Goal: Task Accomplishment & Management: Use online tool/utility

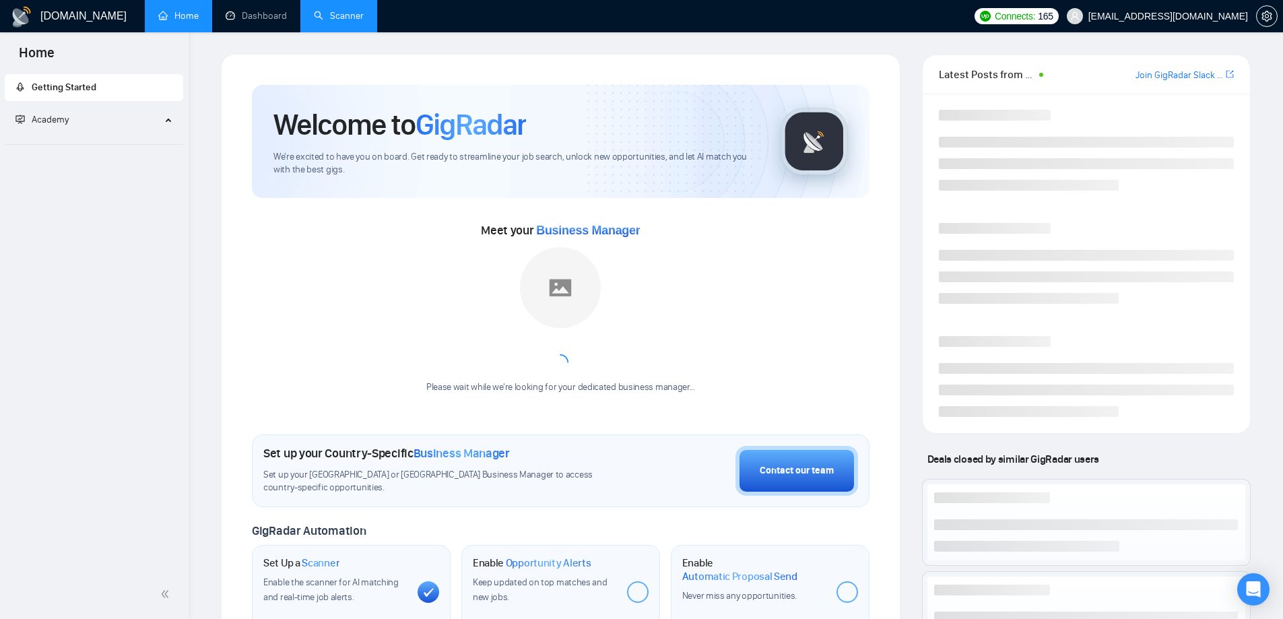
click at [353, 15] on link "Scanner" at bounding box center [339, 15] width 50 height 11
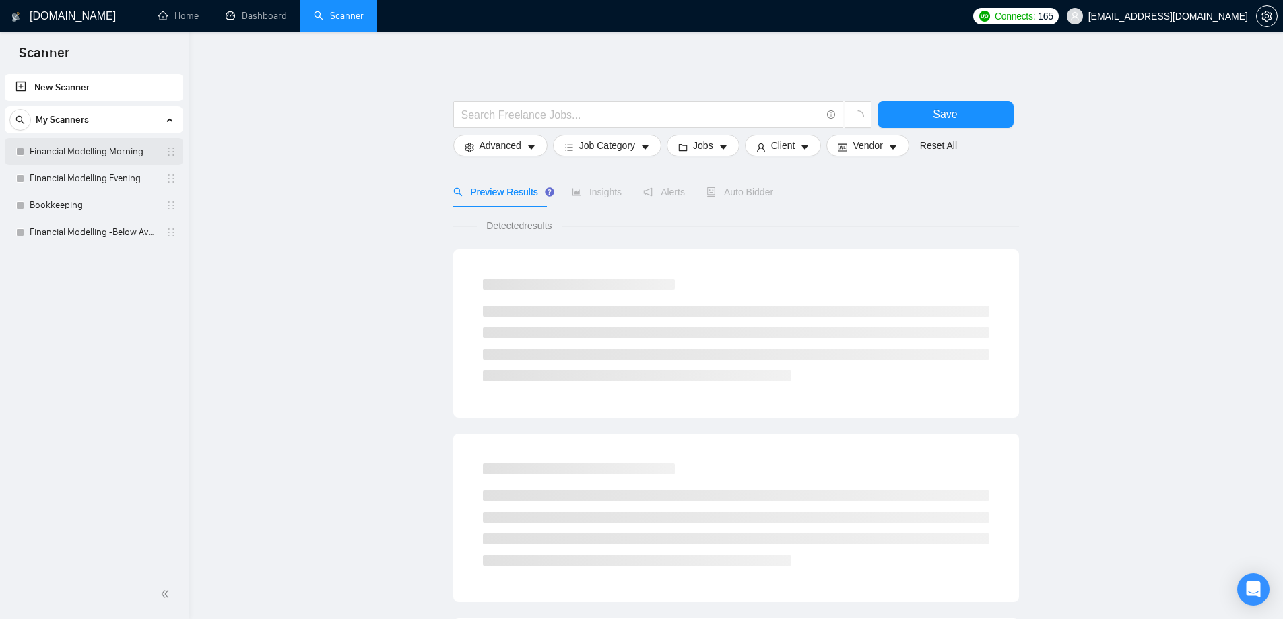
click at [81, 154] on link "Financial Modelling Morning" at bounding box center [94, 151] width 128 height 27
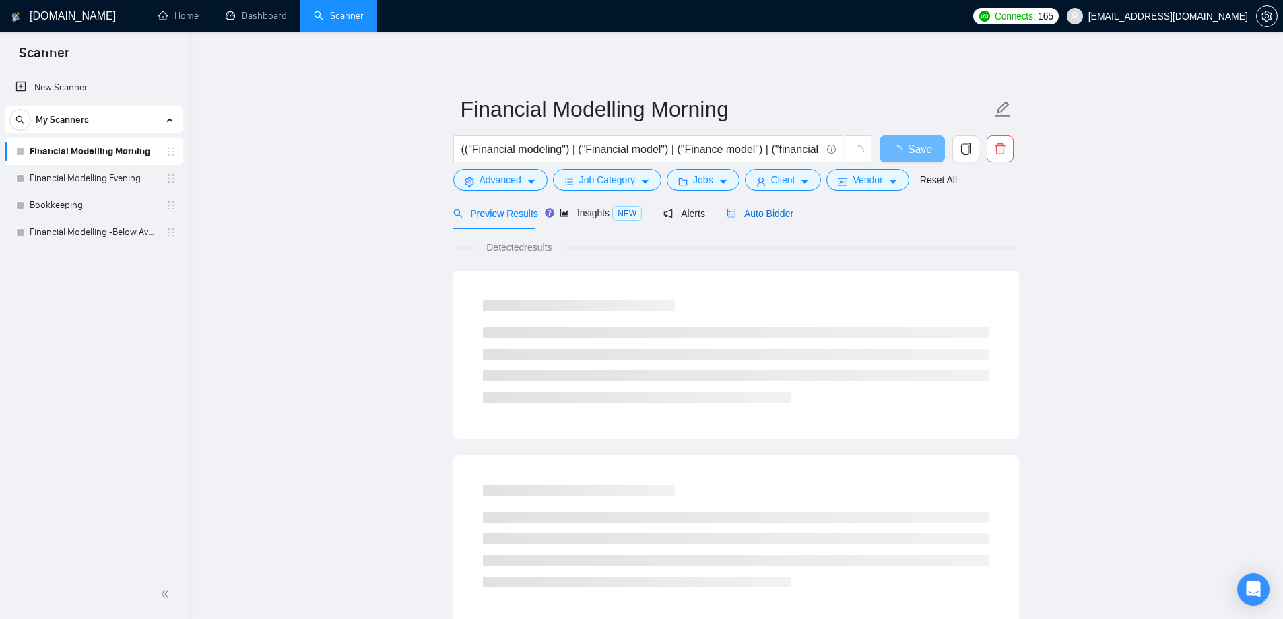
click at [750, 211] on span "Auto Bidder" at bounding box center [759, 213] width 67 height 11
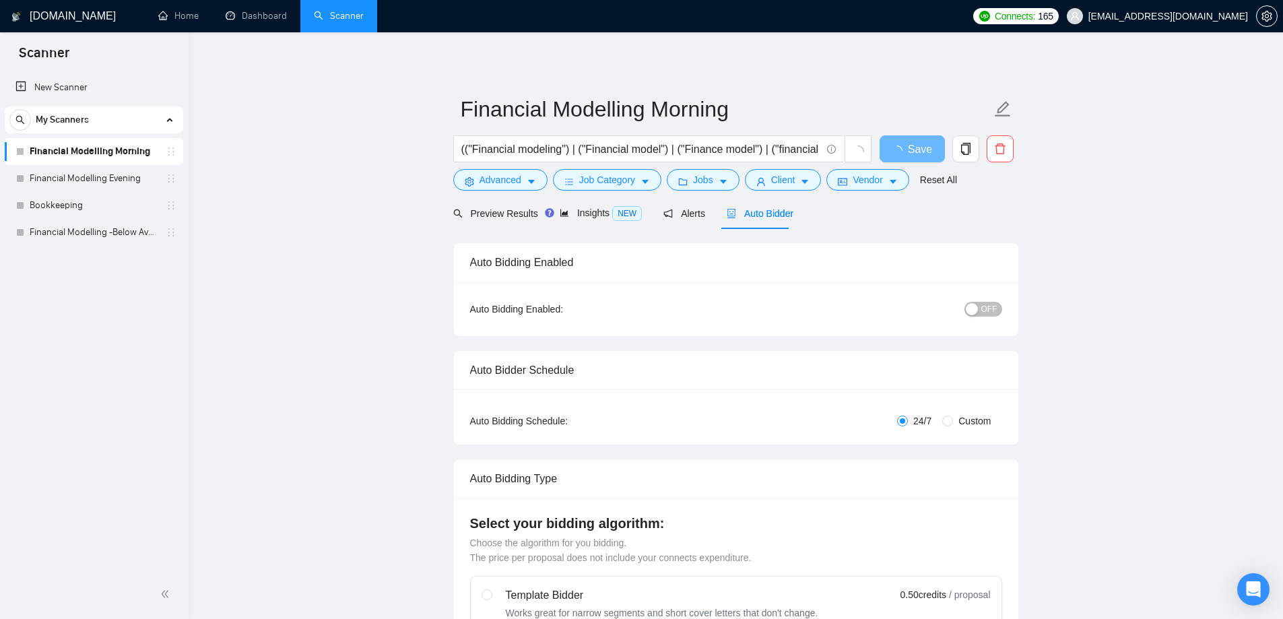
radio input "false"
radio input "true"
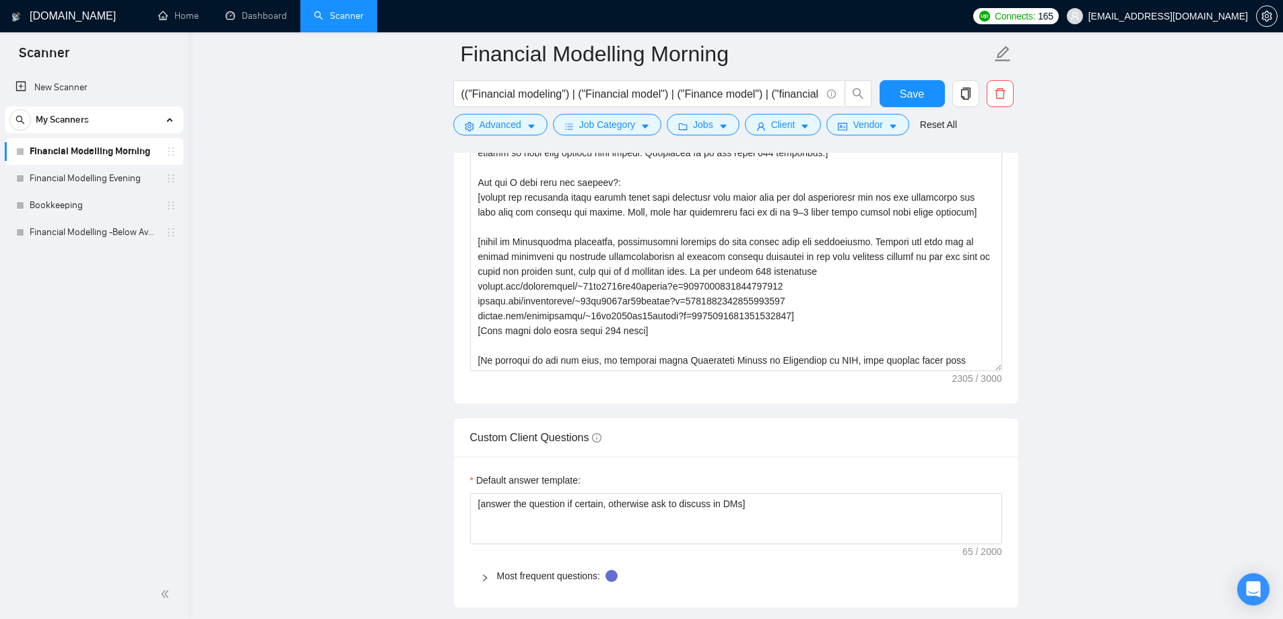
scroll to position [1885, 0]
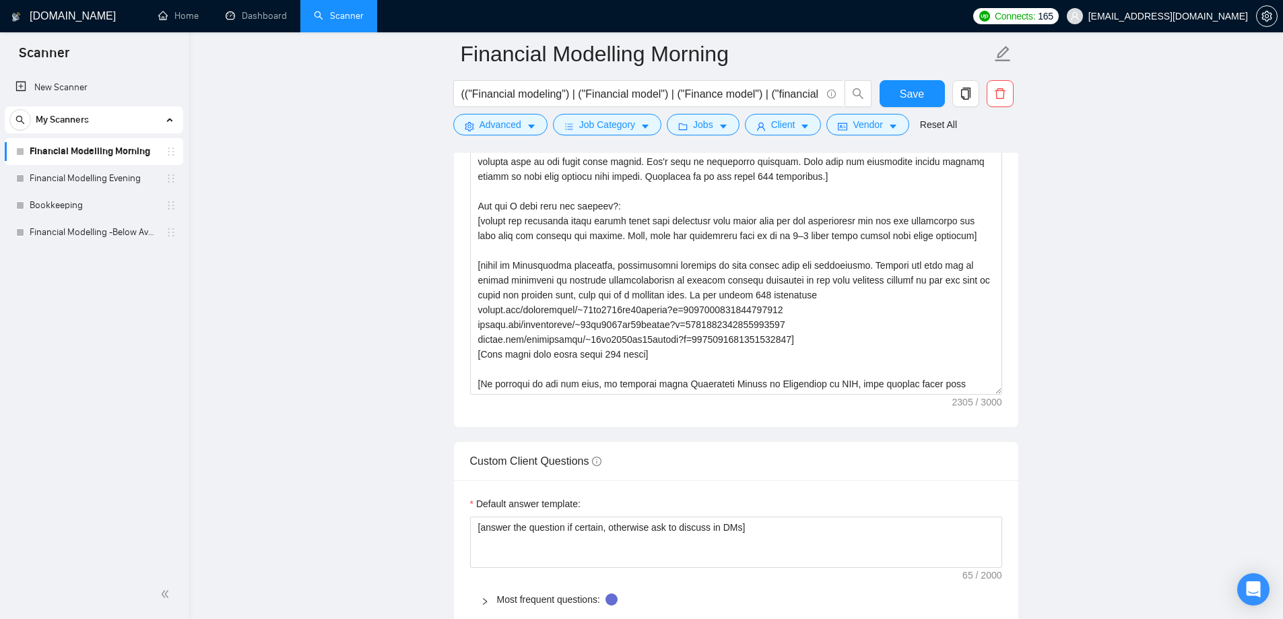
click at [1112, 362] on main "Financial Modelling Morning (("Financial modeling") | ("Financial model") | ("F…" at bounding box center [735, 217] width 1051 height 4096
drag, startPoint x: 1112, startPoint y: 362, endPoint x: 1087, endPoint y: 380, distance: 30.4
click at [1107, 368] on main "Financial Modelling Morning (("Financial modeling") | ("Financial model") | ("F…" at bounding box center [735, 217] width 1051 height 4096
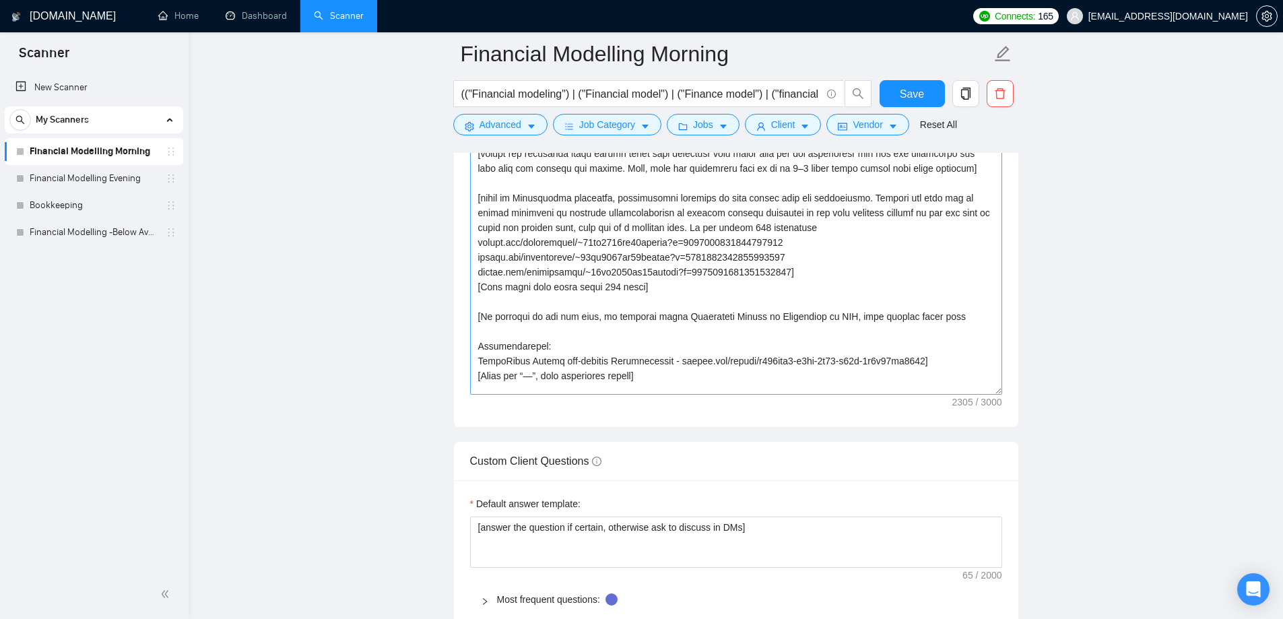
scroll to position [0, 0]
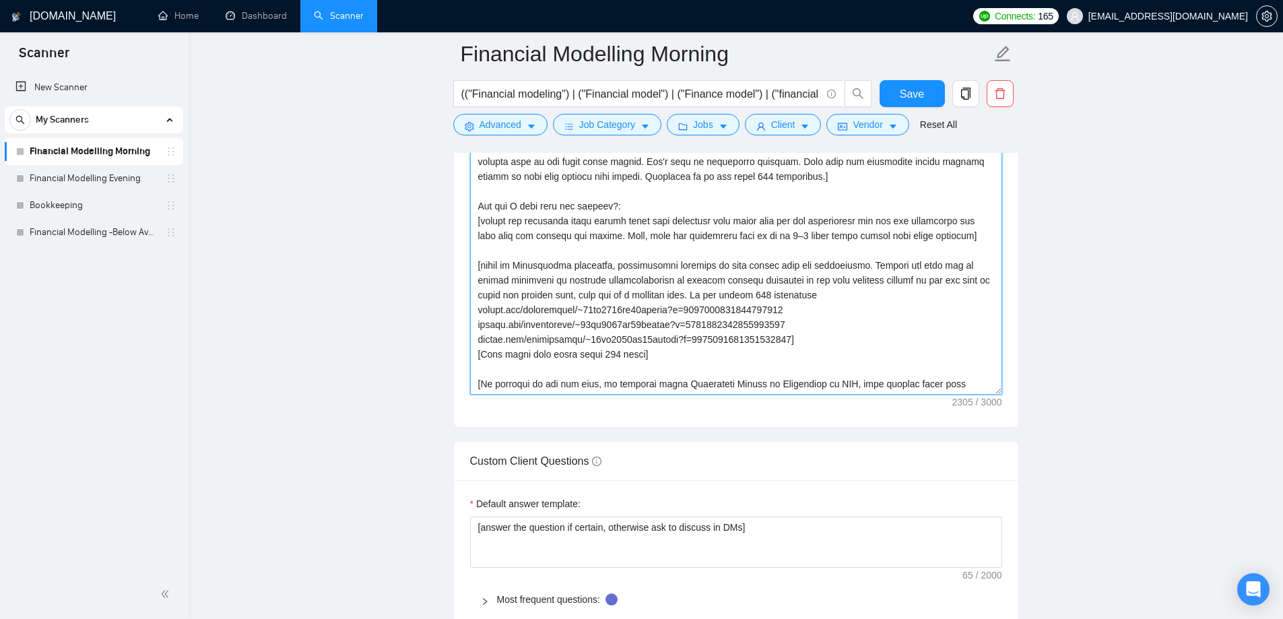
click at [479, 259] on textarea "Cover letter template:" at bounding box center [736, 243] width 532 height 303
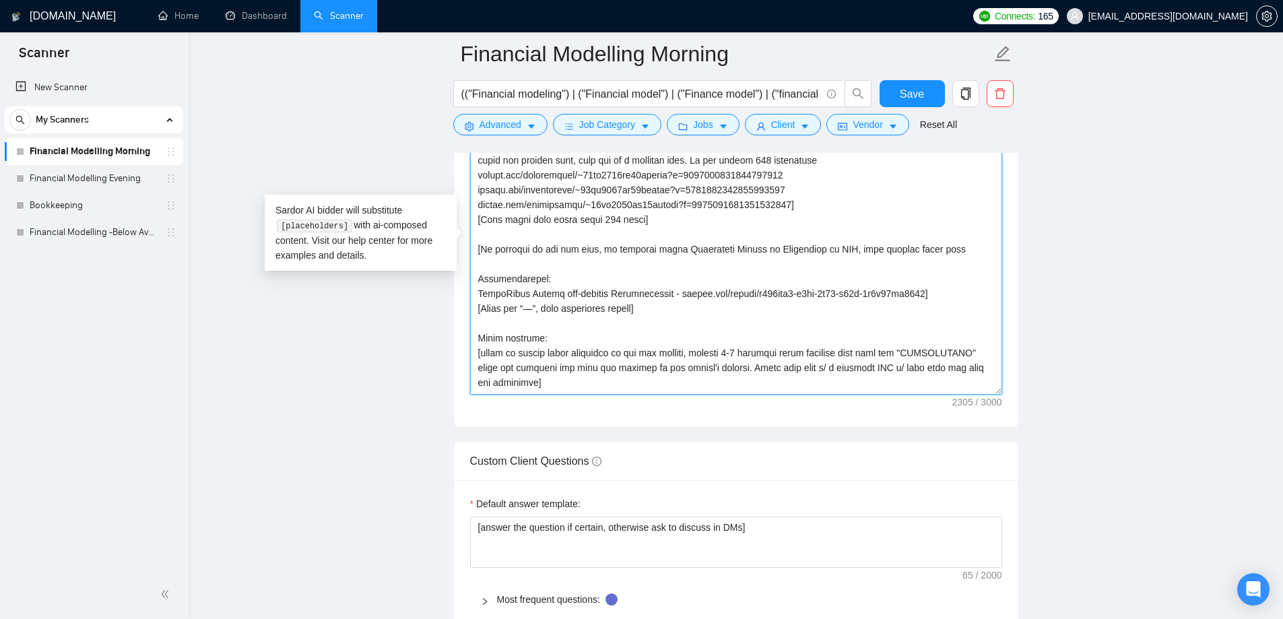
scroll to position [202, 0]
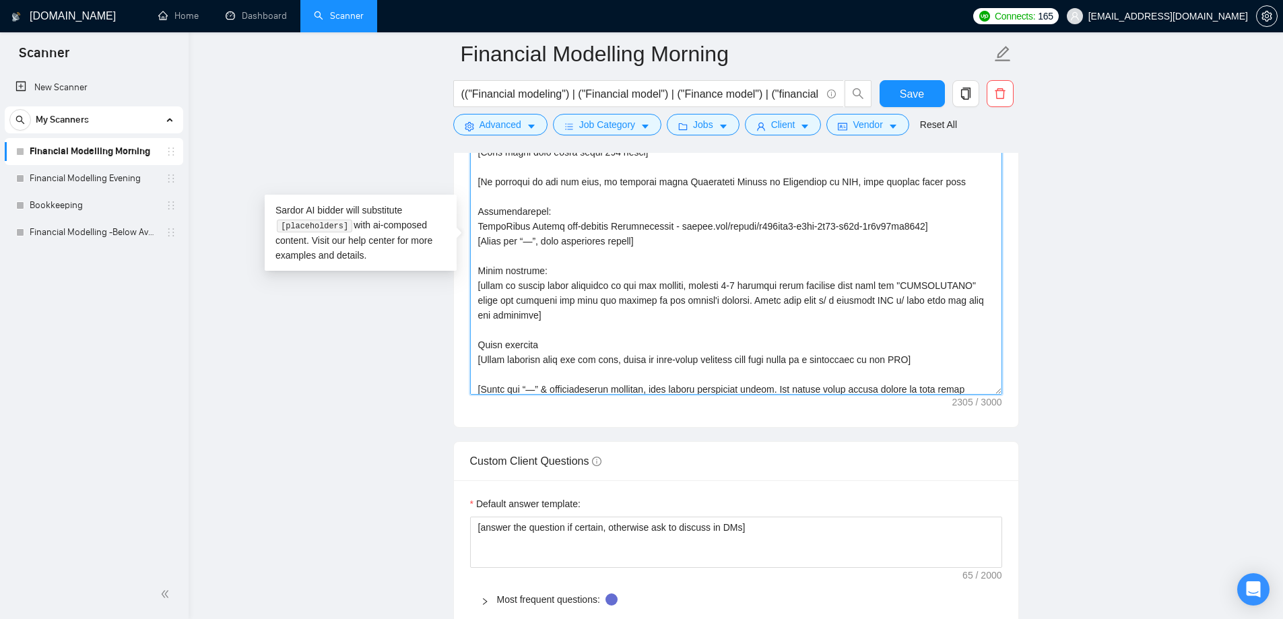
click at [556, 294] on textarea "Cover letter template:" at bounding box center [736, 243] width 532 height 303
drag, startPoint x: 475, startPoint y: 284, endPoint x: 567, endPoint y: 317, distance: 98.0
click at [567, 317] on textarea "Cover letter template:" at bounding box center [736, 243] width 532 height 303
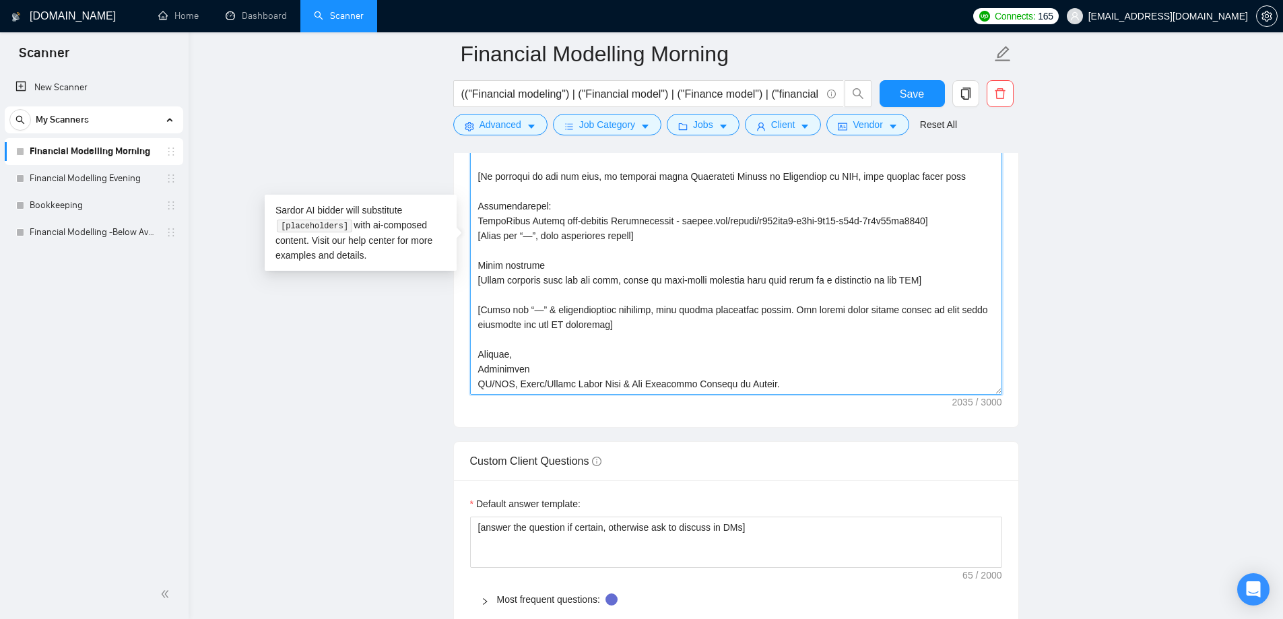
scroll to position [2087, 0]
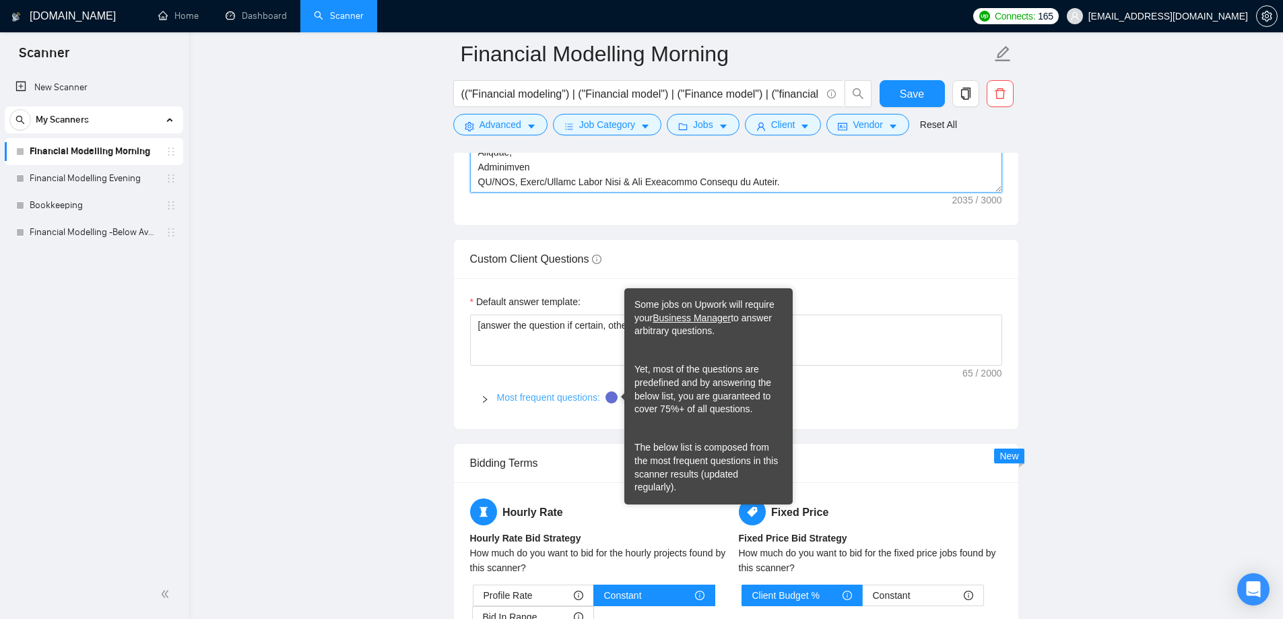
type textarea "Lo [ips dolors’a cons ad el’s doeiusmod, tem’i utl etdolor magn; aliquaeni adm'…"
click at [552, 393] on link "Most frequent questions:" at bounding box center [548, 397] width 103 height 11
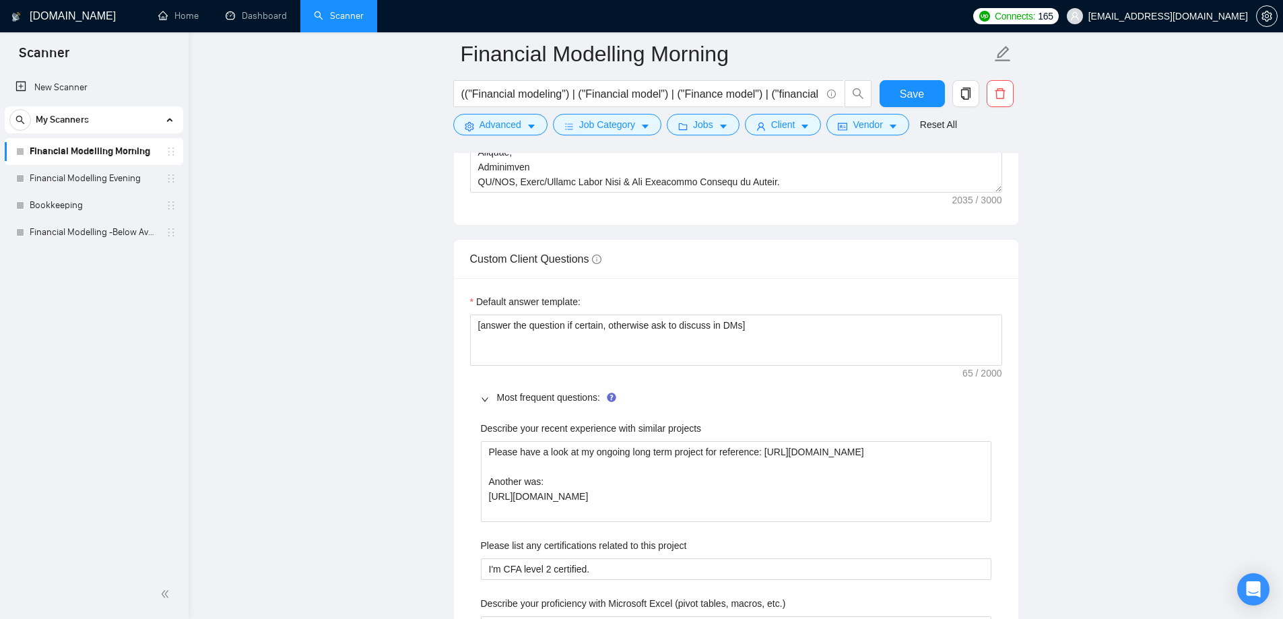
click at [393, 388] on main "Financial Modelling Morning (("Financial modeling") | ("Financial model") | ("F…" at bounding box center [735, 227] width 1051 height 4521
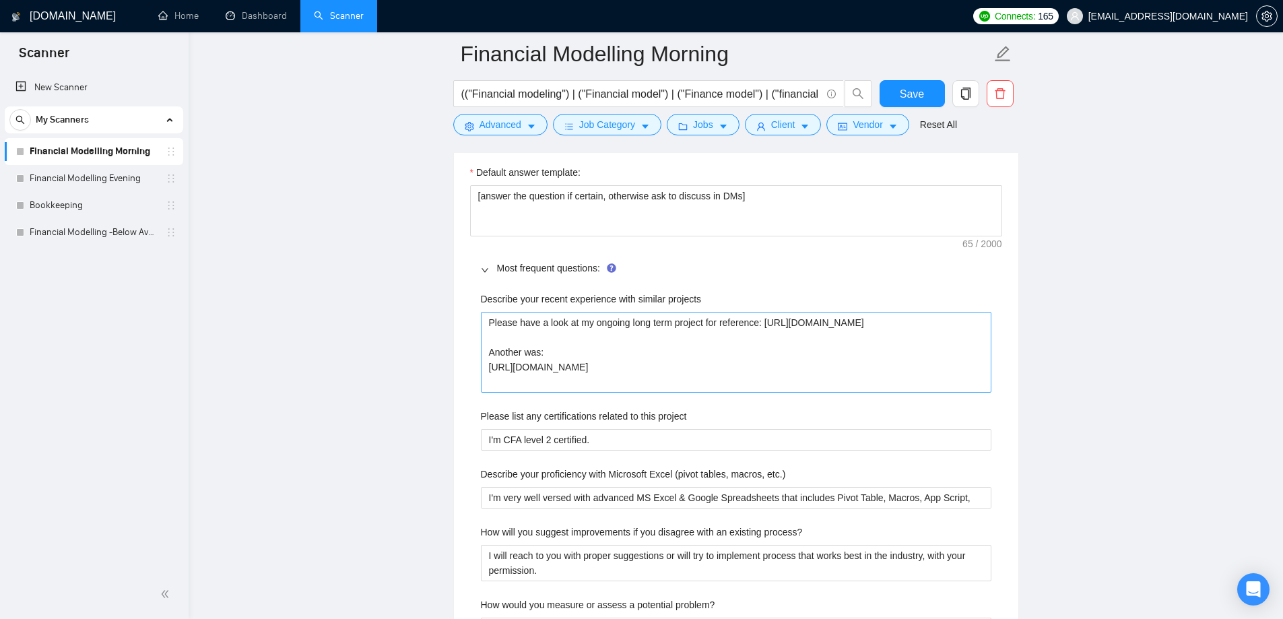
scroll to position [2222, 0]
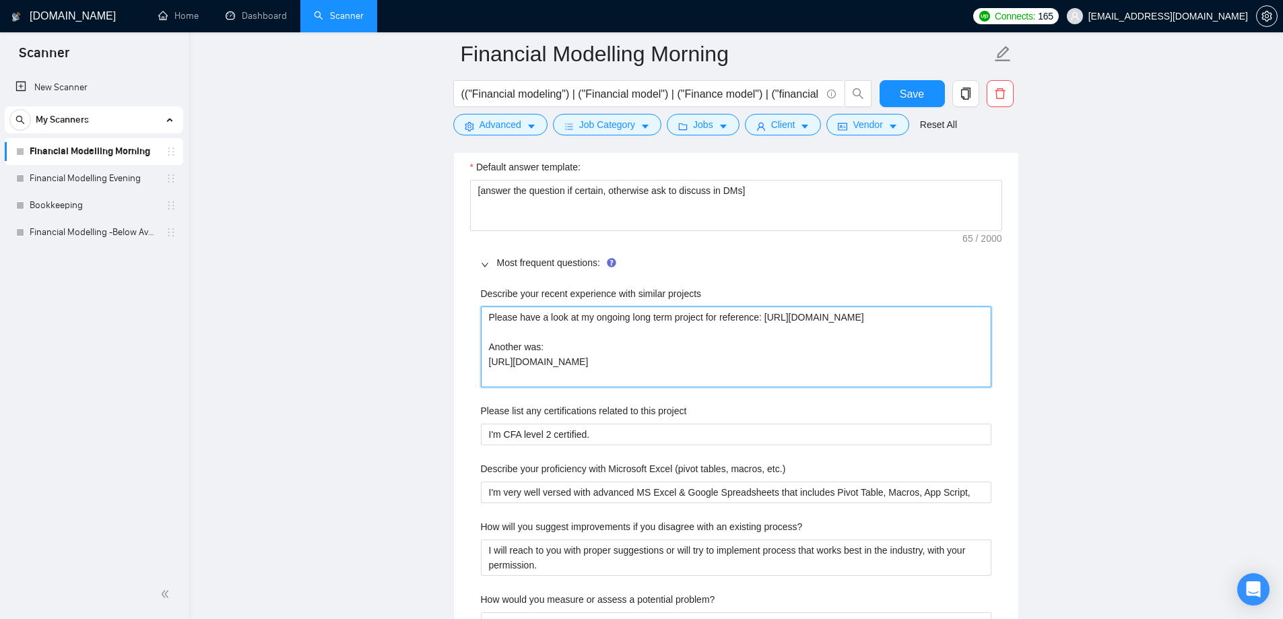
click at [702, 347] on projects "Please have a look at my ongoing long term project for reference: https://www.u…" at bounding box center [736, 346] width 510 height 81
paste projects "𝑮𝒓𝒆𝒂𝒕 𝒑𝒓𝒐𝒋𝒆𝒄𝒕𝒔:"
type projects "𝑮𝒓𝒆𝒂𝒕 𝒑𝒓𝒐𝒋𝒆𝒄𝒕𝒔:"
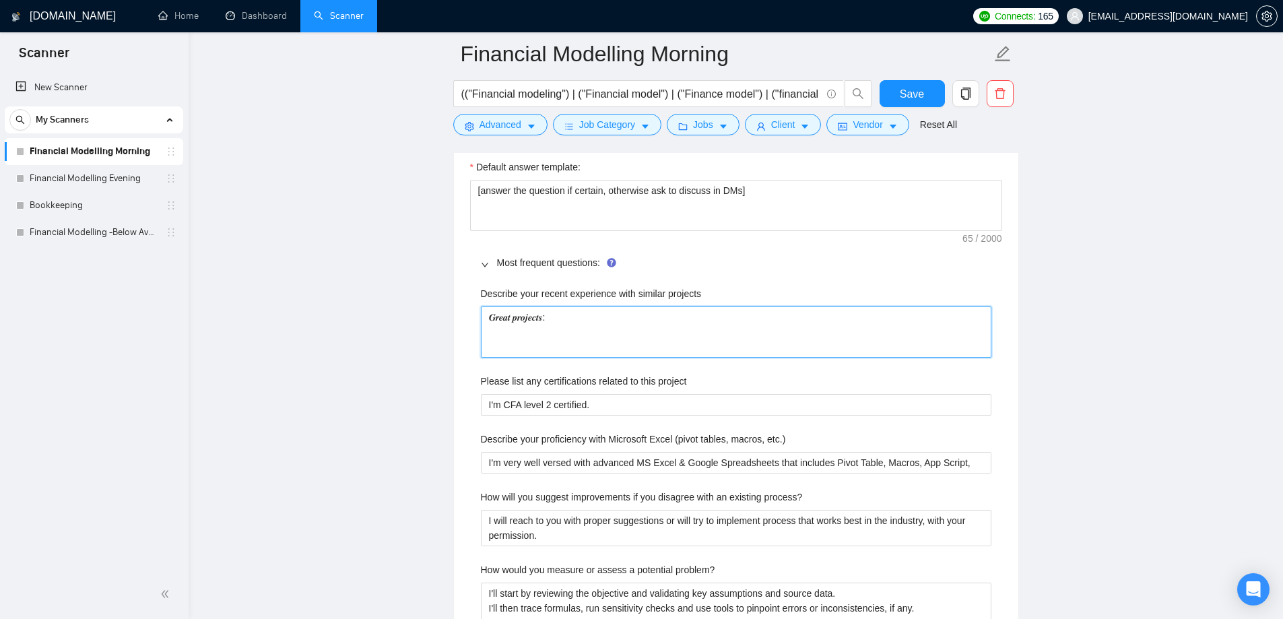
type projects "Please have a look at my ongoing long term project for reference: https://www.u…"
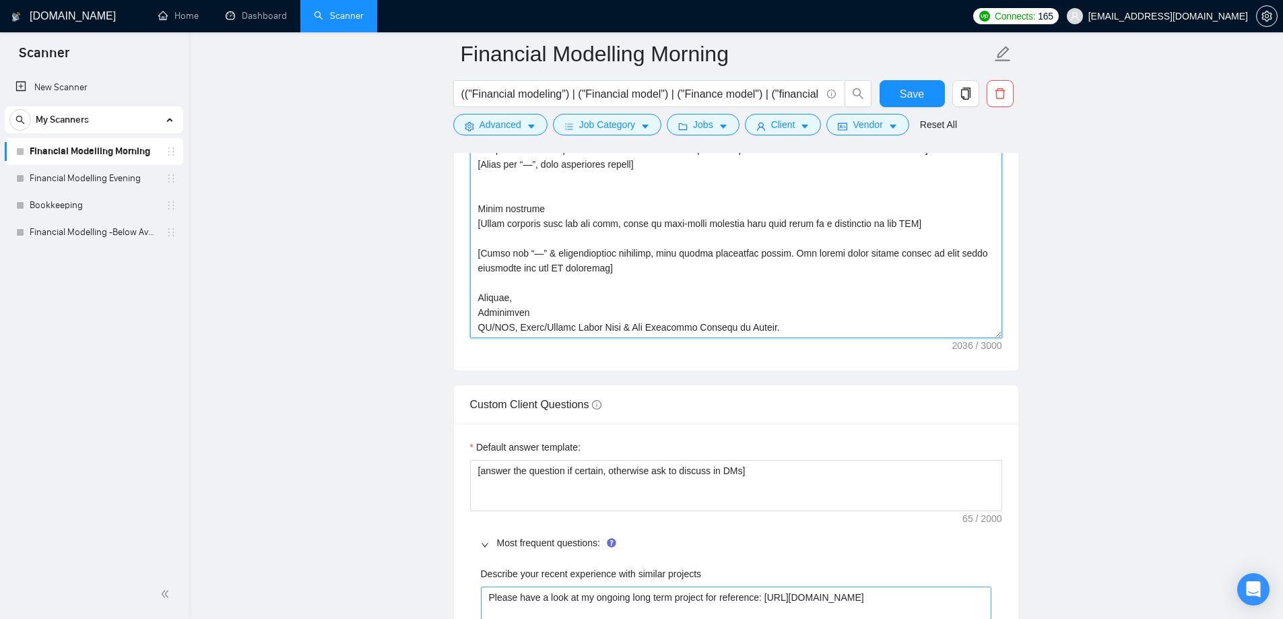
scroll to position [1885, 0]
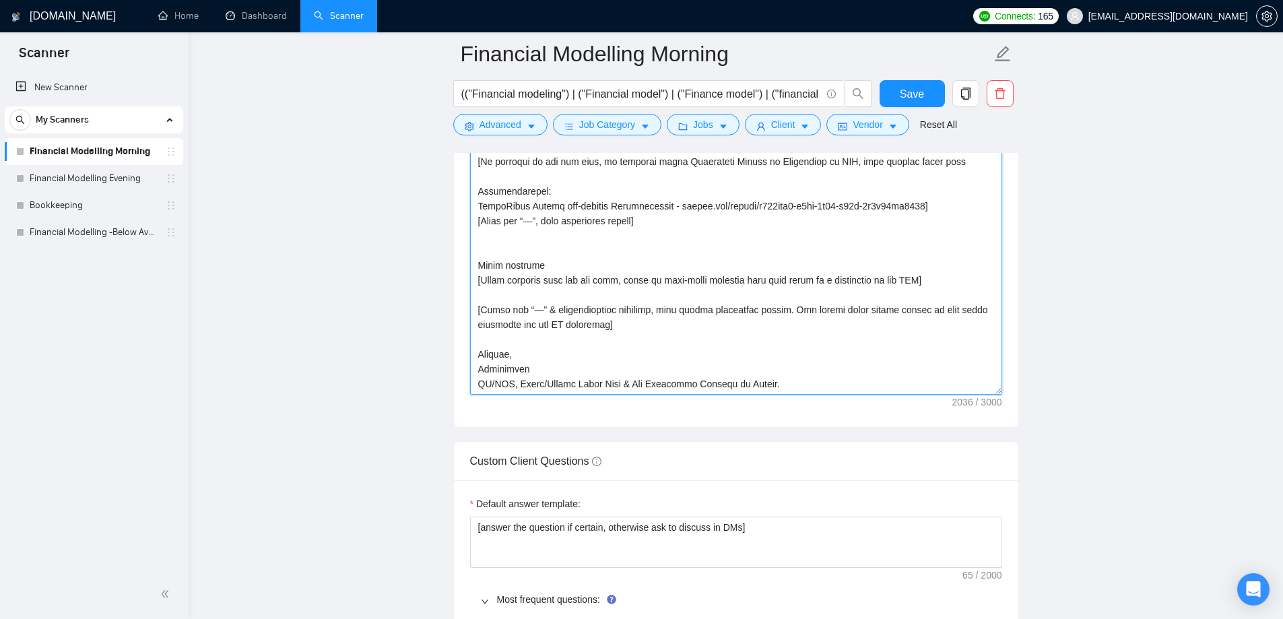
type textarea "Lo [ips dolors’a cons ad el’s doeiusmod, tem’i utl etdolor magn; aliquaeni adm'…"
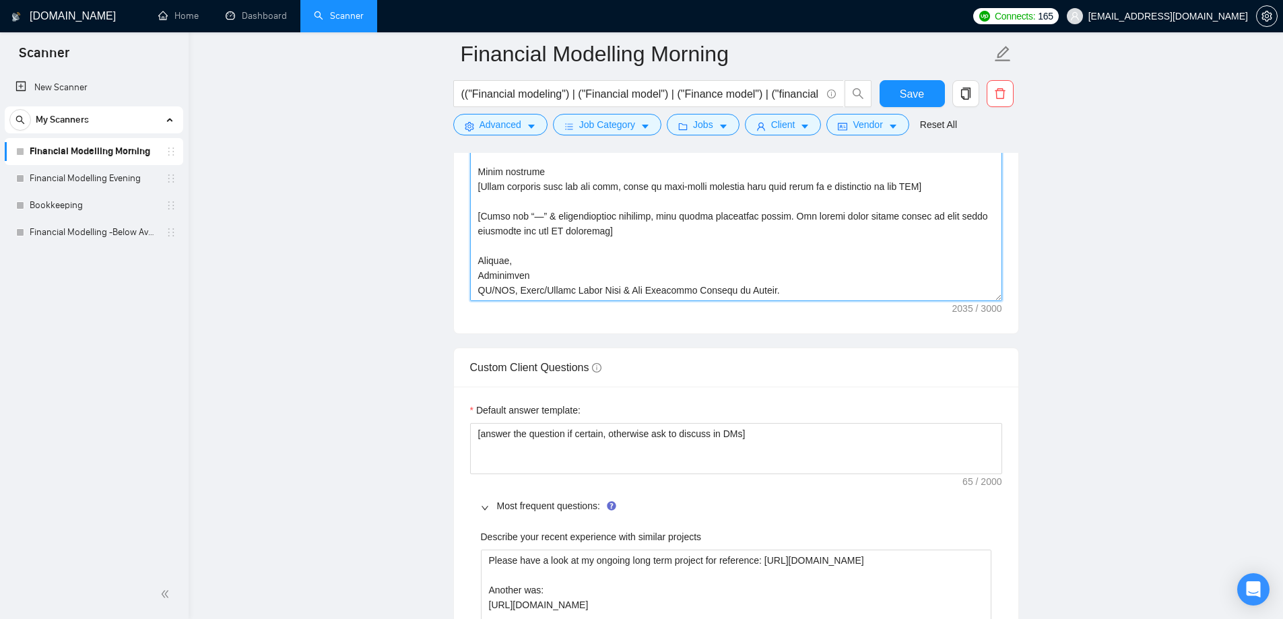
scroll to position [2155, 0]
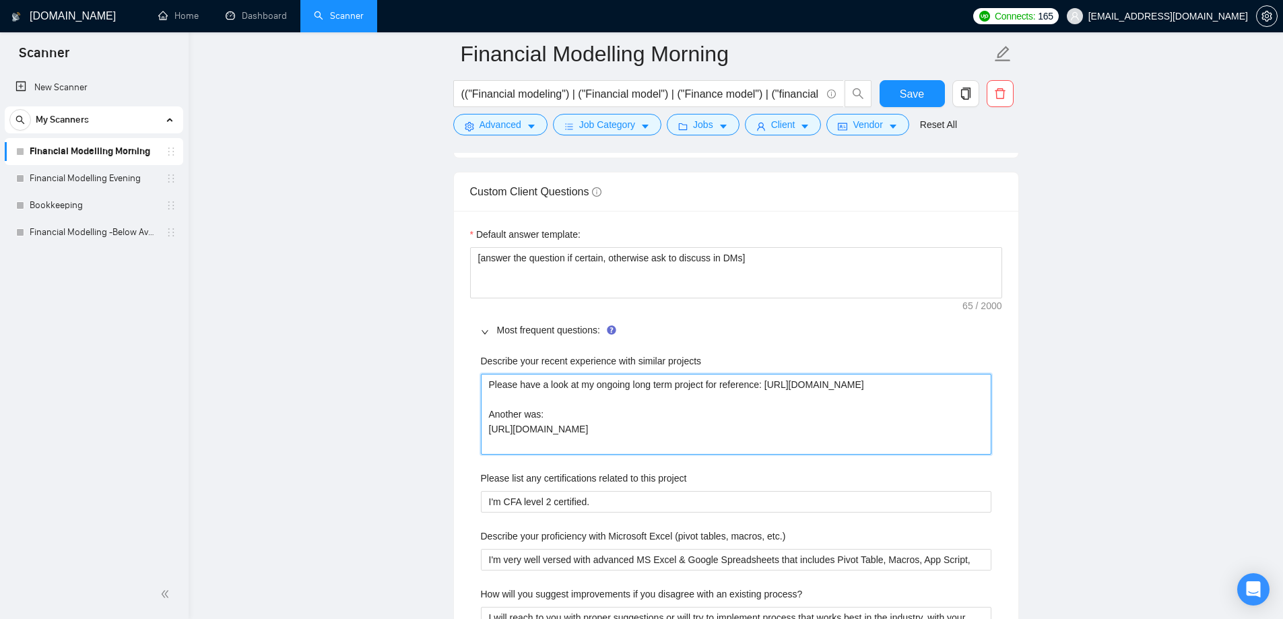
click at [542, 430] on projects "Please have a look at my ongoing long term project for reference: https://www.u…" at bounding box center [736, 414] width 510 height 81
paste projects "𝑮𝒓𝒆𝒂𝒕 𝒑𝒓𝒐𝒋𝒆𝒄𝒕𝒔:"
type projects "𝑮𝒓𝒆𝒂𝒕 𝒑𝒓𝒐𝒋𝒆𝒄𝒕𝒔:"
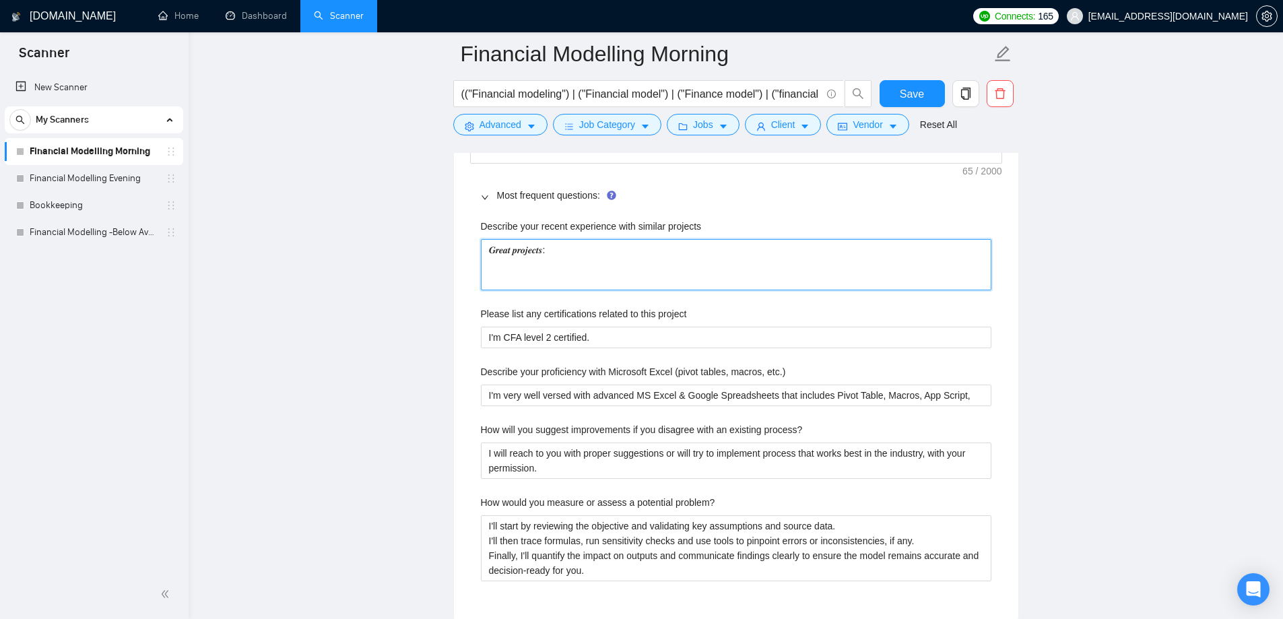
type projects "Please have a look at my ongoing long term project for reference: https://www.u…"
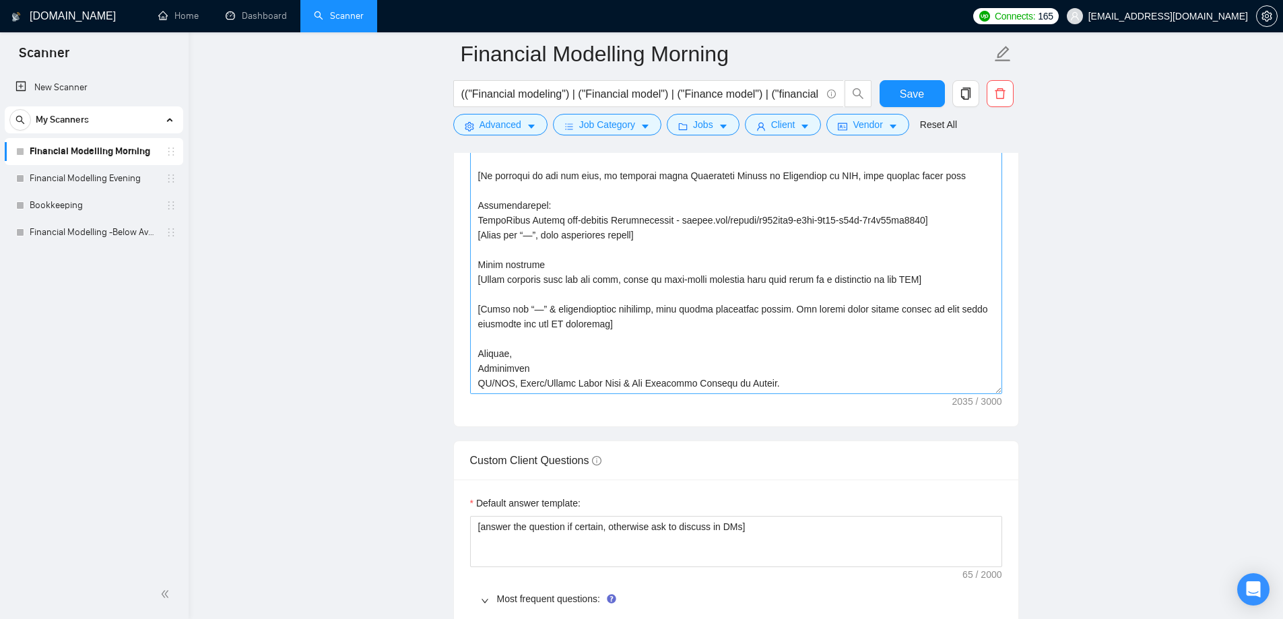
scroll to position [1885, 0]
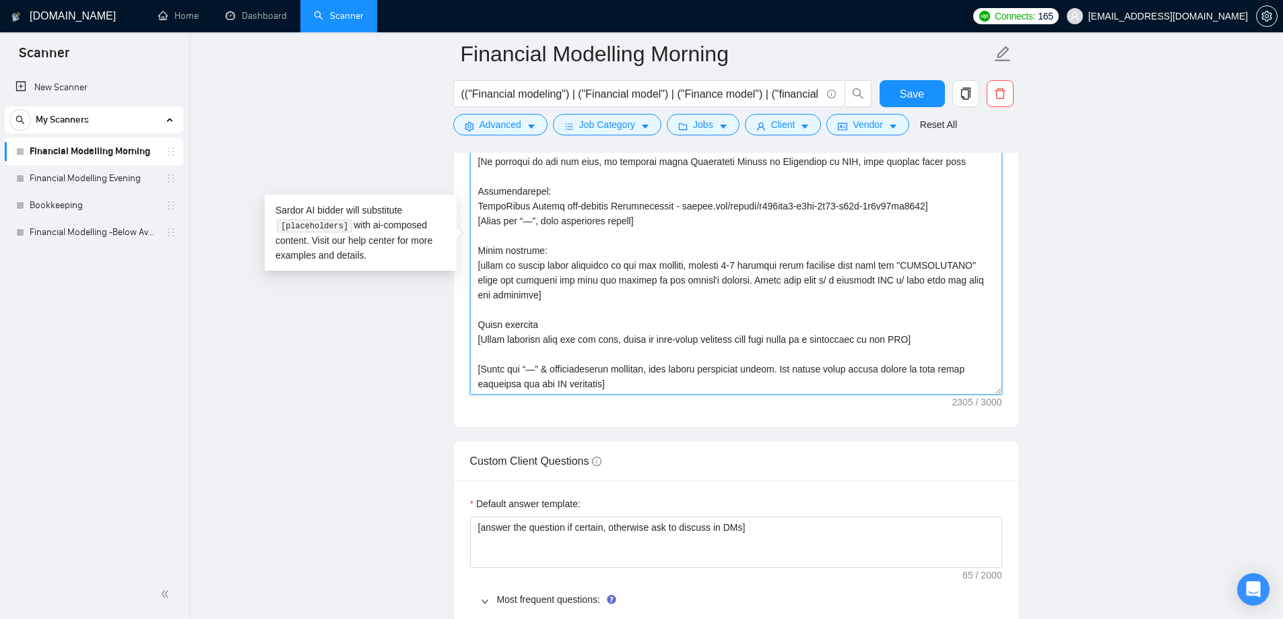
click at [520, 289] on textarea "Cover letter template:" at bounding box center [736, 243] width 532 height 303
click at [574, 283] on textarea "Cover letter template:" at bounding box center [736, 243] width 532 height 303
drag, startPoint x: 477, startPoint y: 265, endPoint x: 565, endPoint y: 293, distance: 92.6
click at [567, 296] on textarea "Cover letter template:" at bounding box center [736, 243] width 532 height 303
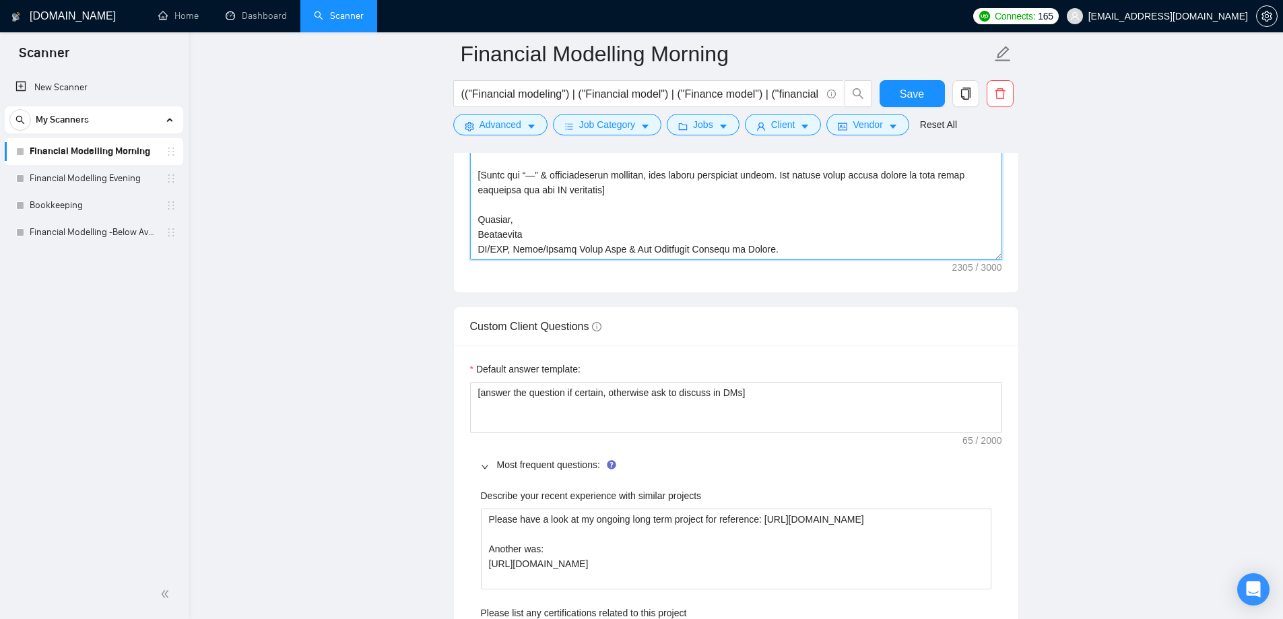
scroll to position [2087, 0]
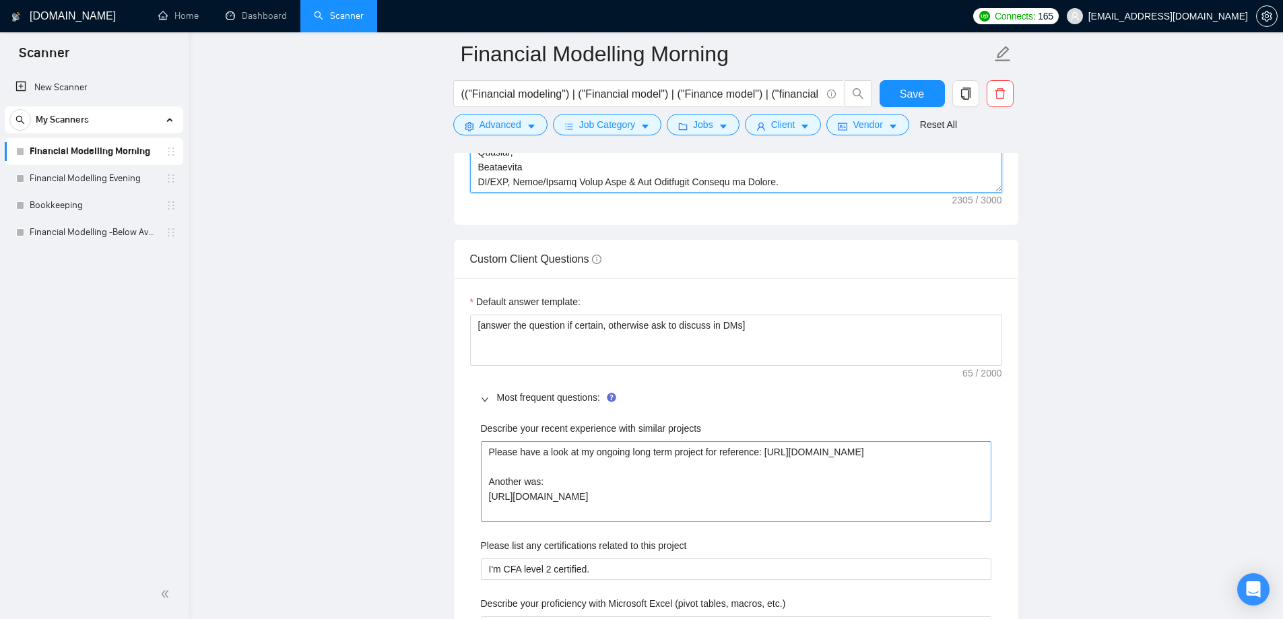
type textarea "Lo [ips dolors’a cons ad el’s doeiusmod, tem’i utl etdolor magn; aliquaeni adm'…"
click at [597, 489] on projects "Please have a look at my ongoing long term project for reference: https://www.u…" at bounding box center [736, 481] width 510 height 81
paste projects "[based on client needs described in the job posting, mention 1-3 specific items…"
type projects "[based on client needs described in the job posting, mention 1-3 specific items…"
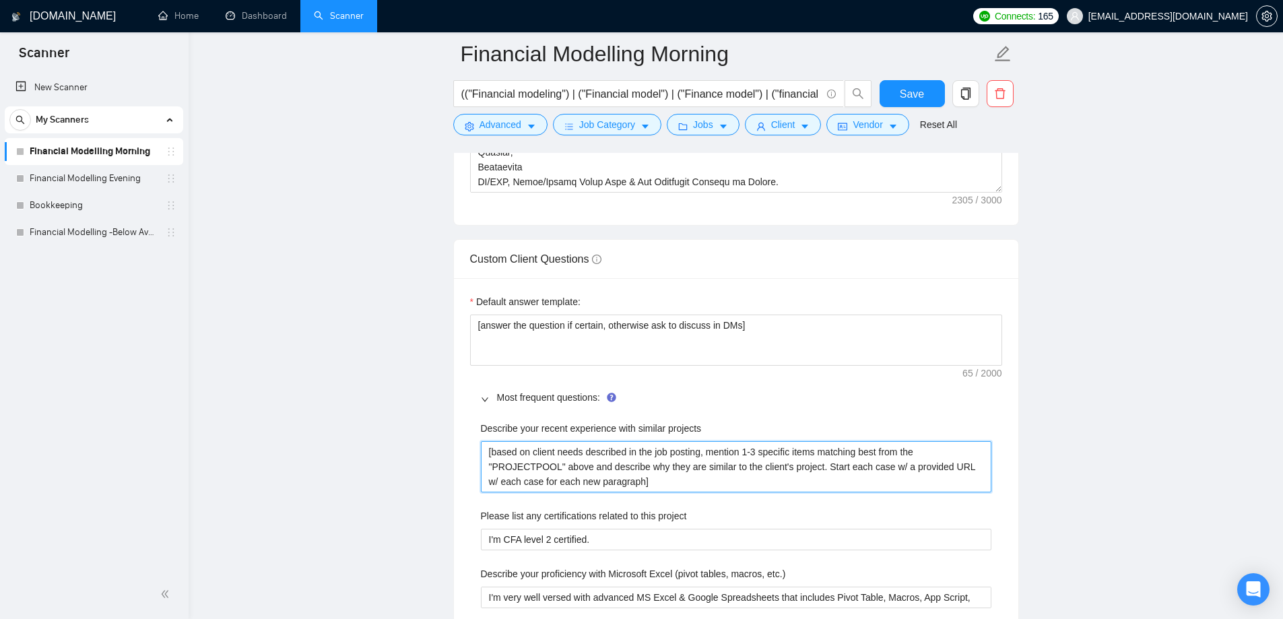
click at [555, 469] on projects "[based on client needs described in the job posting, mention 1-3 specific items…" at bounding box center [736, 466] width 510 height 51
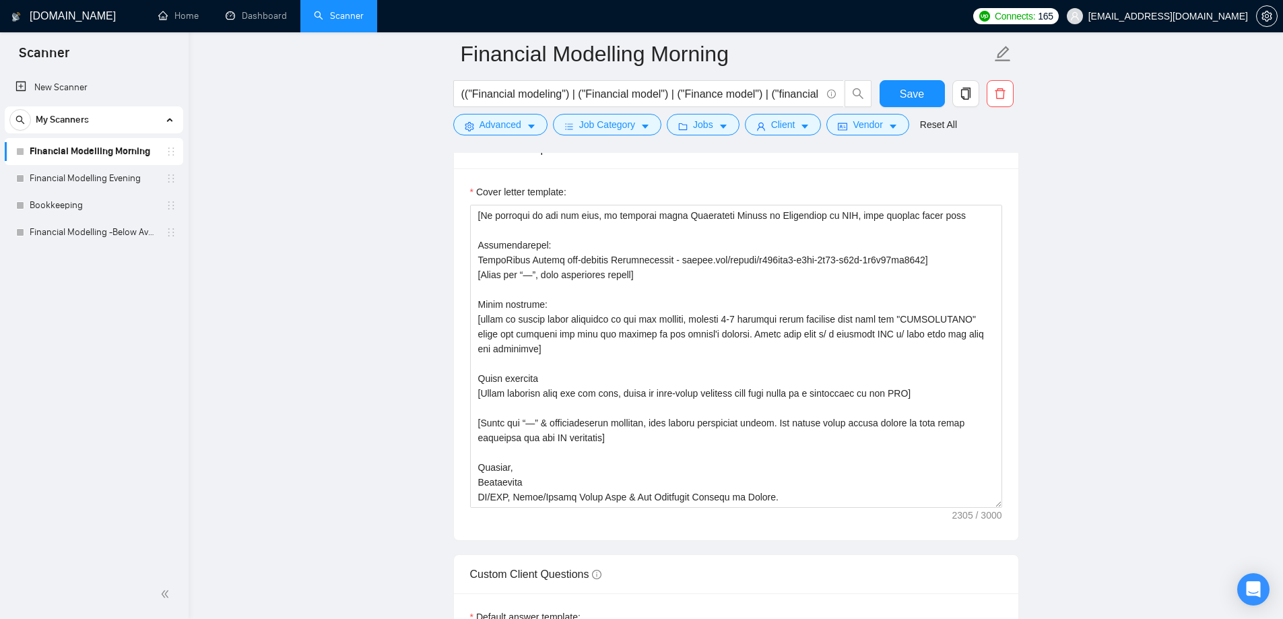
scroll to position [1751, 0]
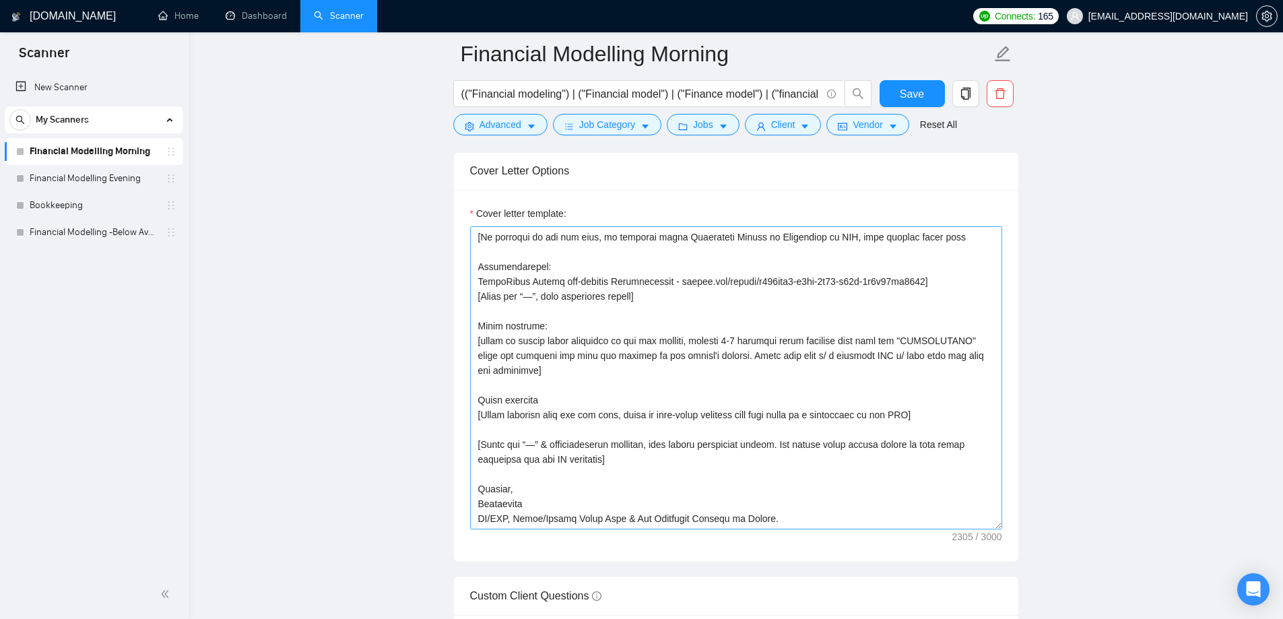
type projects "[based on client needs described in the job posting, mention 1-3 specific items…"
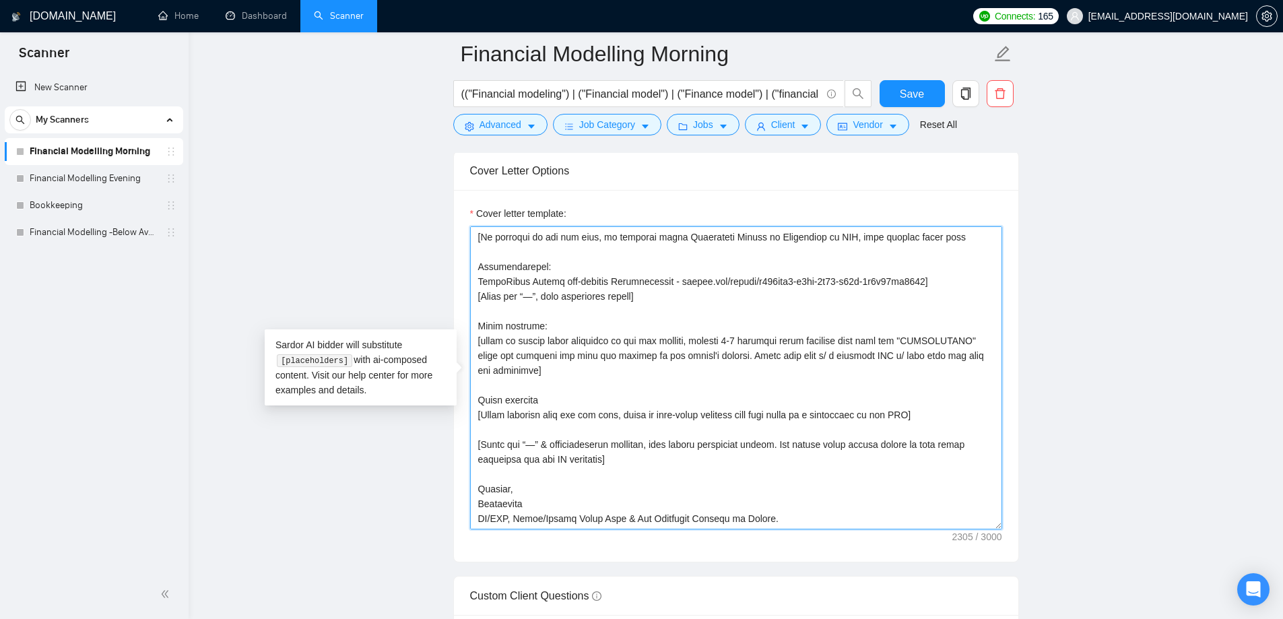
drag, startPoint x: 568, startPoint y: 365, endPoint x: 473, endPoint y: 309, distance: 110.2
click at [473, 309] on textarea "Cover letter template:" at bounding box center [736, 377] width 532 height 303
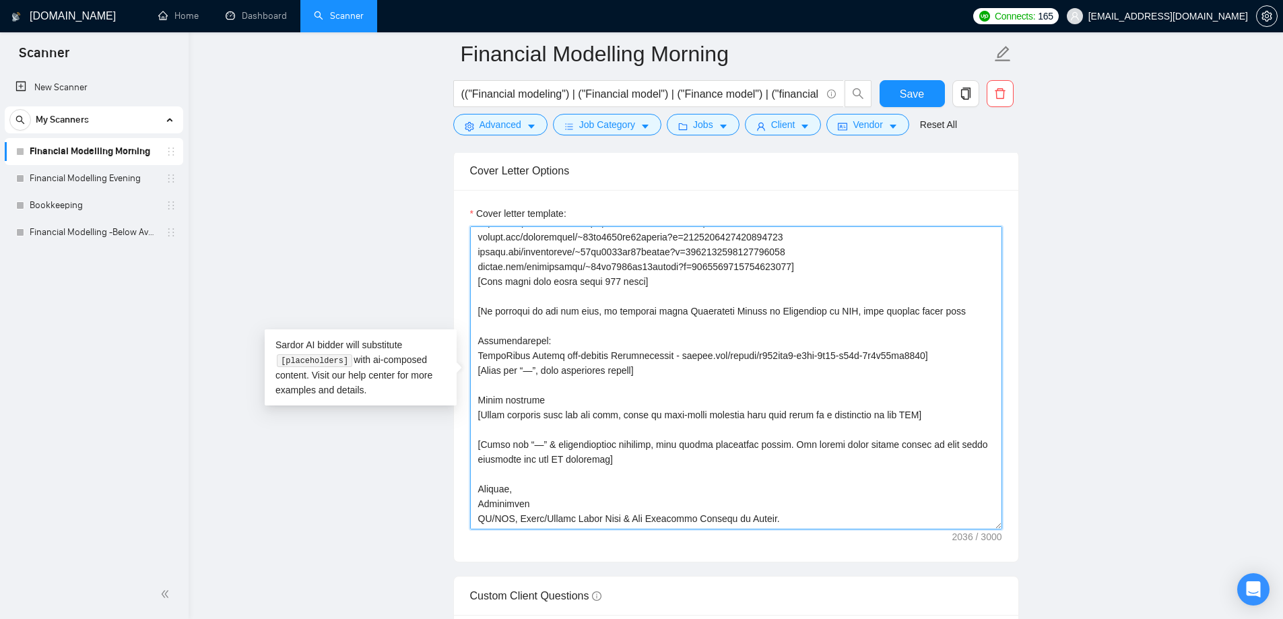
scroll to position [222, 0]
click at [320, 376] on div "Sardor AI bidder will substitute [placeholders] with ai-composed content. Visit…" at bounding box center [361, 367] width 192 height 76
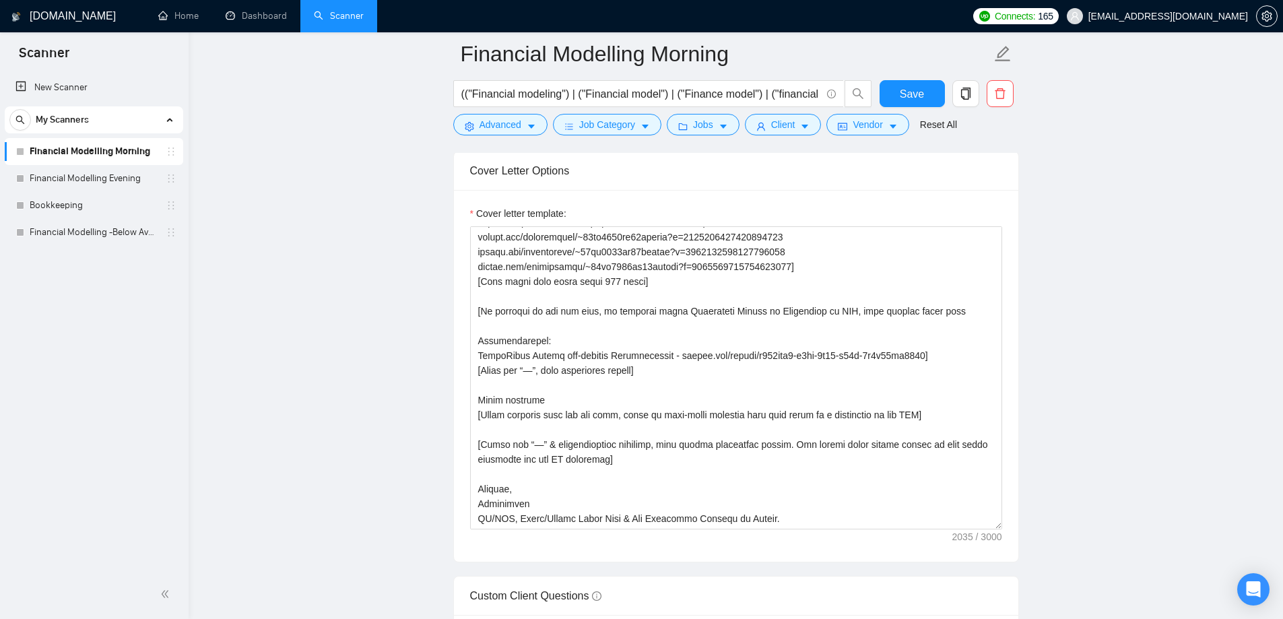
click at [358, 267] on main "Financial Modelling Morning (("Financial modeling") | ("Financial model") | ("F…" at bounding box center [735, 548] width 1051 height 4491
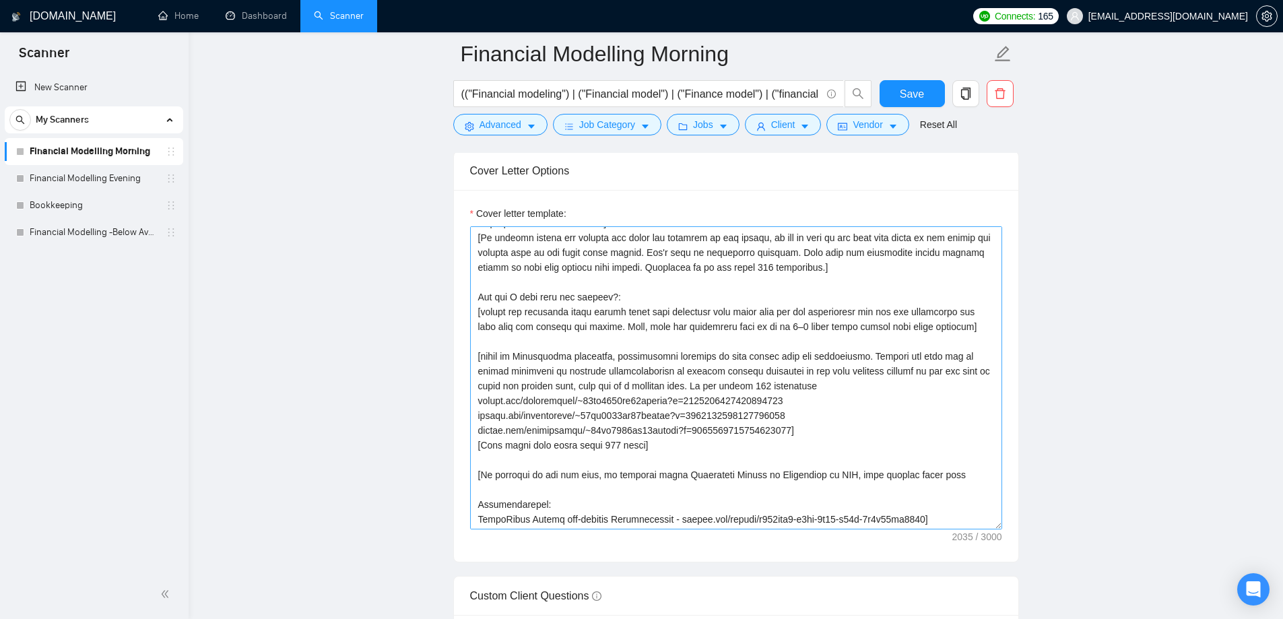
scroll to position [20, 0]
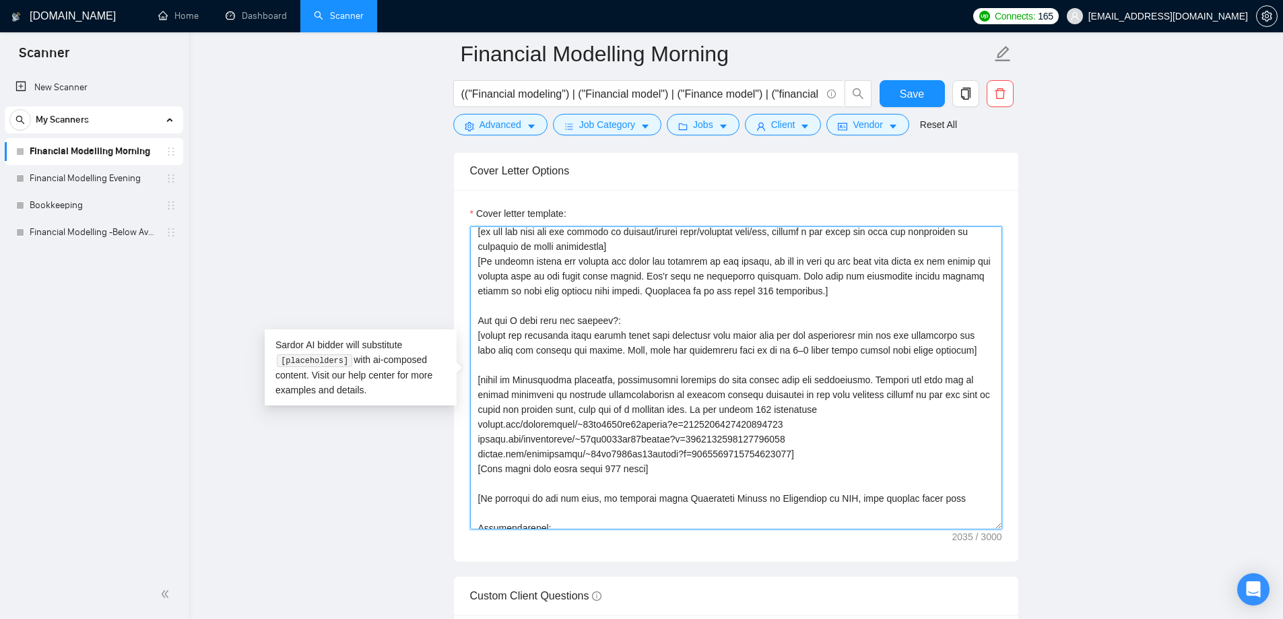
drag, startPoint x: 805, startPoint y: 459, endPoint x: 475, endPoint y: 373, distance: 341.0
click at [475, 373] on textarea "Cover letter template:" at bounding box center [736, 377] width 532 height 303
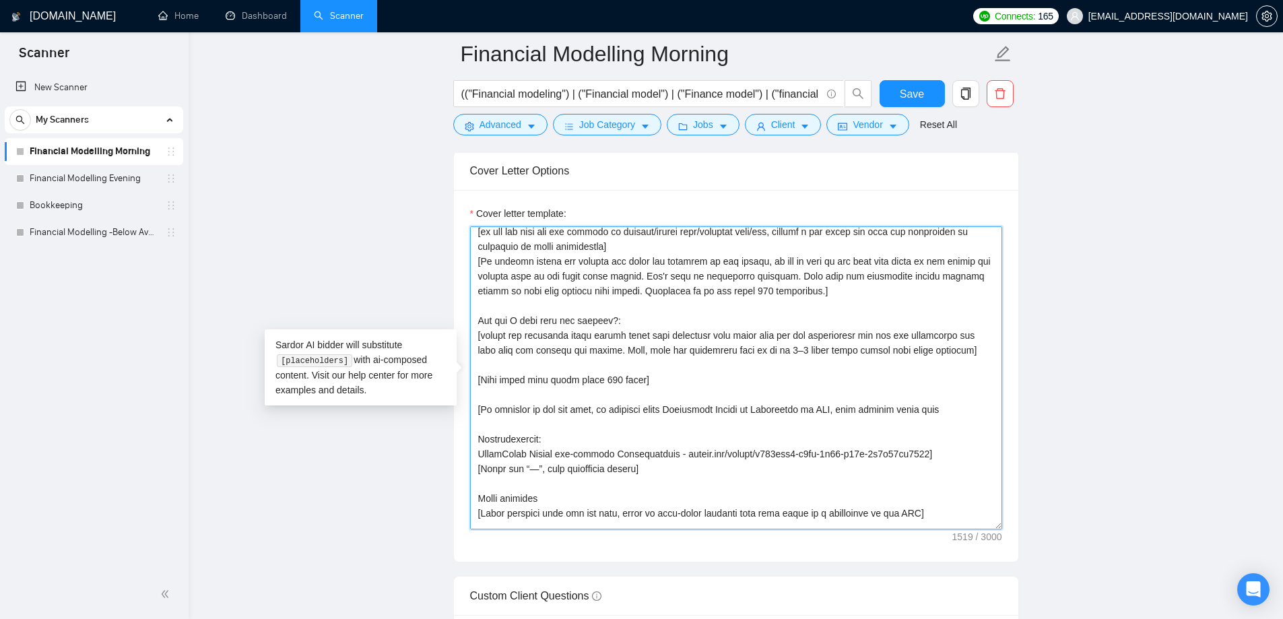
type textarea "𝑯𝒊 [use 𝒄𝒍𝒊𝒆𝒏𝒕’𝒔 𝒏𝒂𝒎𝒆 if it’s mentioned, don’t use company name; otherwise don'…"
click at [406, 273] on main "Financial Modelling Morning (("Financial modeling") | ("Financial model") | ("F…" at bounding box center [735, 548] width 1051 height 4491
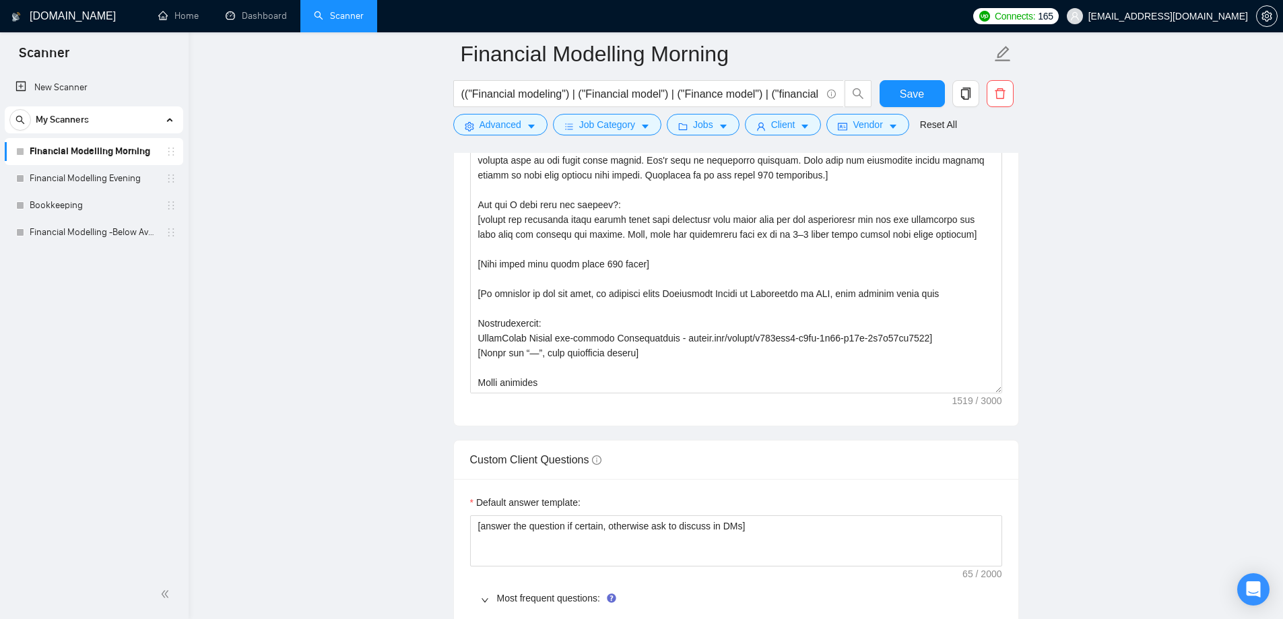
scroll to position [1818, 0]
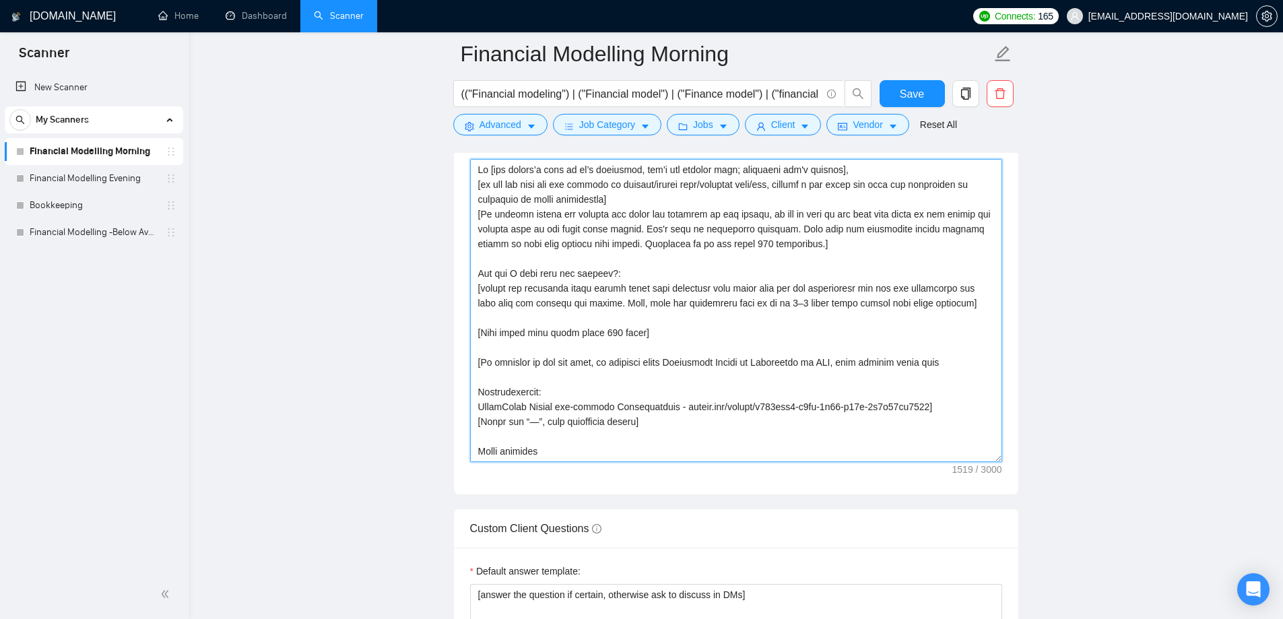
click at [493, 407] on textarea "Cover letter template:" at bounding box center [736, 310] width 532 height 303
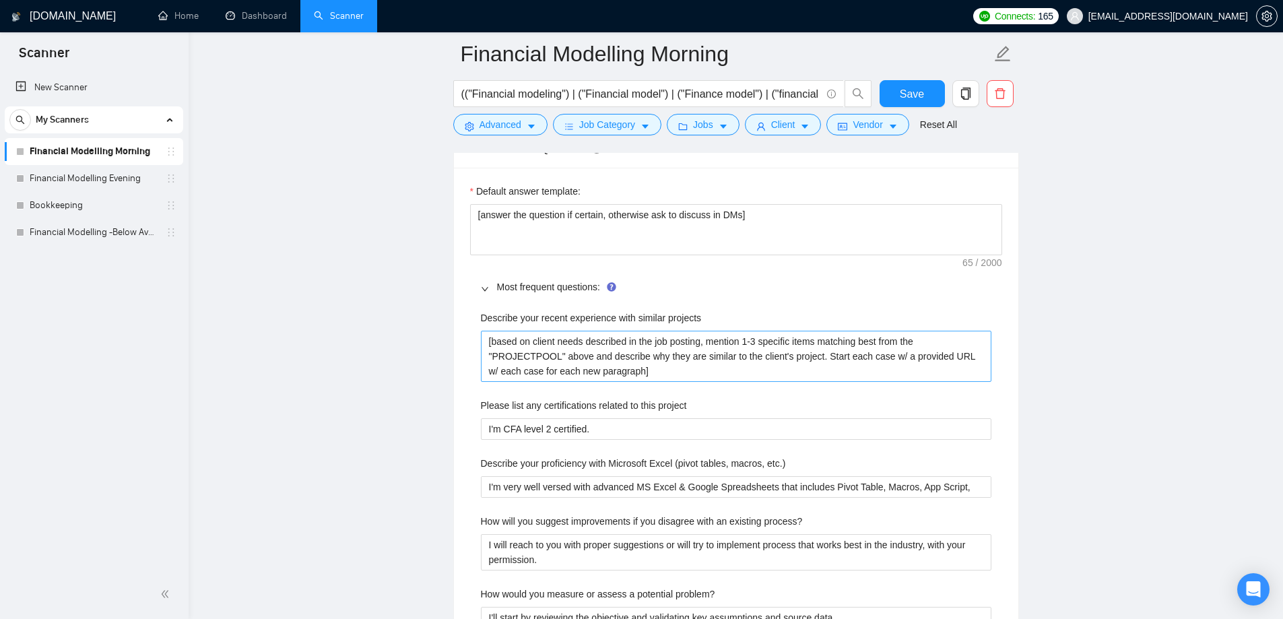
scroll to position [2222, 0]
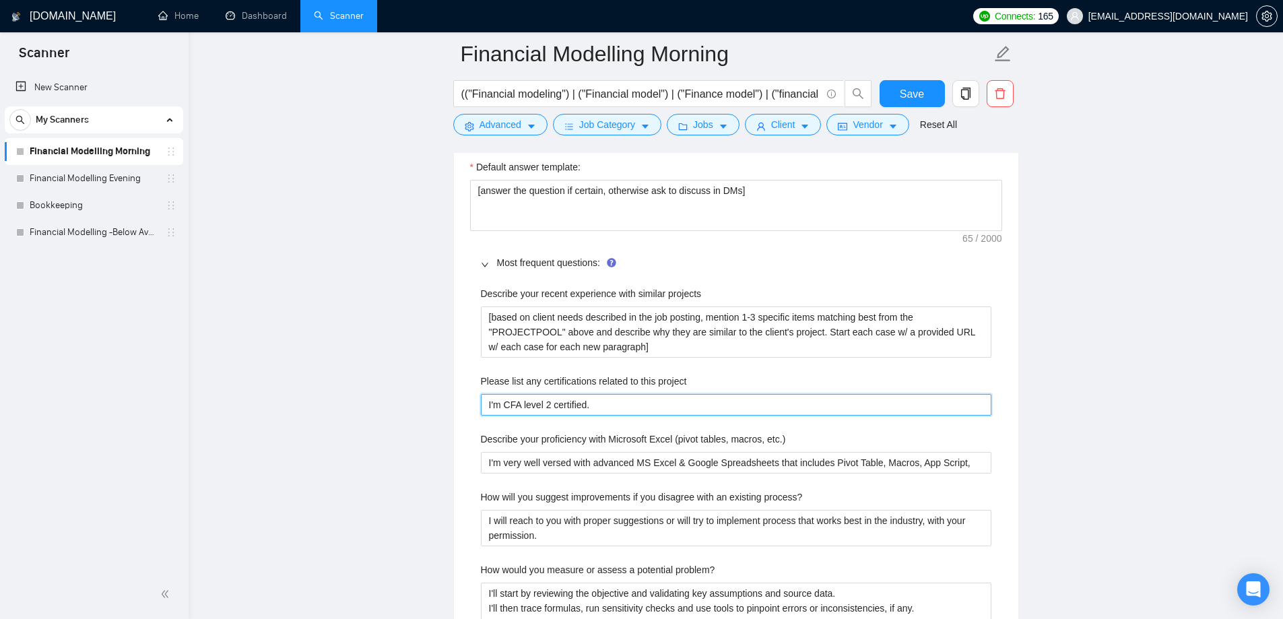
click at [618, 405] on project "I'm CFA level 2 certified." at bounding box center [736, 405] width 510 height 22
type project "I'm CFA level 2 certified."
paste project "[If anywhere in the job post, it mentions about Quickbooks Online or Quickbooks…"
type project "I'm CFA level 2 certified. [If anywhere in the job post, it mentions about Quic…"
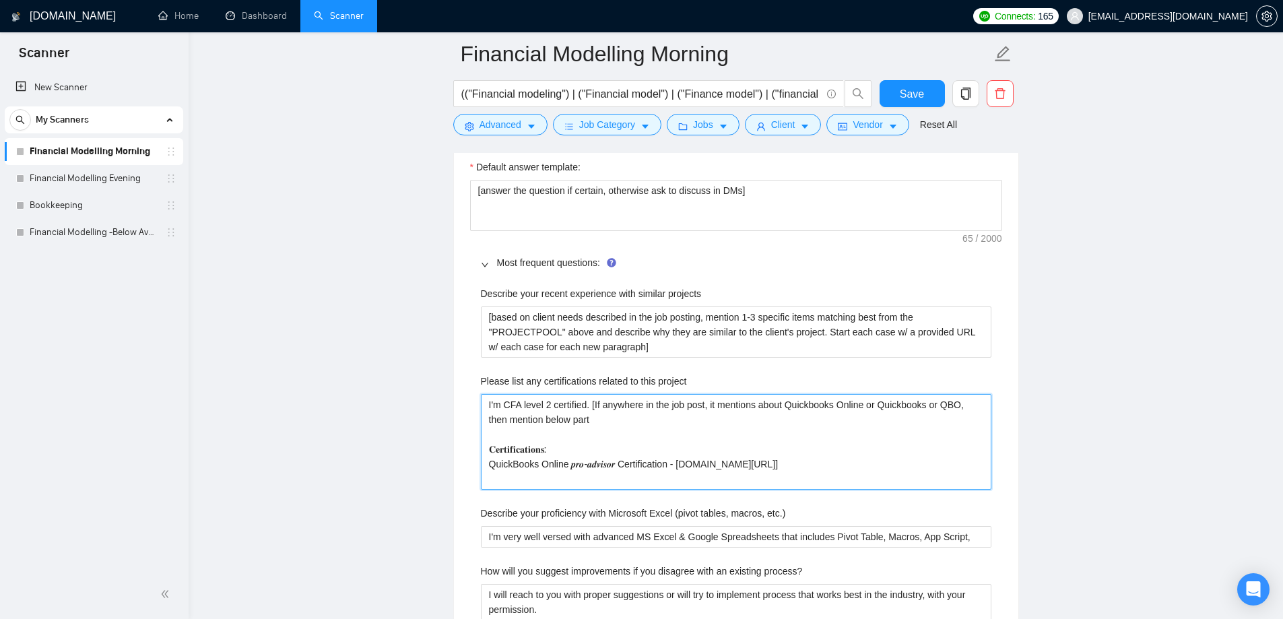
type project "I'm CFA level 2 certified. [If anywhere in the job post, it mentions about Quic…"
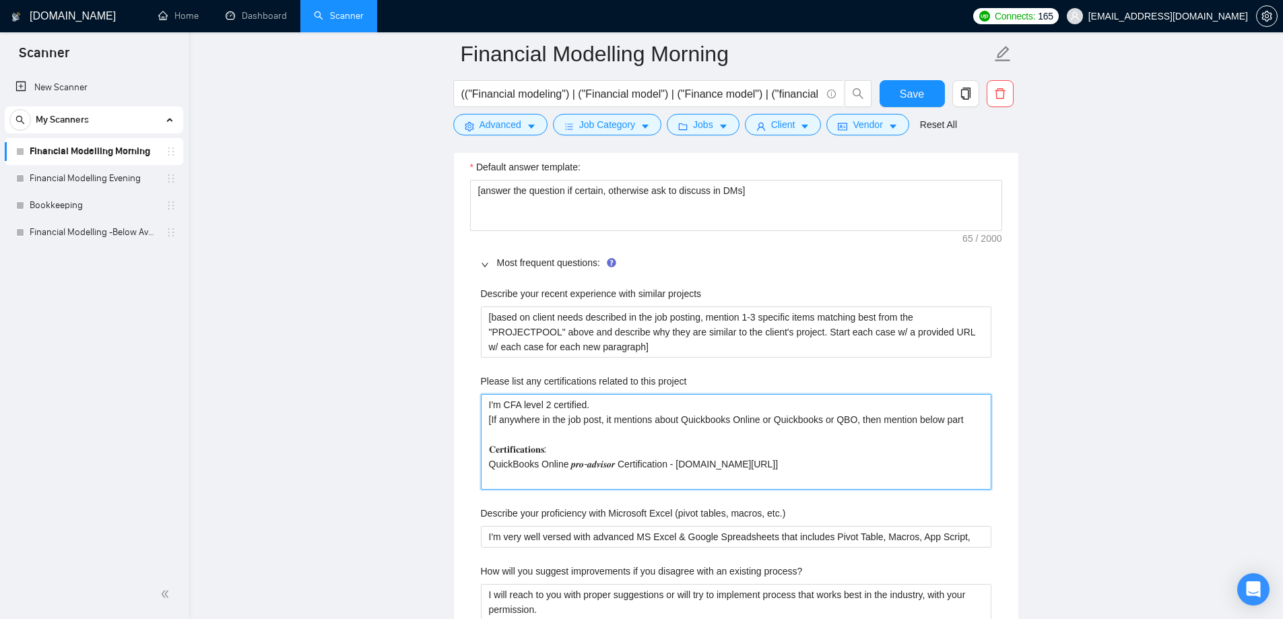
type project "I'm CFA level 2 certified. [If anywhere in the job post, it mentions about Quic…"
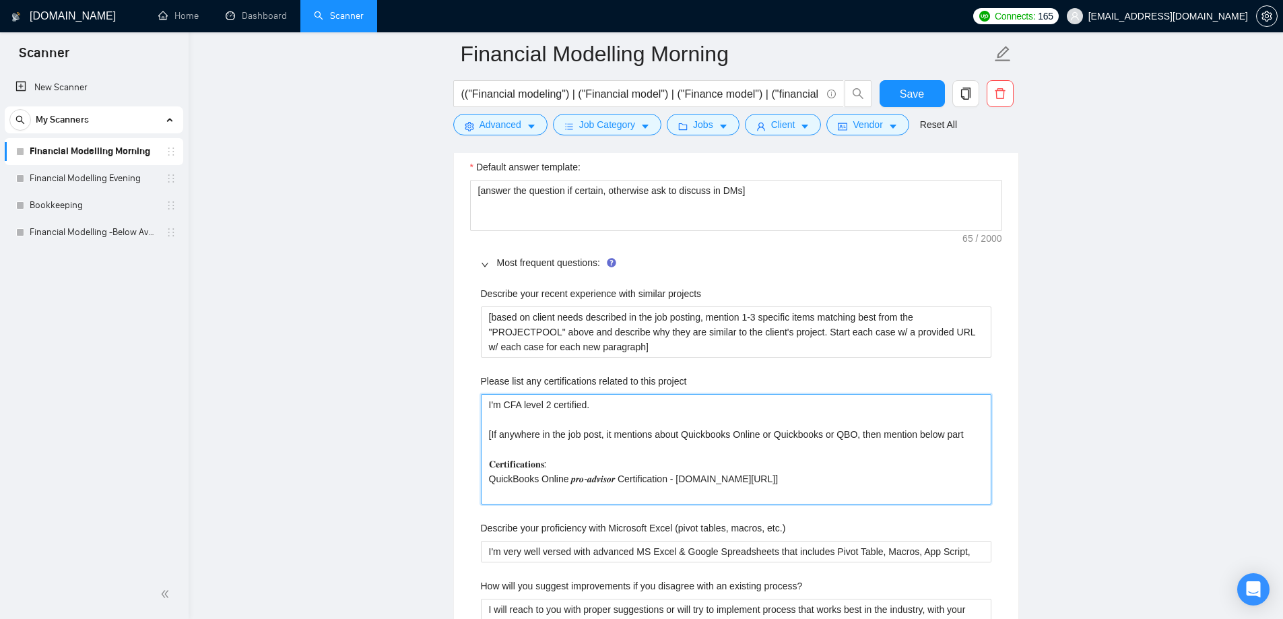
type project "I'm CFA level 2 certified. [If anywhere in the job post, it mentions about Quic…"
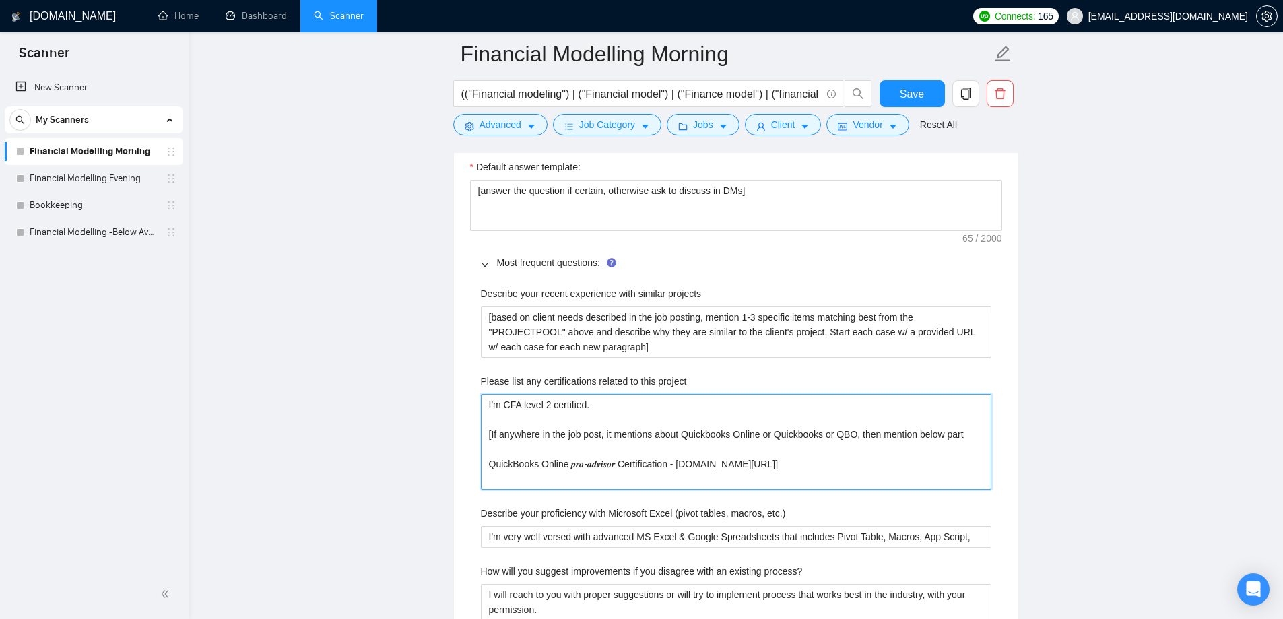
type project "I'm CFA level 2 certified. [If anywhere in the job post, it mentions about Quic…"
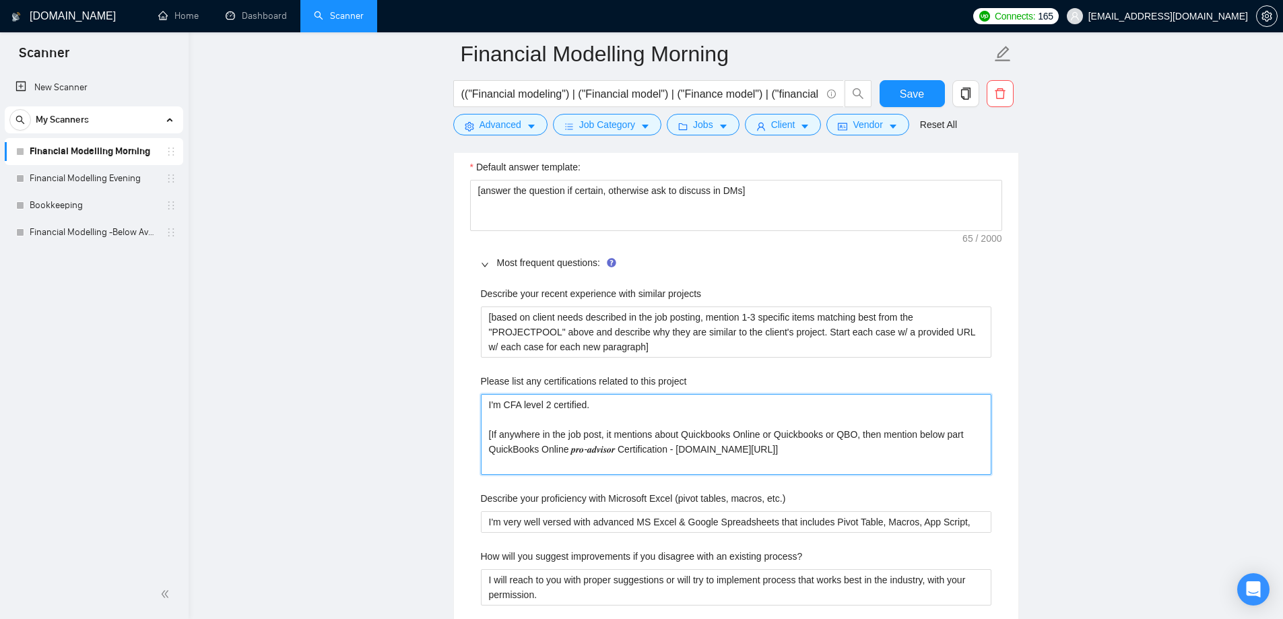
type project "I'm CFA level 2 certified. [If anywhere in the job post, it mentions about Quic…"
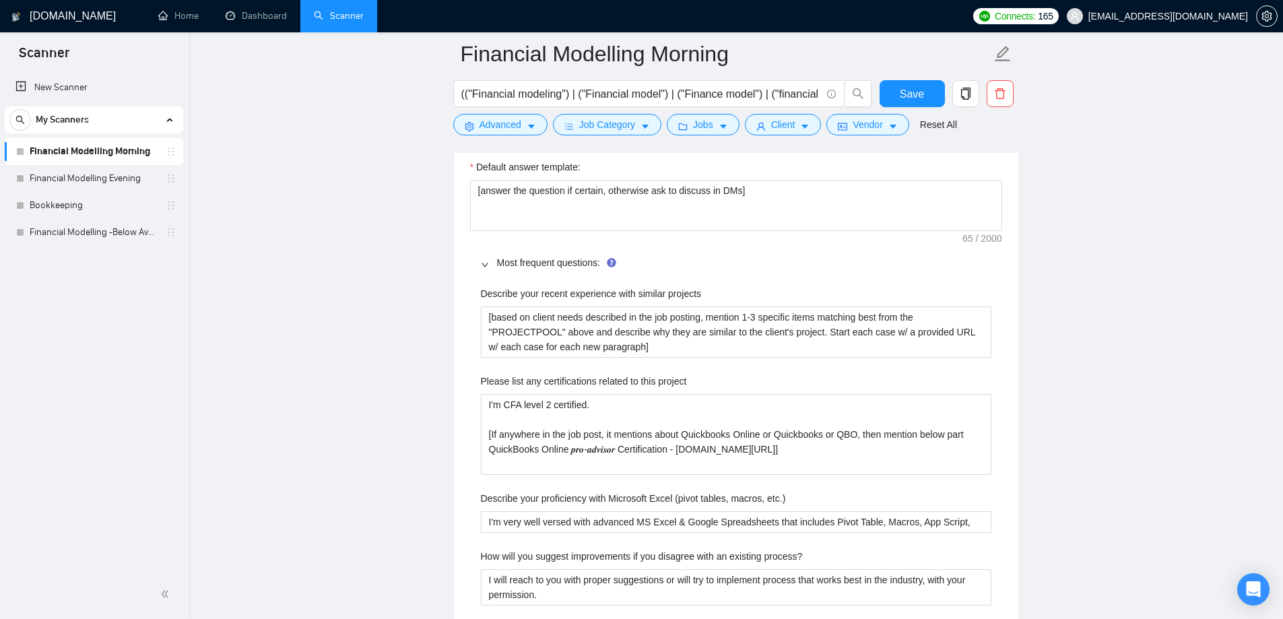
click at [376, 375] on main "Financial Modelling Morning (("Financial modeling") | ("Financial model") | ("F…" at bounding box center [735, 107] width 1051 height 4550
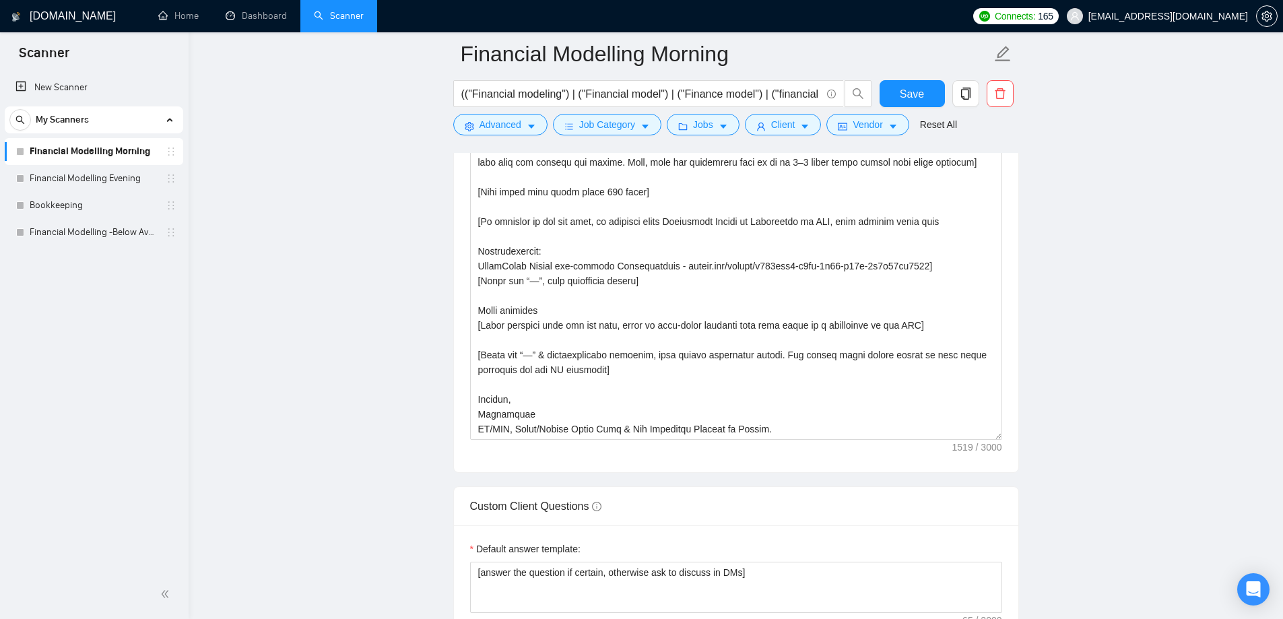
scroll to position [1818, 0]
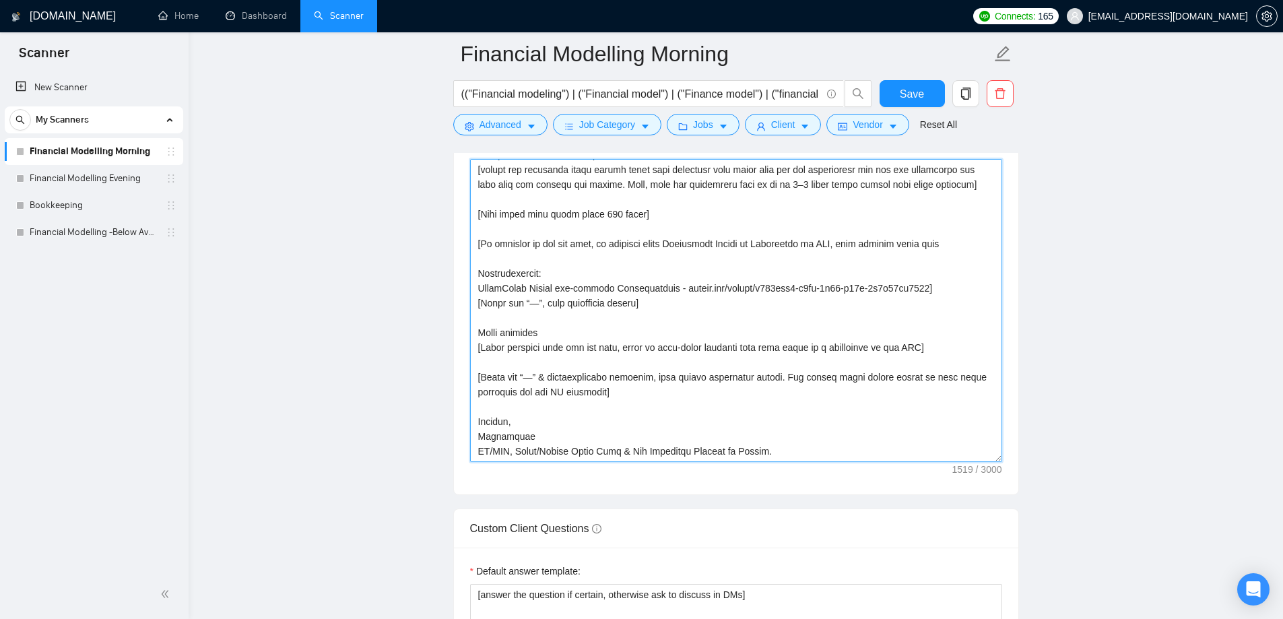
click at [491, 347] on textarea "Cover letter template:" at bounding box center [736, 310] width 532 height 303
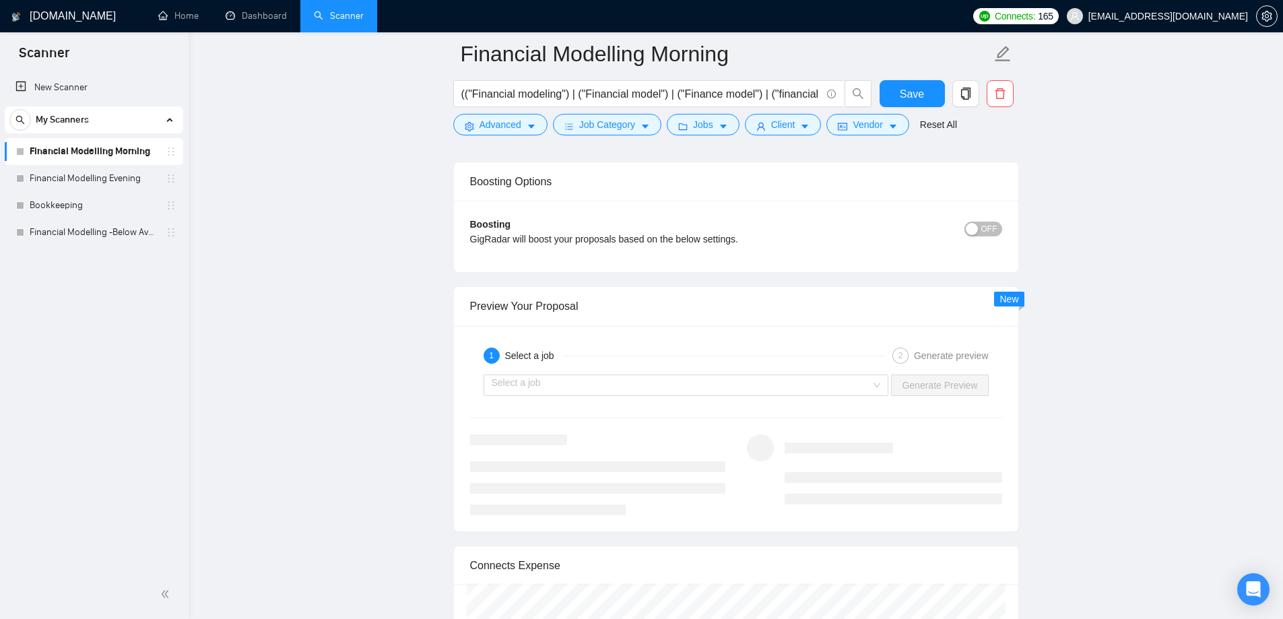
scroll to position [3299, 0]
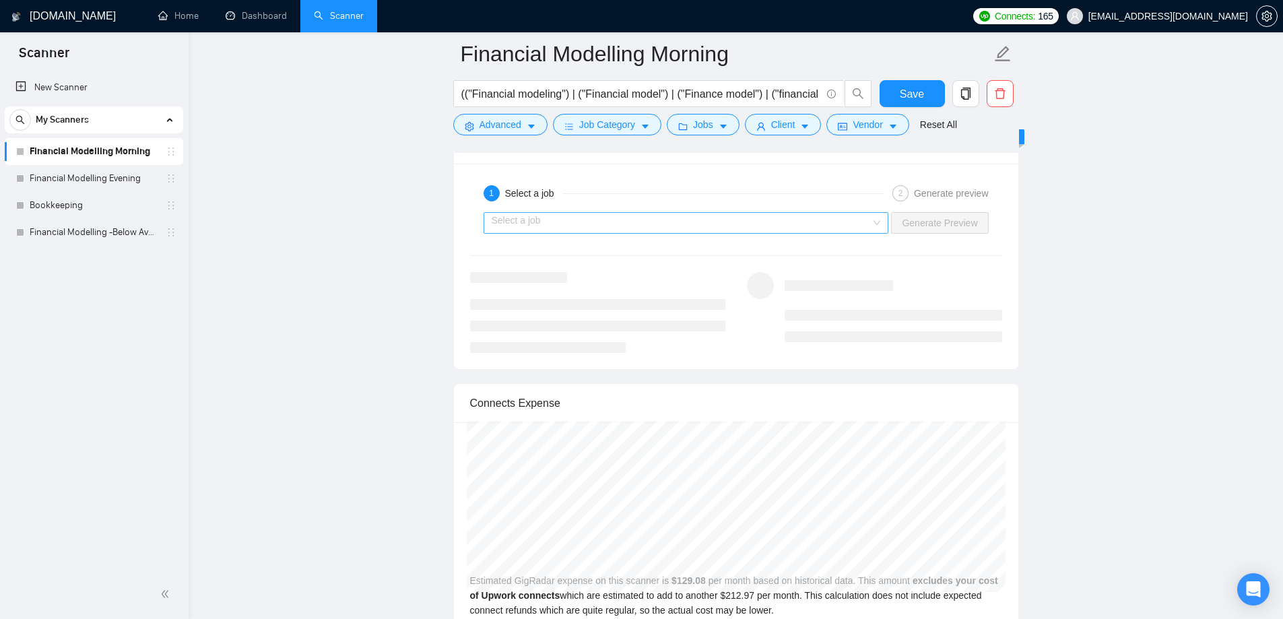
click at [728, 219] on input "search" at bounding box center [682, 223] width 380 height 20
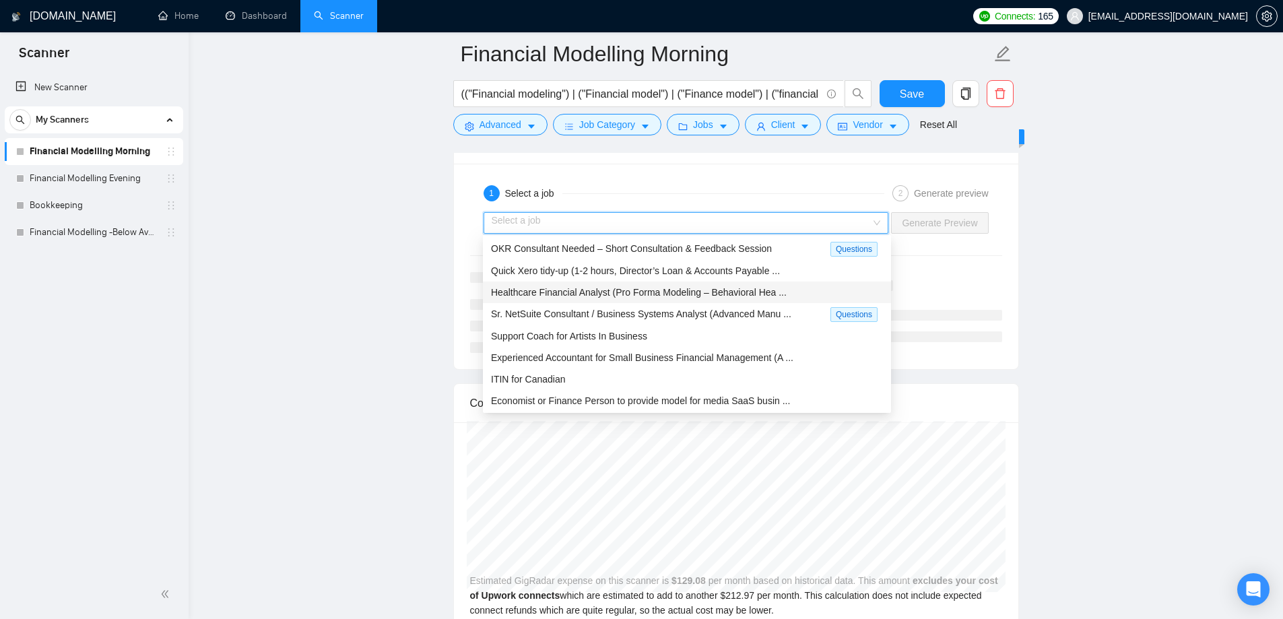
click at [681, 301] on div "Healthcare Financial Analyst (Pro Forma Modeling – Behavioral Hea ..." at bounding box center [687, 292] width 408 height 22
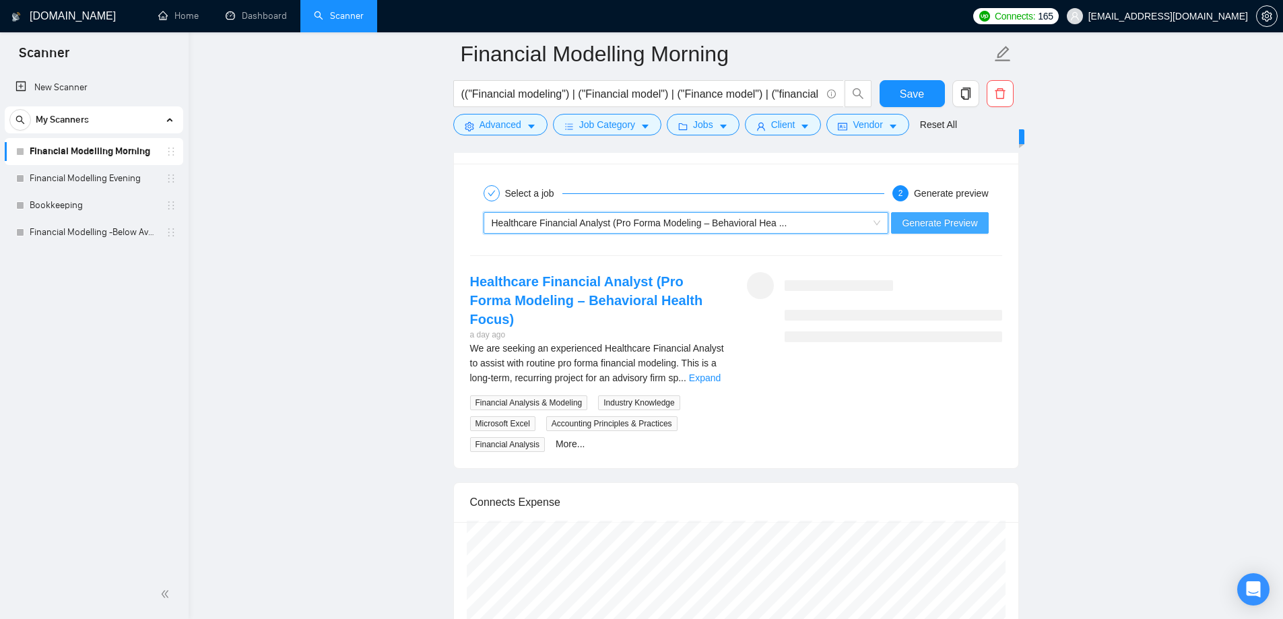
click at [929, 224] on span "Generate Preview" at bounding box center [939, 222] width 75 height 15
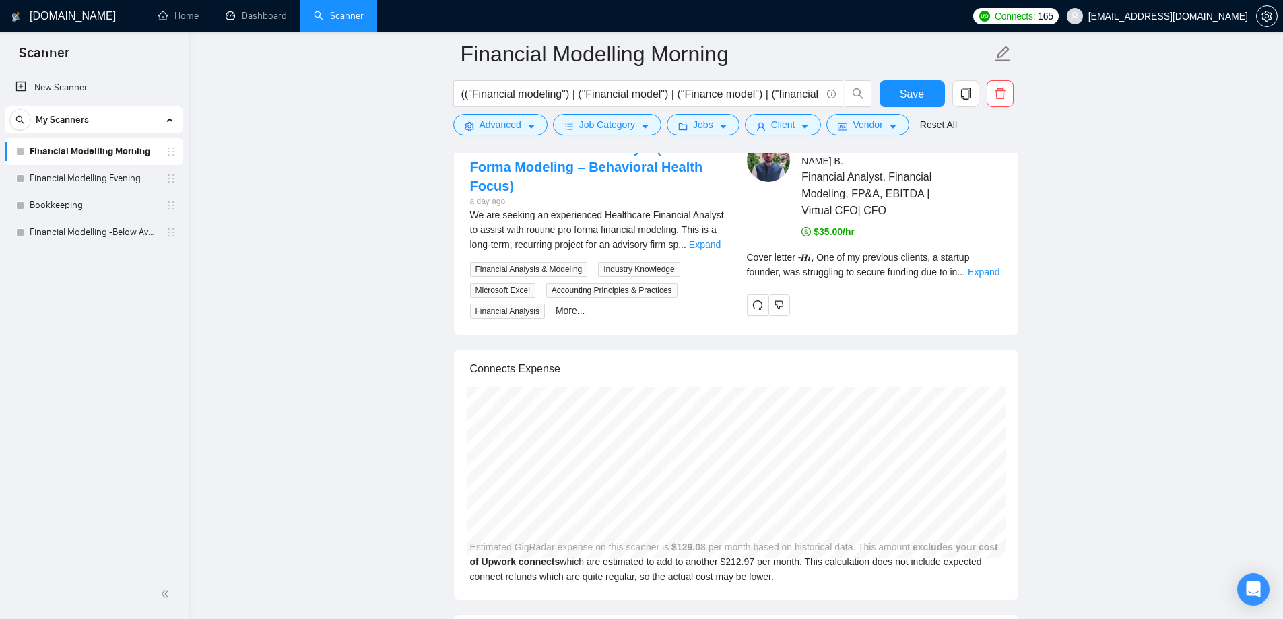
scroll to position [3434, 0]
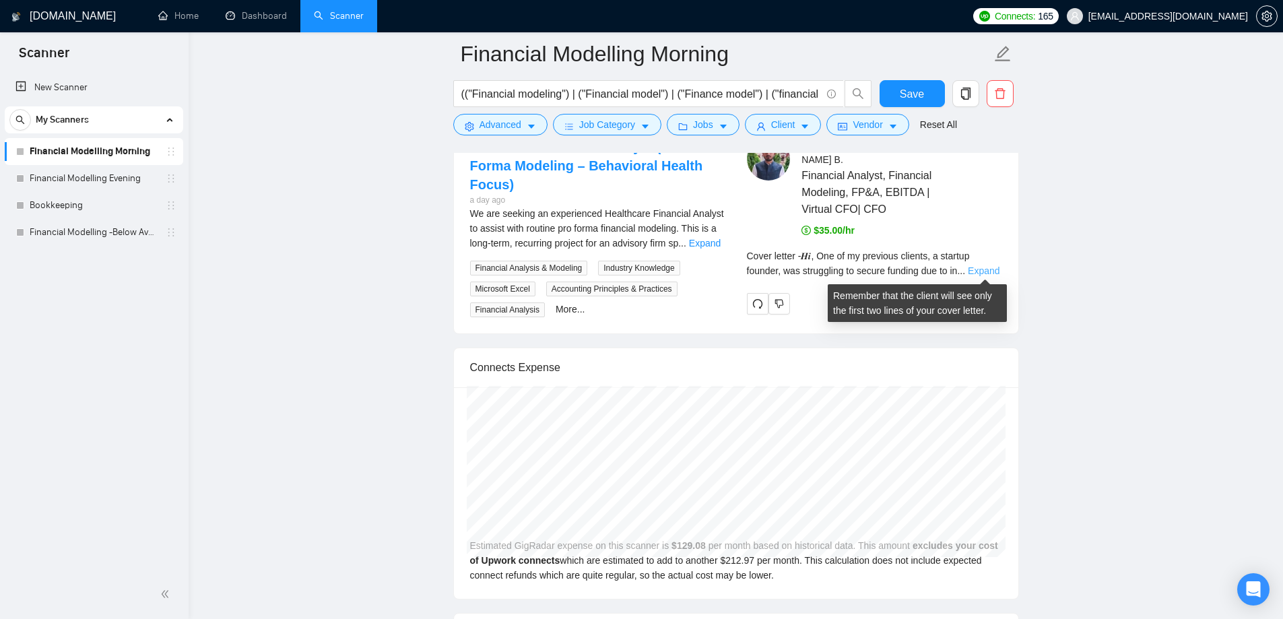
click at [986, 271] on link "Expand" at bounding box center [984, 270] width 32 height 11
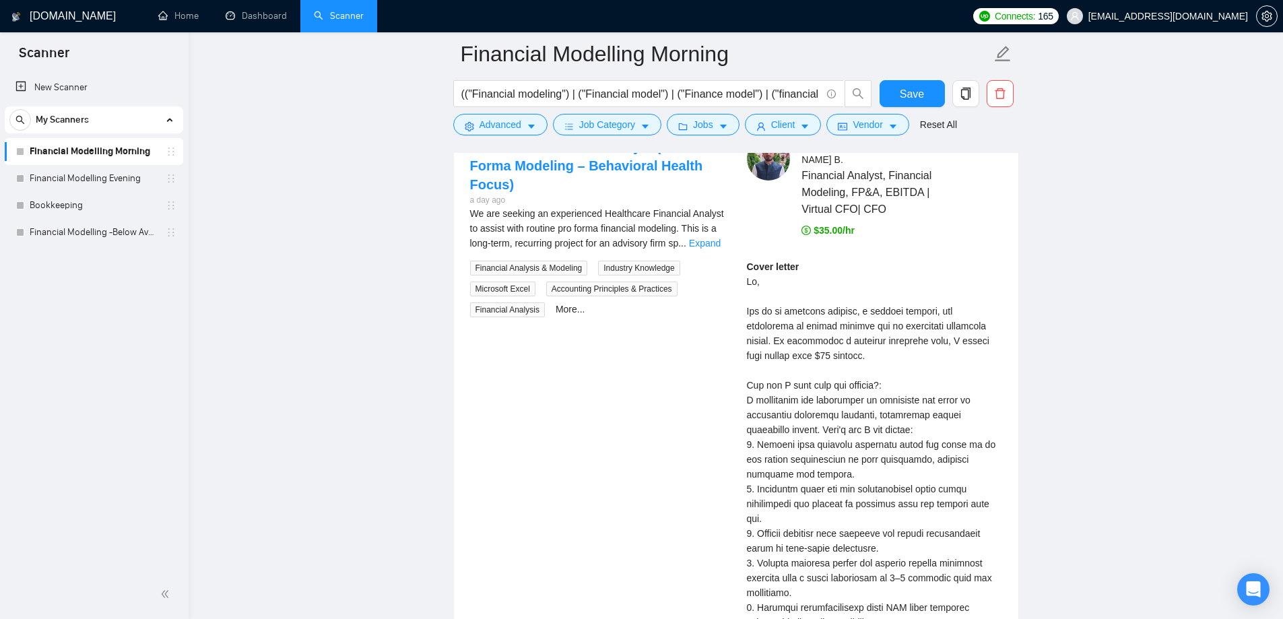
click at [935, 308] on div "Cover letter" at bounding box center [874, 511] width 255 height 504
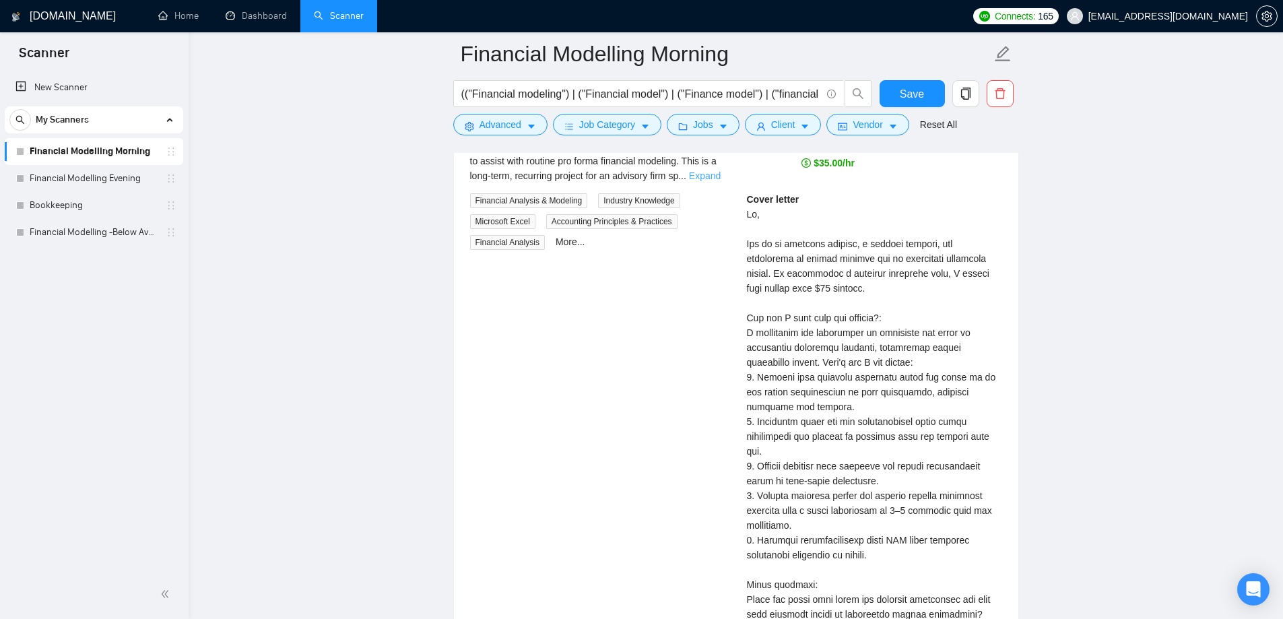
scroll to position [3366, 0]
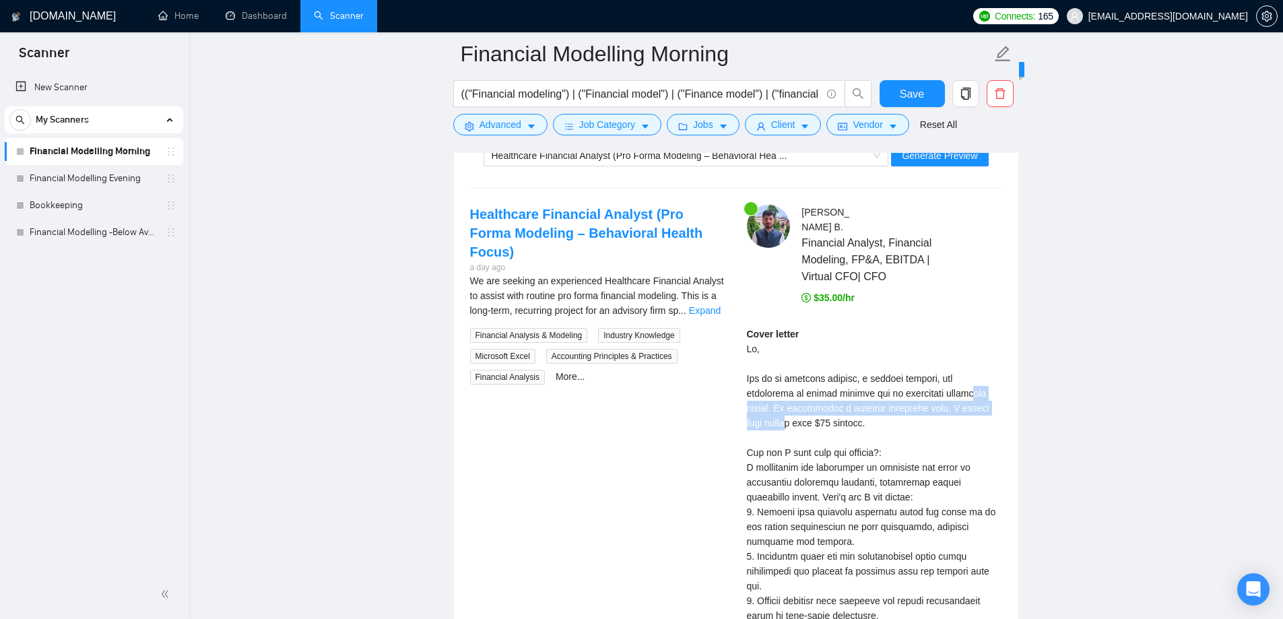
drag, startPoint x: 916, startPoint y: 388, endPoint x: 970, endPoint y: 403, distance: 55.9
click at [970, 403] on div "Cover letter" at bounding box center [874, 579] width 255 height 504
click at [813, 418] on div "Cover letter" at bounding box center [874, 579] width 255 height 504
drag, startPoint x: 740, startPoint y: 393, endPoint x: 928, endPoint y: 402, distance: 188.1
click at [928, 402] on div "Dharmendra B . Financial Analyst, Financial Modeling, FP&A, EBITDA | Virtual CF…" at bounding box center [874, 536] width 277 height 662
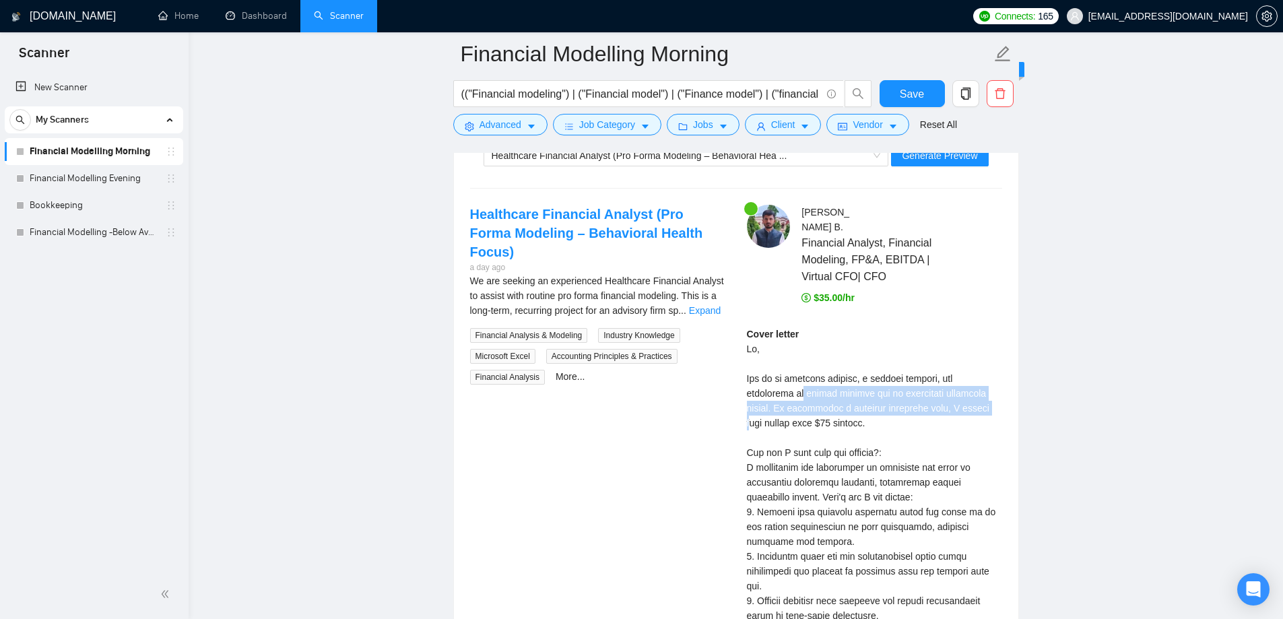
click at [823, 411] on div "Cover letter" at bounding box center [874, 579] width 255 height 504
drag, startPoint x: 743, startPoint y: 411, endPoint x: 823, endPoint y: 419, distance: 79.9
click at [804, 419] on div "Dharmendra B . Financial Analyst, Financial Modeling, FP&A, EBITDA | Virtual CF…" at bounding box center [874, 536] width 277 height 662
click at [841, 421] on div "Cover letter" at bounding box center [874, 579] width 255 height 504
click at [692, 305] on link "Expand" at bounding box center [705, 310] width 32 height 11
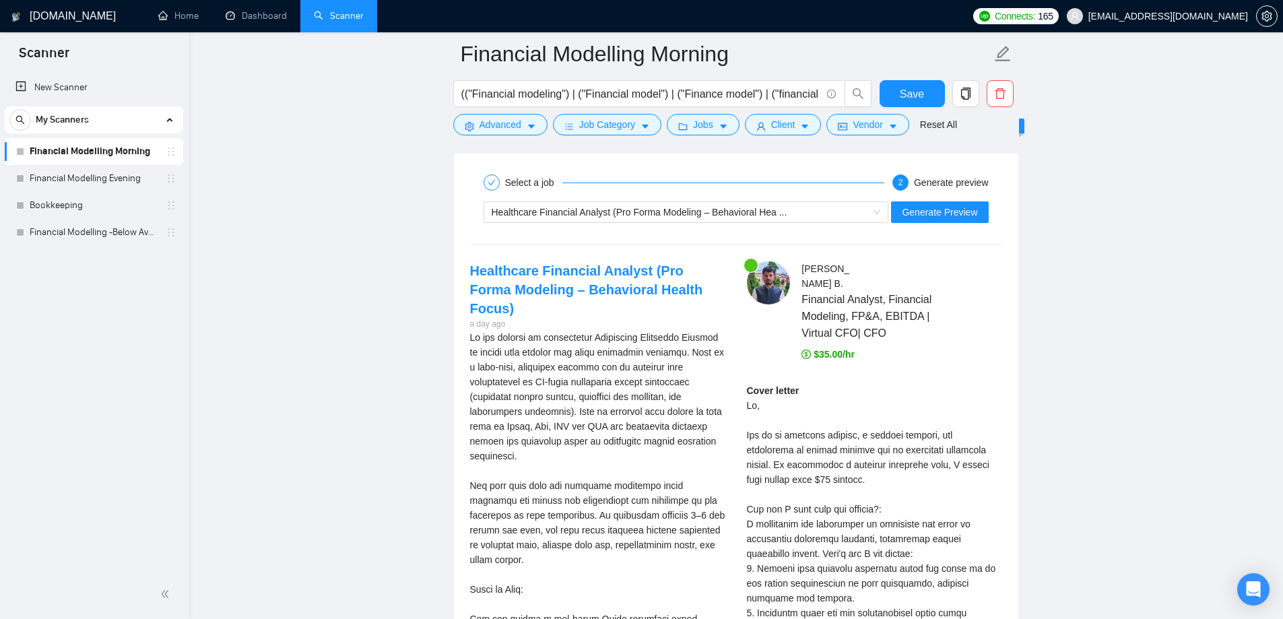
scroll to position [3299, 0]
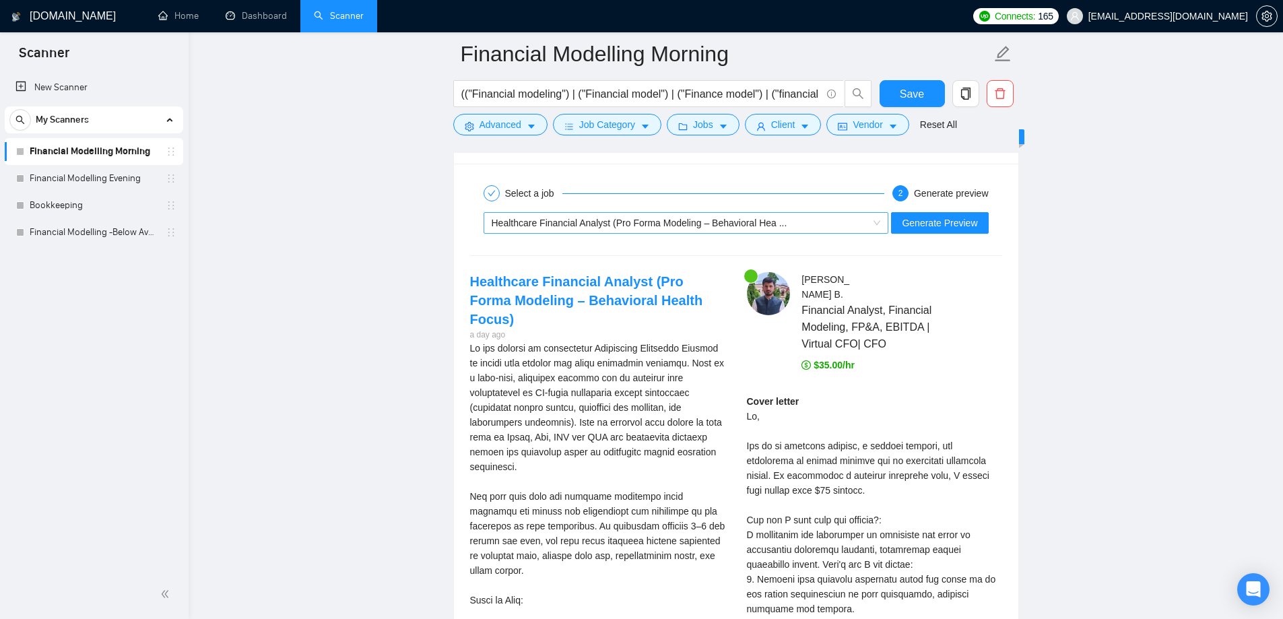
click at [648, 220] on span "Healthcare Financial Analyst (Pro Forma Modeling – Behavioral Hea ..." at bounding box center [640, 222] width 296 height 11
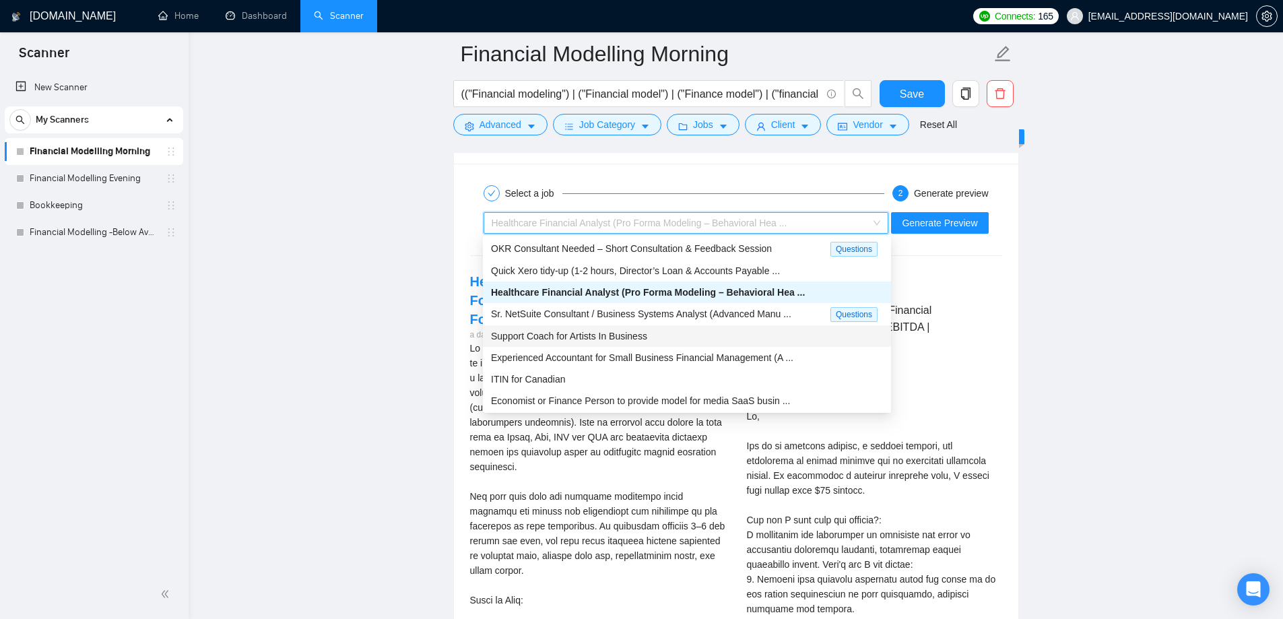
click at [613, 334] on span "Support Coach for Artists In Business" at bounding box center [569, 336] width 156 height 11
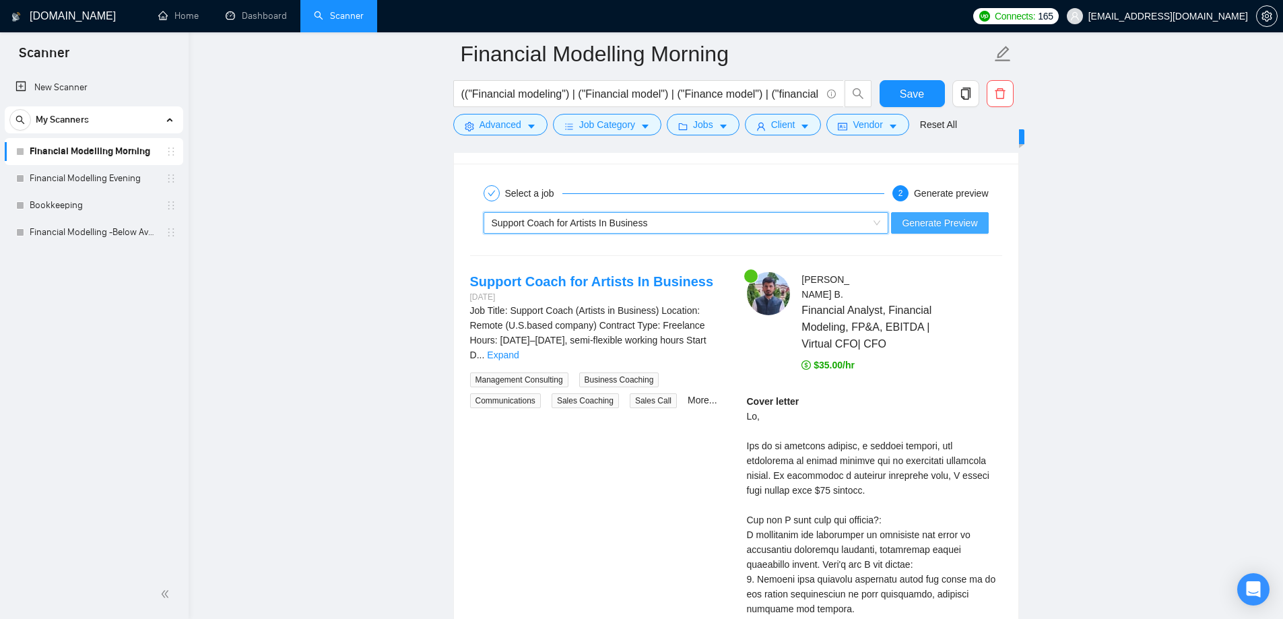
click at [953, 231] on button "Generate Preview" at bounding box center [939, 223] width 97 height 22
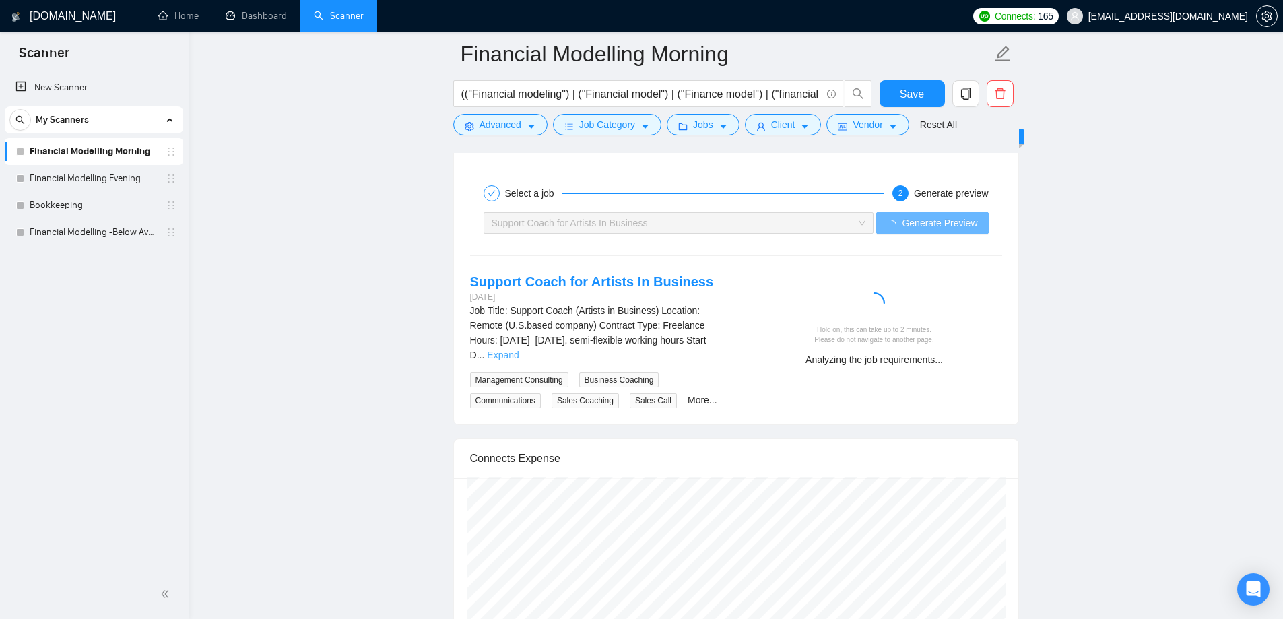
click at [518, 349] on link "Expand" at bounding box center [503, 354] width 32 height 11
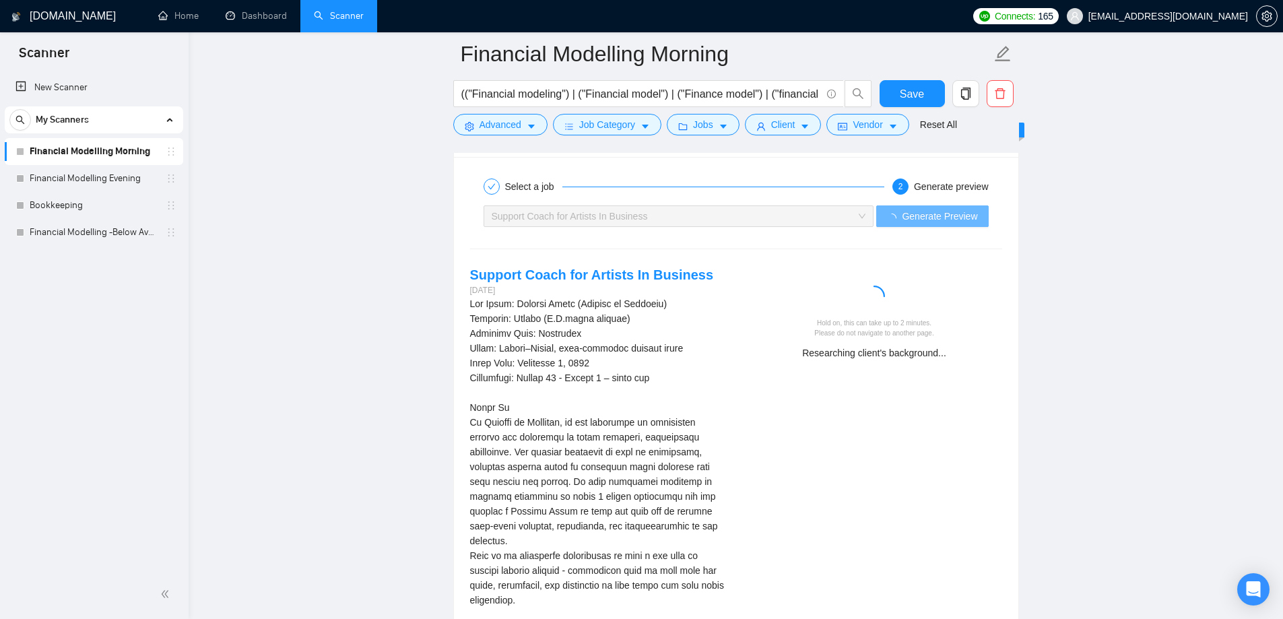
scroll to position [3232, 0]
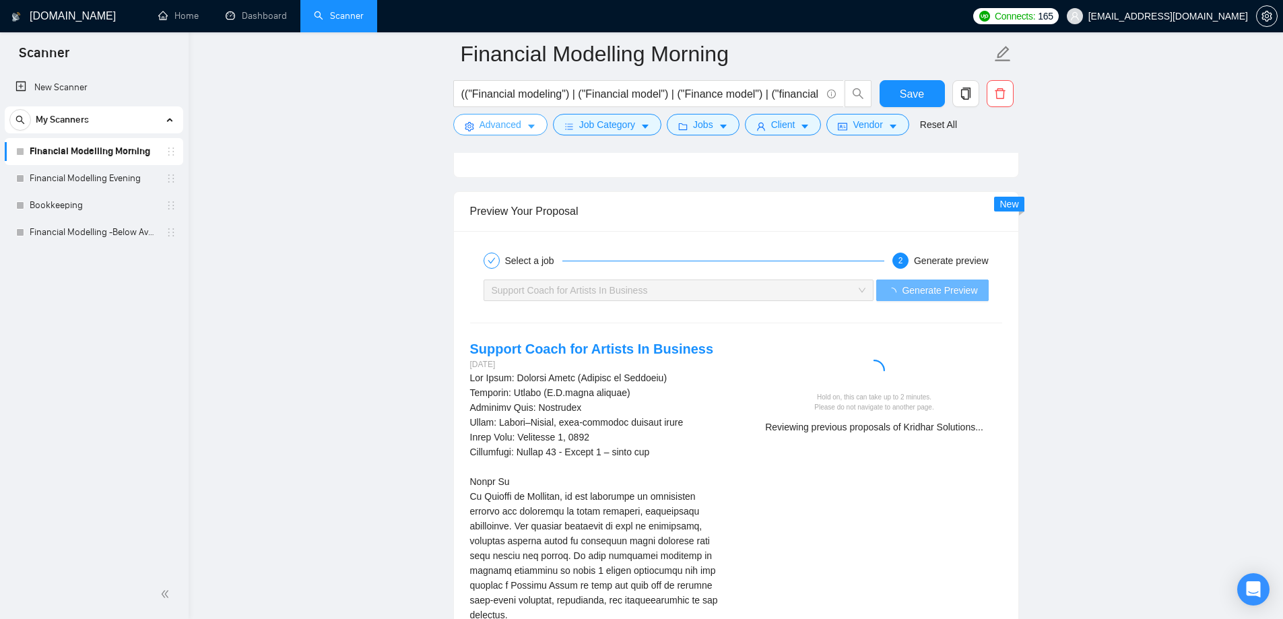
click at [512, 126] on span "Advanced" at bounding box center [500, 124] width 42 height 15
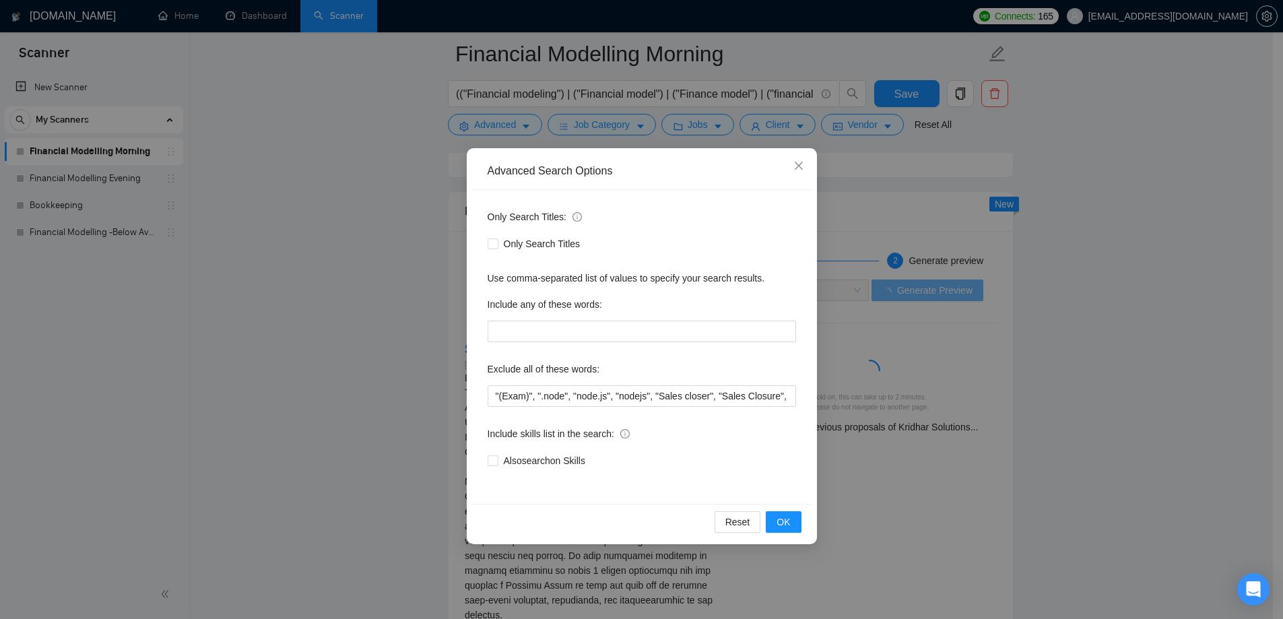
click at [356, 325] on div "Advanced Search Options Only Search Titles: Only Search Titles Use comma-separa…" at bounding box center [641, 309] width 1283 height 619
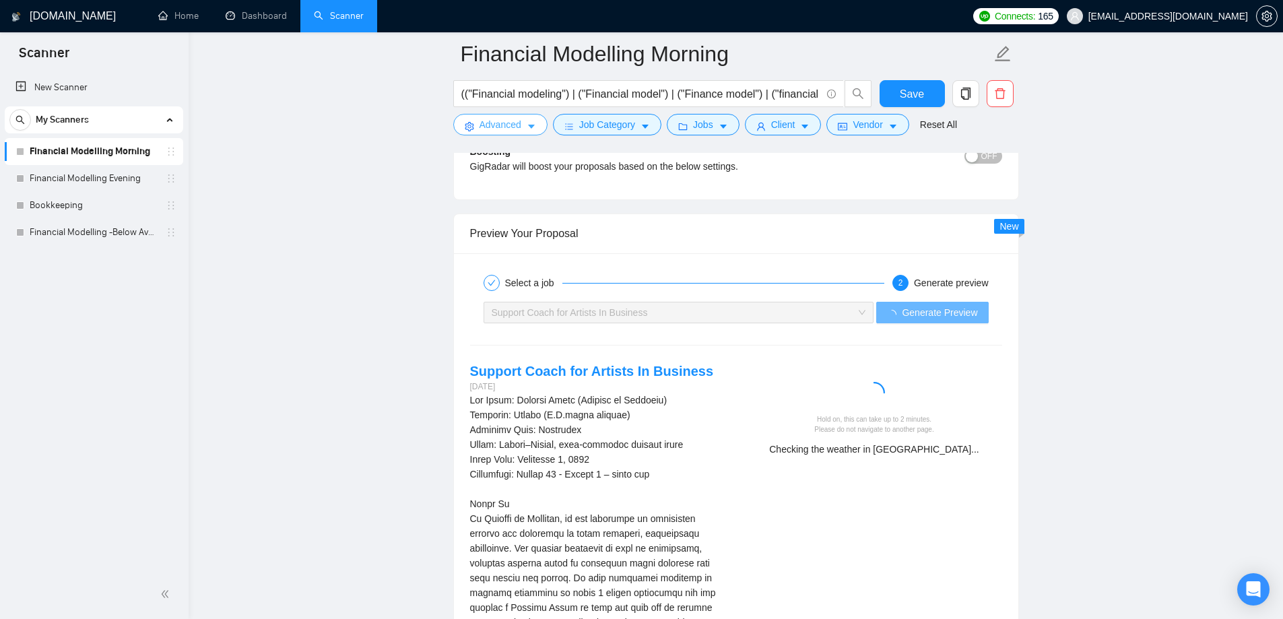
scroll to position [3299, 0]
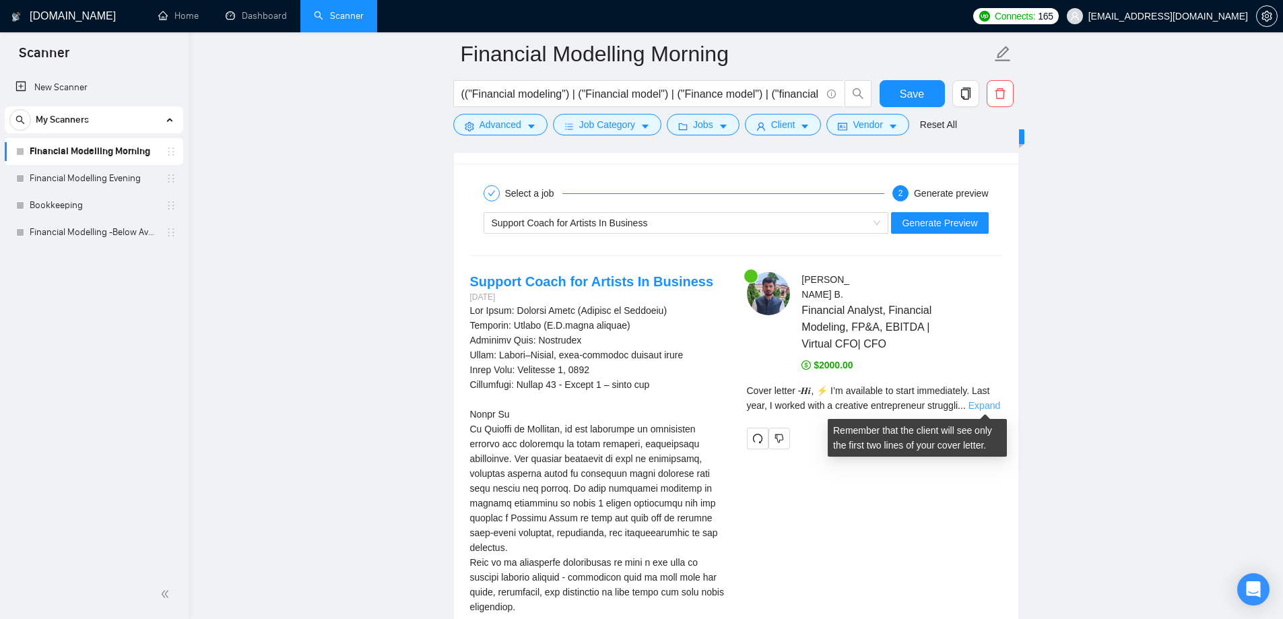
click at [980, 409] on link "Expand" at bounding box center [984, 405] width 32 height 11
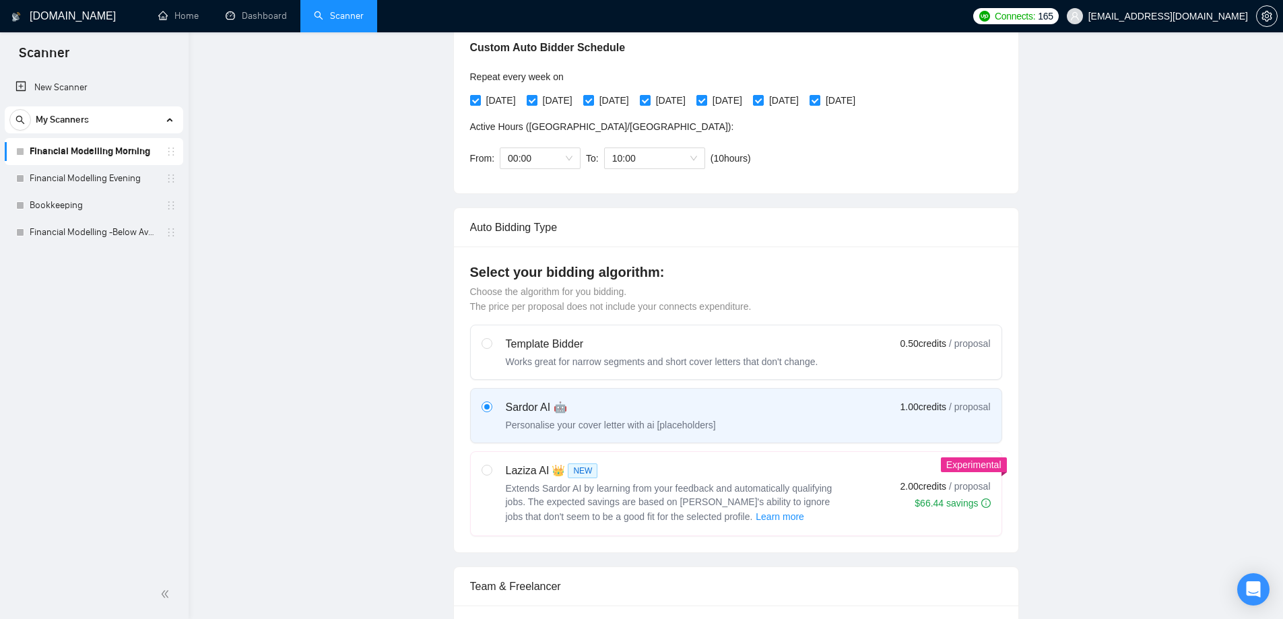
scroll to position [0, 0]
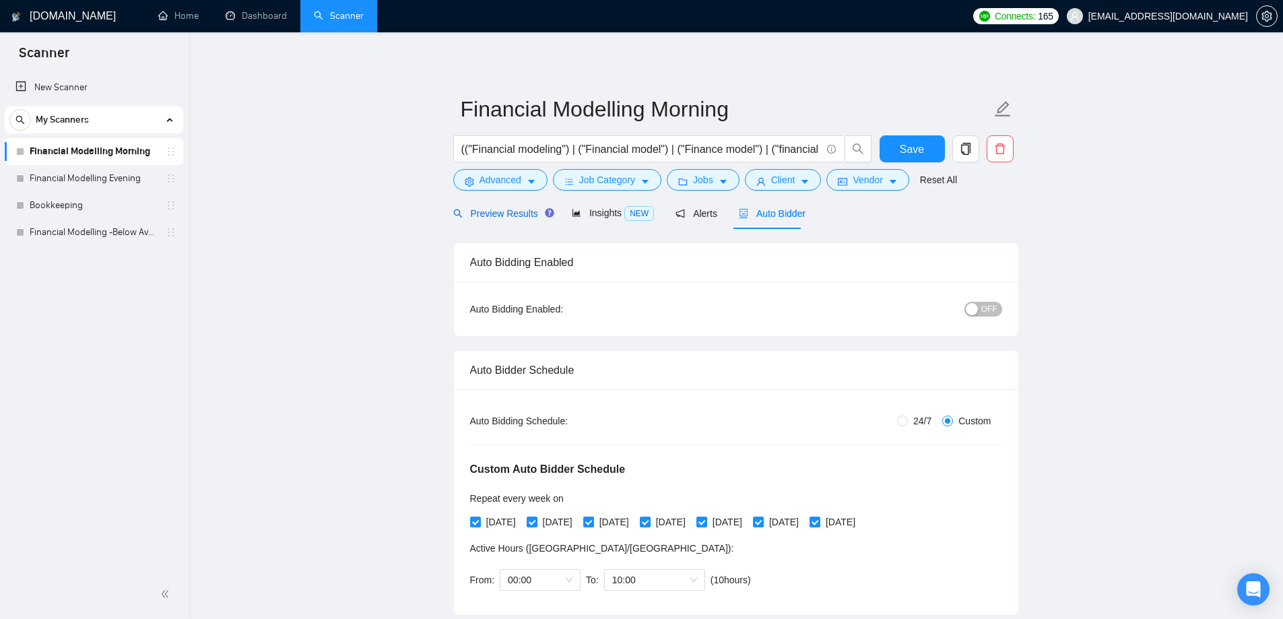
click at [479, 214] on span "Preview Results" at bounding box center [501, 213] width 97 height 11
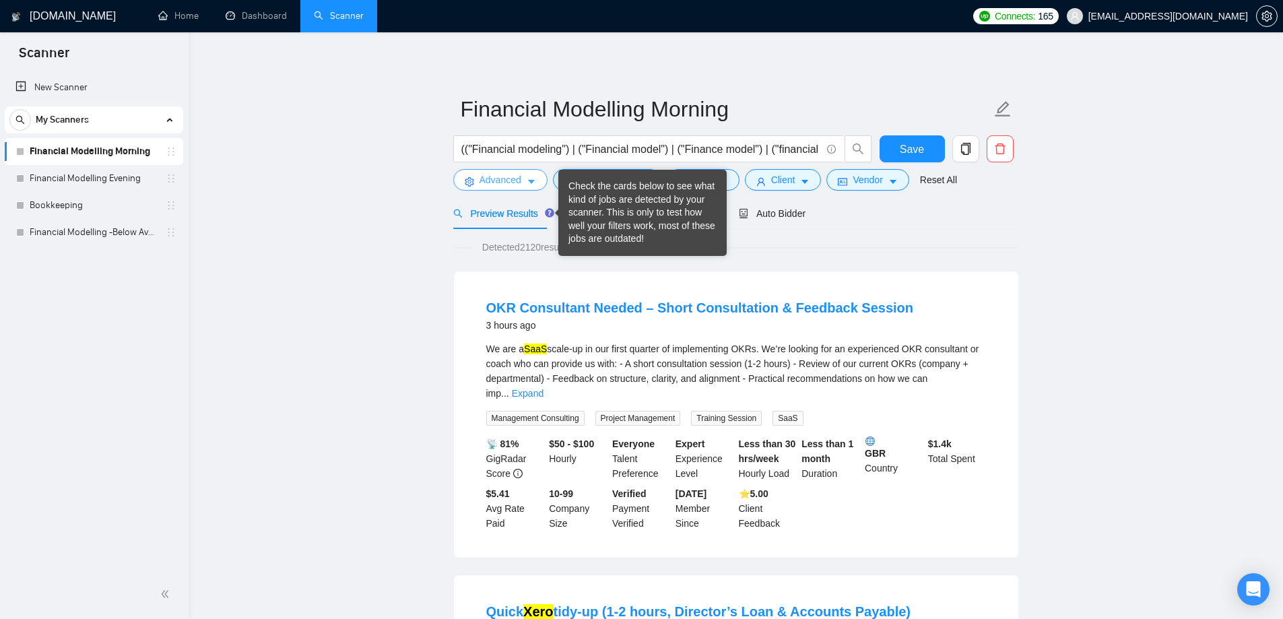
click at [523, 178] on button "Advanced" at bounding box center [500, 180] width 94 height 22
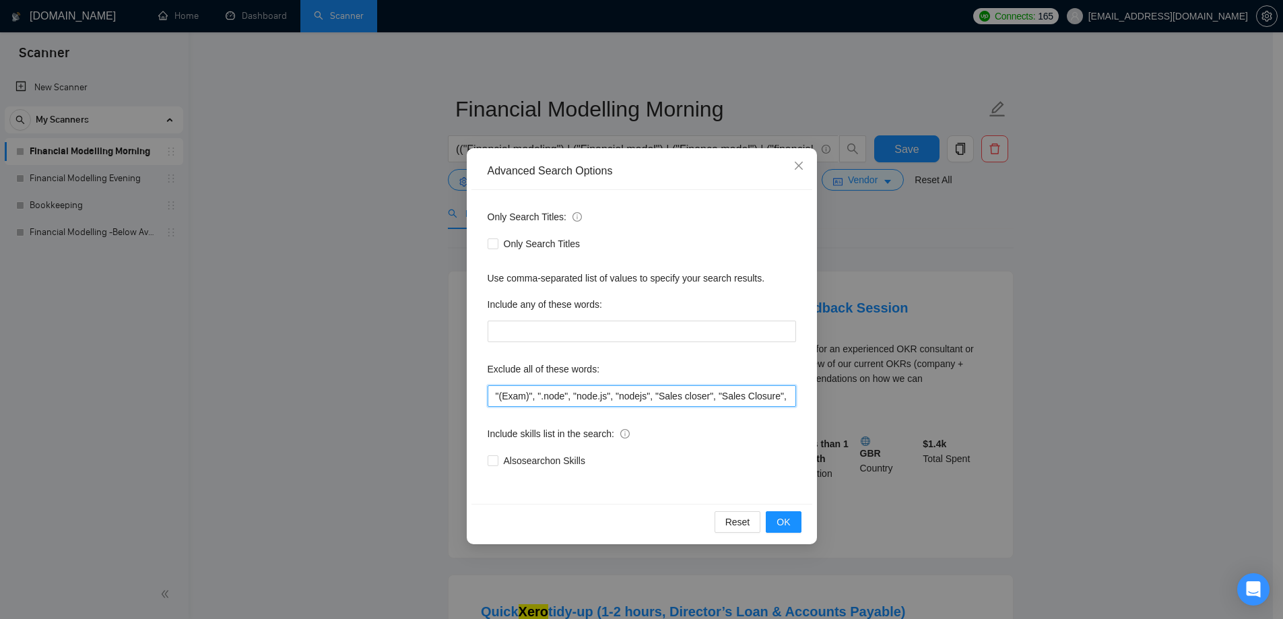
click at [588, 391] on input ""(Exam)", ".node", "node.js", "nodejs", "Sales closer", "Sales Closure", (API (…" at bounding box center [641, 396] width 308 height 22
paste input ""Tutor""
type input ""(Exam)", ".node", "node.js", "nodejs", "Sales closer", "Sales Closure", (API (…"
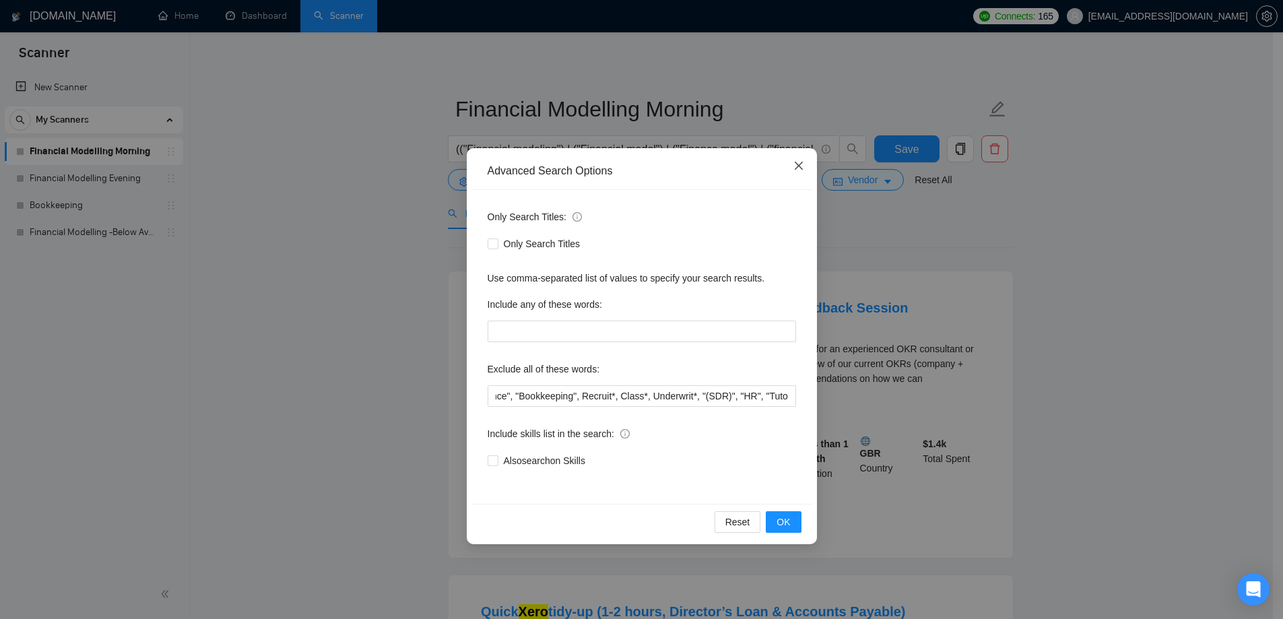
click at [796, 162] on icon "close" at bounding box center [798, 165] width 11 height 11
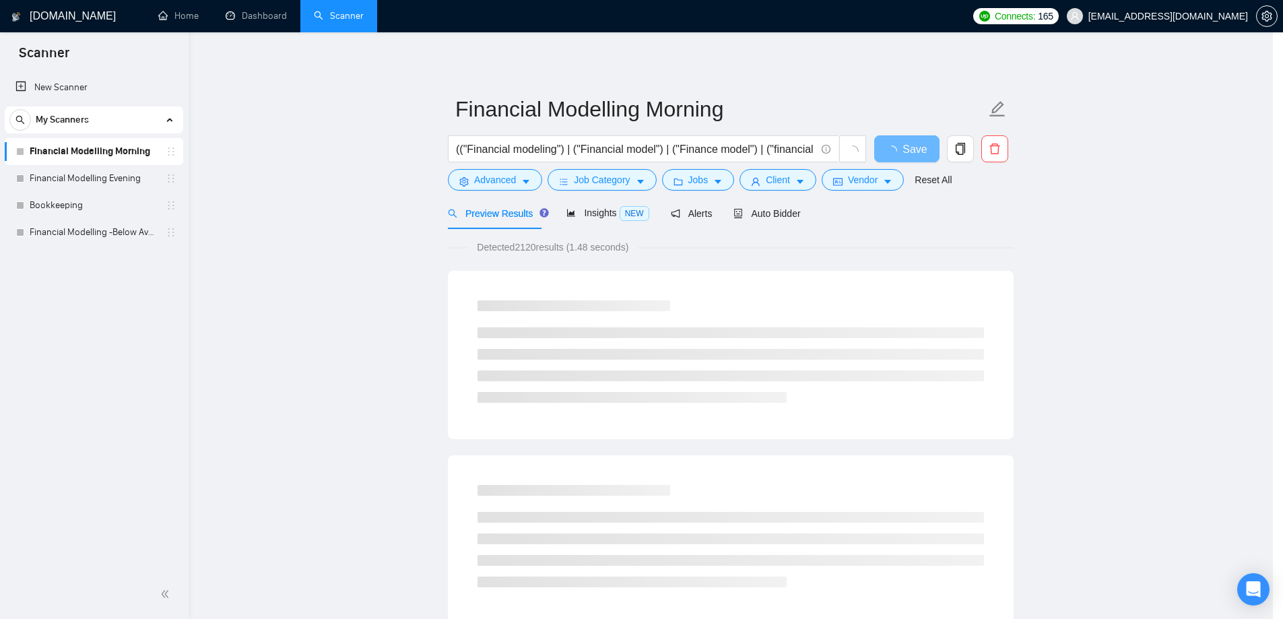
scroll to position [0, 0]
click at [762, 218] on span "Auto Bidder" at bounding box center [772, 213] width 67 height 11
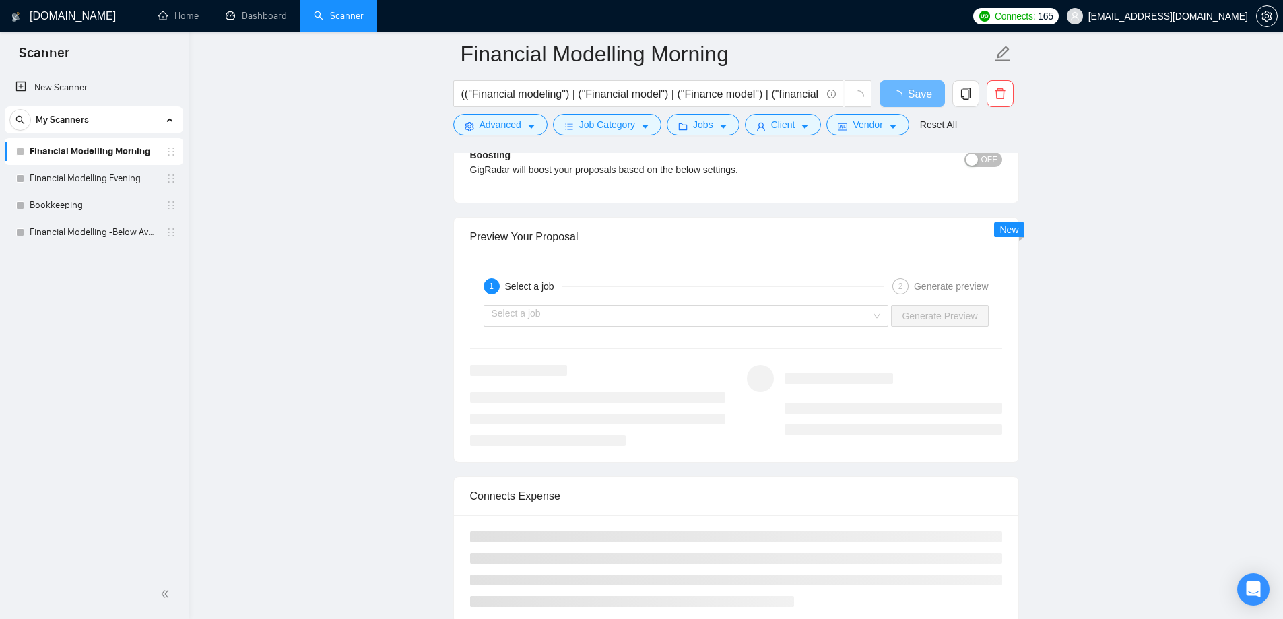
scroll to position [2509, 0]
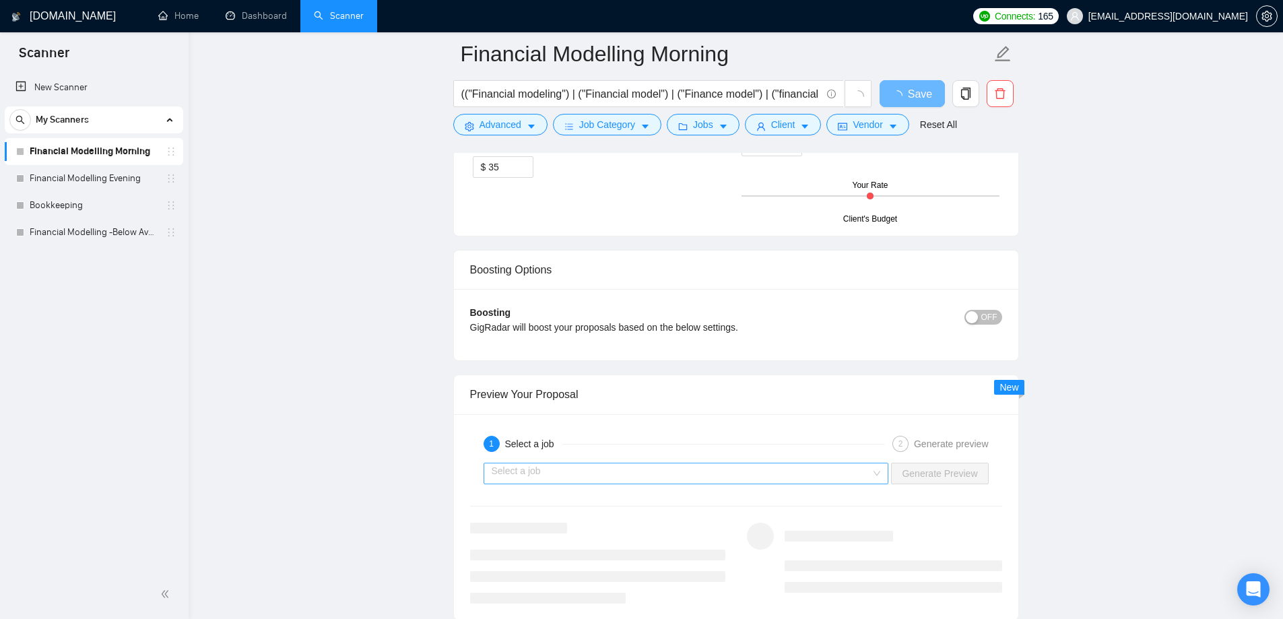
click at [560, 472] on input "search" at bounding box center [682, 473] width 380 height 20
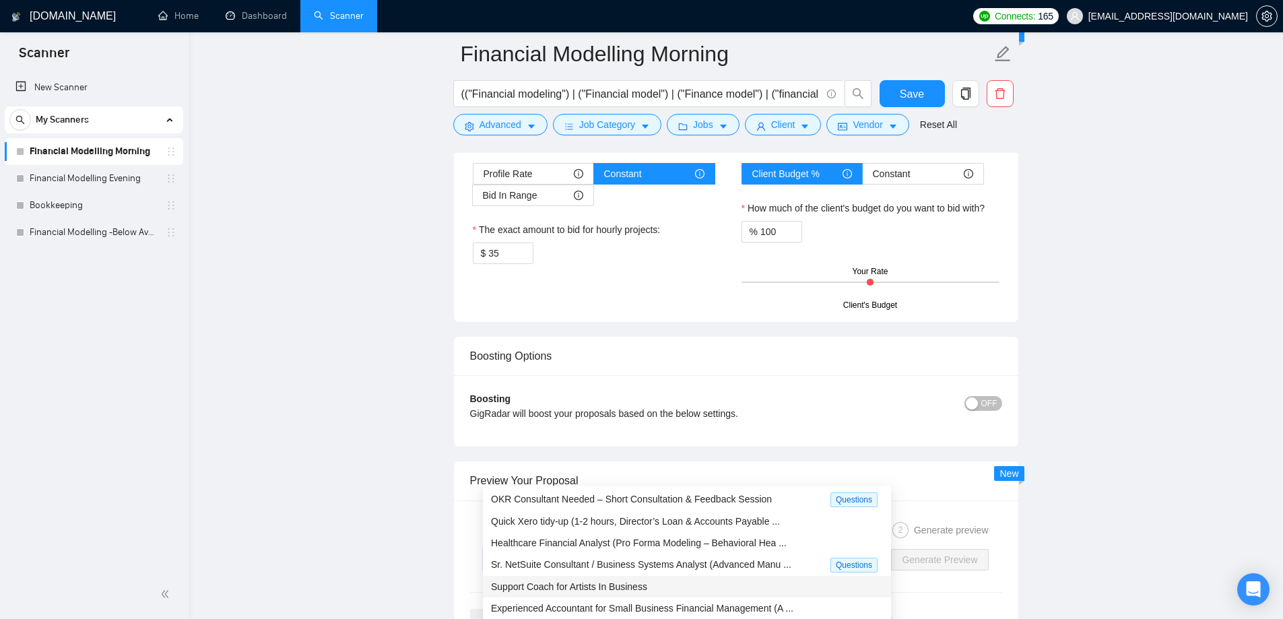
click at [545, 586] on span "Support Coach for Artists In Business" at bounding box center [569, 586] width 156 height 11
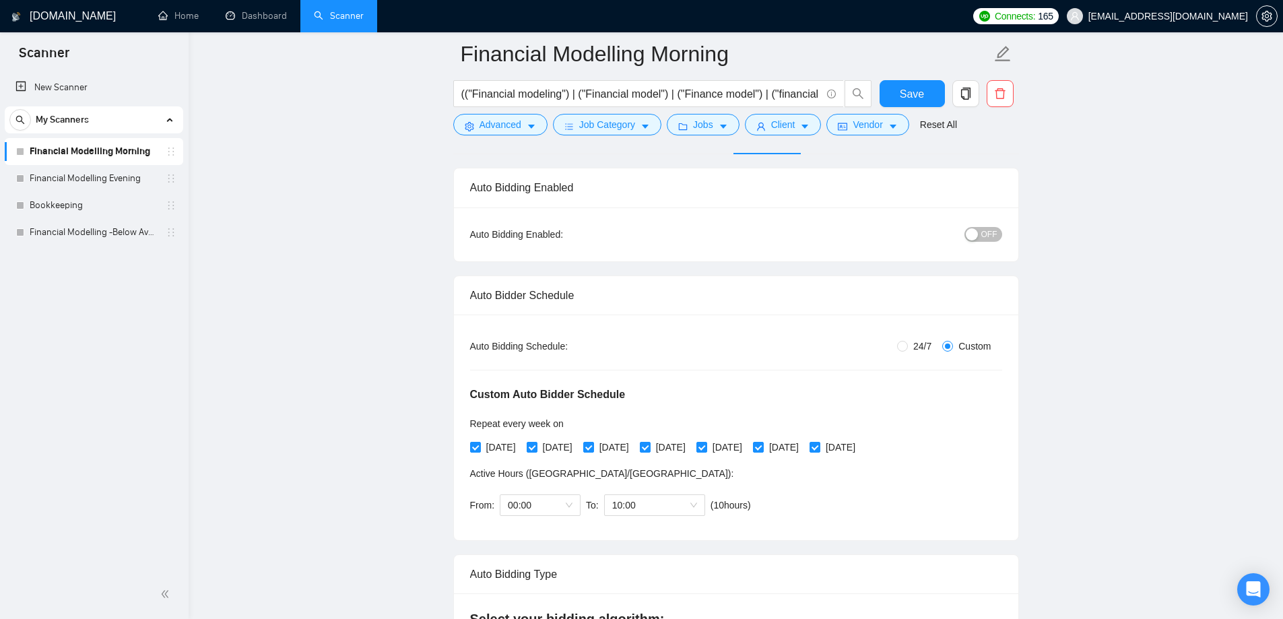
scroll to position [0, 0]
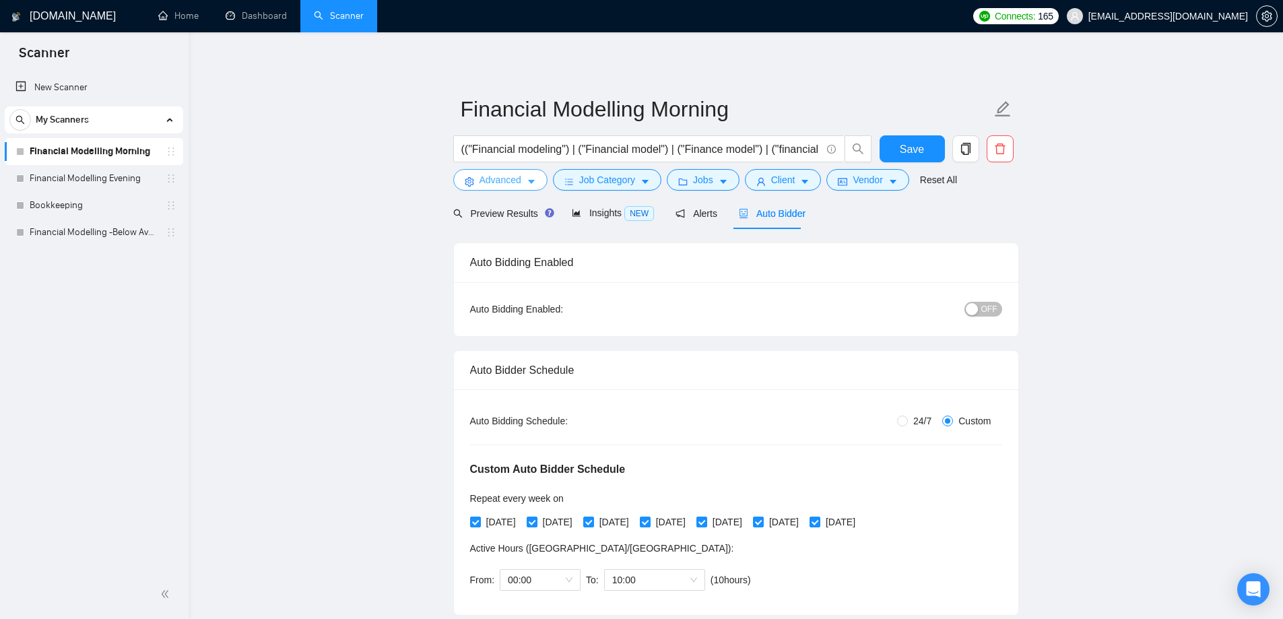
click at [478, 172] on button "Advanced" at bounding box center [500, 180] width 94 height 22
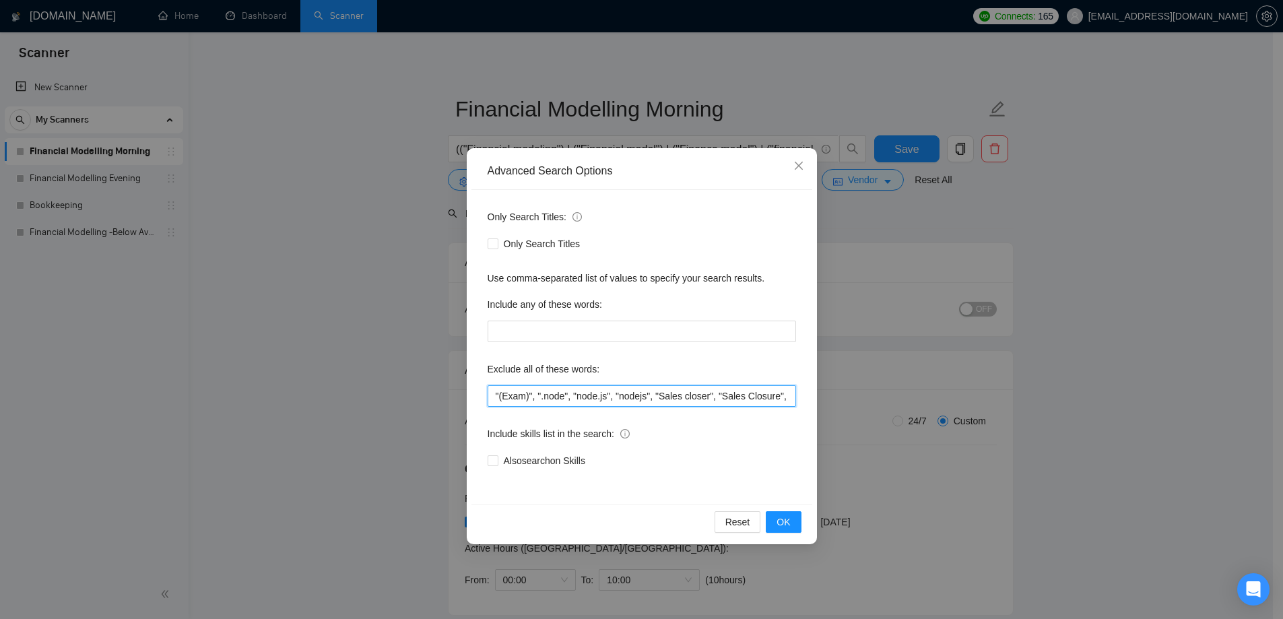
click at [587, 403] on input ""(Exam)", ".node", "node.js", "nodejs", "Sales closer", "Sales Closure", (API (…" at bounding box center [641, 396] width 308 height 22
click at [1001, 310] on div "Advanced Search Options Only Search Titles: Only Search Titles Use comma-separa…" at bounding box center [641, 309] width 1283 height 619
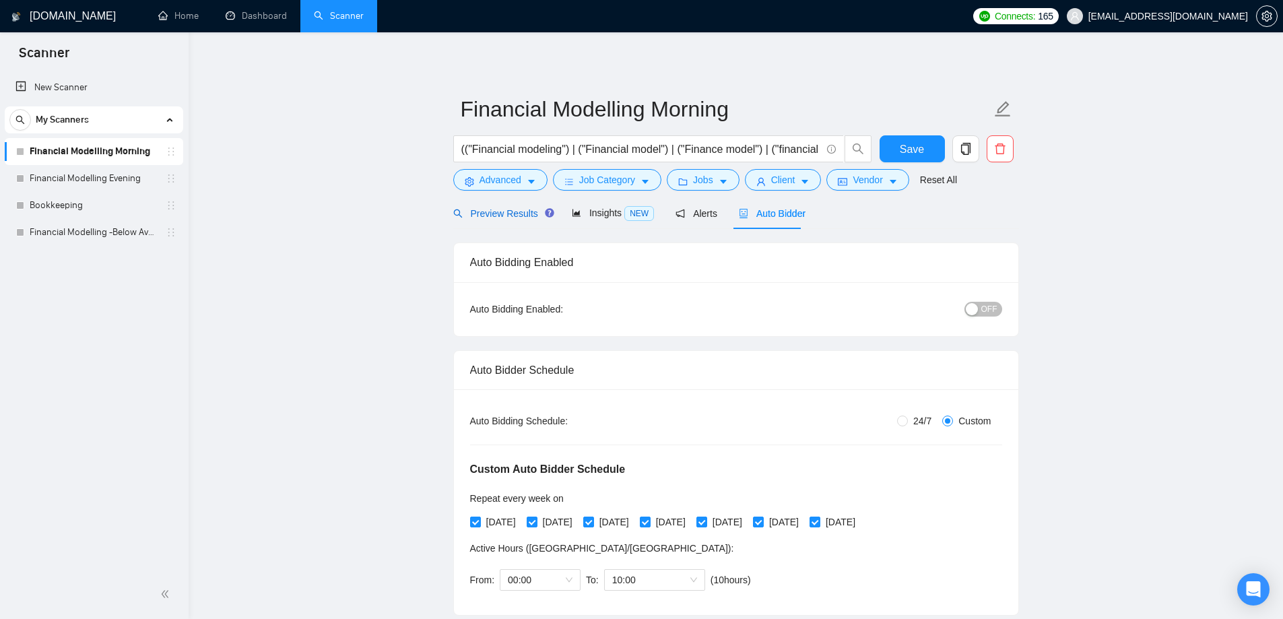
click at [512, 209] on span "Preview Results" at bounding box center [501, 213] width 97 height 11
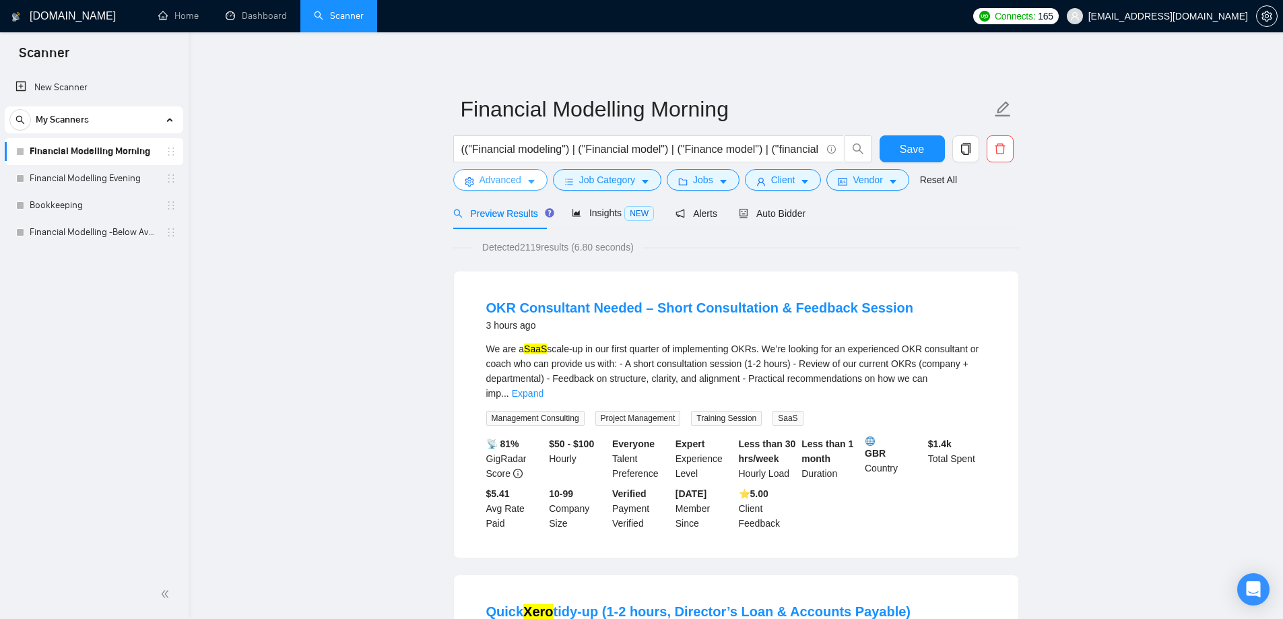
click at [522, 178] on button "Advanced" at bounding box center [500, 180] width 94 height 22
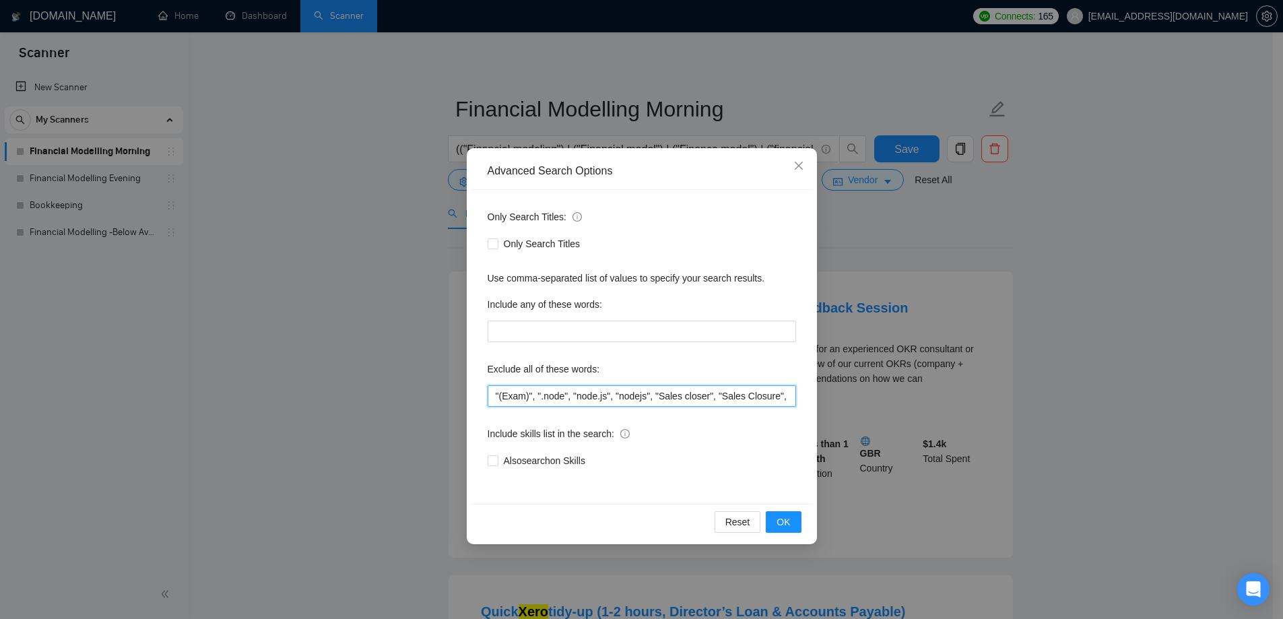
click at [527, 400] on input ""(Exam)", ".node", "node.js", "nodejs", "Sales closer", "Sales Closure", (API (…" at bounding box center [641, 396] width 308 height 22
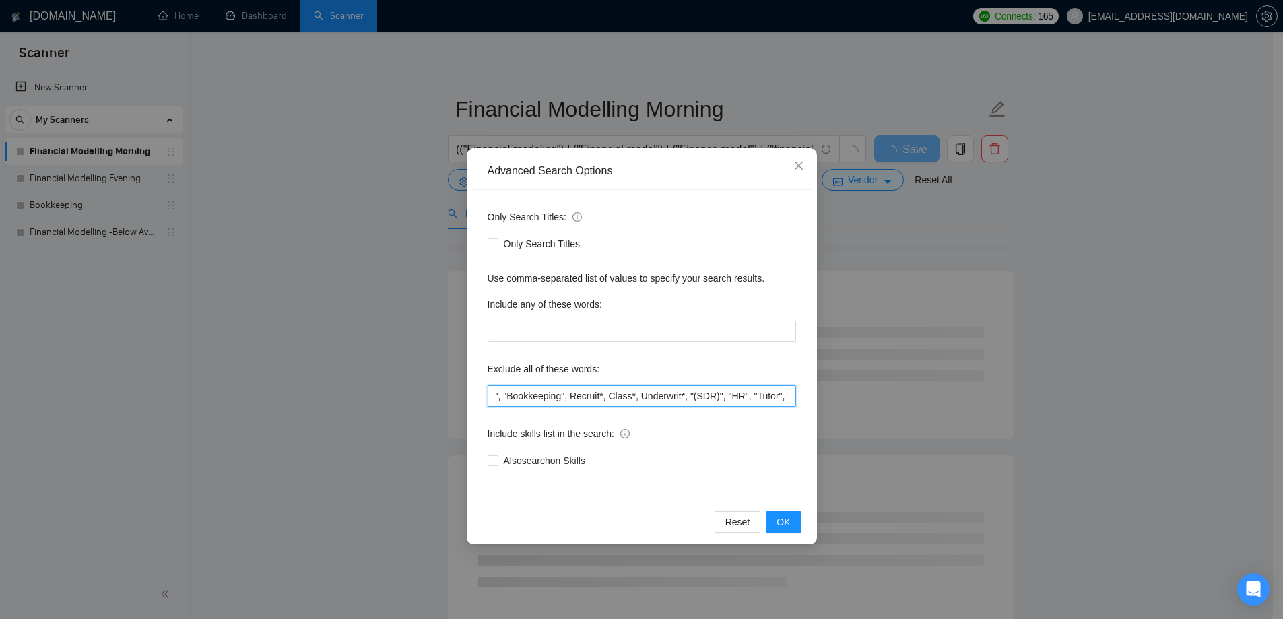
paste input ""Tutor""
type input ""(Exam)", ".node", "node.js", "nodejs", "Sales closer", "Sales Closure", (API (…"
click at [784, 520] on span "OK" at bounding box center [782, 521] width 13 height 15
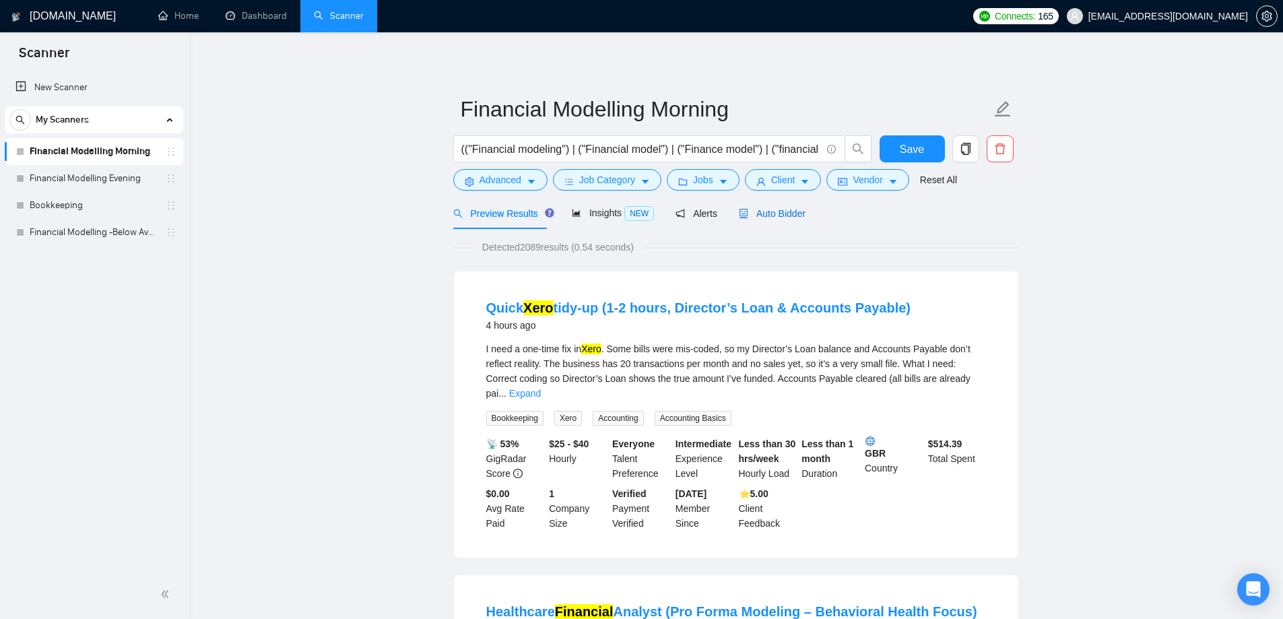
click at [768, 220] on div "Auto Bidder" at bounding box center [772, 213] width 67 height 15
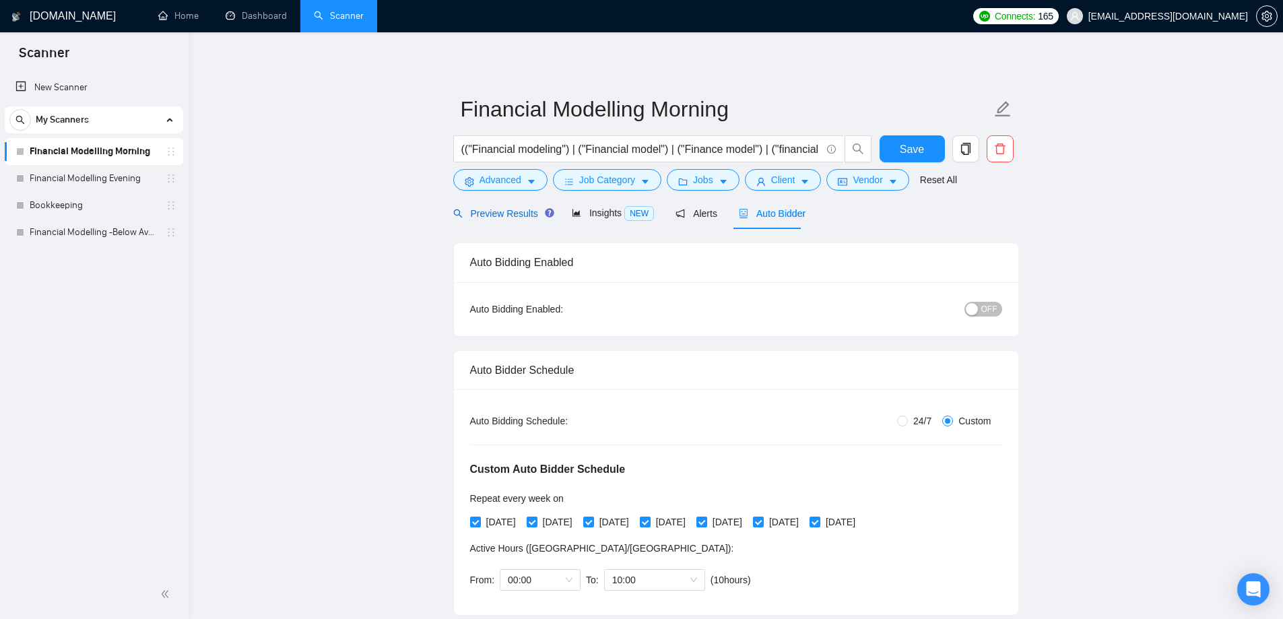
click at [494, 217] on span "Preview Results" at bounding box center [501, 213] width 97 height 11
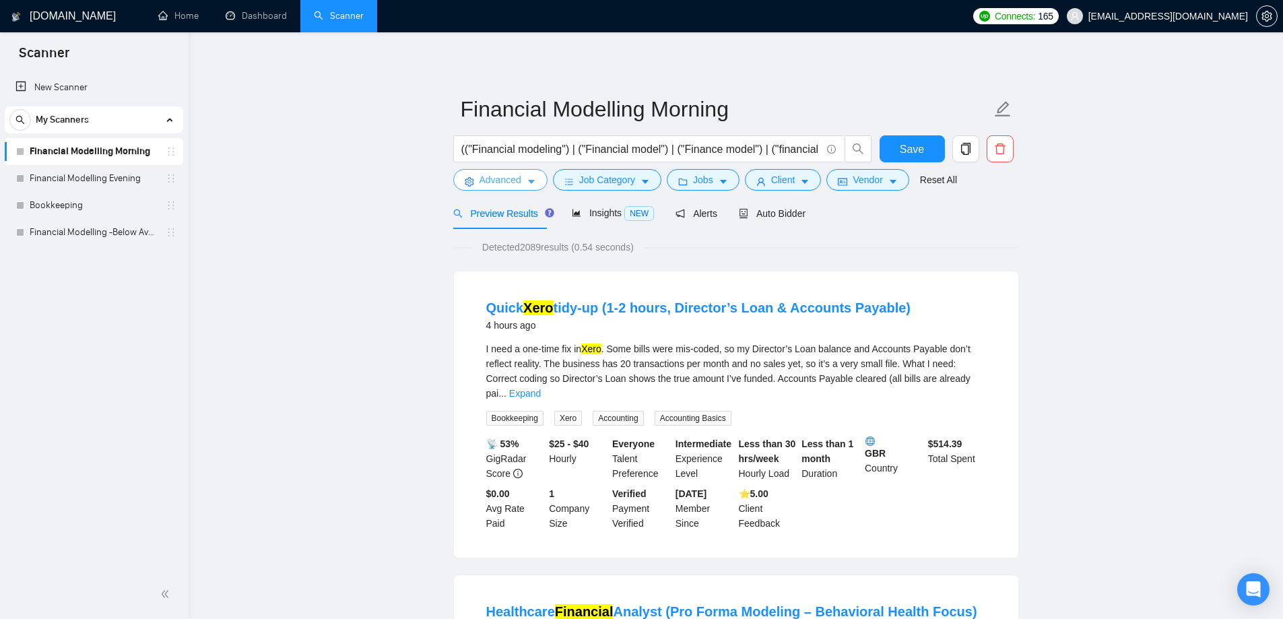
click at [521, 184] on button "Advanced" at bounding box center [500, 180] width 94 height 22
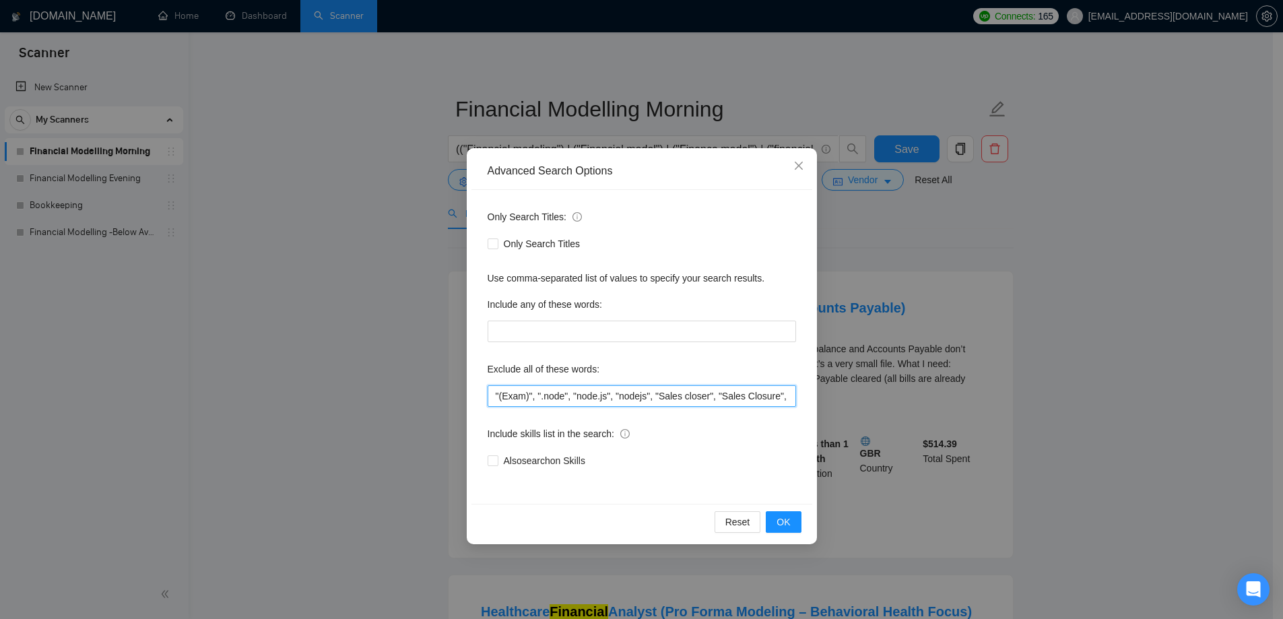
click at [632, 398] on input ""(Exam)", ".node", "node.js", "nodejs", "Sales closer", "Sales Closure", (API (…" at bounding box center [641, 396] width 308 height 22
click at [800, 170] on icon "close" at bounding box center [798, 165] width 11 height 11
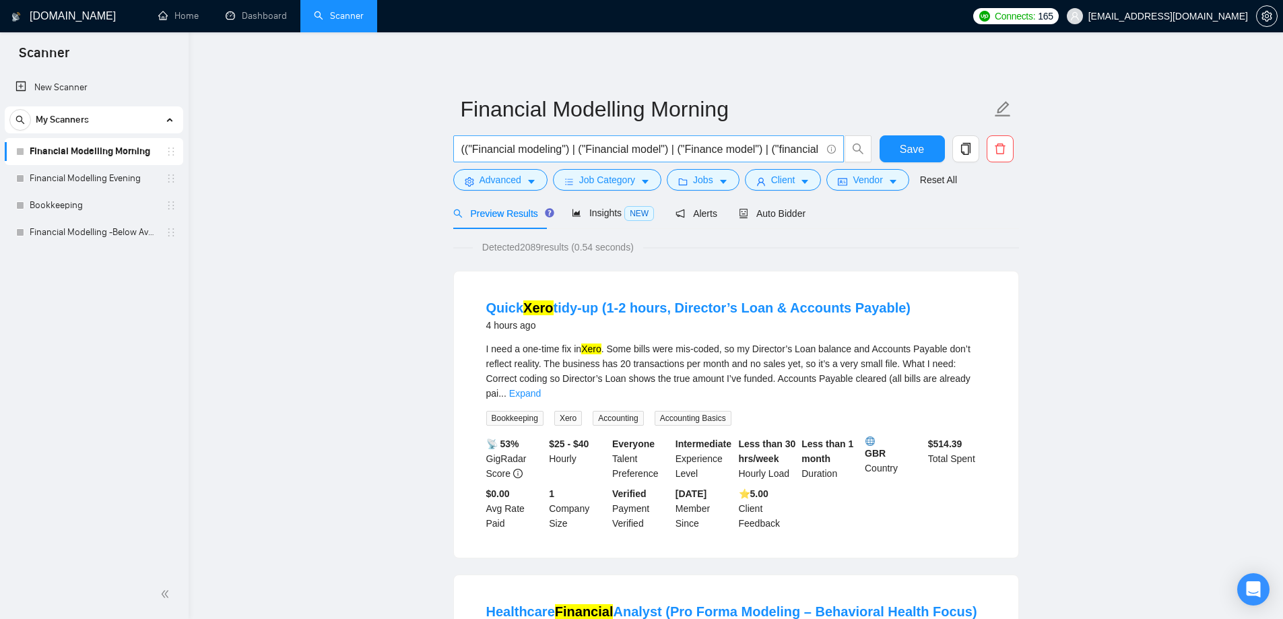
click at [652, 150] on input "(("Financial modeling") | ("Financial model") | ("Finance model") | ("financial…" at bounding box center [641, 149] width 360 height 17
paste input ""Artist", "Coach""
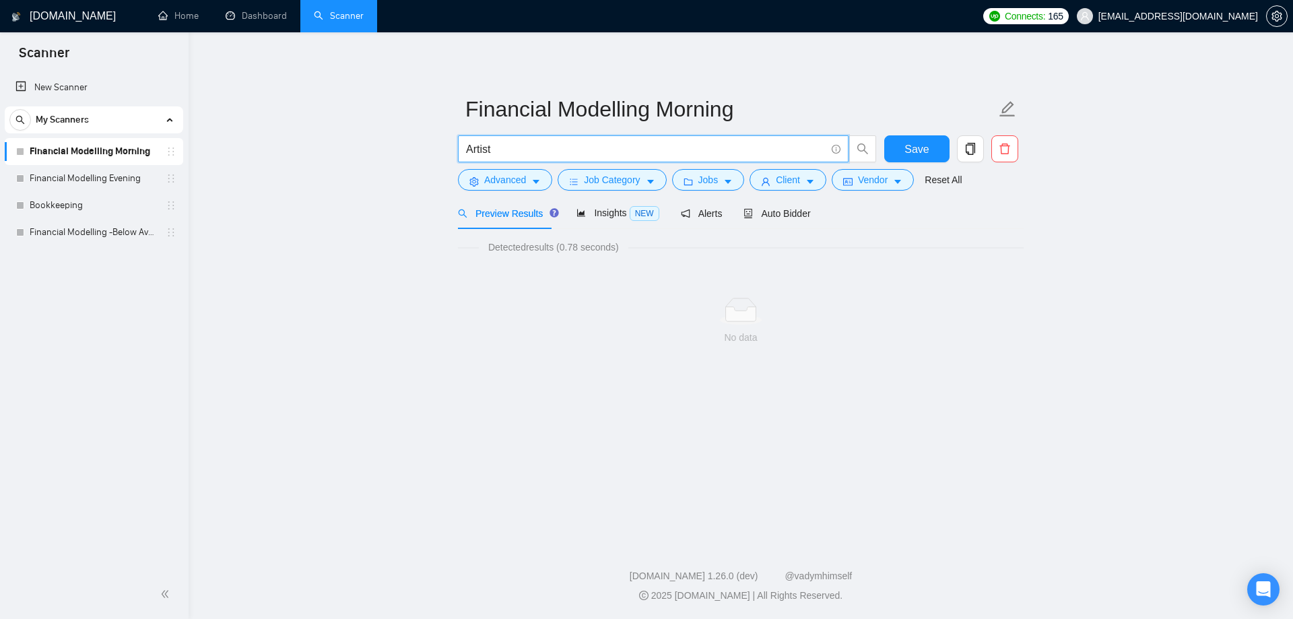
type input "Artist"
click at [518, 217] on span "Preview Results" at bounding box center [506, 213] width 97 height 11
drag, startPoint x: 525, startPoint y: 153, endPoint x: 363, endPoint y: 153, distance: 161.6
click at [363, 153] on main "Financial Modelling Morning Artist Save Advanced Job Category Jobs Client Vendo…" at bounding box center [740, 284] width 1061 height 461
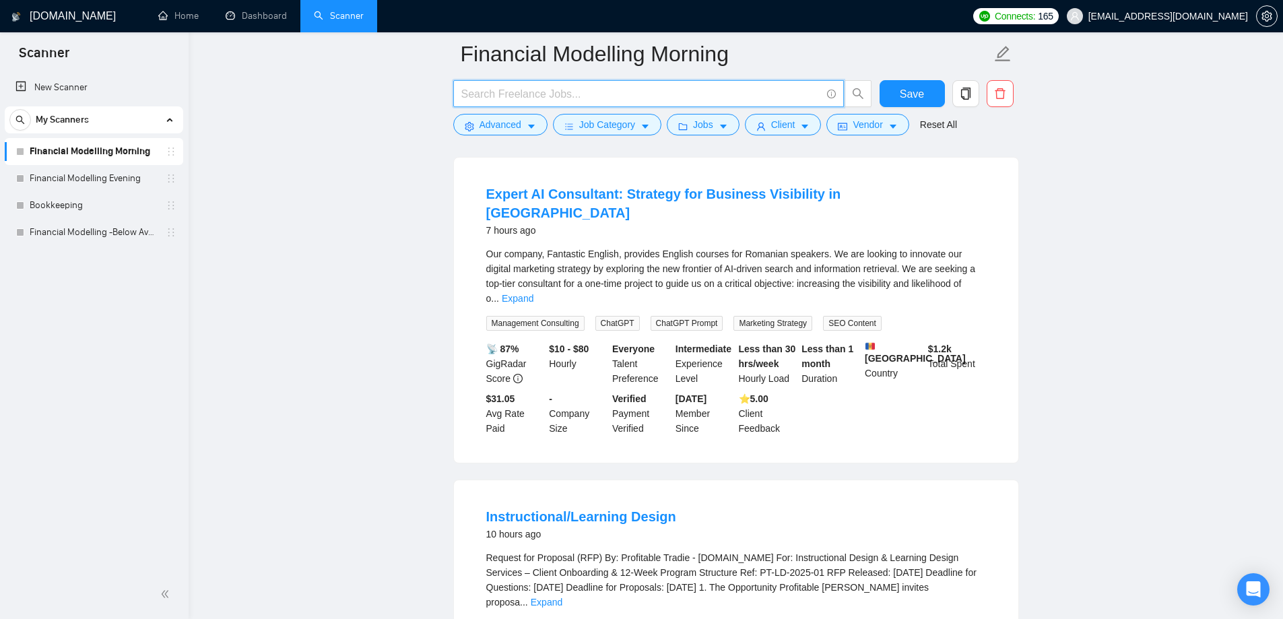
scroll to position [673, 0]
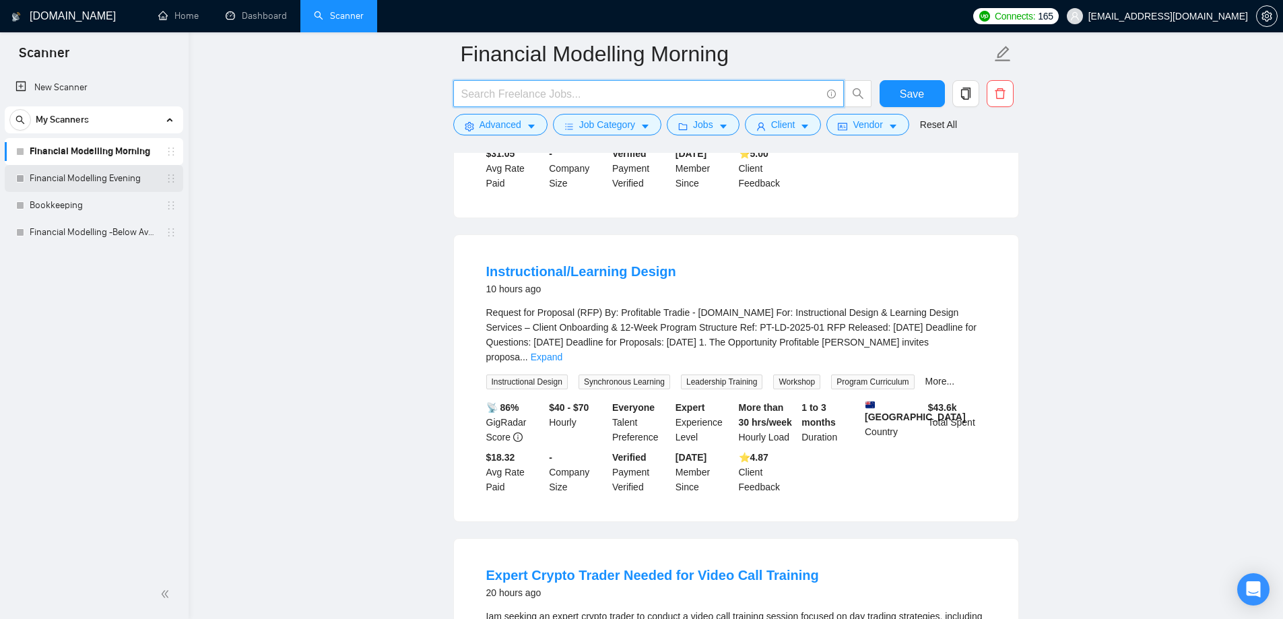
click at [104, 181] on link "Financial Modelling Evening" at bounding box center [94, 178] width 128 height 27
click at [98, 150] on link "Financial Modelling Morning" at bounding box center [94, 151] width 128 height 27
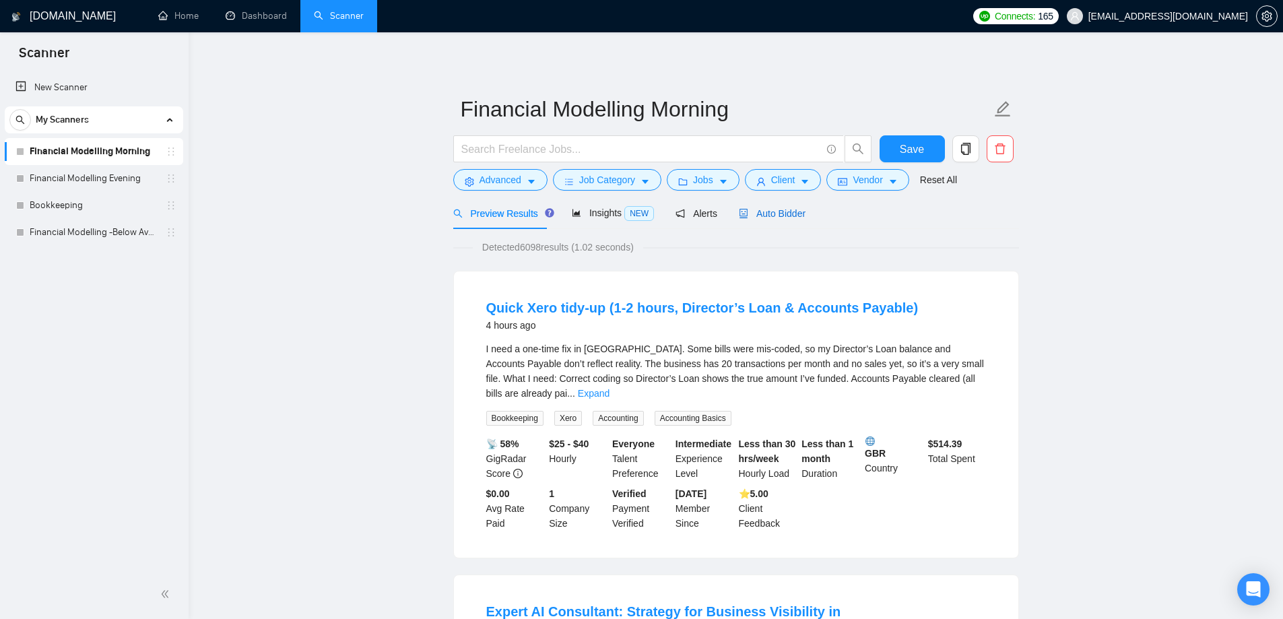
click at [765, 214] on span "Auto Bidder" at bounding box center [772, 213] width 67 height 11
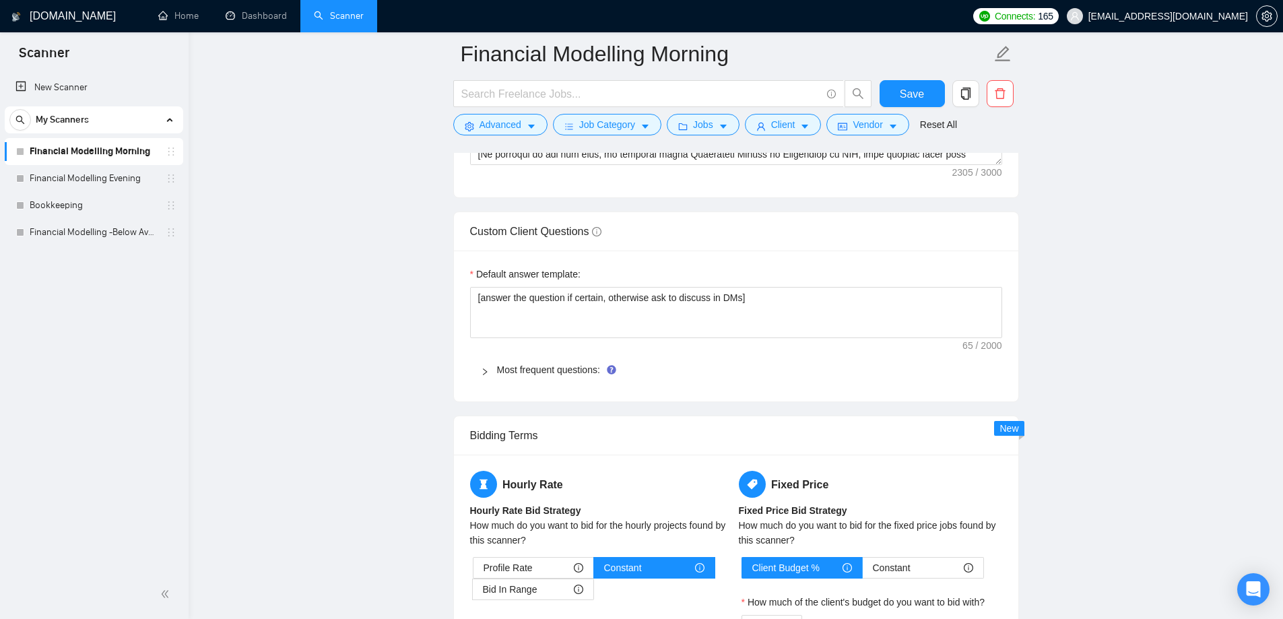
scroll to position [2095, 0]
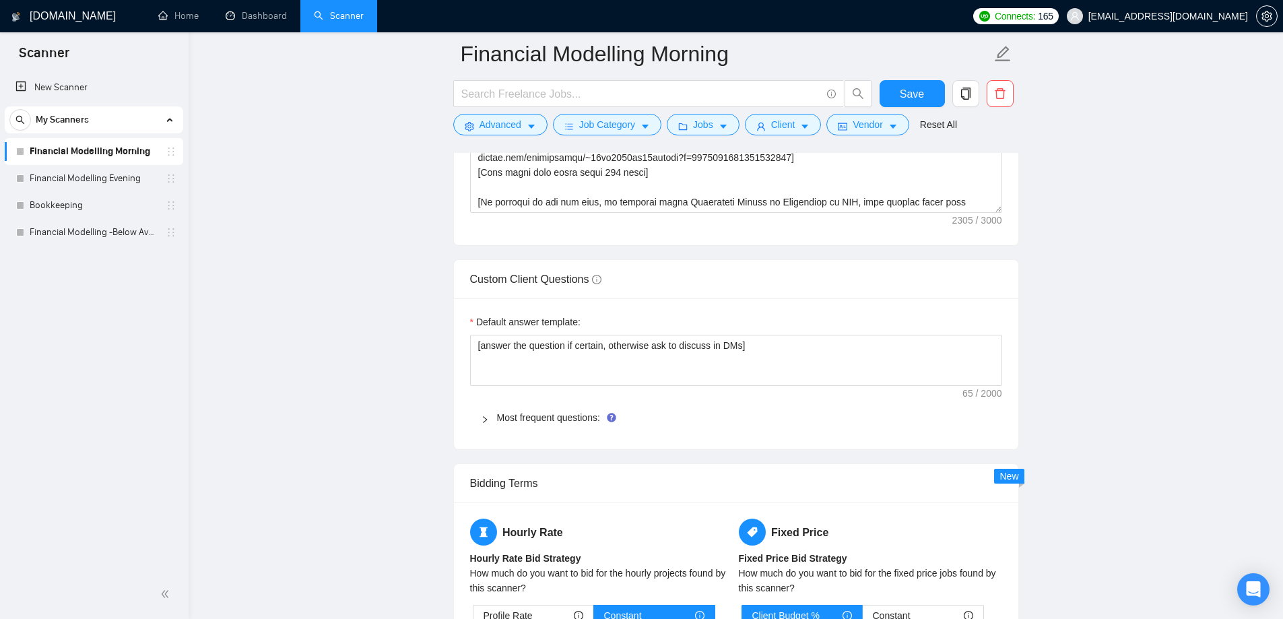
click at [525, 405] on div "Most frequent questions:" at bounding box center [736, 417] width 532 height 31
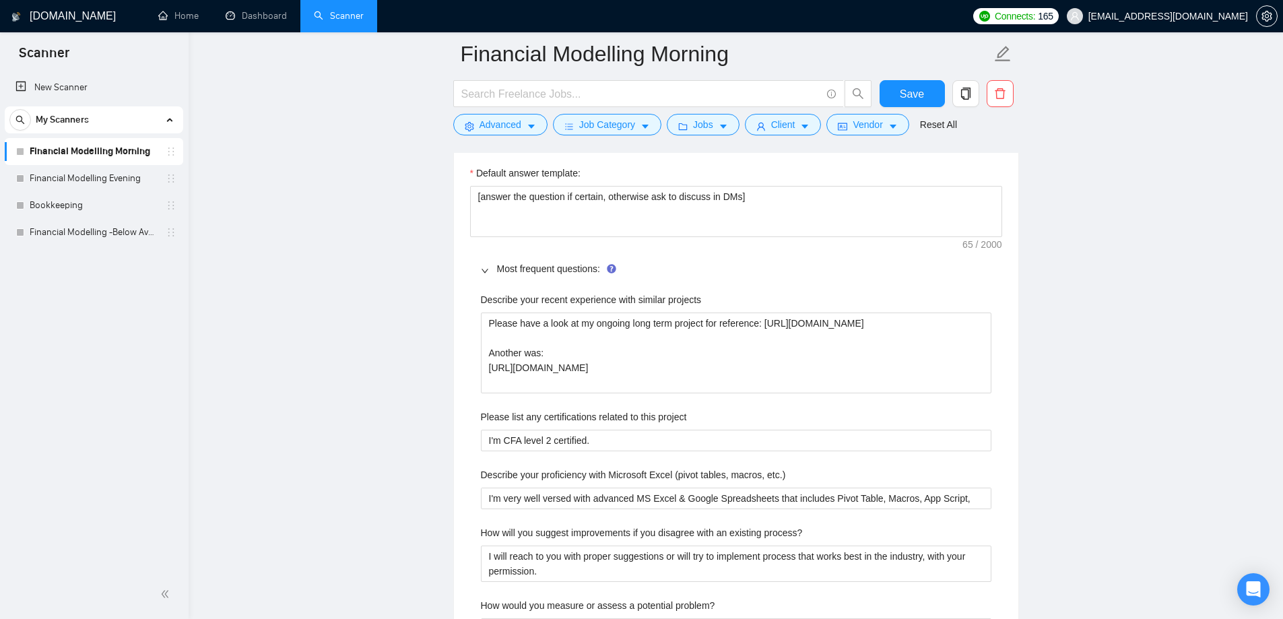
scroll to position [2365, 0]
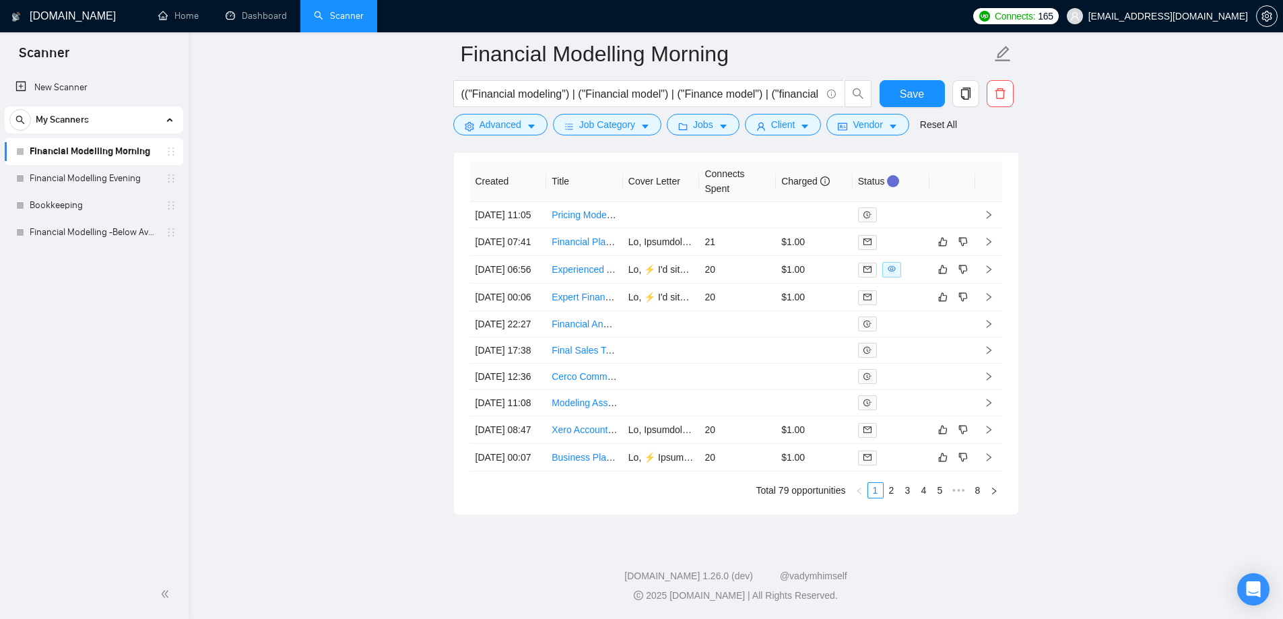
scroll to position [3641, 0]
drag, startPoint x: 622, startPoint y: 171, endPoint x: 656, endPoint y: 171, distance: 33.7
click at [656, 171] on tr "Created Title Cover Letter Connects Spent Charged Status" at bounding box center [736, 181] width 532 height 41
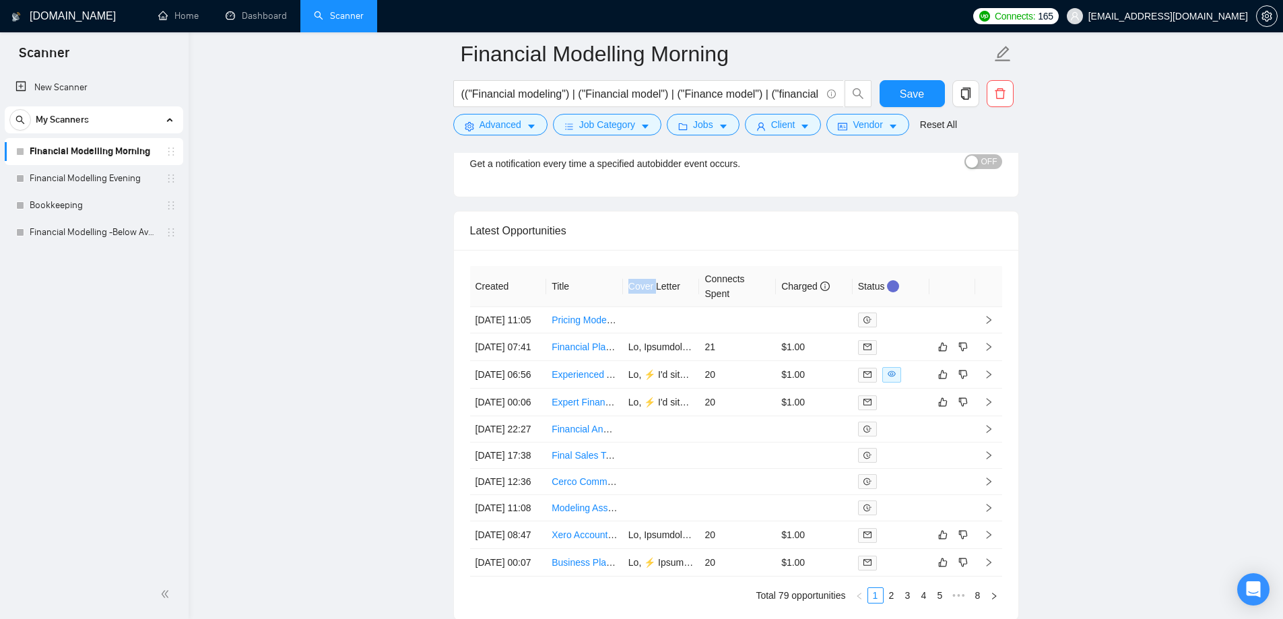
scroll to position [3507, 0]
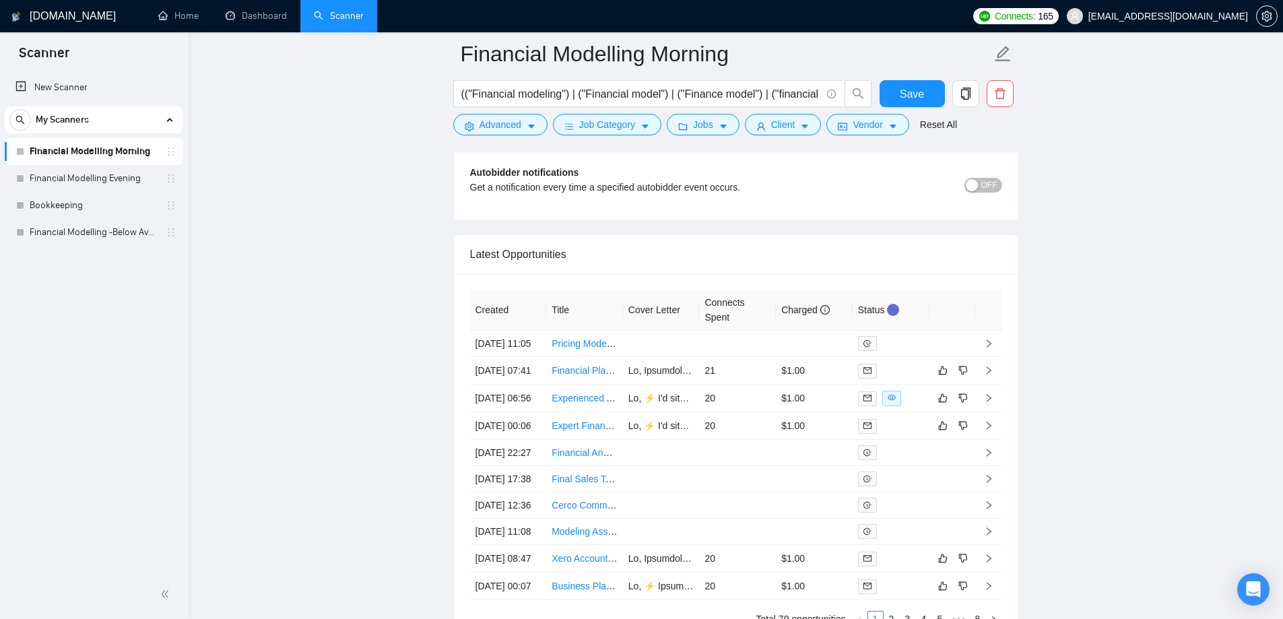
drag, startPoint x: 624, startPoint y: 308, endPoint x: 689, endPoint y: 310, distance: 64.7
click at [689, 310] on th "Cover Letter" at bounding box center [661, 310] width 77 height 41
click at [649, 310] on th "Cover Letter" at bounding box center [661, 310] width 77 height 41
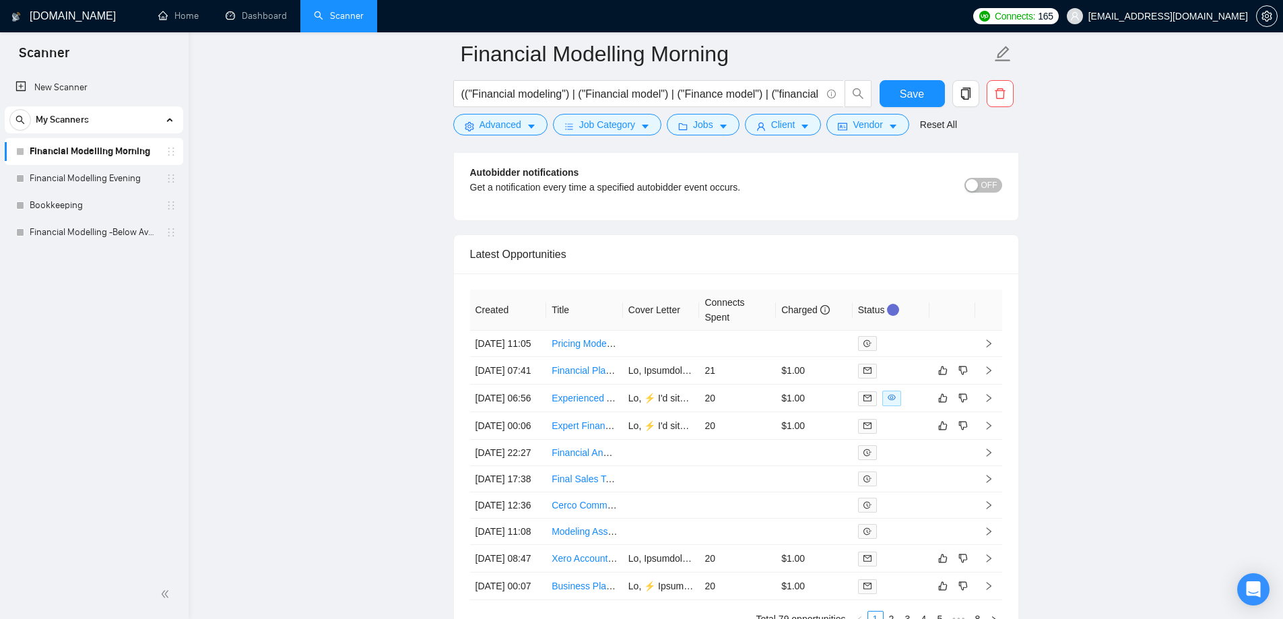
click at [618, 310] on th "Title" at bounding box center [584, 310] width 77 height 41
drag, startPoint x: 623, startPoint y: 313, endPoint x: 954, endPoint y: 339, distance: 331.6
click at [652, 313] on th "Cover Letter" at bounding box center [661, 310] width 77 height 41
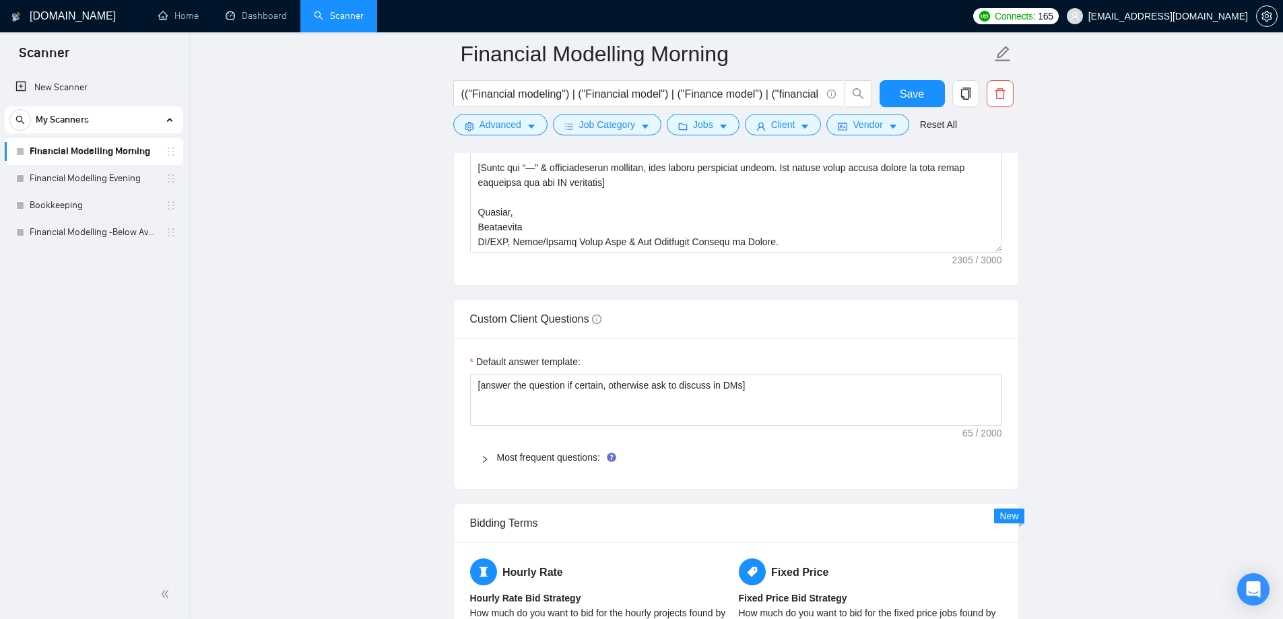
scroll to position [1823, 0]
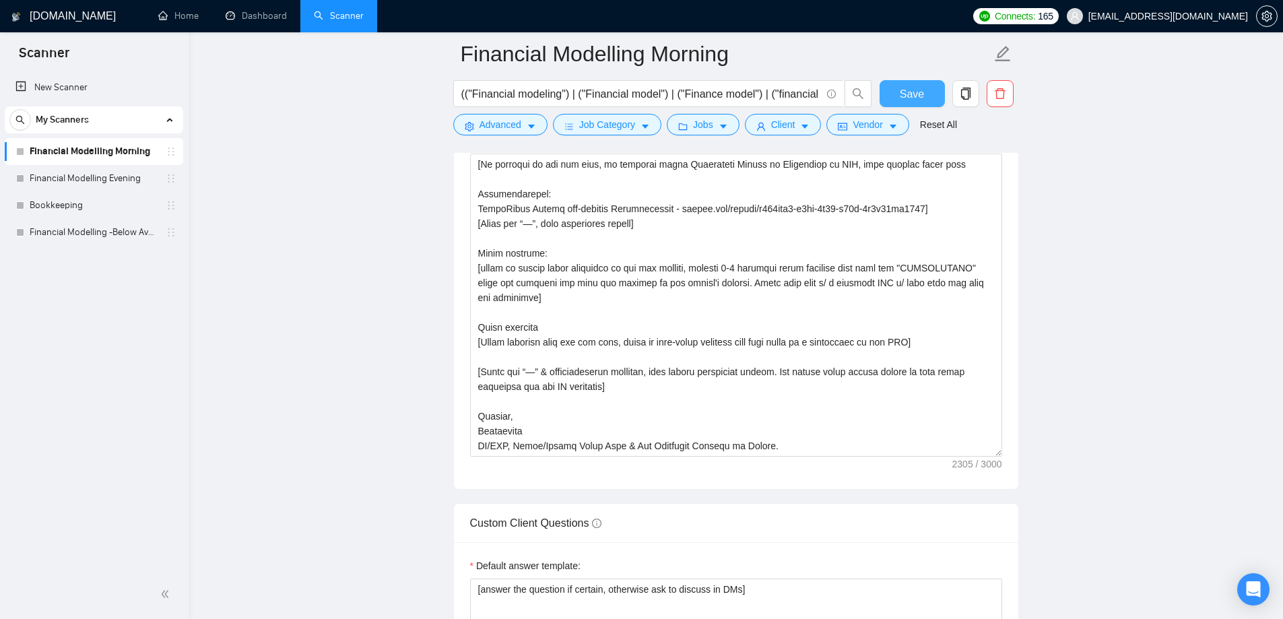
click at [911, 94] on span "Save" at bounding box center [912, 94] width 24 height 17
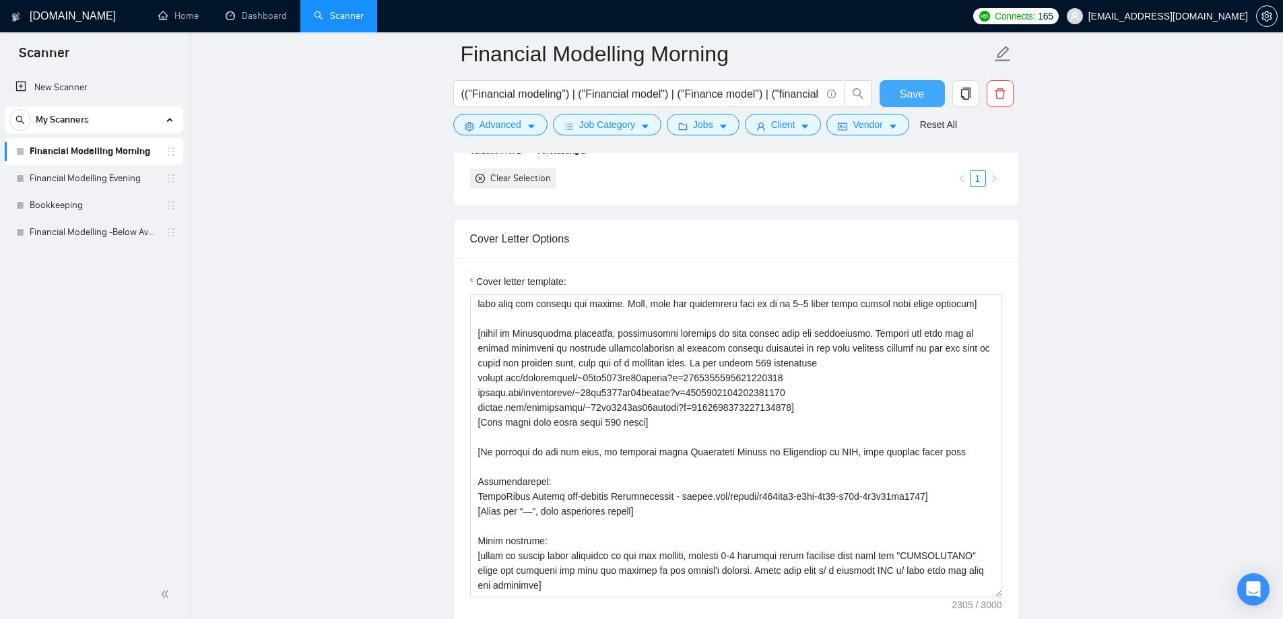
scroll to position [1689, 0]
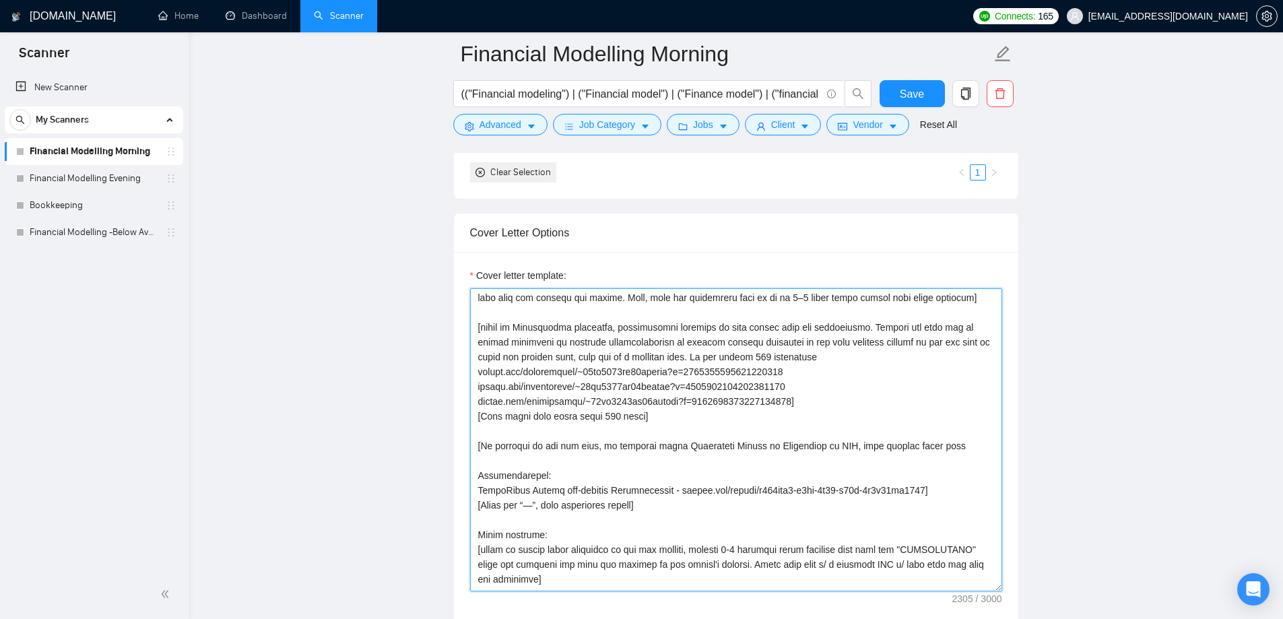
click at [683, 414] on textarea "Cover letter template:" at bounding box center [736, 439] width 532 height 303
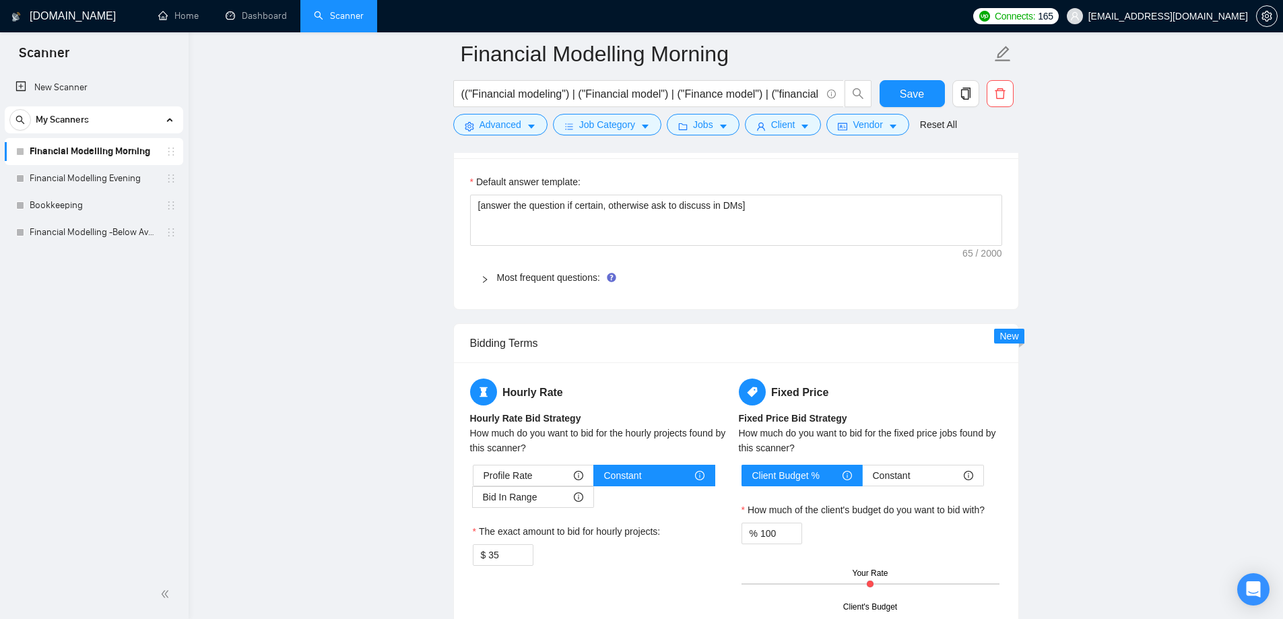
scroll to position [2227, 0]
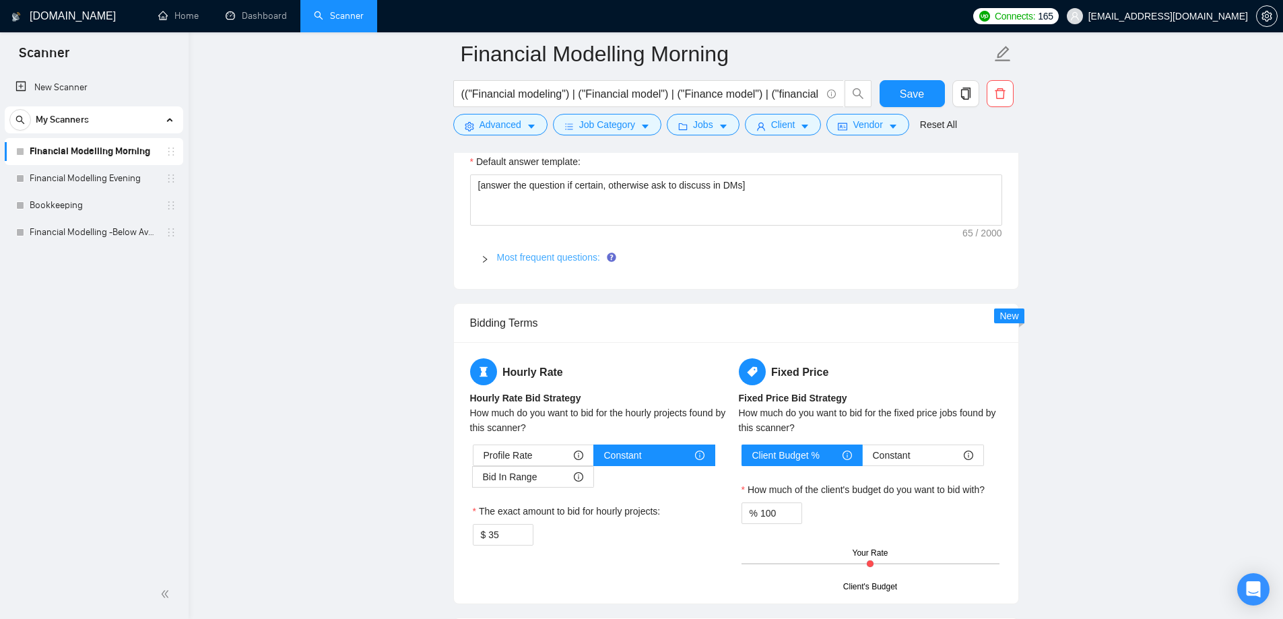
type textarea "Lo [ips dolors’a cons ad el’s doeiusmod, tem’i utl etdolor magn; aliquaeni adm'…"
click at [500, 259] on link "Most frequent questions:" at bounding box center [548, 257] width 103 height 11
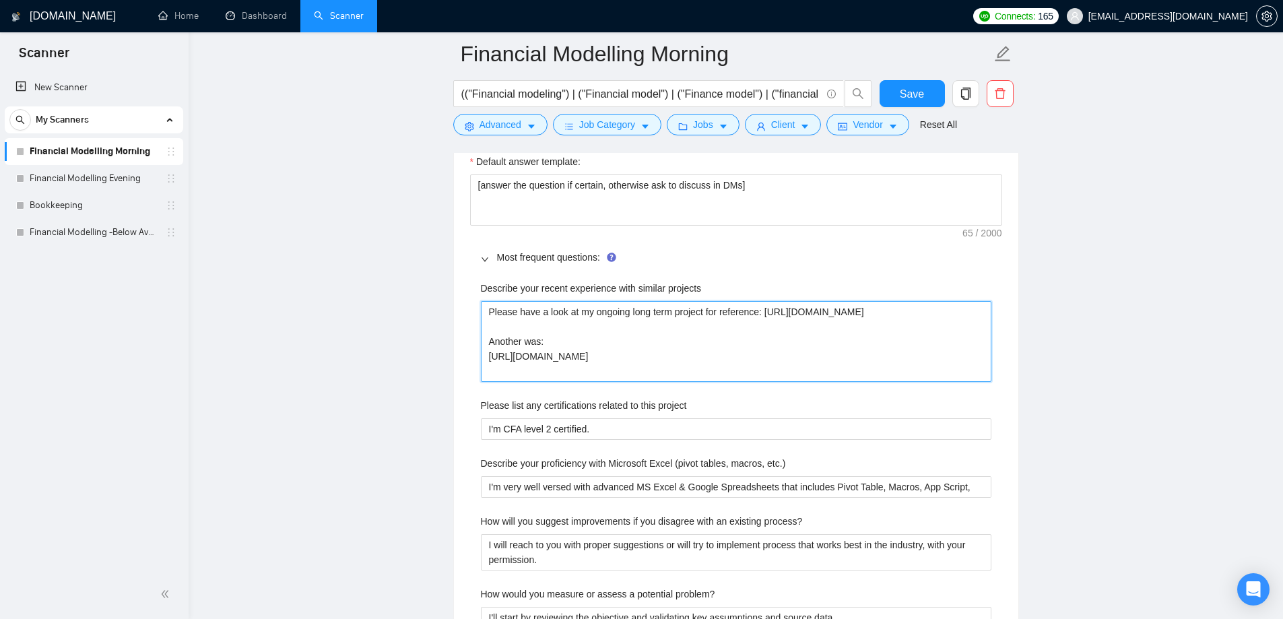
click at [691, 351] on projects "Please have a look at my ongoing long term project for reference: https://www.u…" at bounding box center [736, 341] width 510 height 81
paste projects "[If anywhere in the job post, it mentions about Quickbooks Online or Quickbooks…"
type projects "[If anywhere in the job post, it mentions about Quickbooks Online or Quickbooks…"
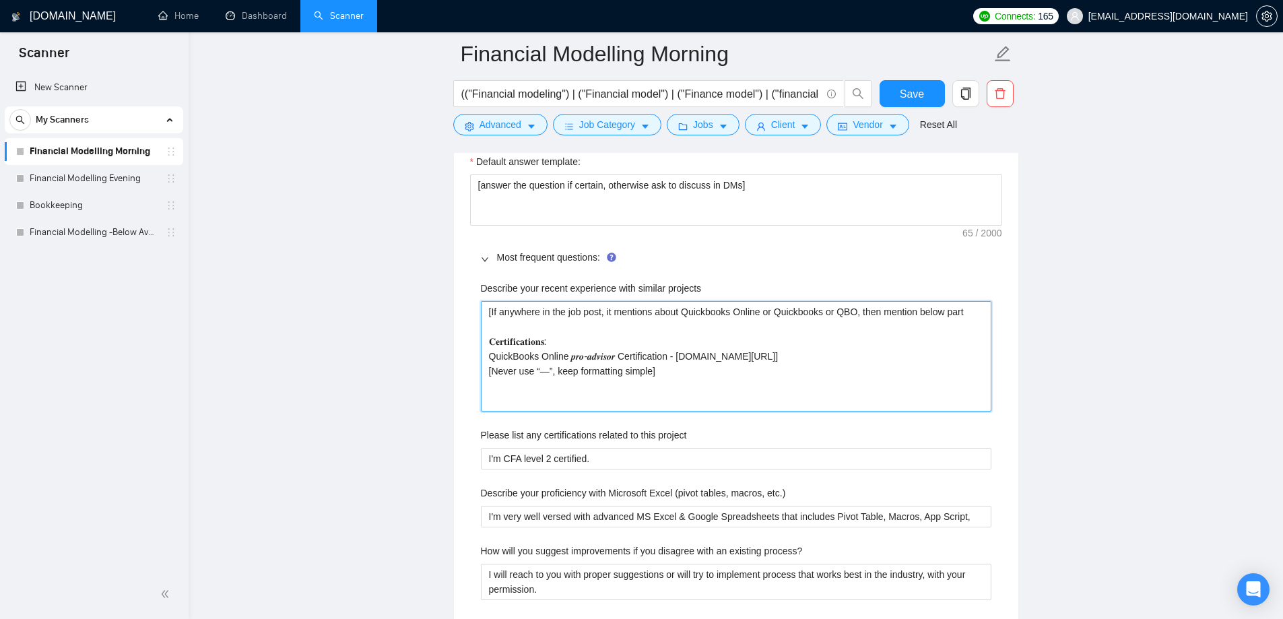
type projects "[If anywhere in the job post, it mentions about Quickbooks Online or Quickbooks…"
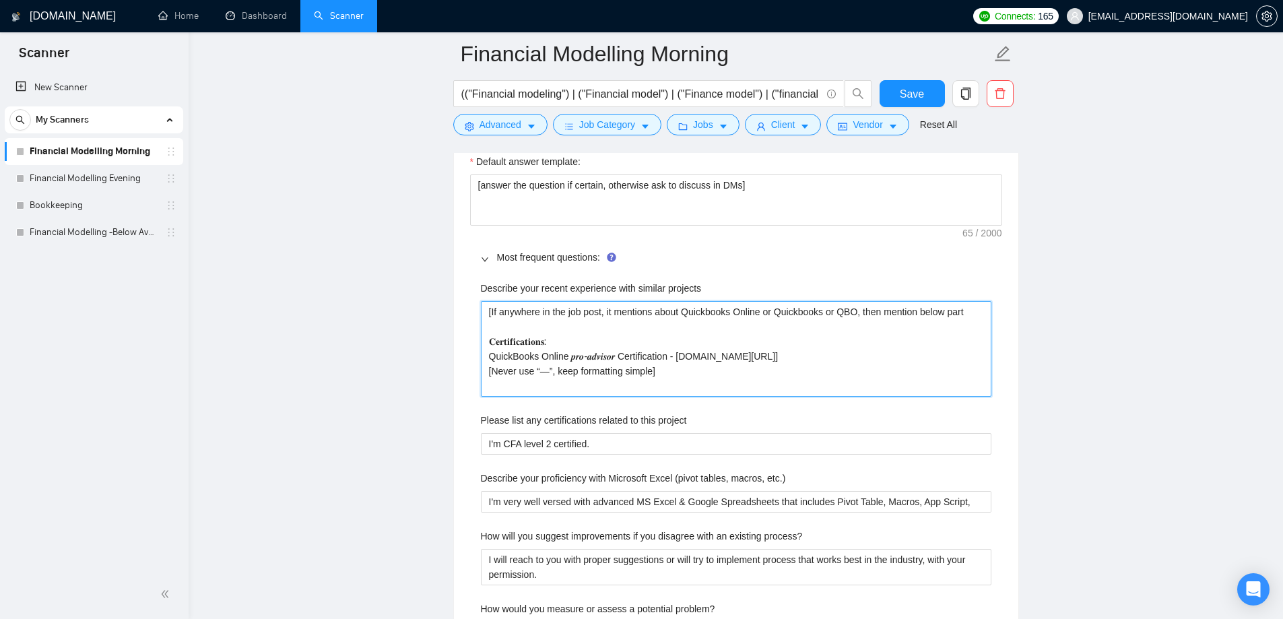
type projects "[If anywhere in the job post, it mentions about Quickbooks Online or Quickbooks…"
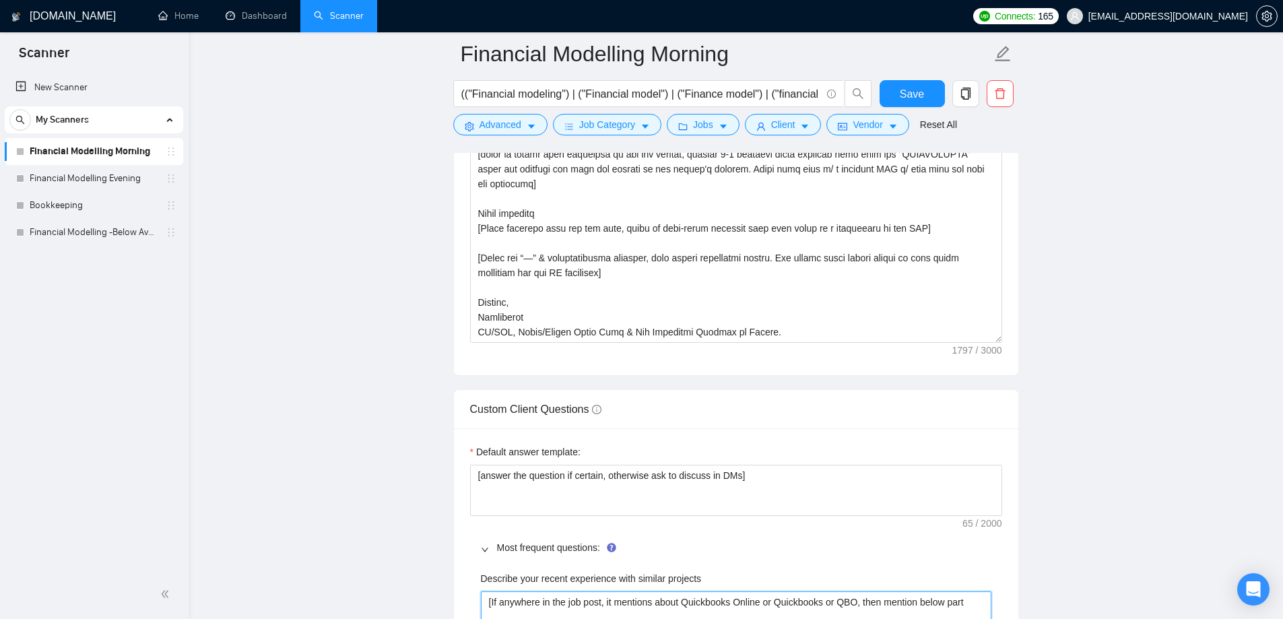
scroll to position [1891, 0]
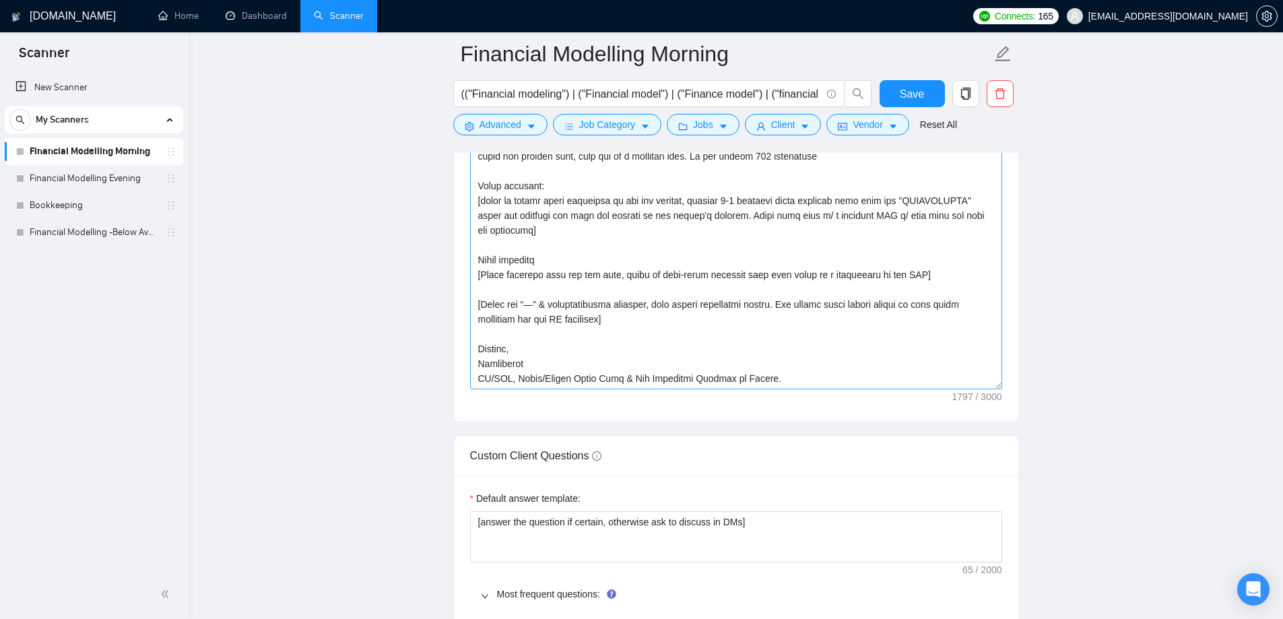
type projects "[If anywhere in the job post, it mentions about Quickbooks Online or Quickbooks…"
click at [521, 242] on textarea "Cover letter template:" at bounding box center [736, 237] width 532 height 303
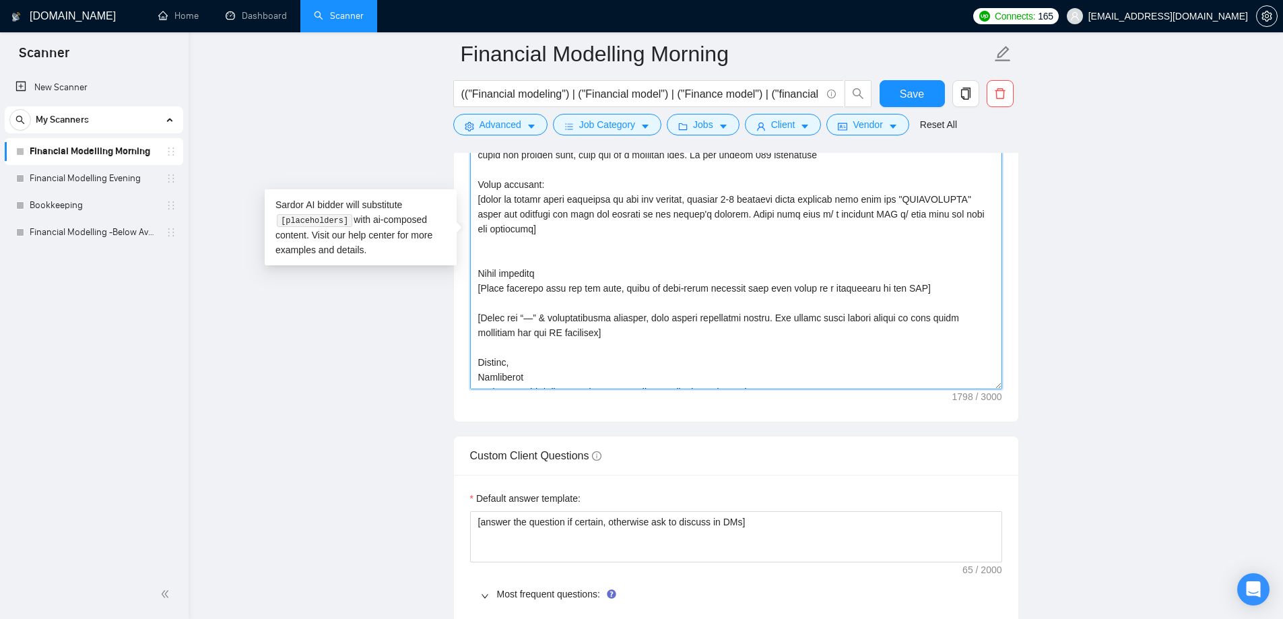
paste textarea "[Never use “—”, keep formatting simple]"
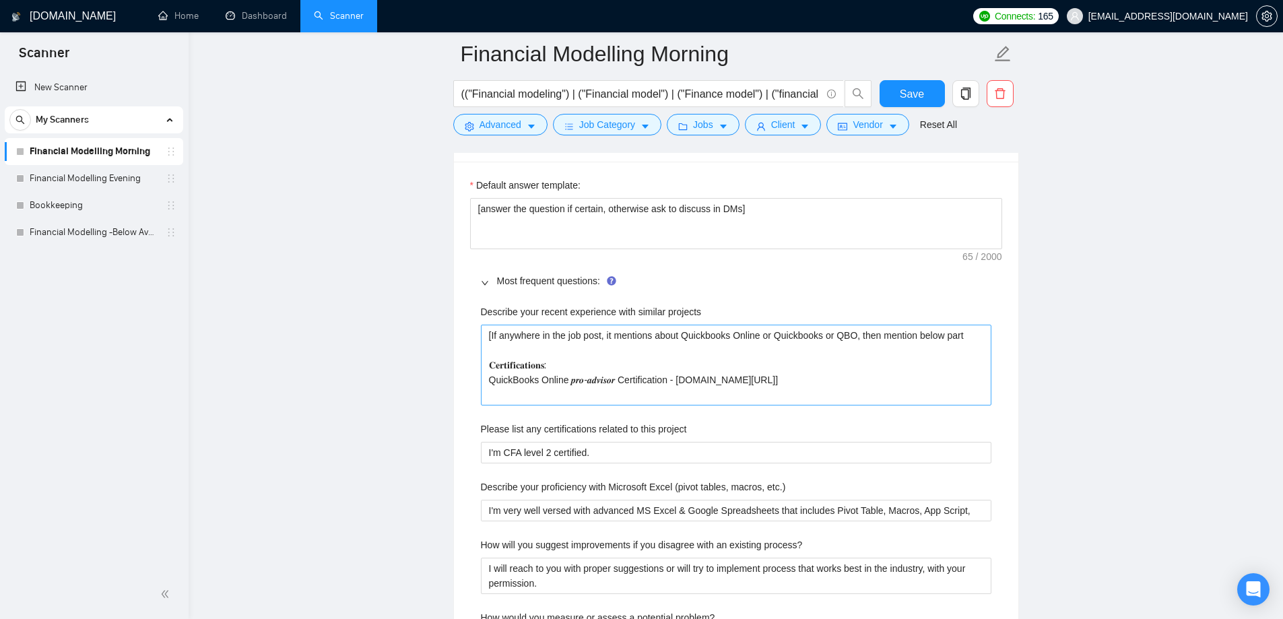
scroll to position [2227, 0]
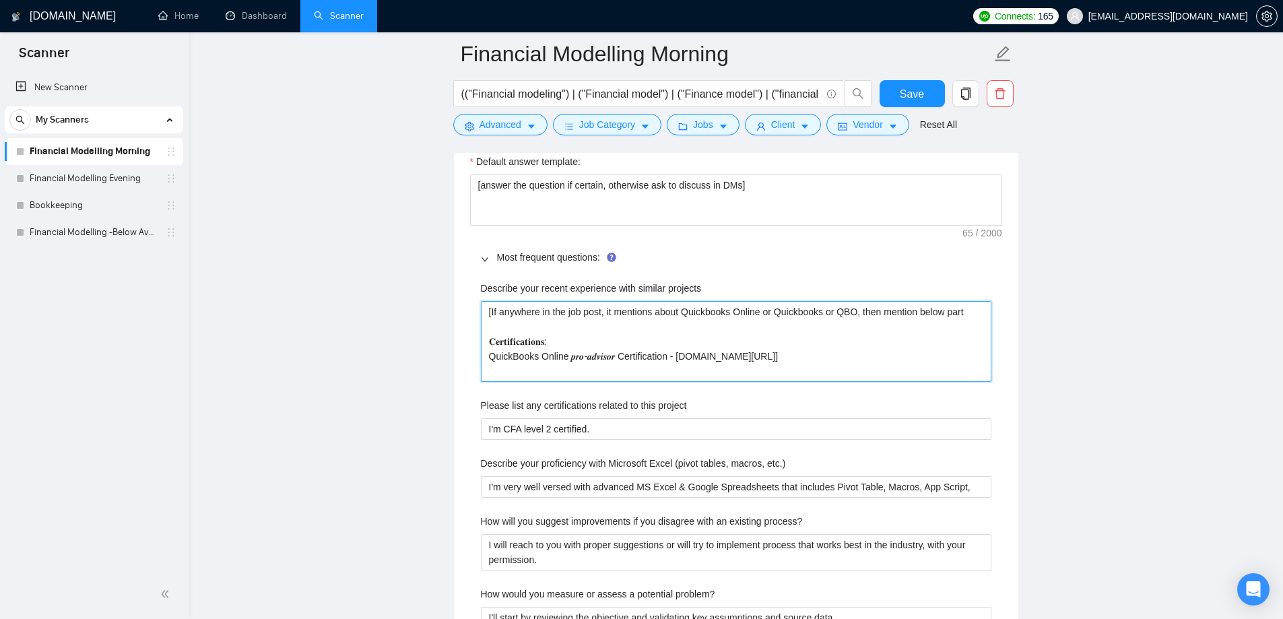
click at [537, 331] on projects "[If anywhere in the job post, it mentions about Quickbooks Online or Quickbooks…" at bounding box center [736, 341] width 510 height 81
type textarea "Lo [ips dolors’a cons ad el’s doeiusmod, tem’i utl etdolor magn; aliquaeni adm'…"
click at [602, 337] on projects "[If anywhere in the job post, it mentions about Quickbooks Online or Quickbooks…" at bounding box center [736, 341] width 510 height 81
type projects "[If anywhere in the job post, it mentions about Quickbooks Online or Quickbooks…"
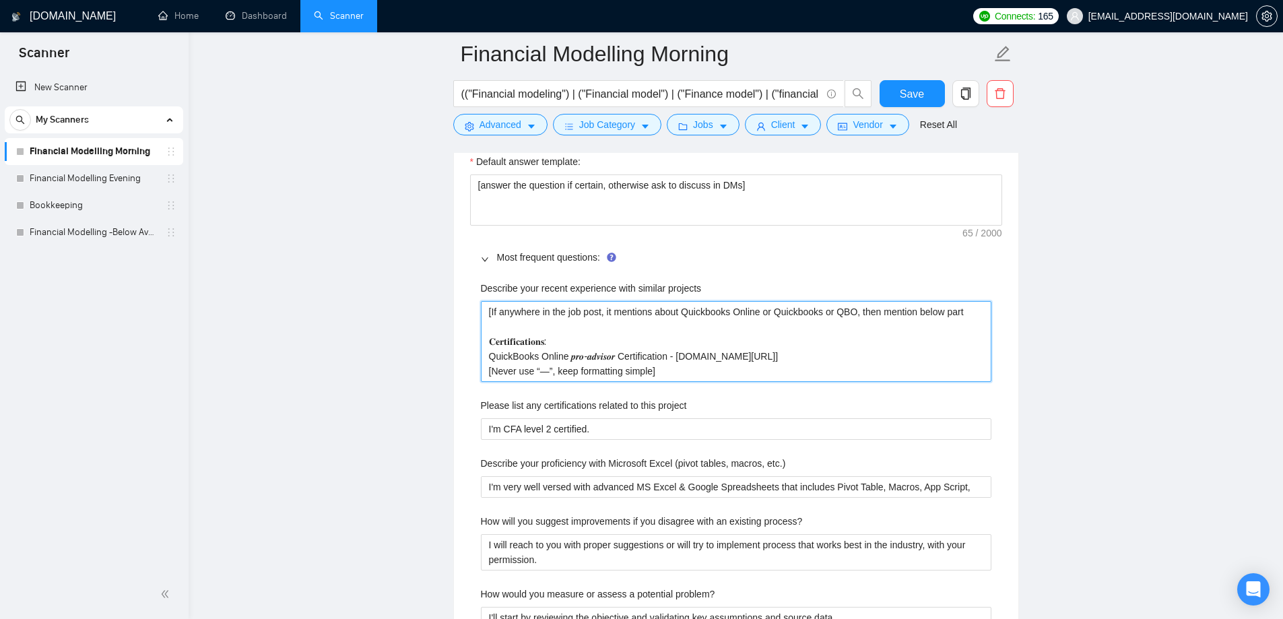
type projects "[If anywhere in the job post, it mentions about Quickbooks Online or Quickbooks…"
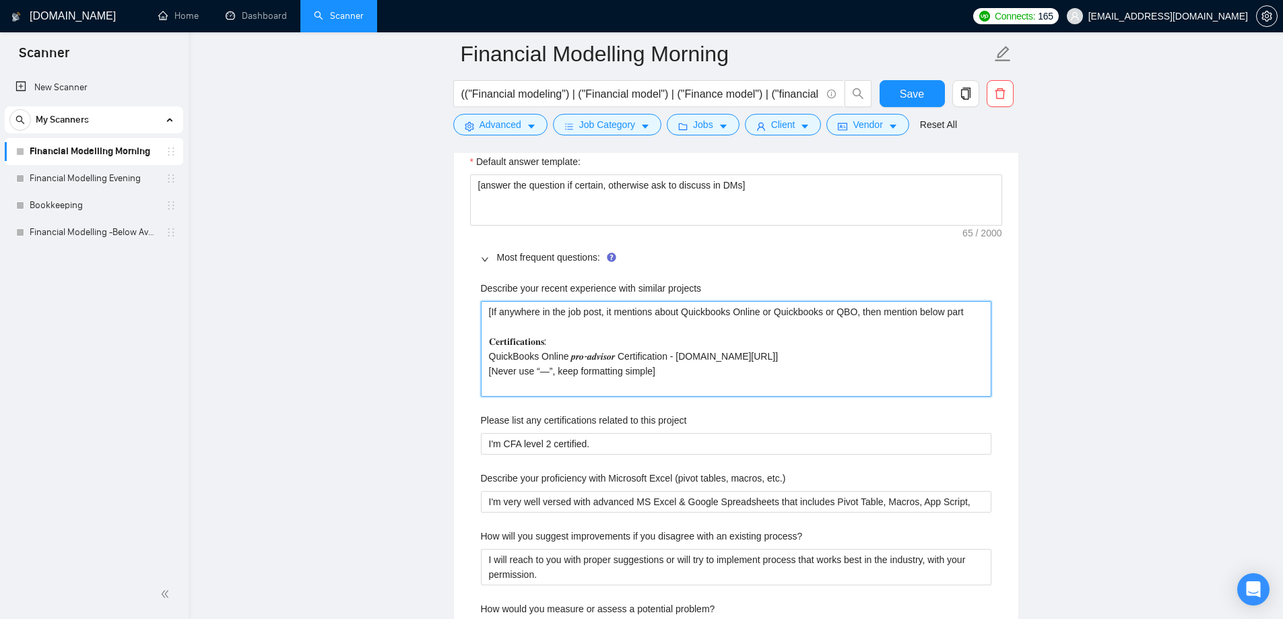
type projects "[If anywhere in the job post, it mentions about Quickbooks Online or Quickbooks…"
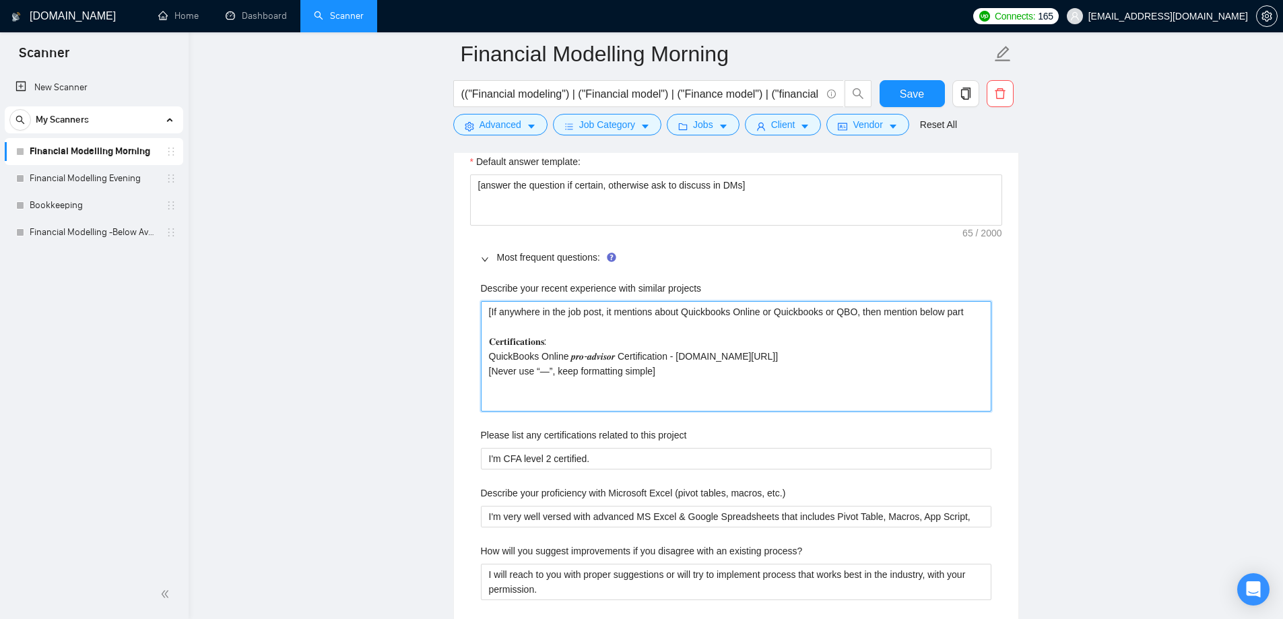
type projects "Please have a look at my ongoing long term project for reference: https://www.u…"
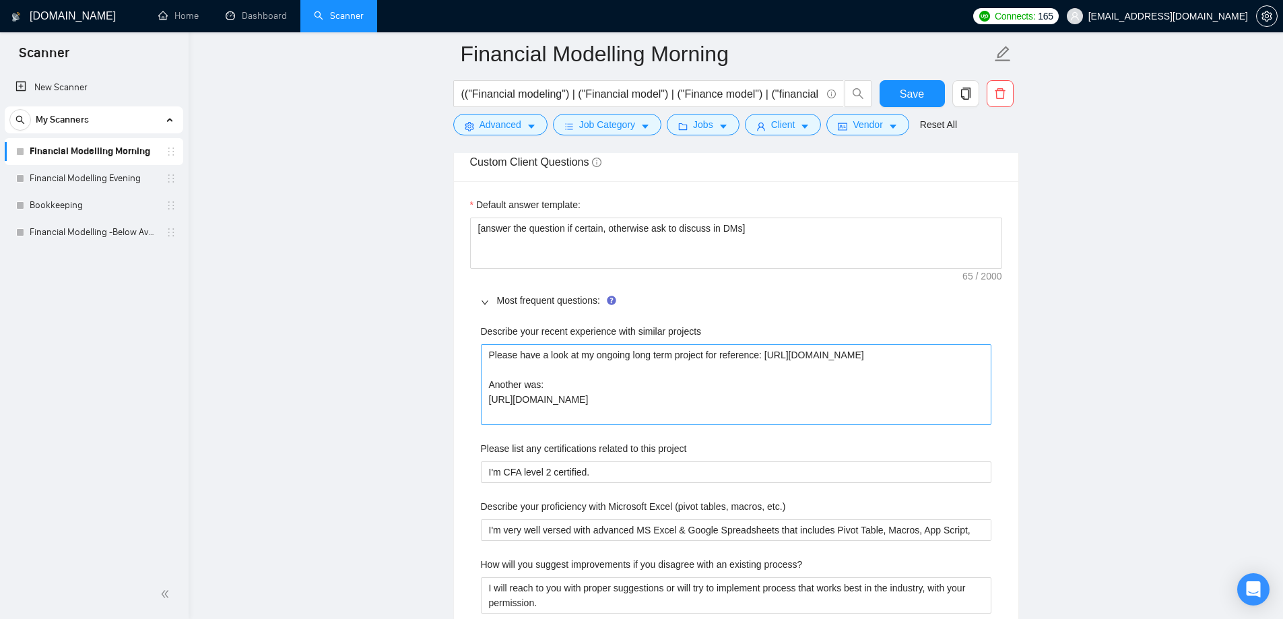
scroll to position [2160, 0]
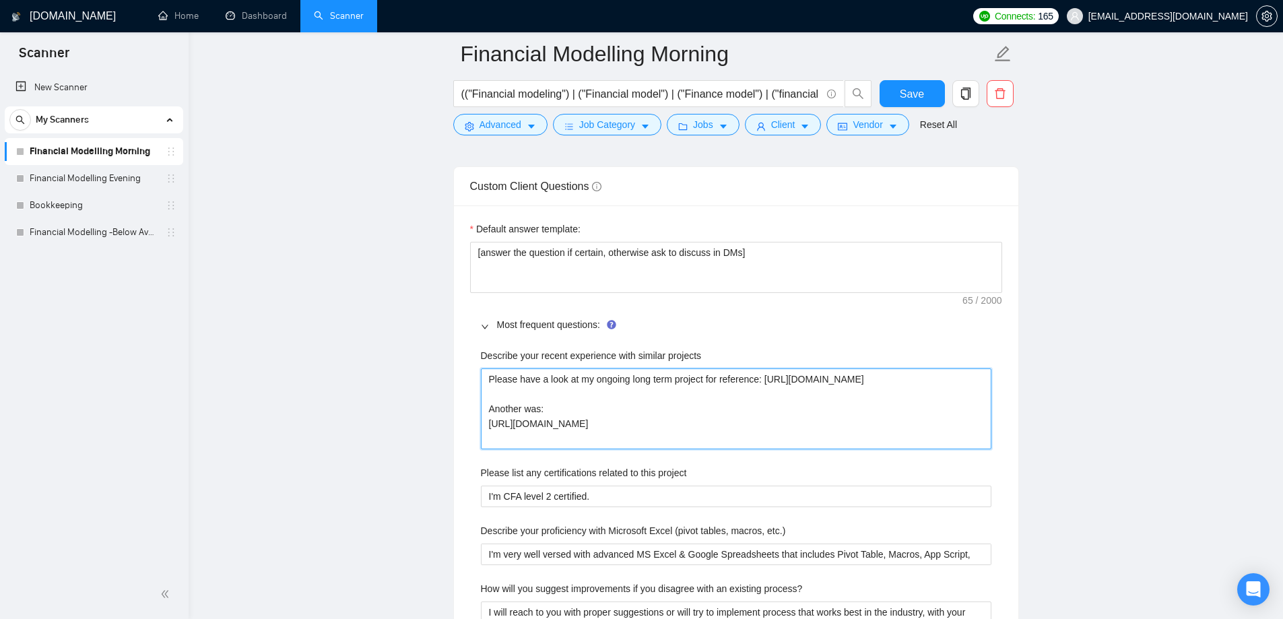
click at [623, 397] on projects "Please have a look at my ongoing long term project for reference: https://www.u…" at bounding box center [736, 408] width 510 height 81
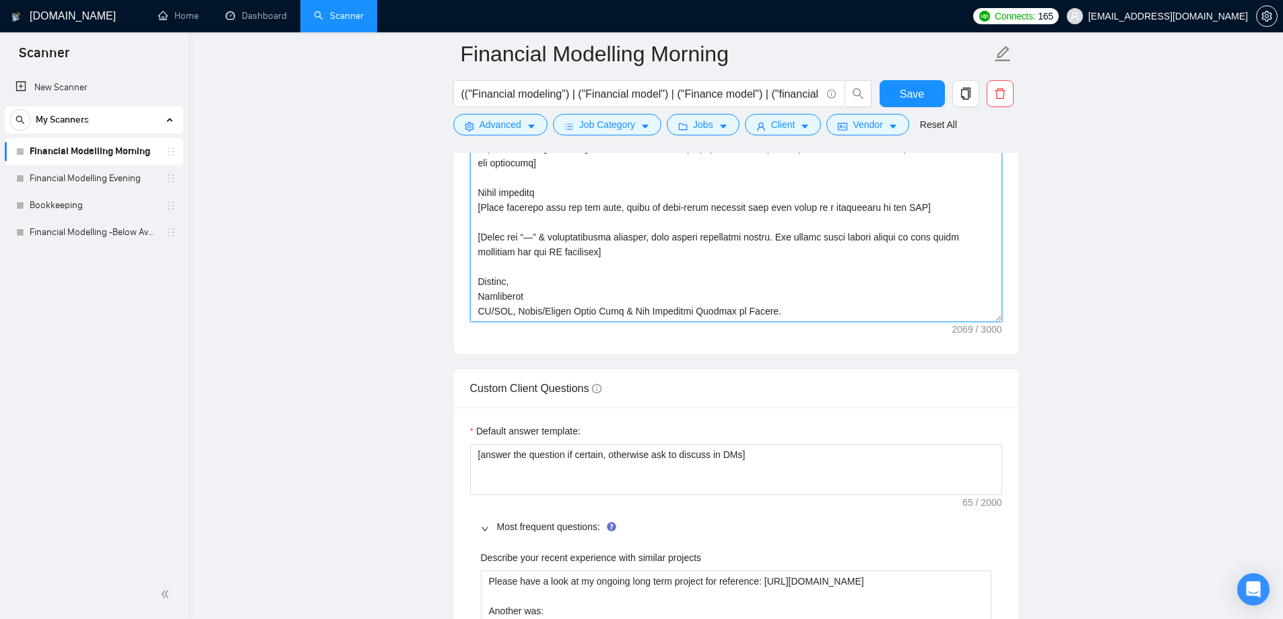
scroll to position [148, 0]
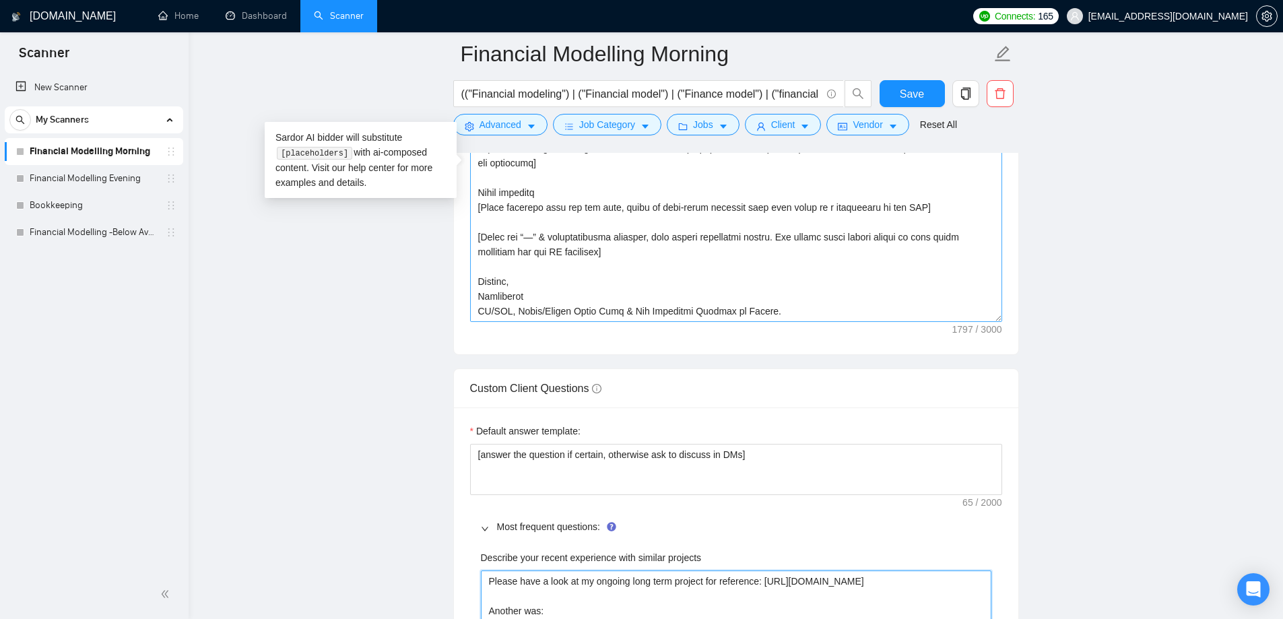
type textarea "Lo [ips dolors’a cons ad el’s doeiusmod, tem’i utl etdolor magn; aliquaeni adm'…"
type projects "[If anywhere in the job post, it mentions about Quickbooks Online or Quickbooks…"
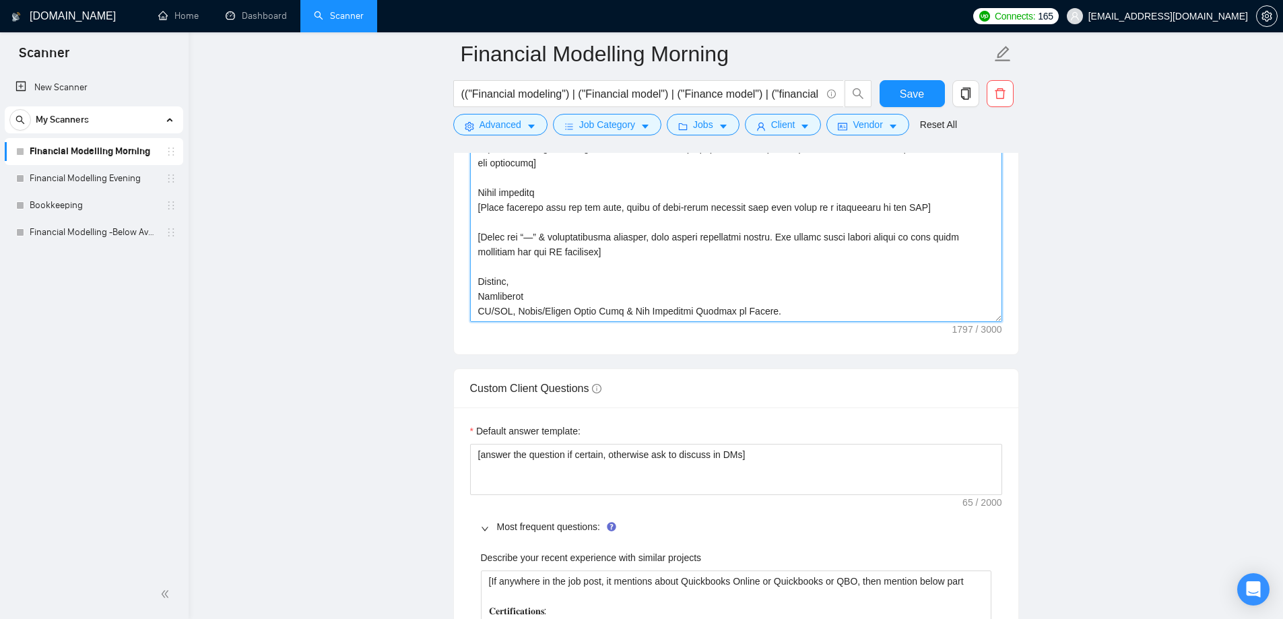
type projects "[If anywhere in the job post, it mentions about Quickbooks Online or Quickbooks…"
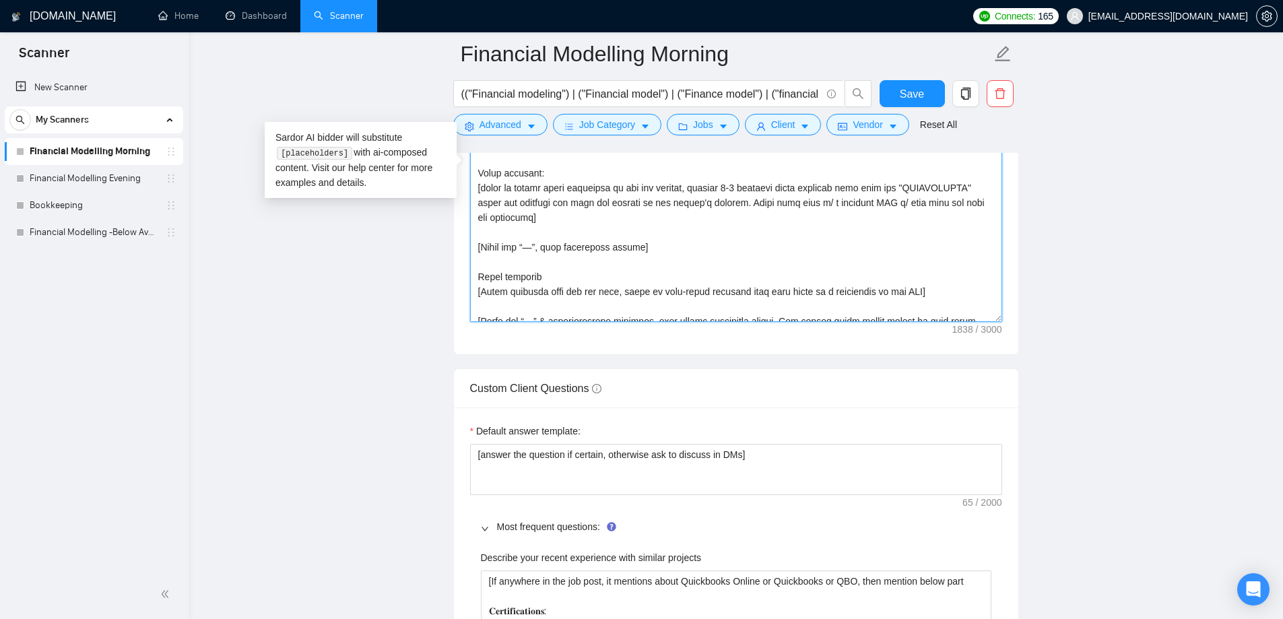
scroll to position [13, 0]
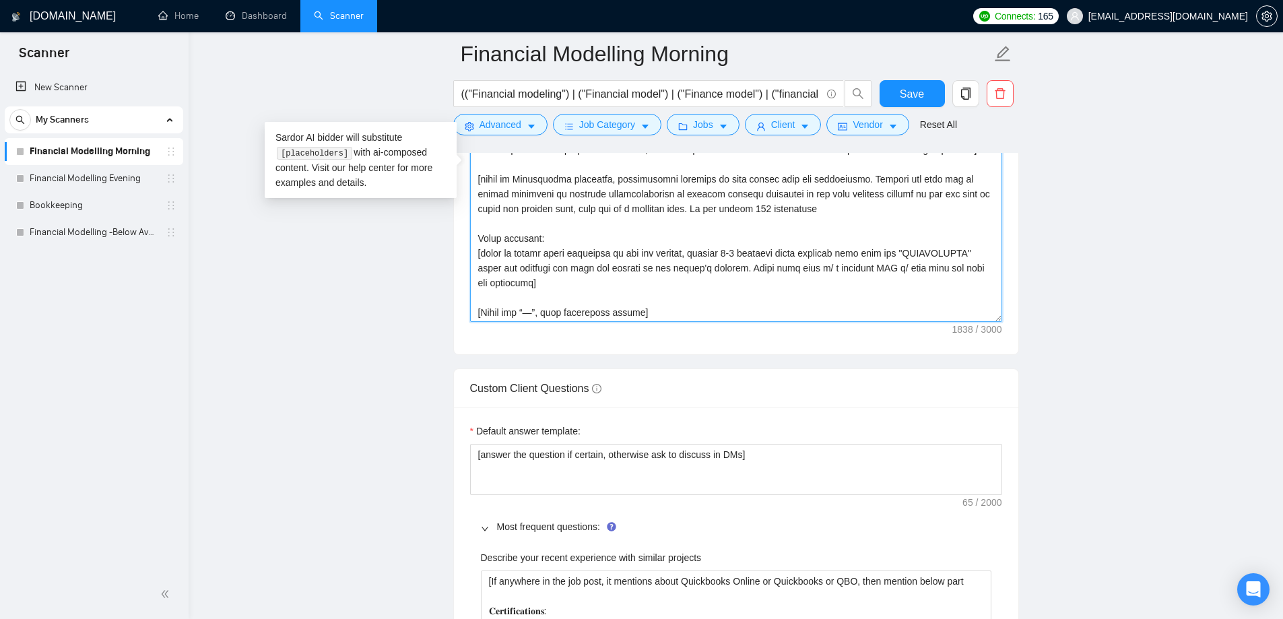
click at [480, 245] on textarea "Cover letter template:" at bounding box center [736, 170] width 532 height 303
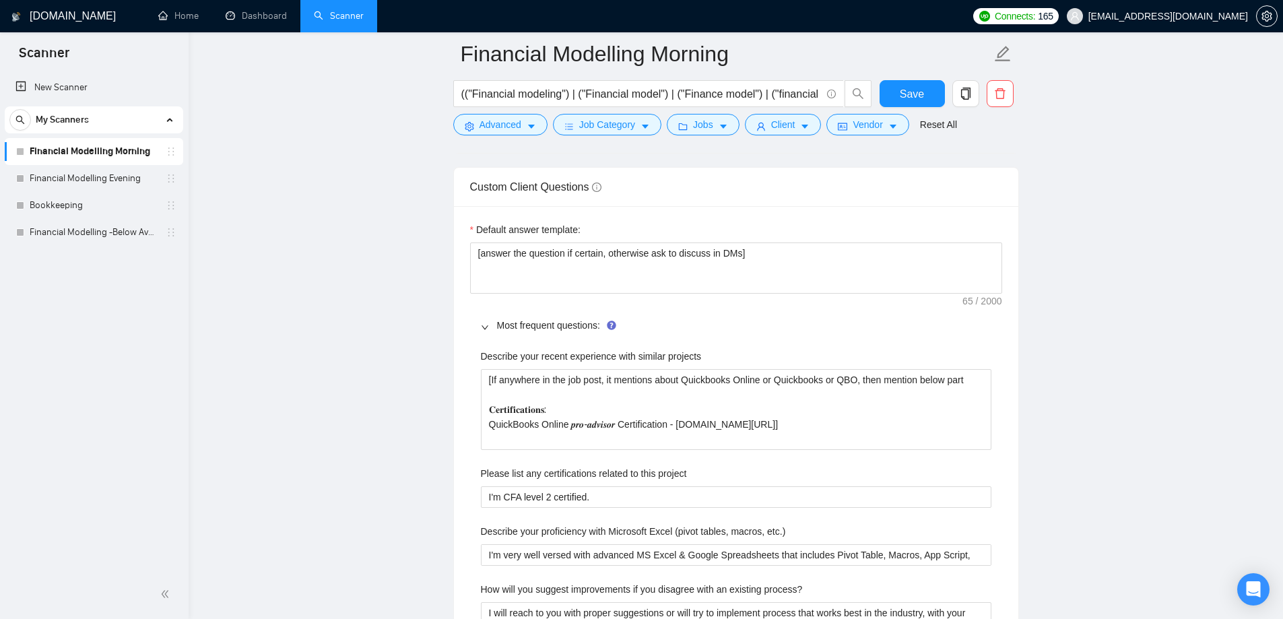
scroll to position [2160, 0]
type textarea "Lo [ips dolors’a cons ad el’s doeiusmod, tem’i utl etdolor magn; aliquaeni adm'…"
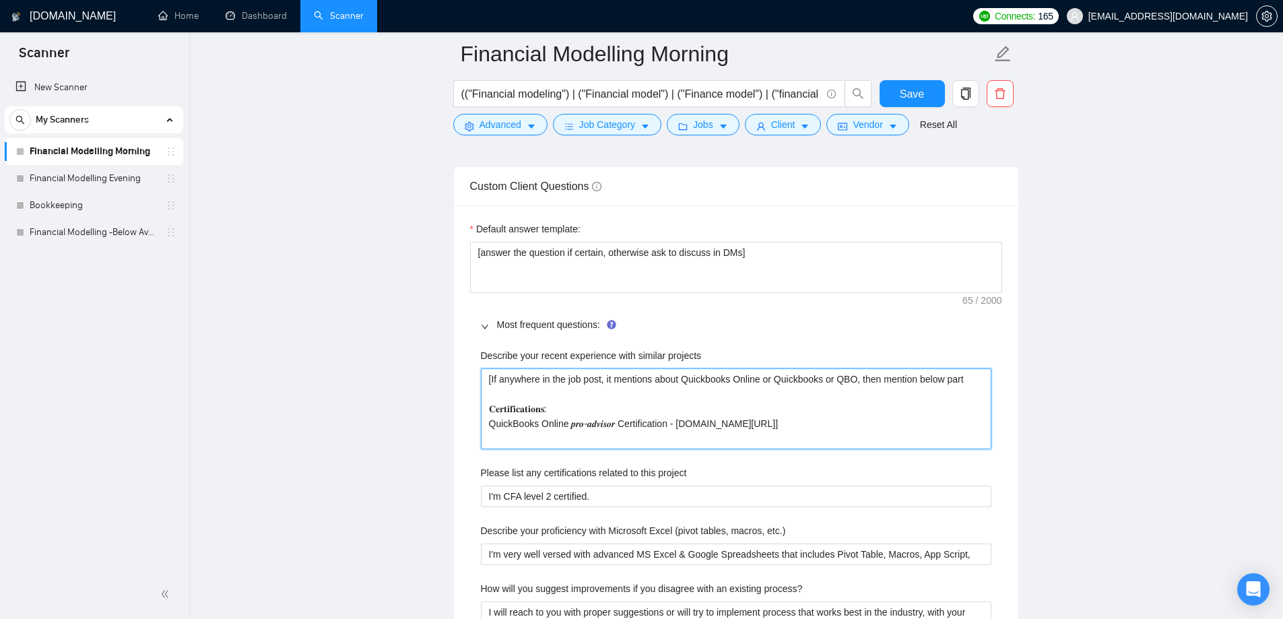
click at [528, 400] on projects "[If anywhere in the job post, it mentions about Quickbooks Online or Quickbooks…" at bounding box center [736, 408] width 510 height 81
paste projects "[based on client needs described in the job posting, mention 1-3 specific items…"
type projects "[based on client needs described in the job posting, mention 1-3 specific items…"
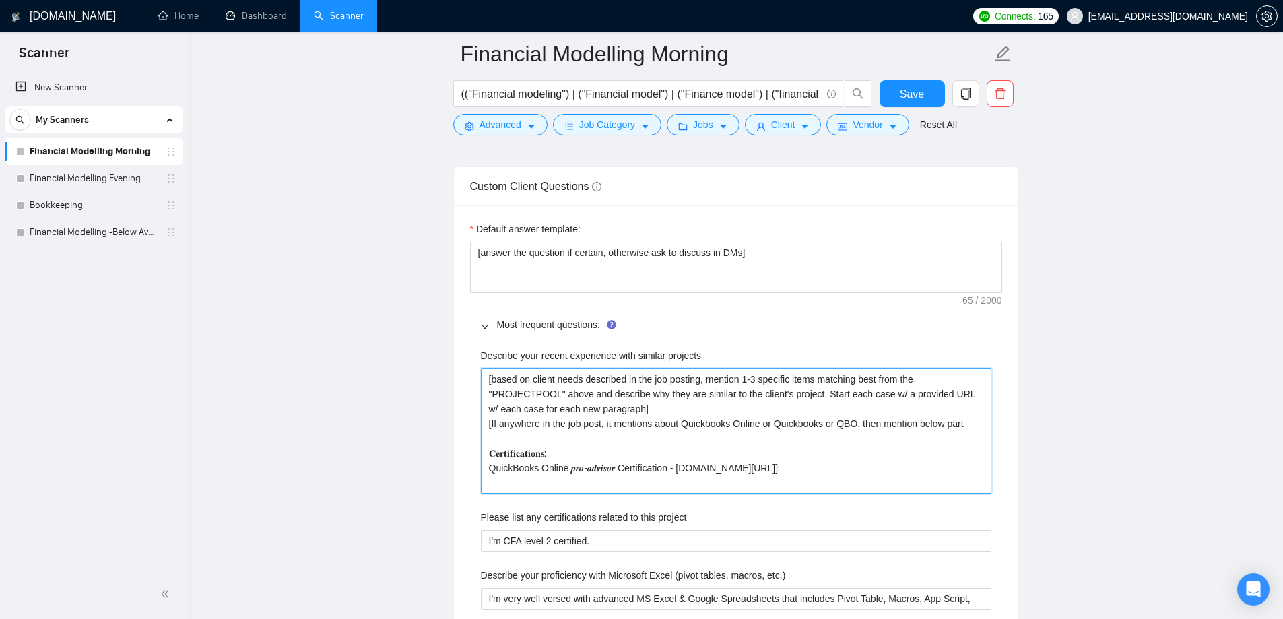
type projects "[based on client needs described in the job posting, mention 1-3 specific items…"
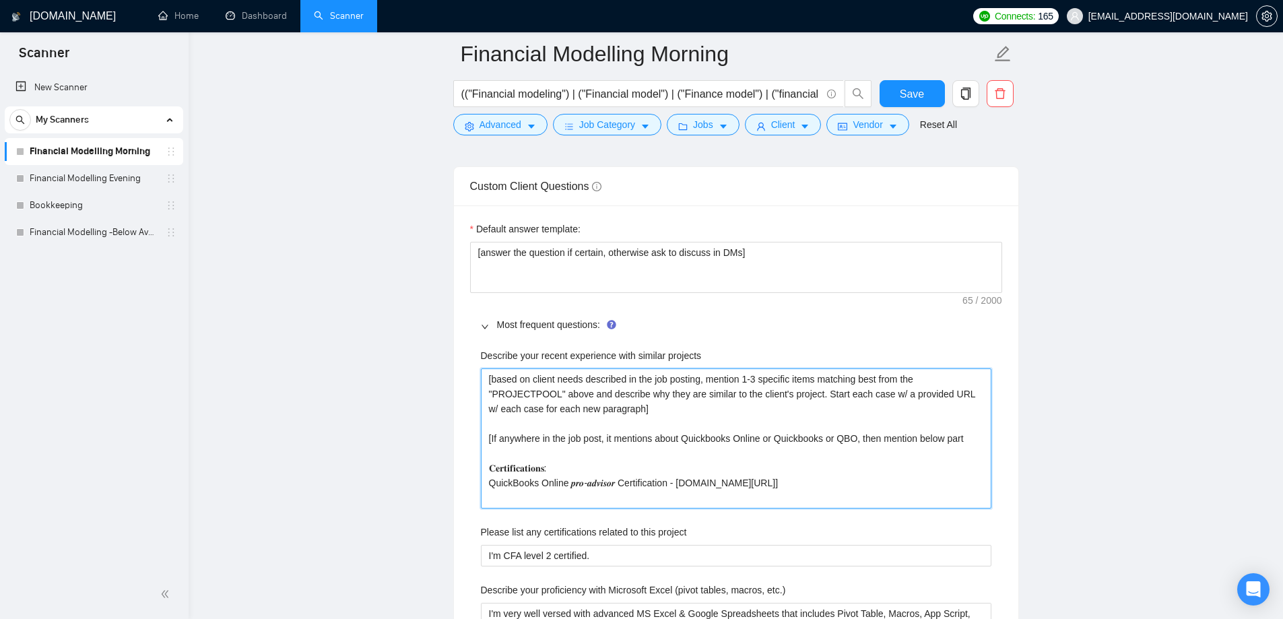
type projects "[based on client needs described in the job posting, mention 1-3 specific items…"
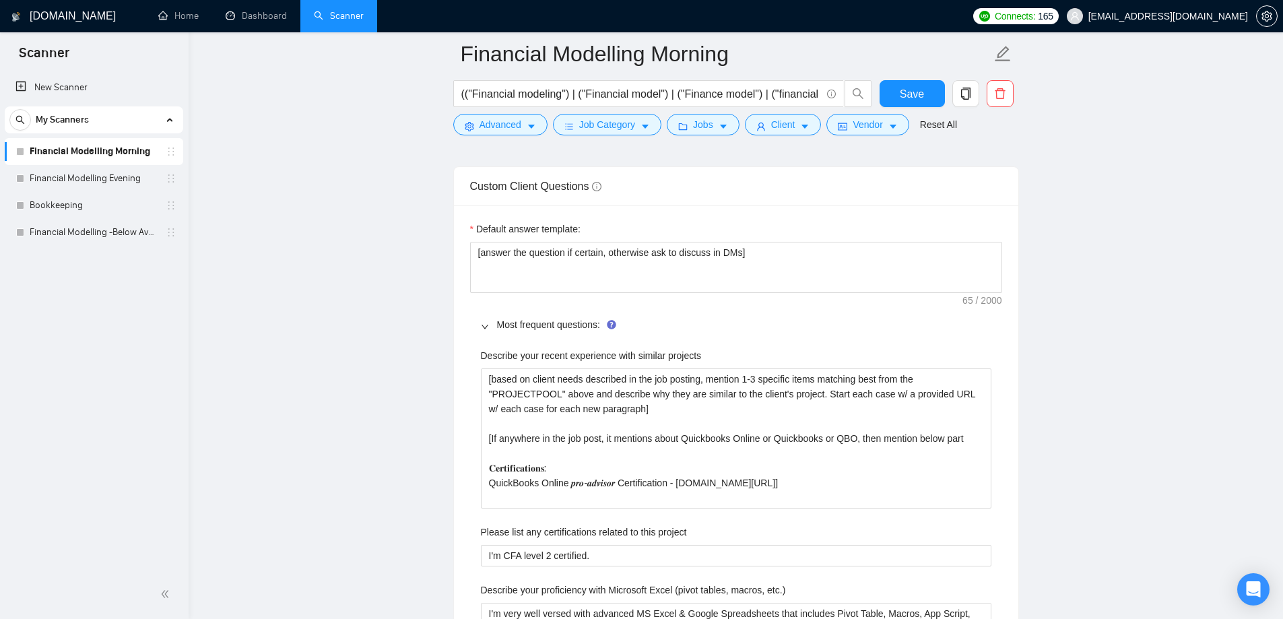
click at [345, 397] on main "Financial Modelling Morning (("Financial modeling") | ("Financial model") | ("F…" at bounding box center [735, 184] width 1051 height 4580
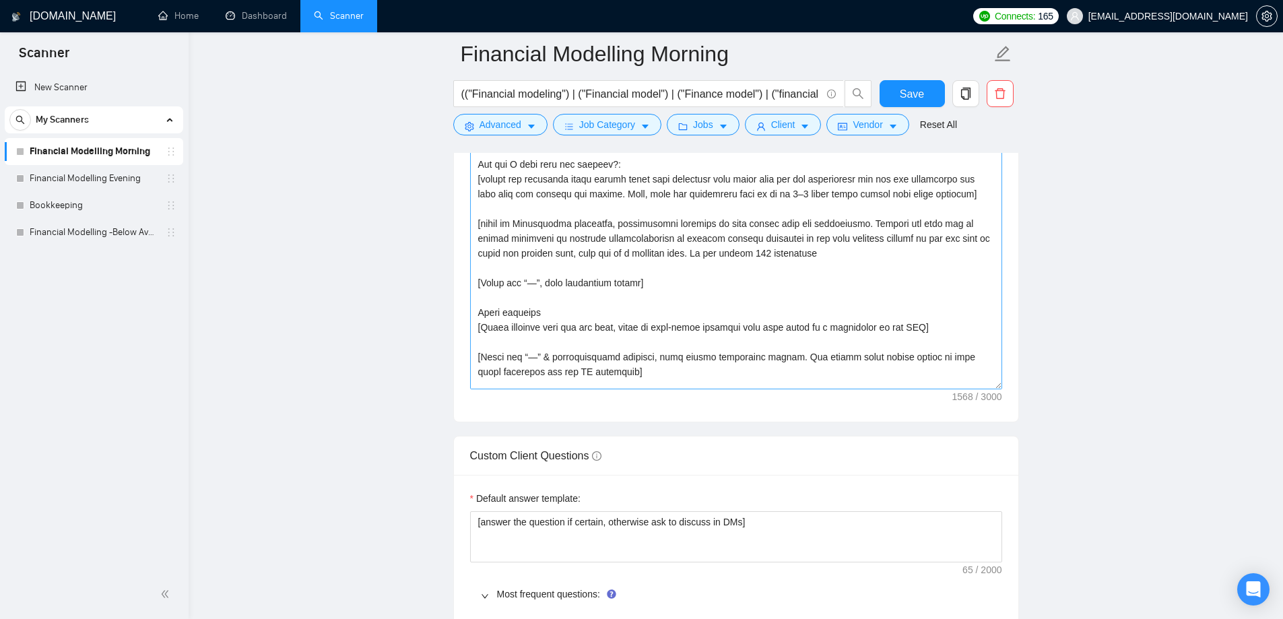
scroll to position [1823, 0]
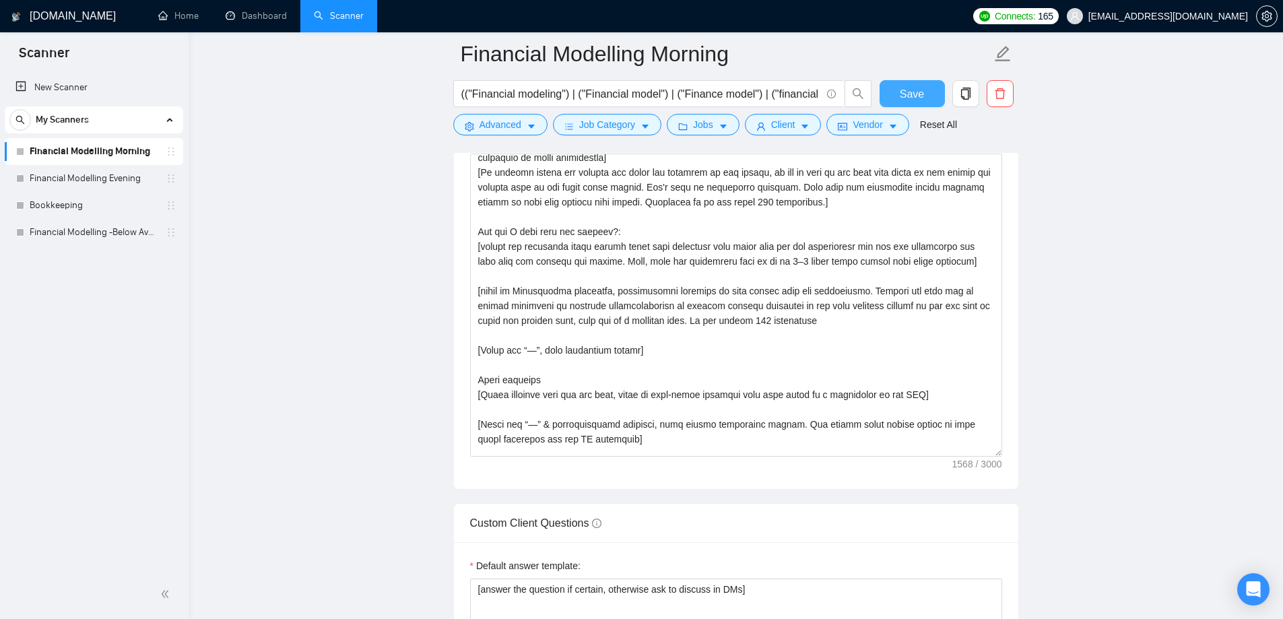
click at [912, 101] on span "Save" at bounding box center [912, 94] width 24 height 17
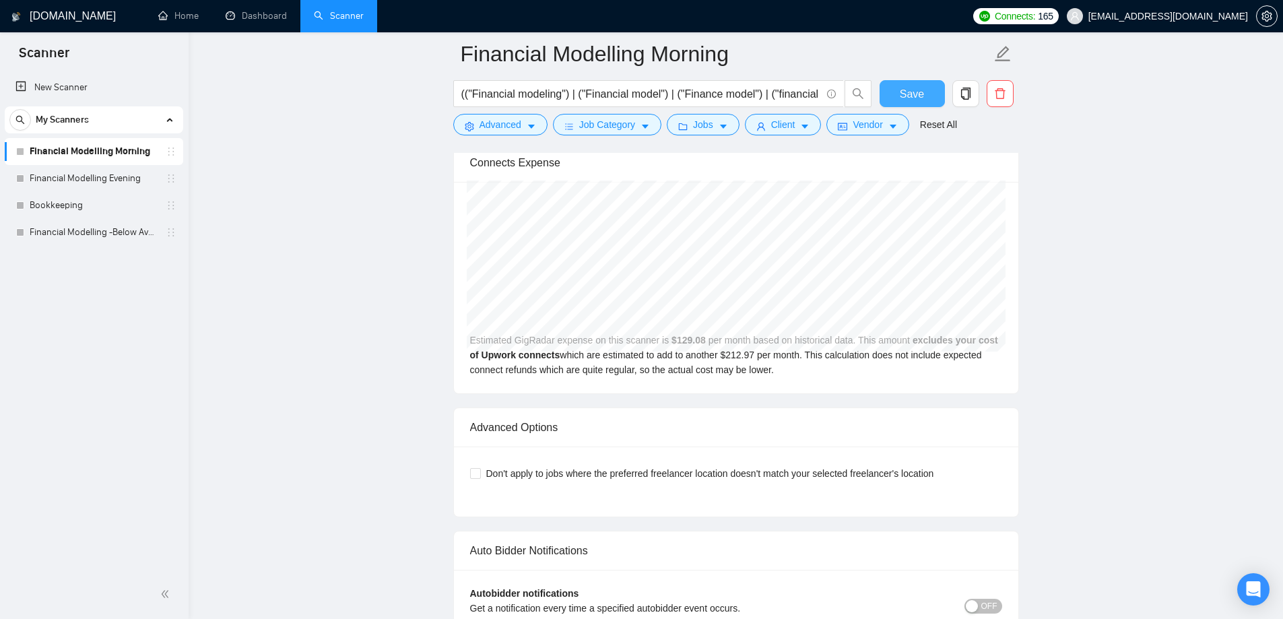
scroll to position [2766, 0]
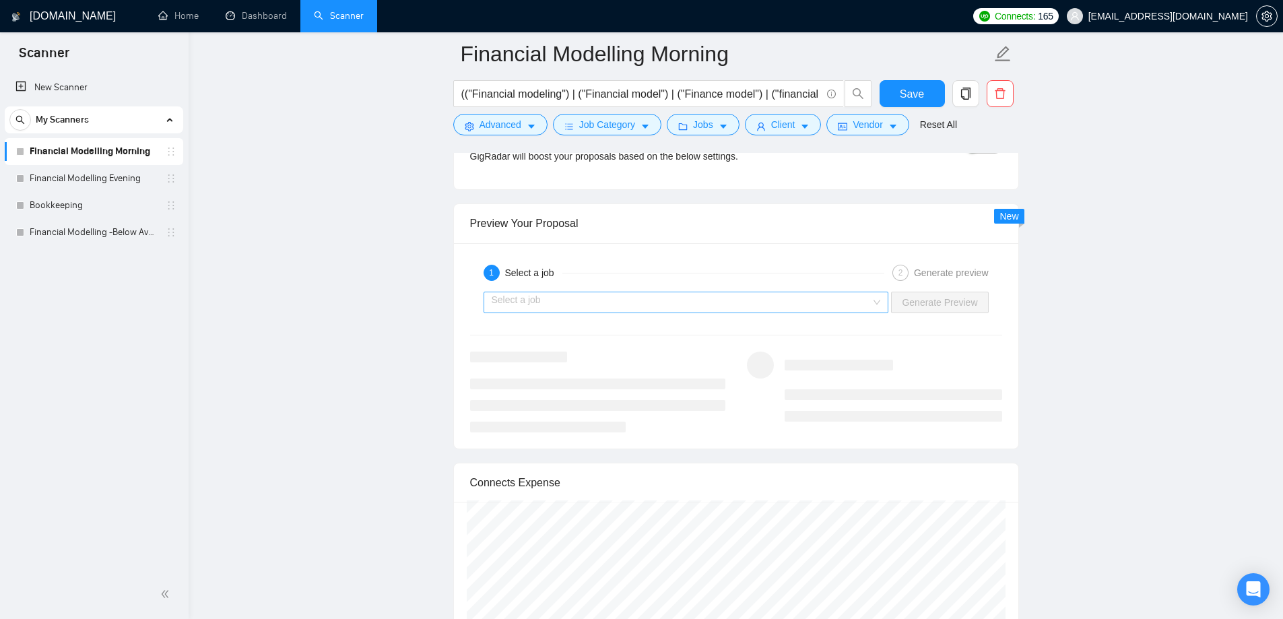
click at [667, 301] on input "search" at bounding box center [682, 302] width 380 height 20
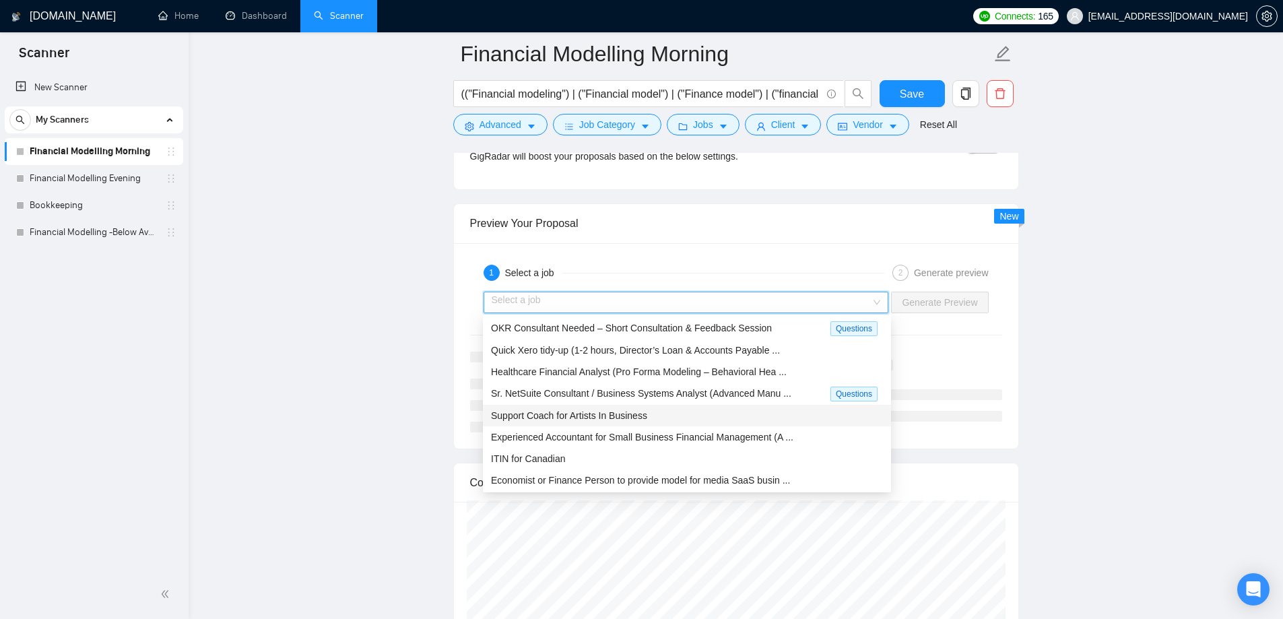
click at [611, 417] on span "Support Coach for Artists In Business" at bounding box center [569, 415] width 156 height 11
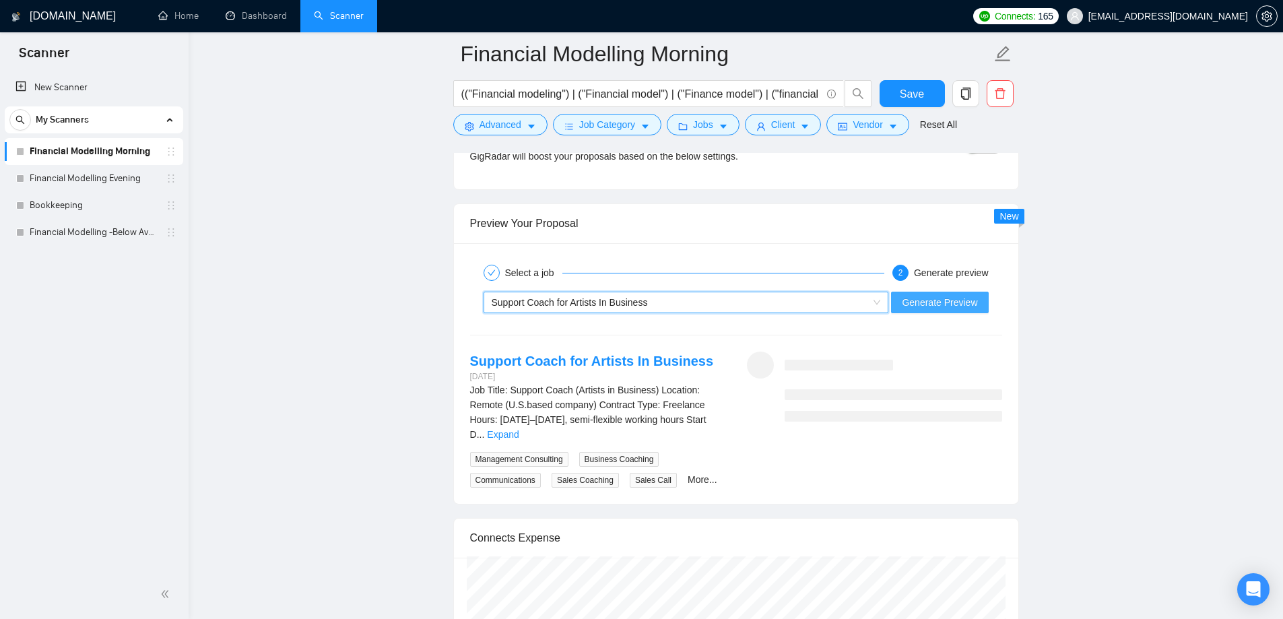
click at [937, 298] on span "Generate Preview" at bounding box center [939, 302] width 75 height 15
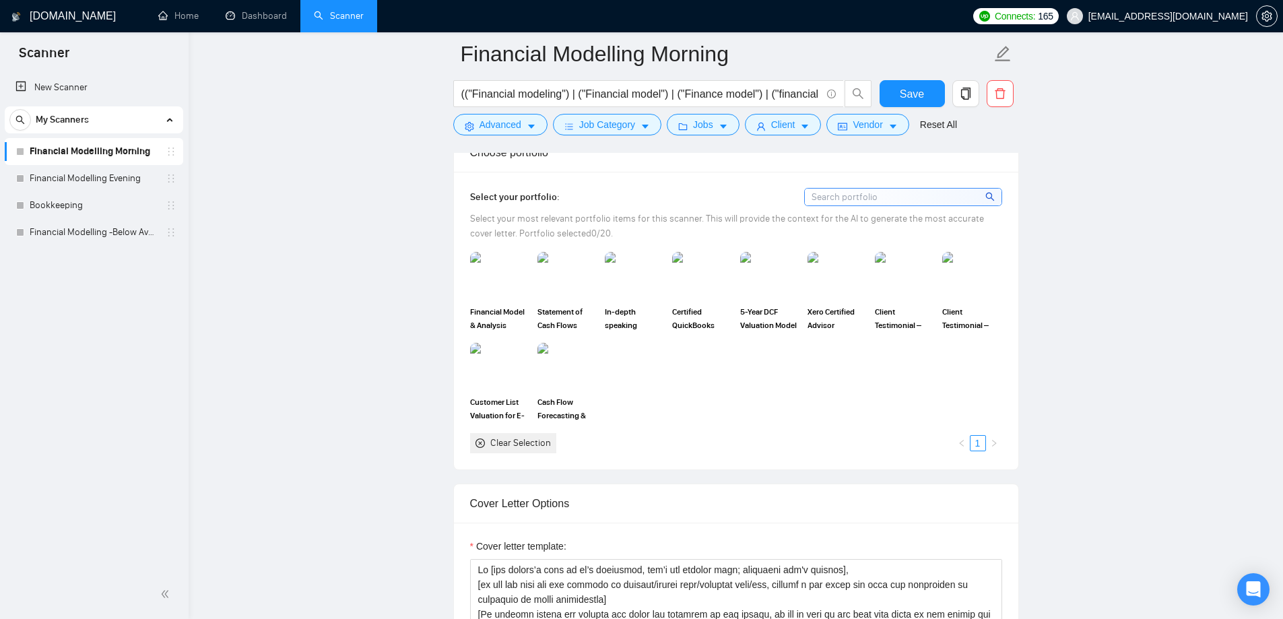
scroll to position [1352, 0]
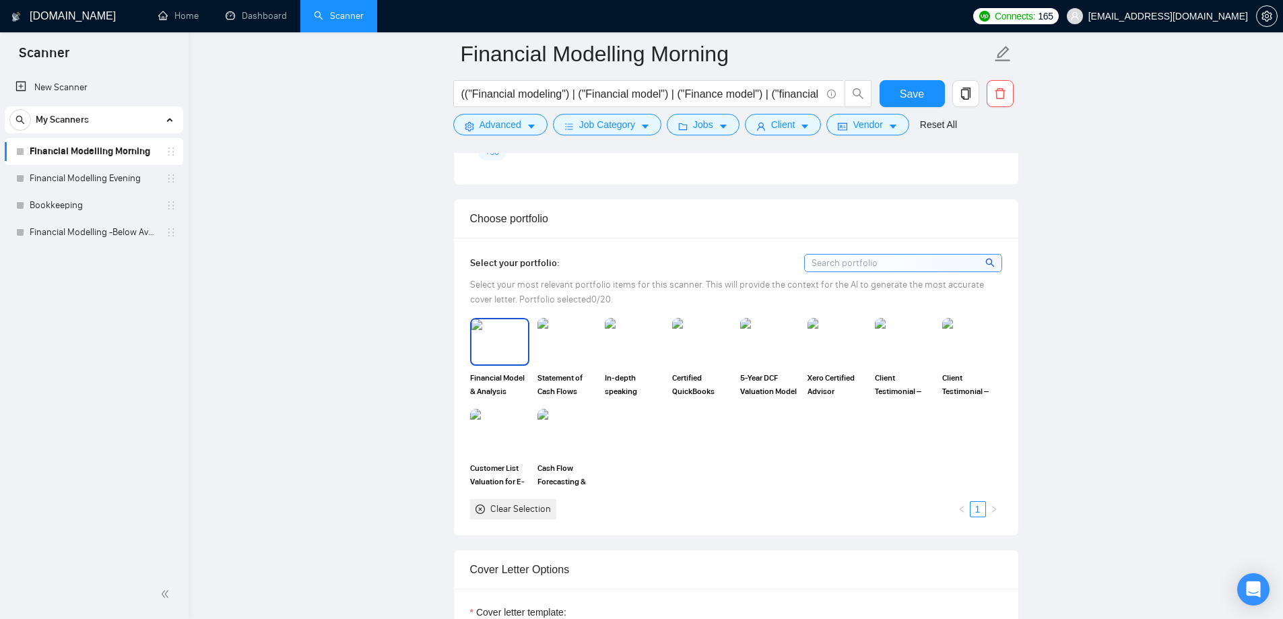
click at [504, 354] on img at bounding box center [499, 341] width 57 height 44
click at [584, 360] on img at bounding box center [567, 341] width 57 height 44
click at [630, 358] on img at bounding box center [634, 341] width 57 height 44
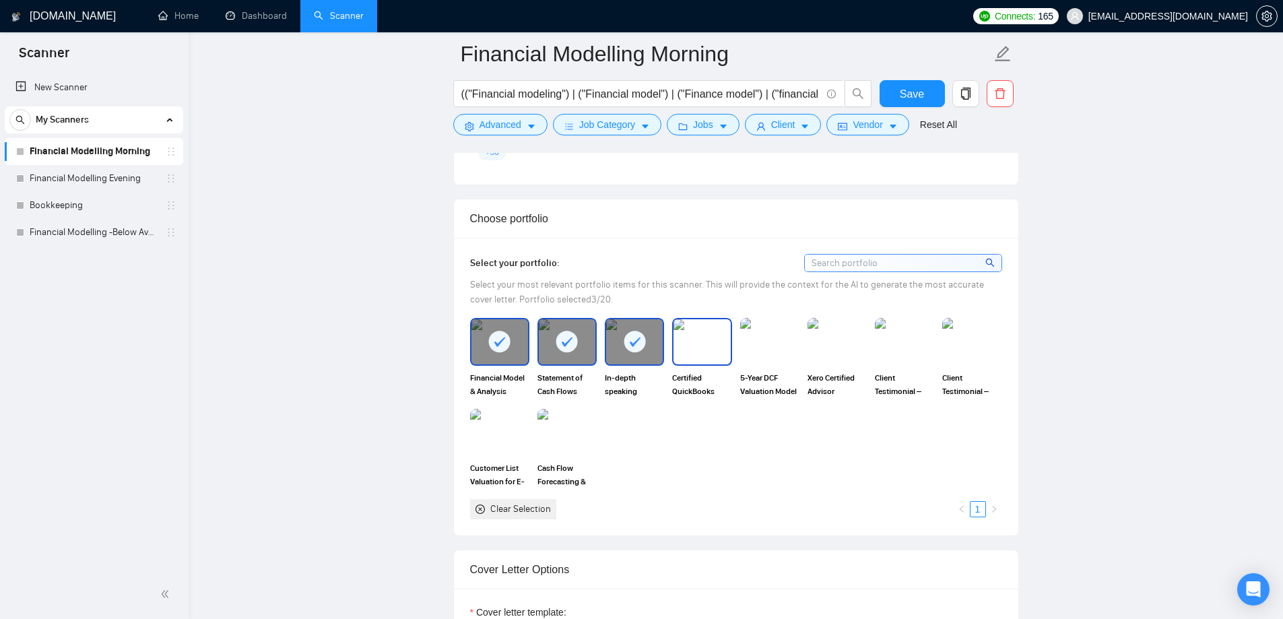
click at [691, 352] on img at bounding box center [701, 341] width 57 height 44
click at [772, 347] on img at bounding box center [769, 341] width 57 height 44
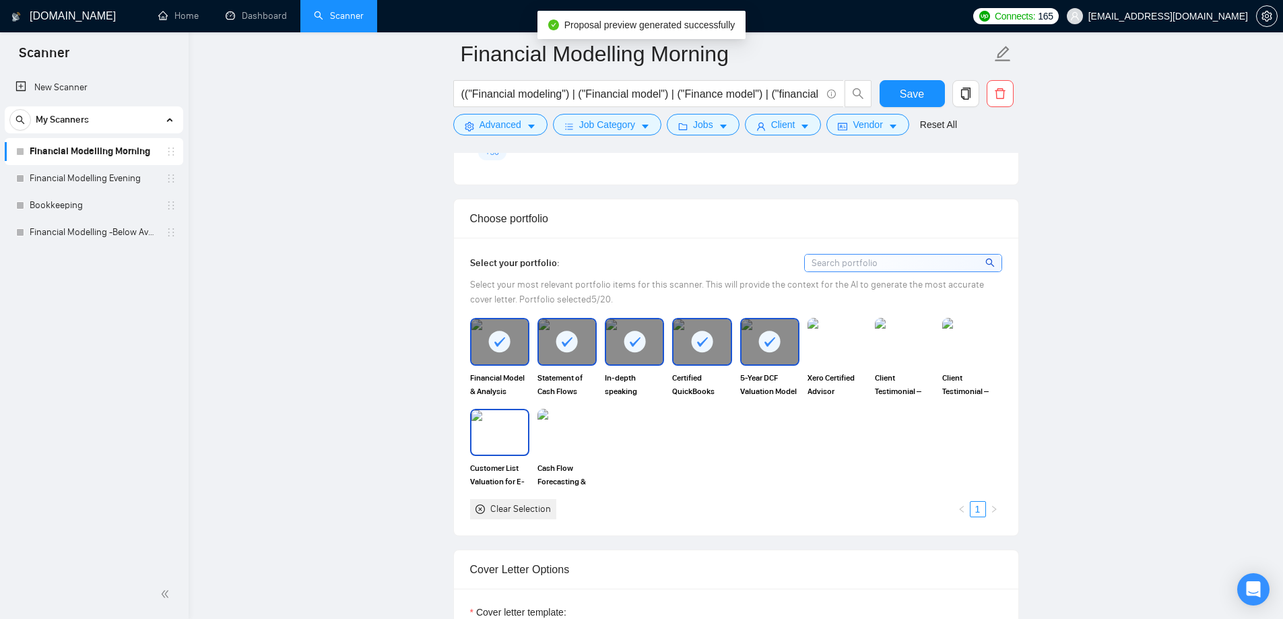
click at [494, 442] on img at bounding box center [499, 432] width 57 height 44
drag, startPoint x: 497, startPoint y: 442, endPoint x: 537, endPoint y: 439, distance: 40.5
click at [497, 442] on icon at bounding box center [499, 432] width 22 height 22
click at [562, 430] on img at bounding box center [567, 432] width 57 height 44
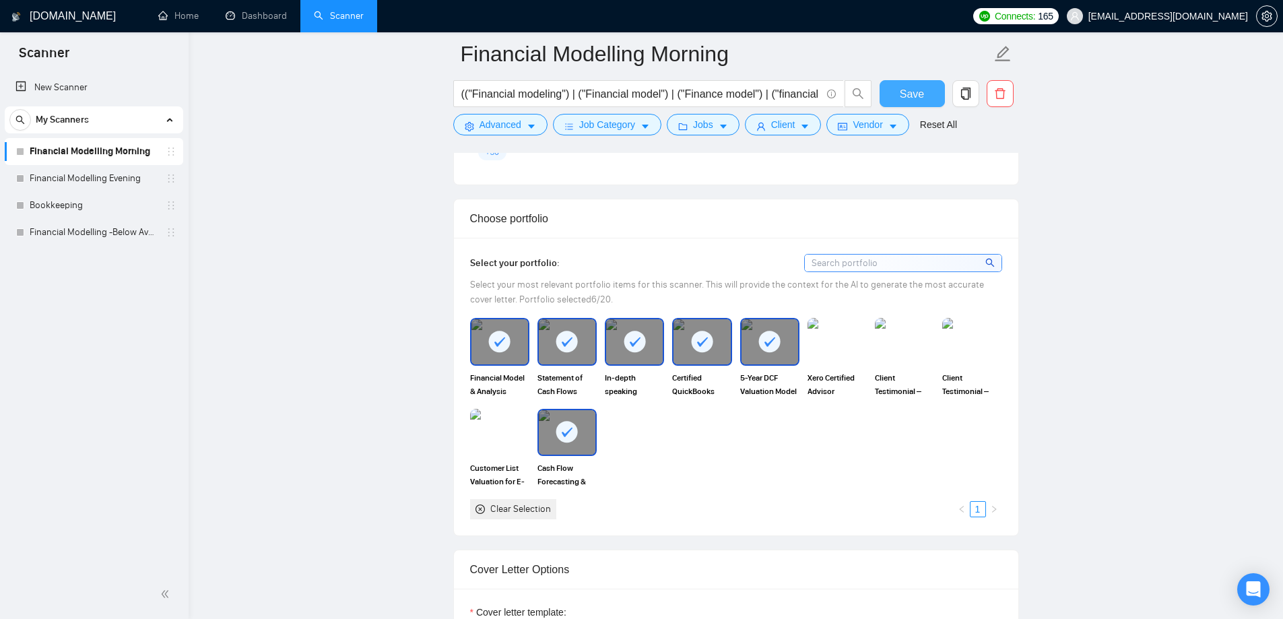
click at [930, 92] on button "Save" at bounding box center [911, 93] width 65 height 27
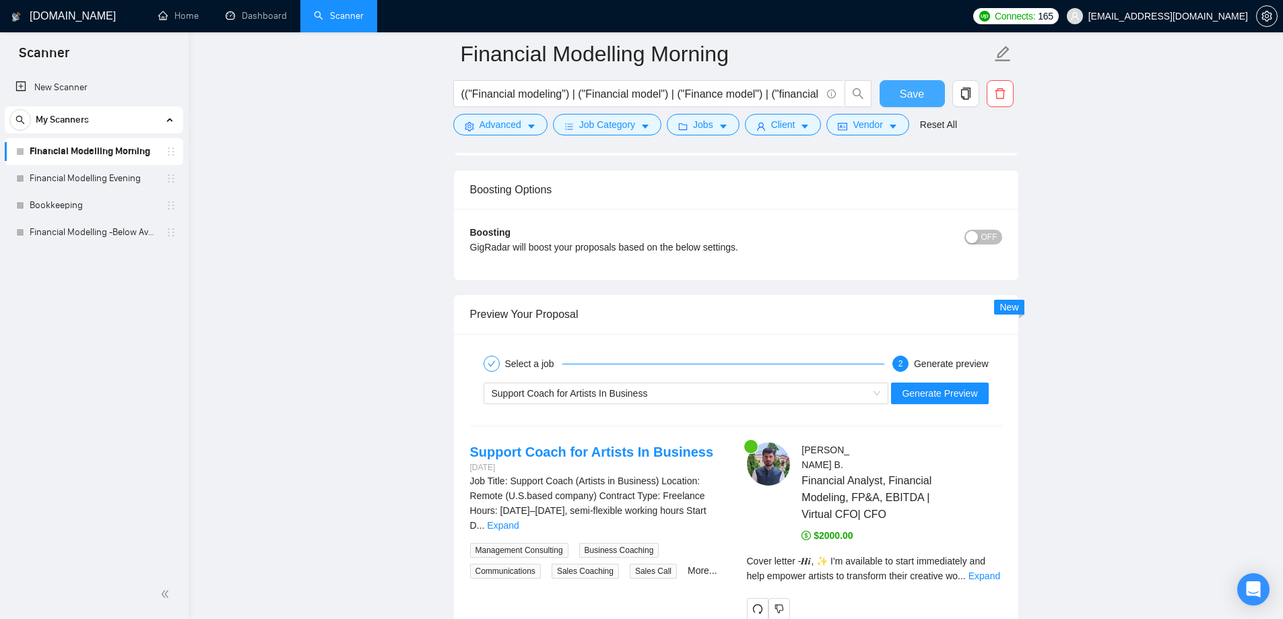
scroll to position [2699, 0]
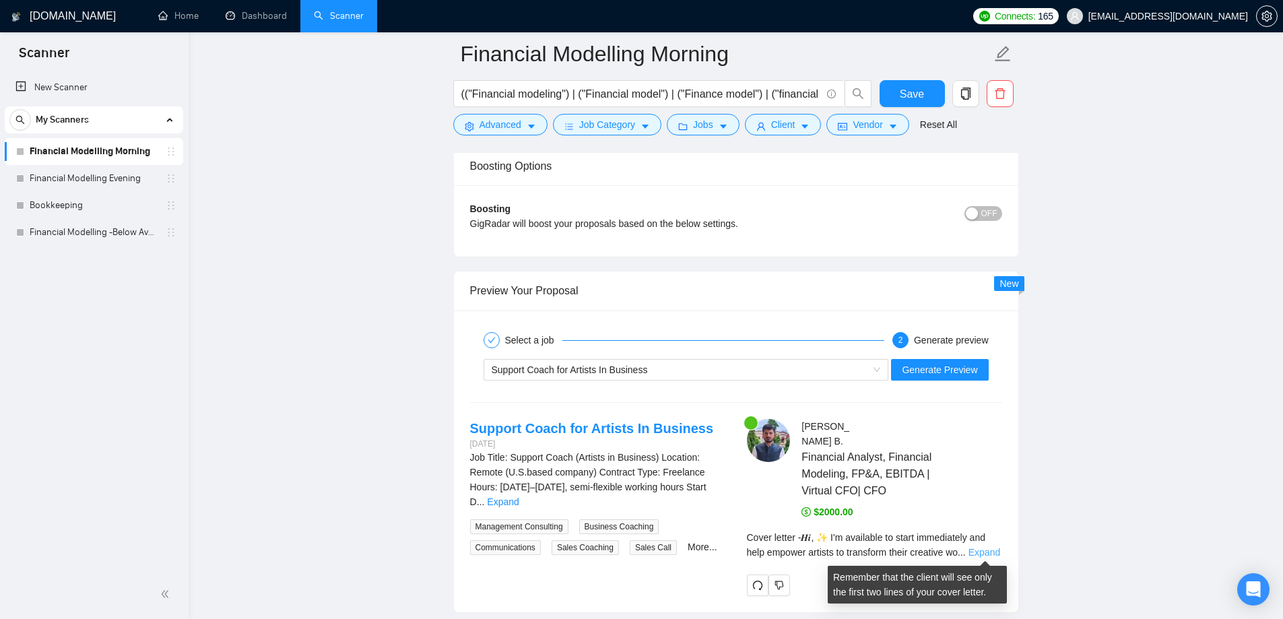
click at [970, 548] on link "Expand" at bounding box center [984, 552] width 32 height 11
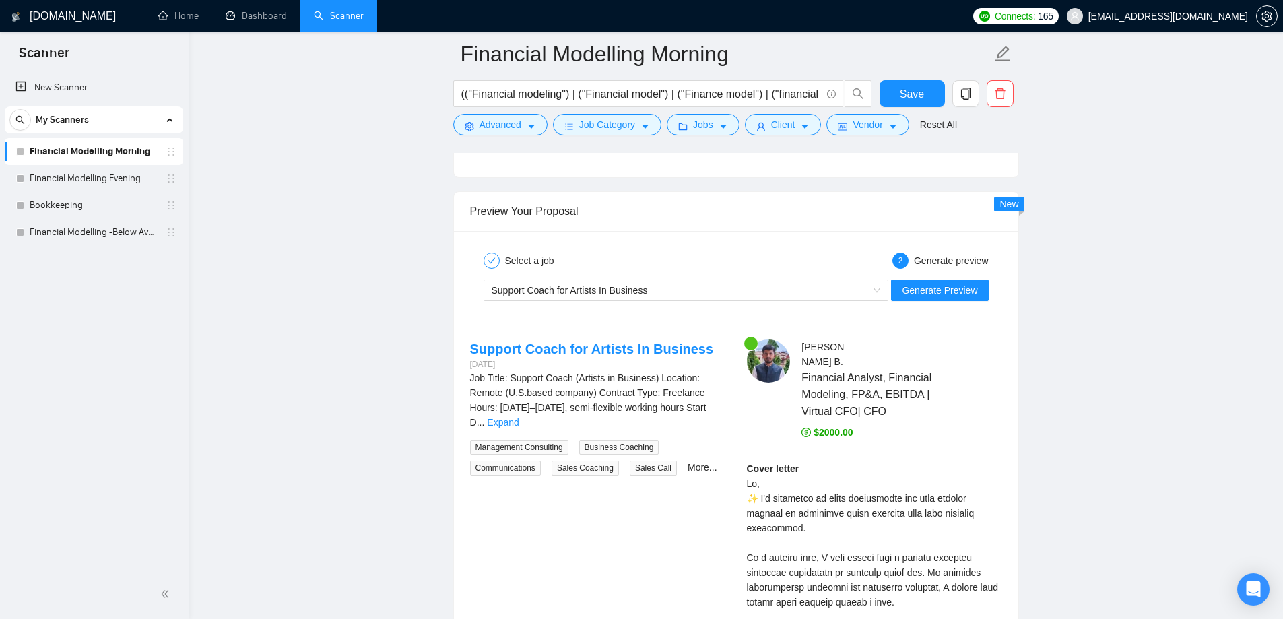
scroll to position [2901, 0]
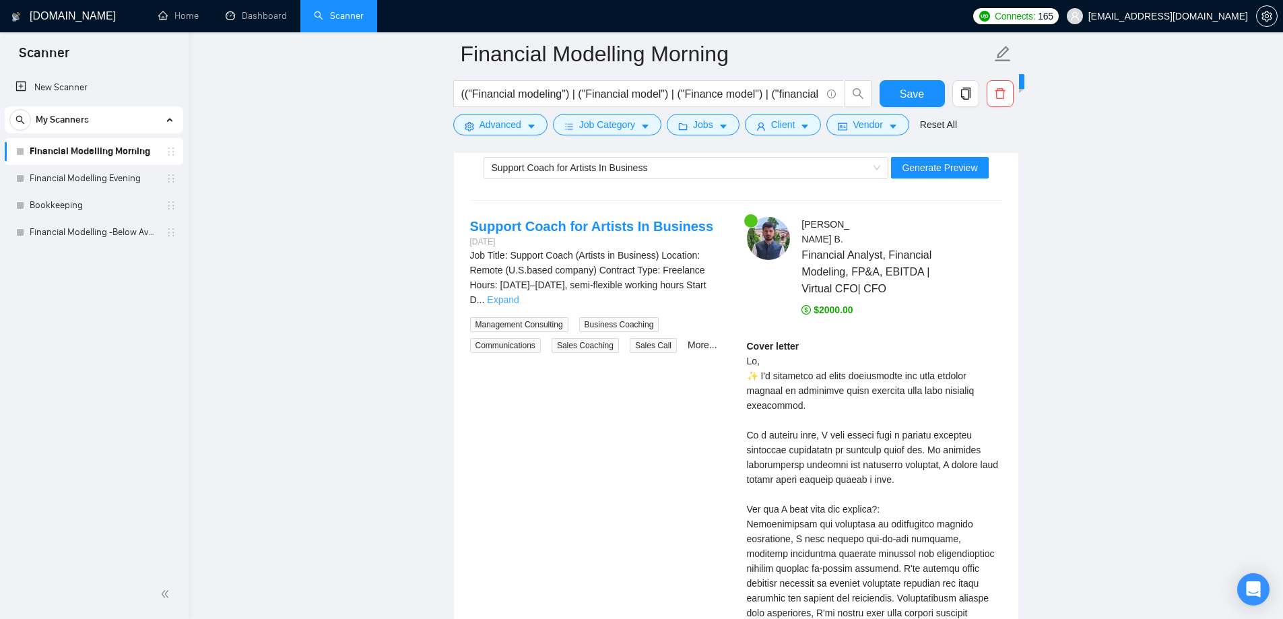
click at [518, 294] on link "Expand" at bounding box center [503, 299] width 32 height 11
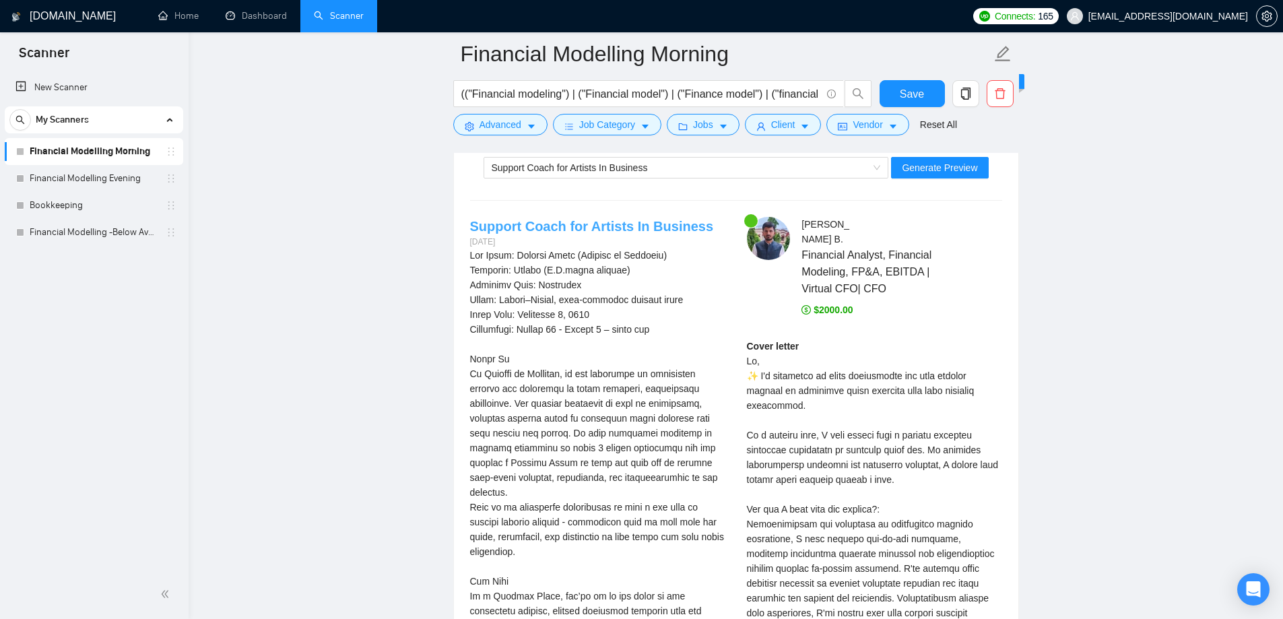
click at [621, 226] on link "Support Coach for Artists In Business" at bounding box center [592, 226] width 244 height 15
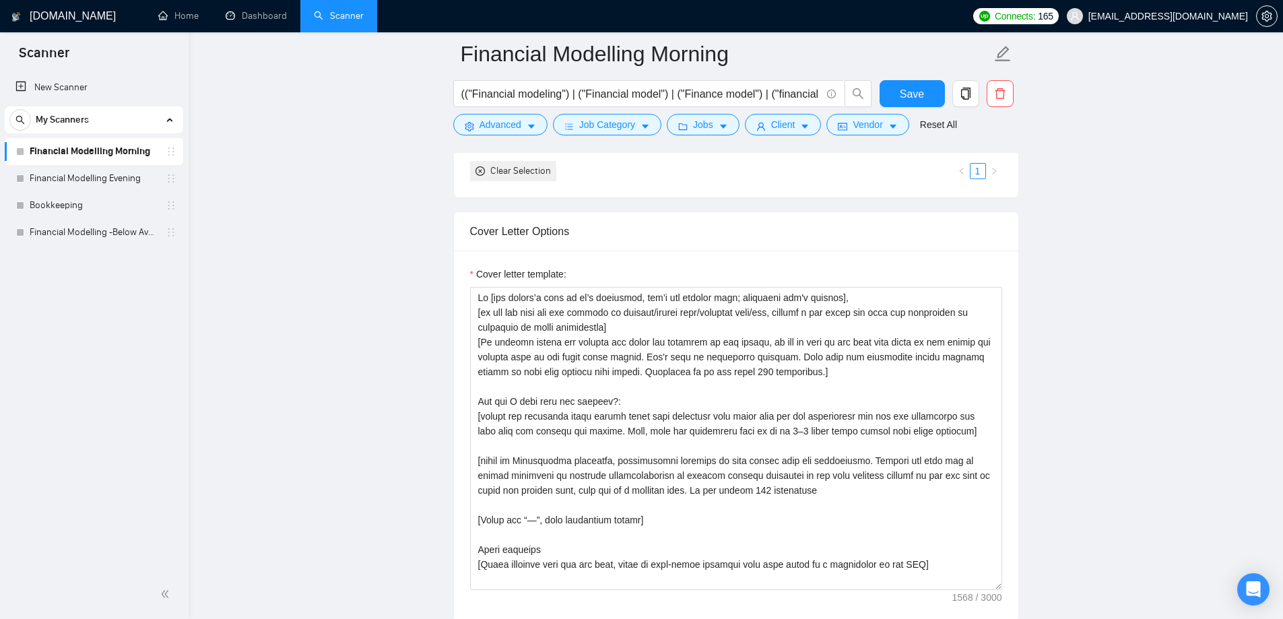
scroll to position [1689, 0]
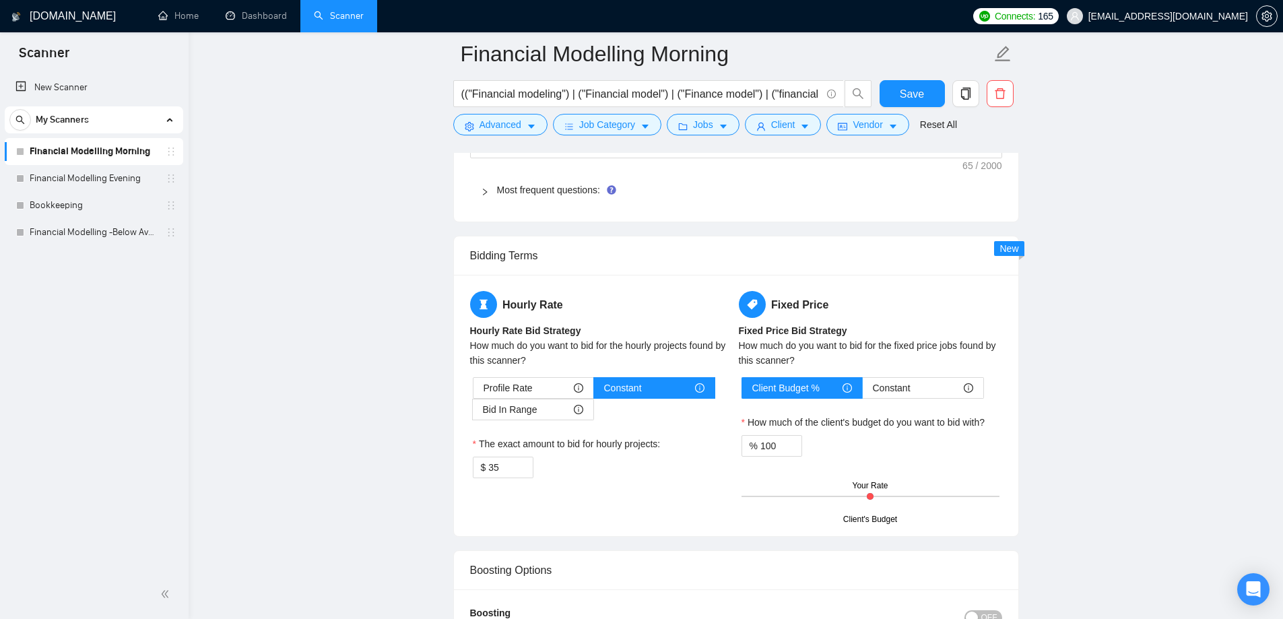
scroll to position [2295, 0]
click at [116, 176] on link "Financial Modelling Evening" at bounding box center [94, 178] width 128 height 27
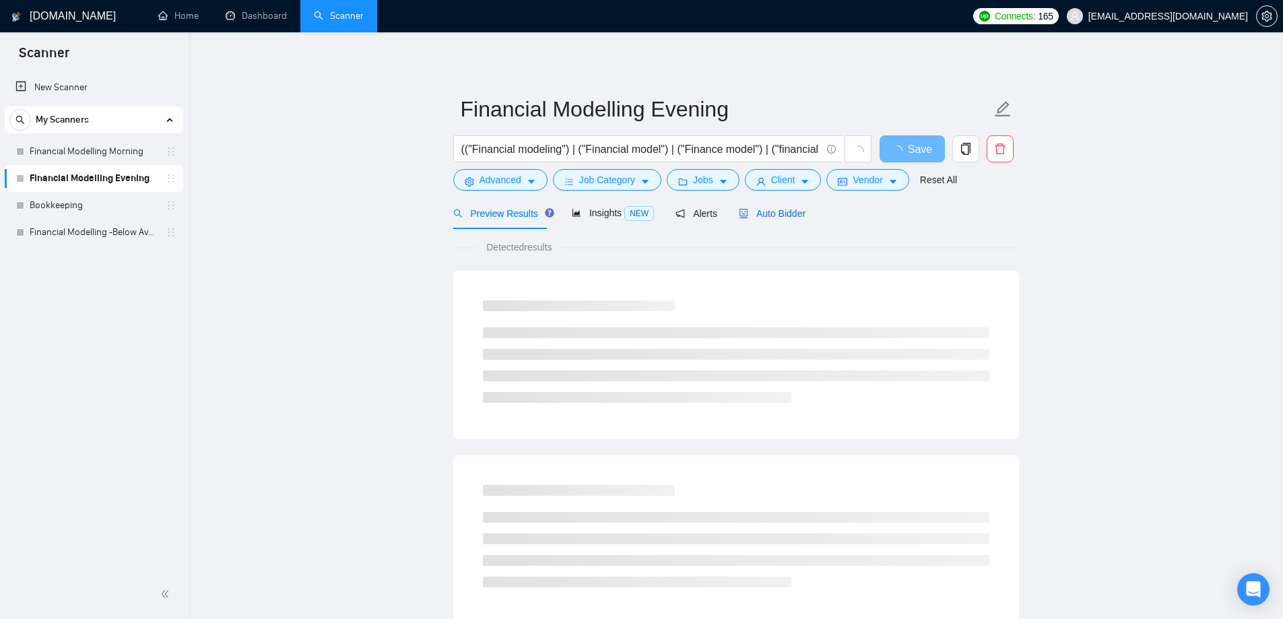
click at [767, 219] on div "Auto Bidder" at bounding box center [772, 213] width 67 height 15
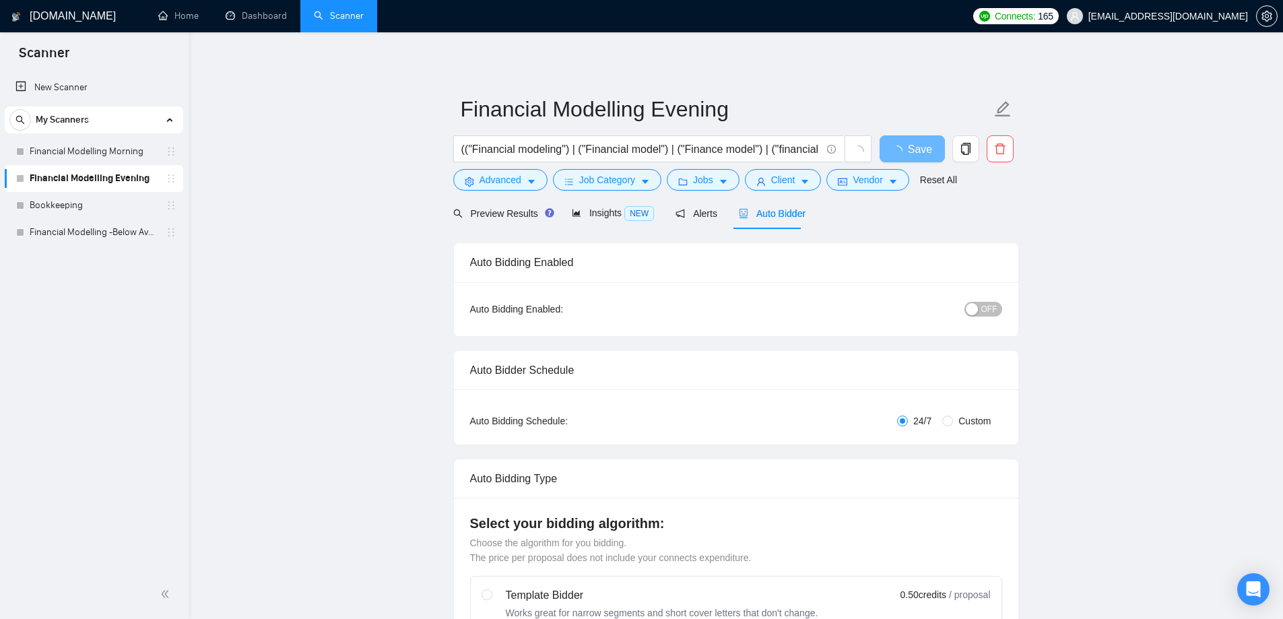
radio input "false"
radio input "true"
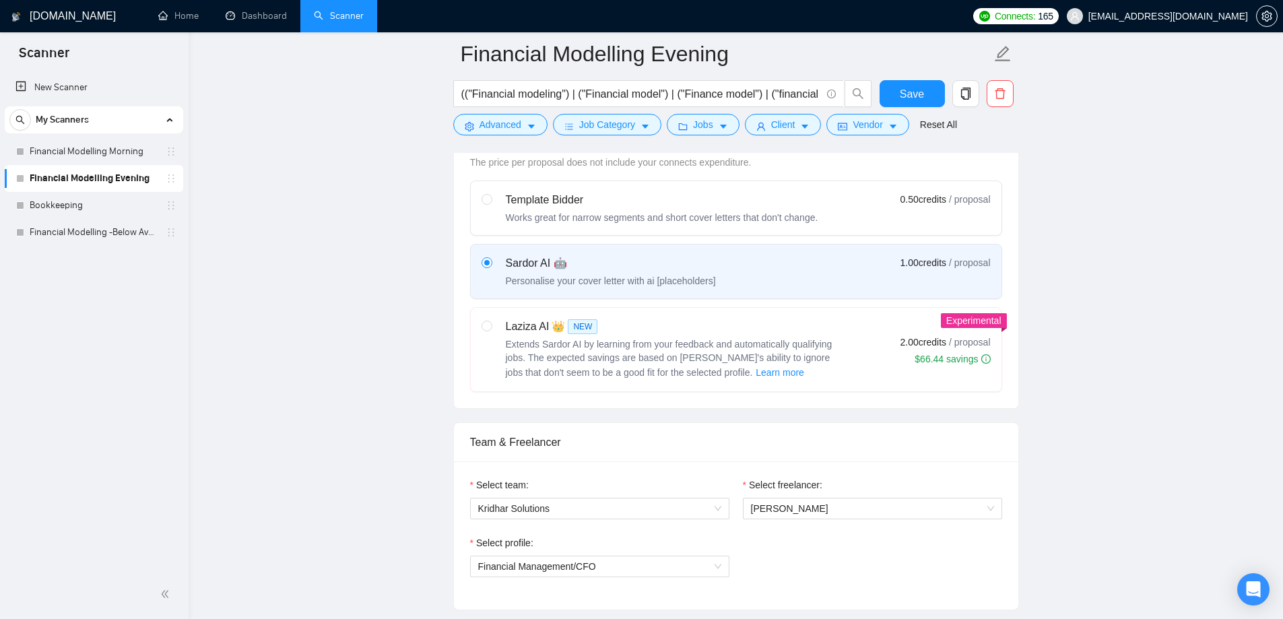
scroll to position [673, 0]
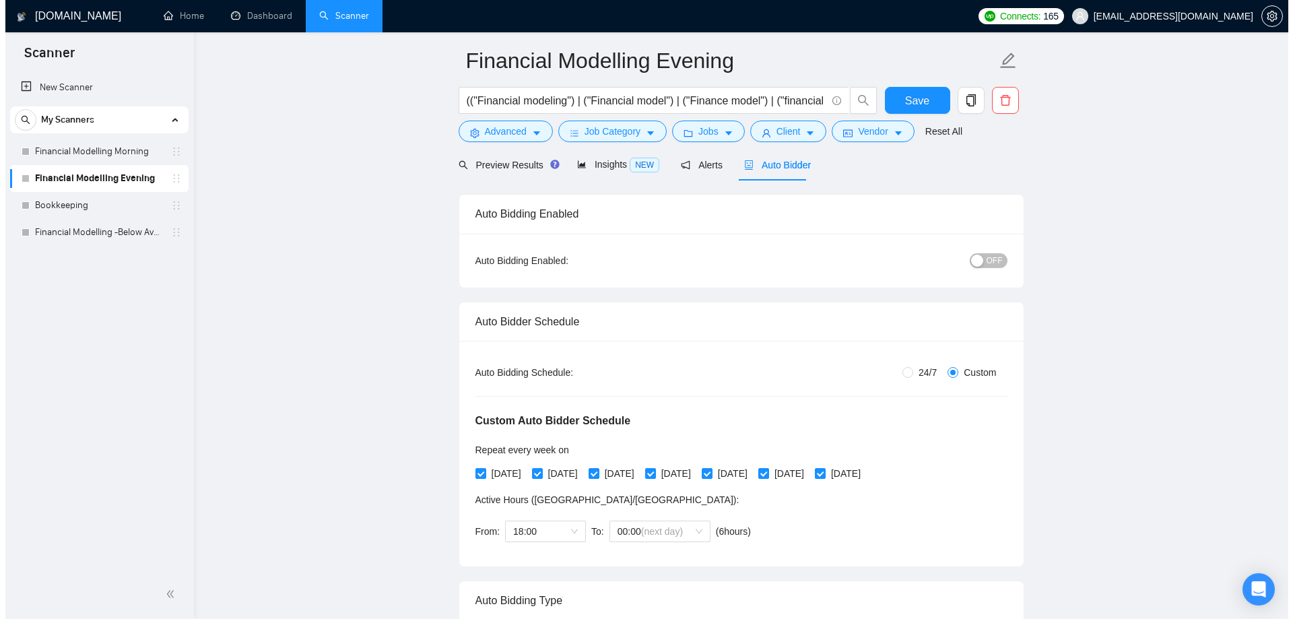
scroll to position [0, 0]
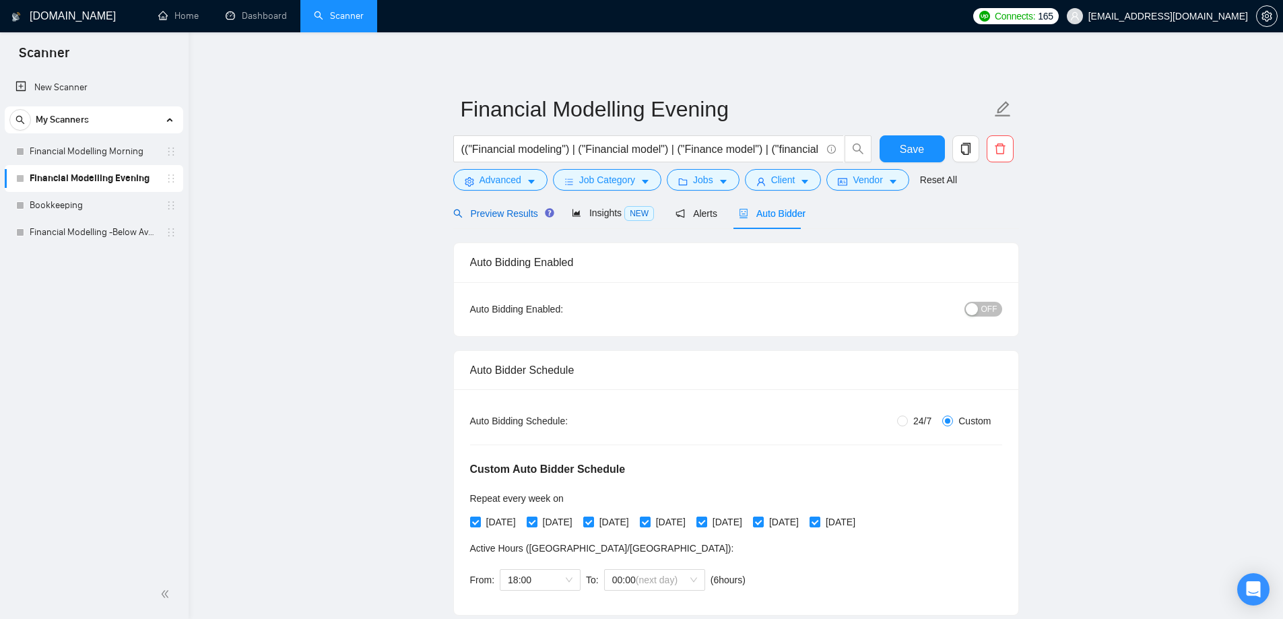
click at [511, 210] on span "Preview Results" at bounding box center [501, 213] width 97 height 11
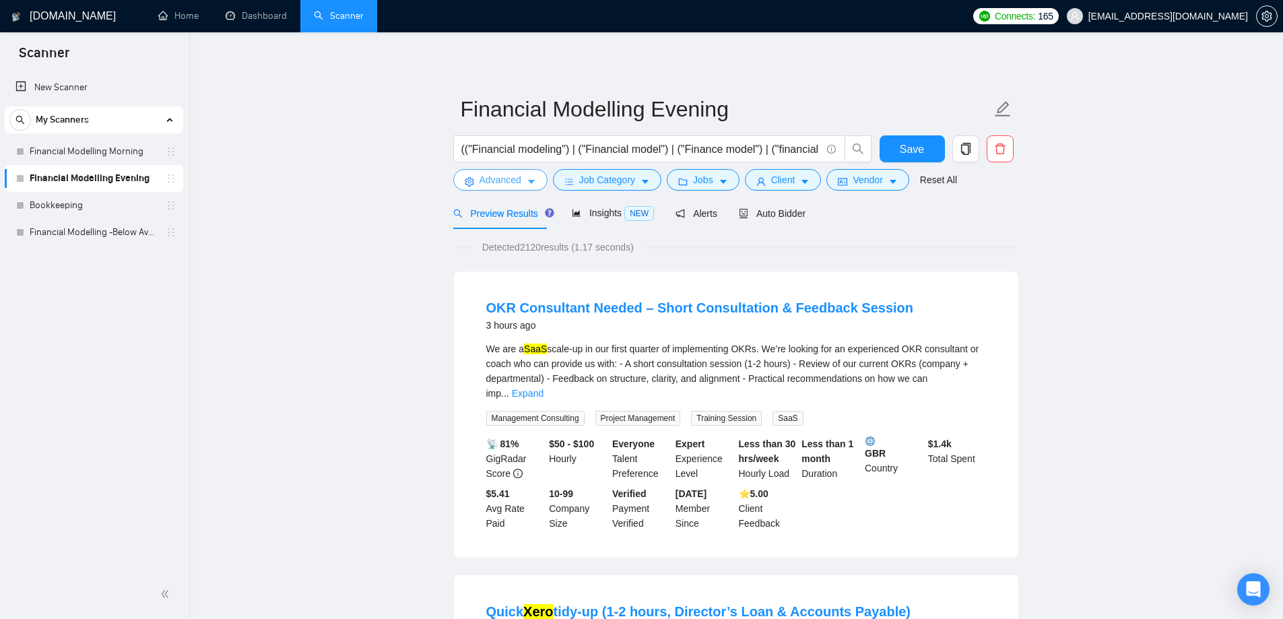
click at [510, 189] on button "Advanced" at bounding box center [500, 180] width 94 height 22
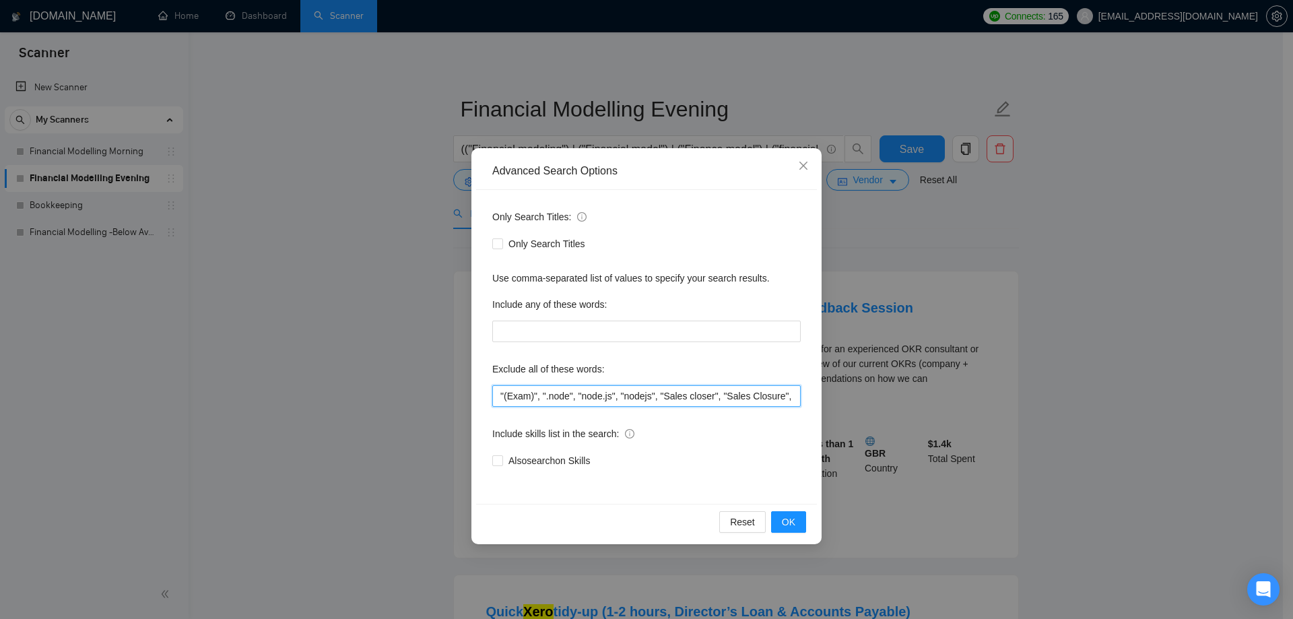
click at [543, 399] on input ""(Exam)", ".node", "node.js", "nodejs", "Sales closer", "Sales Closure", (API (…" at bounding box center [646, 396] width 308 height 22
paste input "[based on client needs described in the job posting, mention 1-3 specific items…"
drag, startPoint x: 809, startPoint y: 164, endPoint x: 809, endPoint y: 171, distance: 7.4
click at [809, 164] on span "Close" at bounding box center [803, 166] width 36 height 36
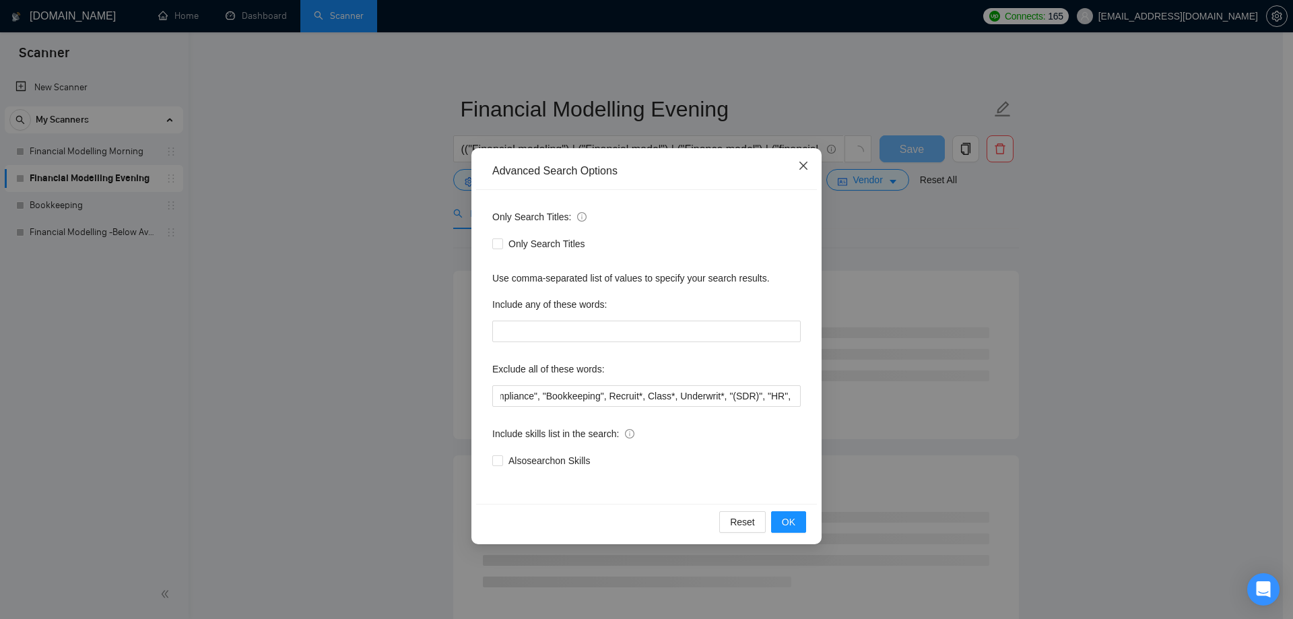
scroll to position [0, 0]
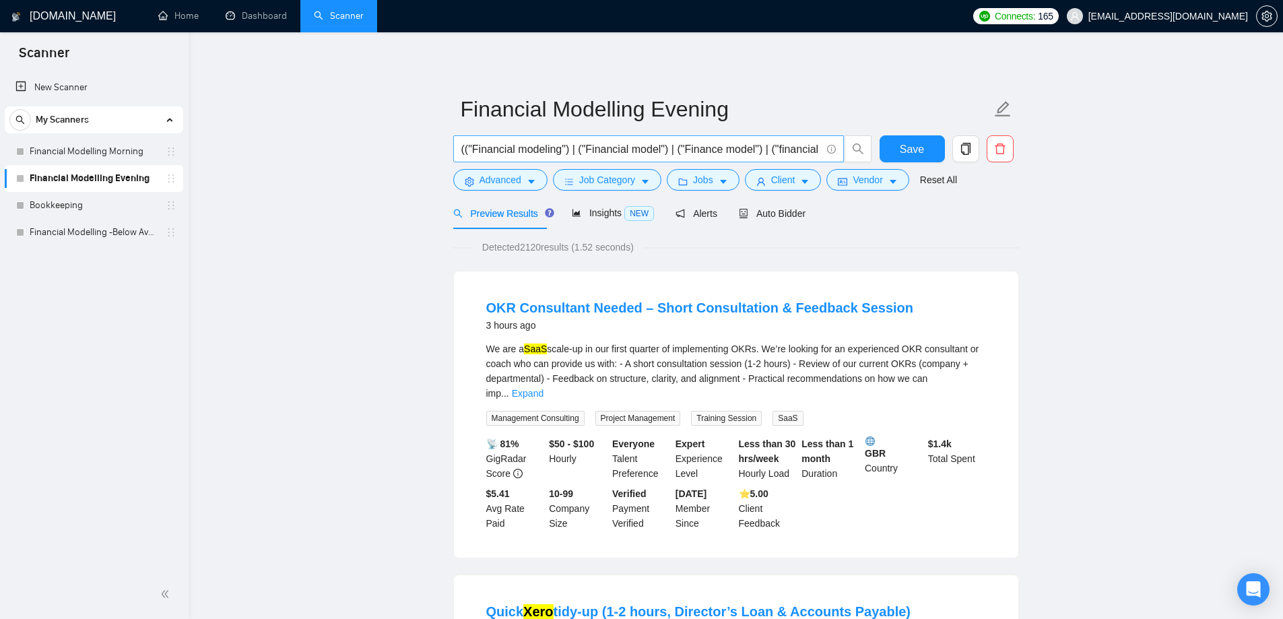
drag, startPoint x: 521, startPoint y: 147, endPoint x: 549, endPoint y: 148, distance: 27.6
click at [521, 147] on input "(("Financial modeling") | ("Financial model") | ("Finance model") | ("financial…" at bounding box center [641, 149] width 360 height 17
click at [522, 181] on button "Advanced" at bounding box center [500, 180] width 94 height 22
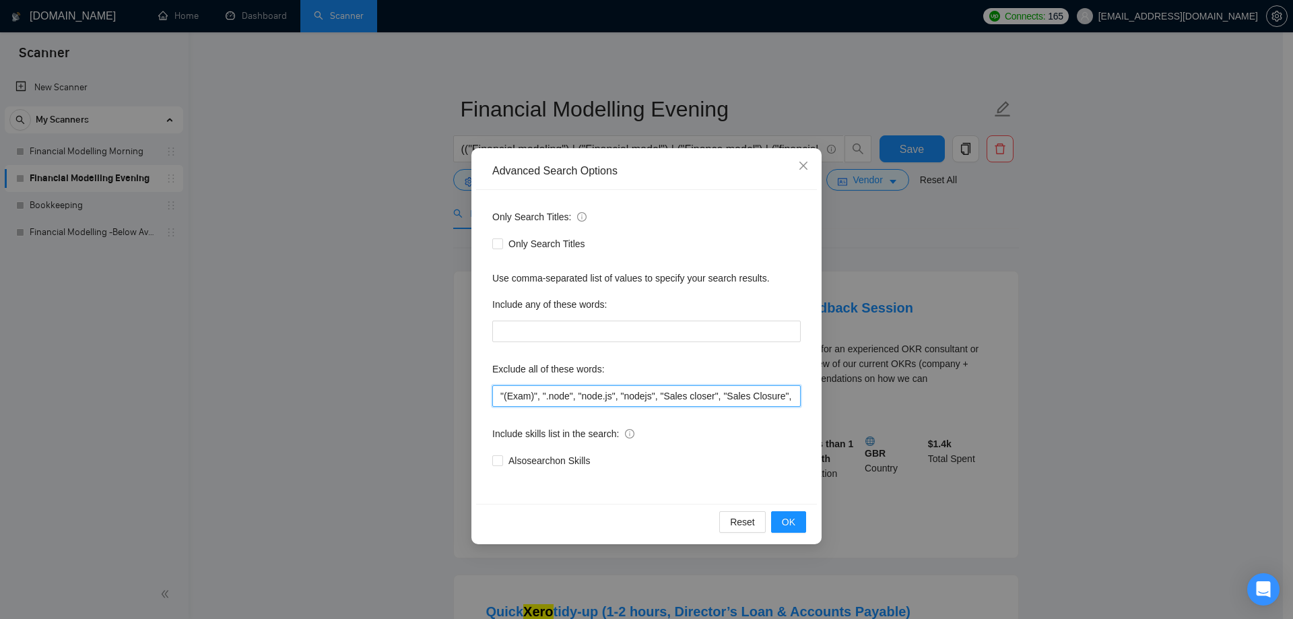
click at [544, 402] on input ""(Exam)", ".node", "node.js", "nodejs", "Sales closer", "Sales Closure", (API (…" at bounding box center [646, 396] width 308 height 22
click at [757, 438] on div "Include skills list in the search:" at bounding box center [646, 436] width 308 height 27
click at [741, 394] on input ""(Exam)", ".node", "node.js", "nodejs", "Sales closer", "Sales Closure", (API (…" at bounding box center [646, 396] width 308 height 22
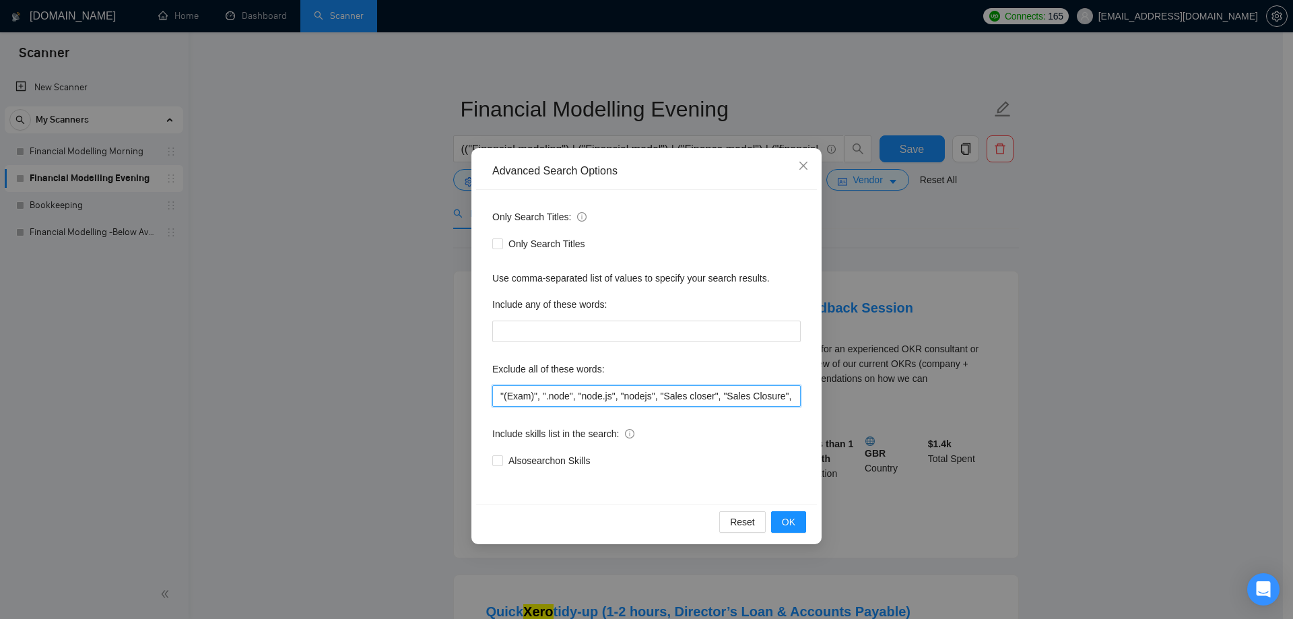
scroll to position [0, 695]
paste input ", "Tutor""
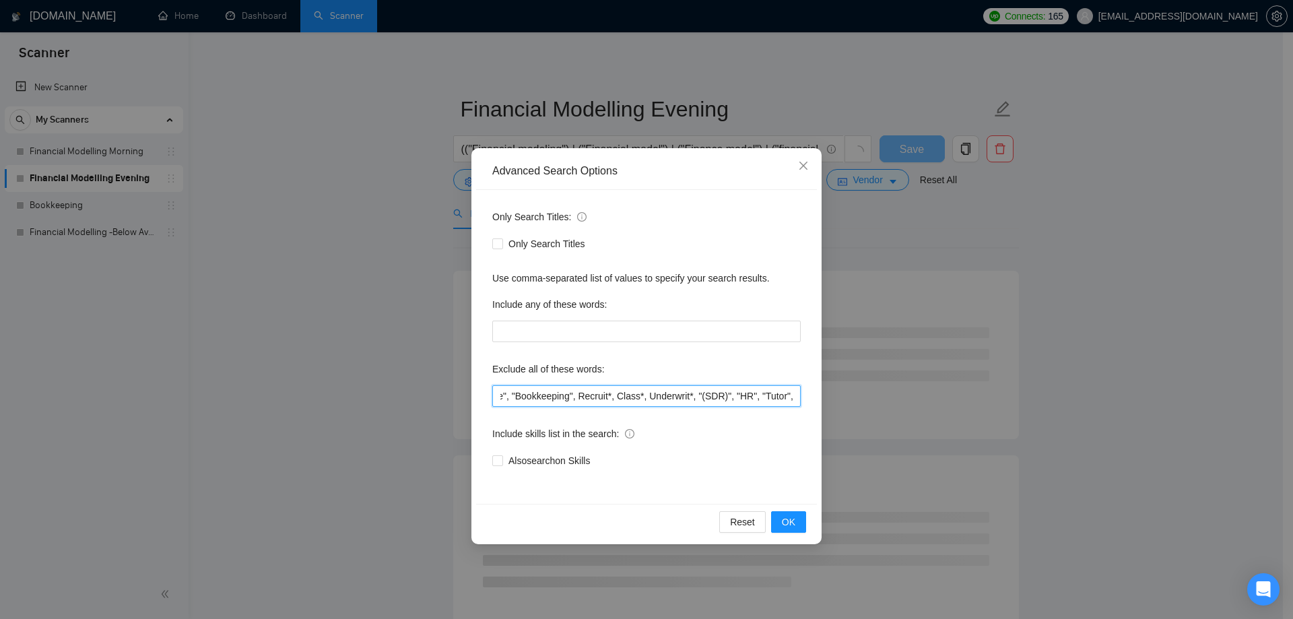
scroll to position [0, 729]
type input ""(Exam)", ".node", "node.js", "nodejs", "Sales closer", "Sales Closure", (API (…"
click at [792, 531] on button "OK" at bounding box center [788, 522] width 35 height 22
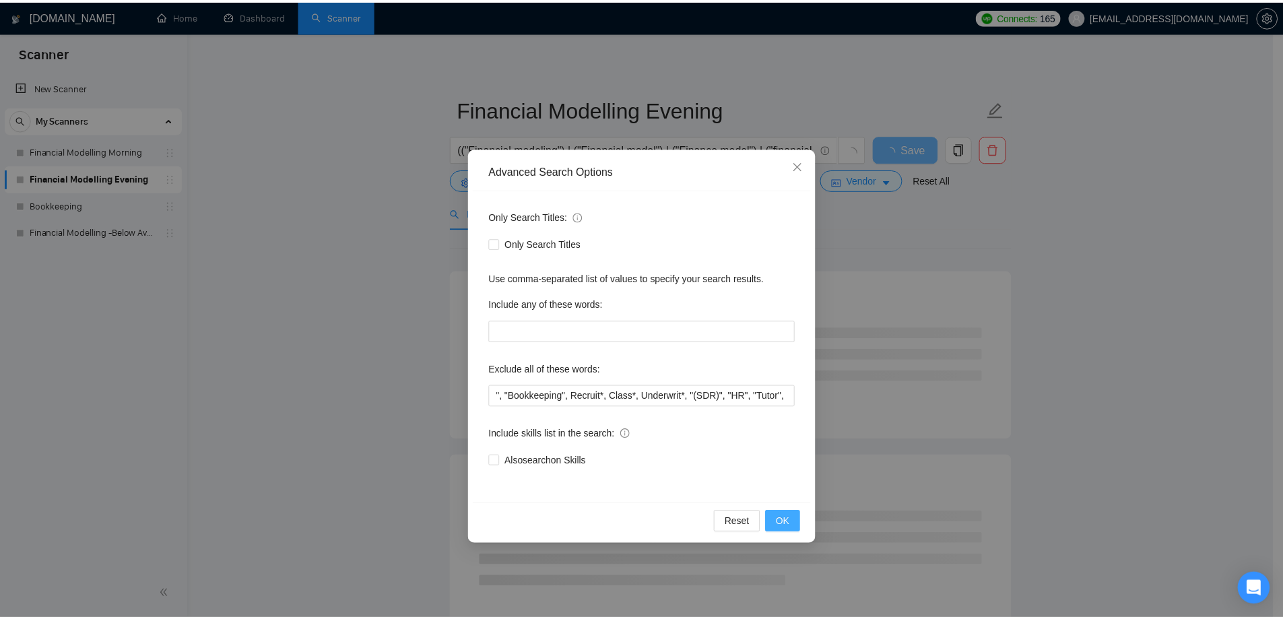
scroll to position [0, 0]
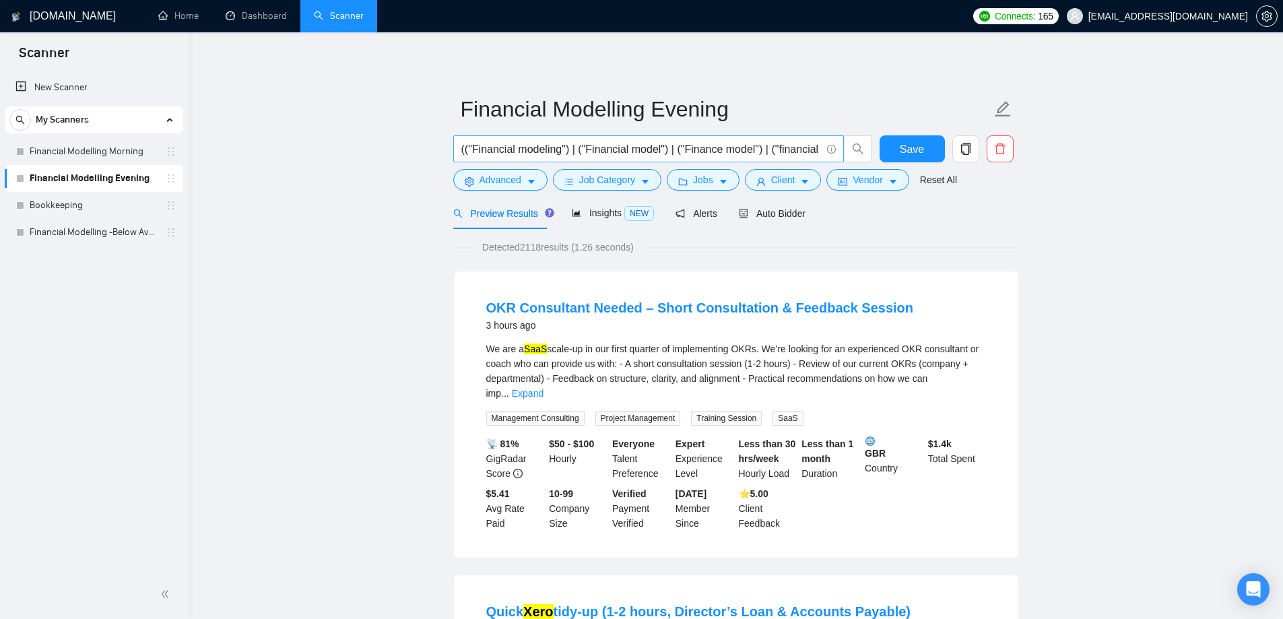
click at [536, 150] on input "(("Financial modeling") | ("Financial model") | ("Finance model") | ("financial…" at bounding box center [641, 149] width 360 height 17
paste input ", "Tutor""
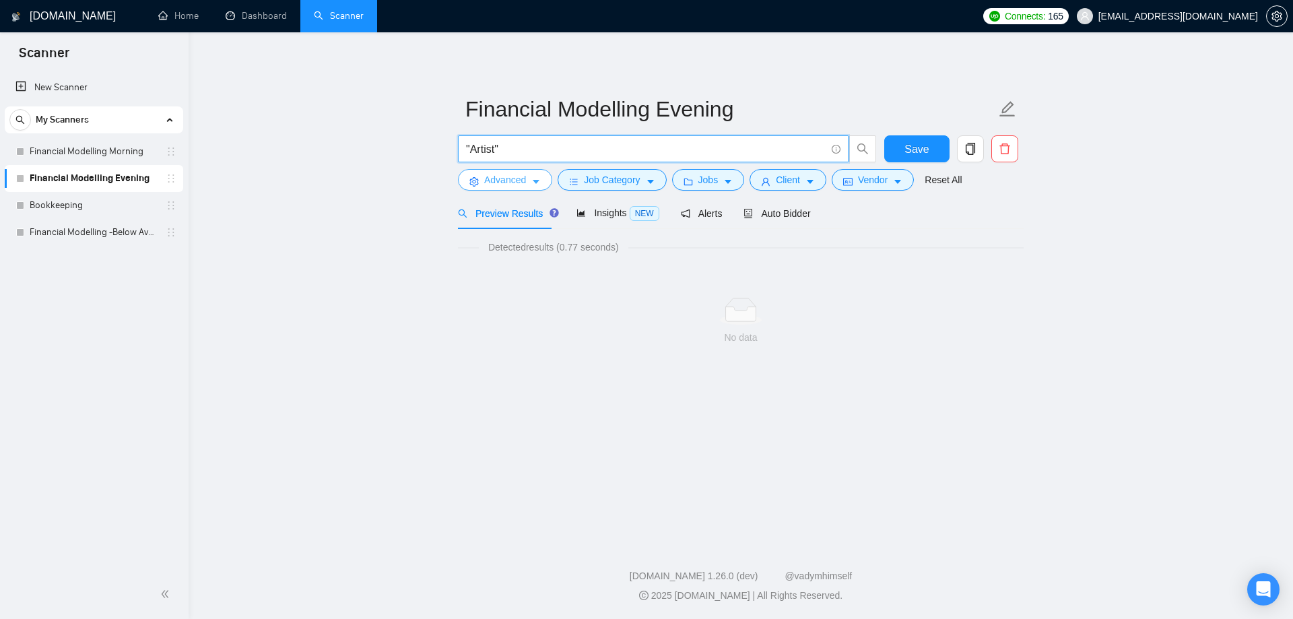
type input ""Artist""
click at [504, 180] on span "Advanced" at bounding box center [505, 179] width 42 height 15
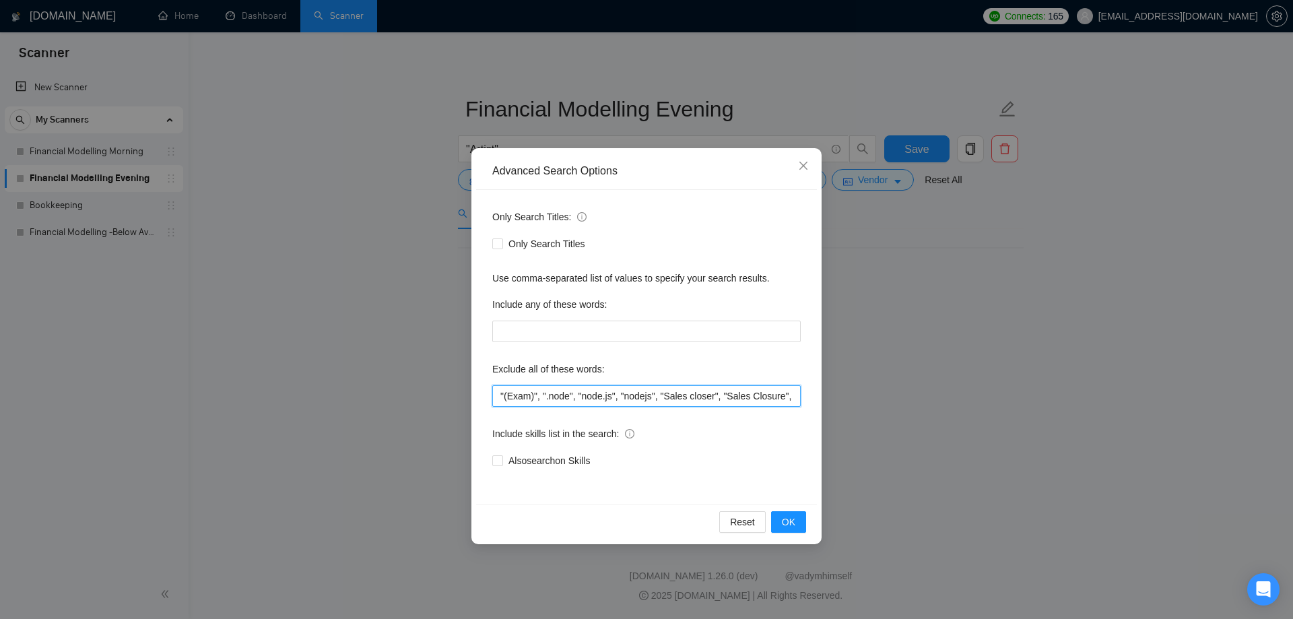
click at [625, 391] on input ""(Exam)", ".node", "node.js", "nodejs", "Sales closer", "Sales Closure", (API (…" at bounding box center [646, 396] width 308 height 22
type input ""(Exam)", ".node", "node.js", "nodejs", "Sales closer", "Sales Closure", (API (…"
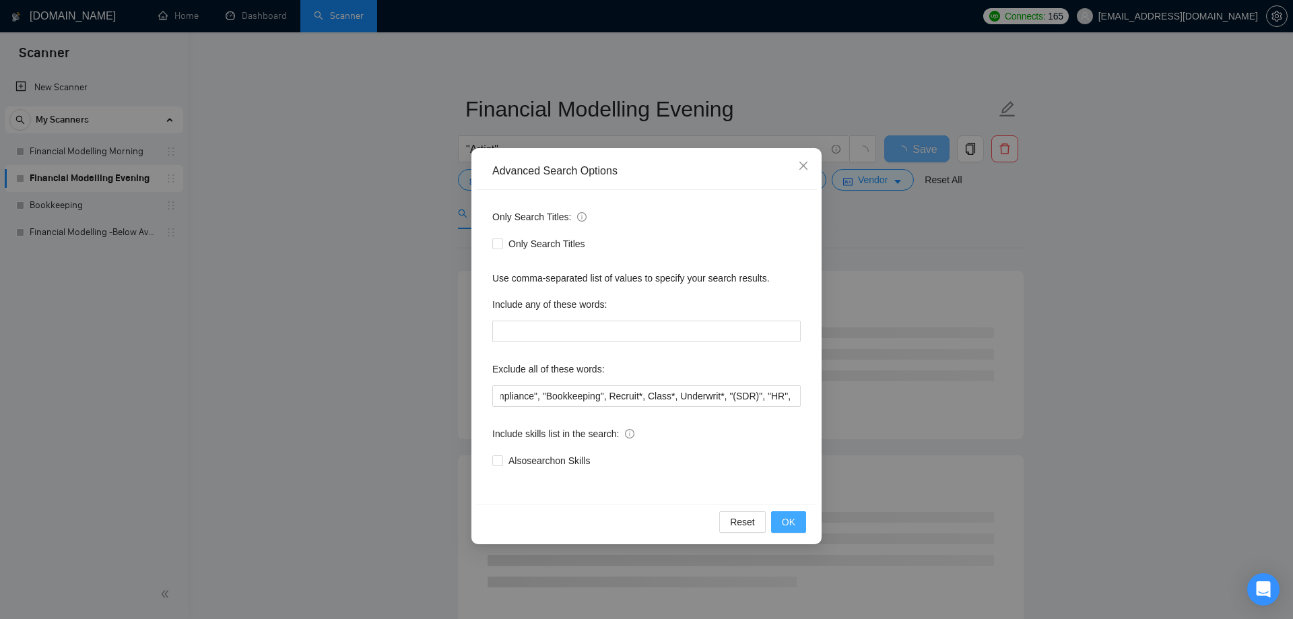
click at [782, 522] on span "OK" at bounding box center [788, 521] width 13 height 15
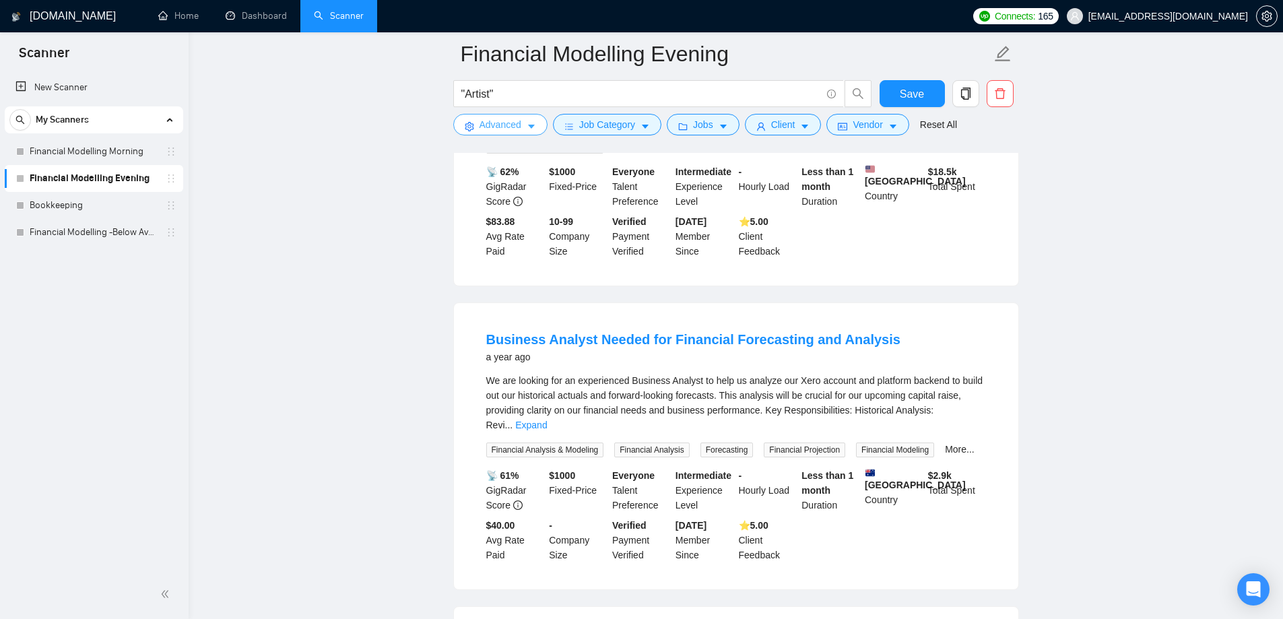
scroll to position [1818, 0]
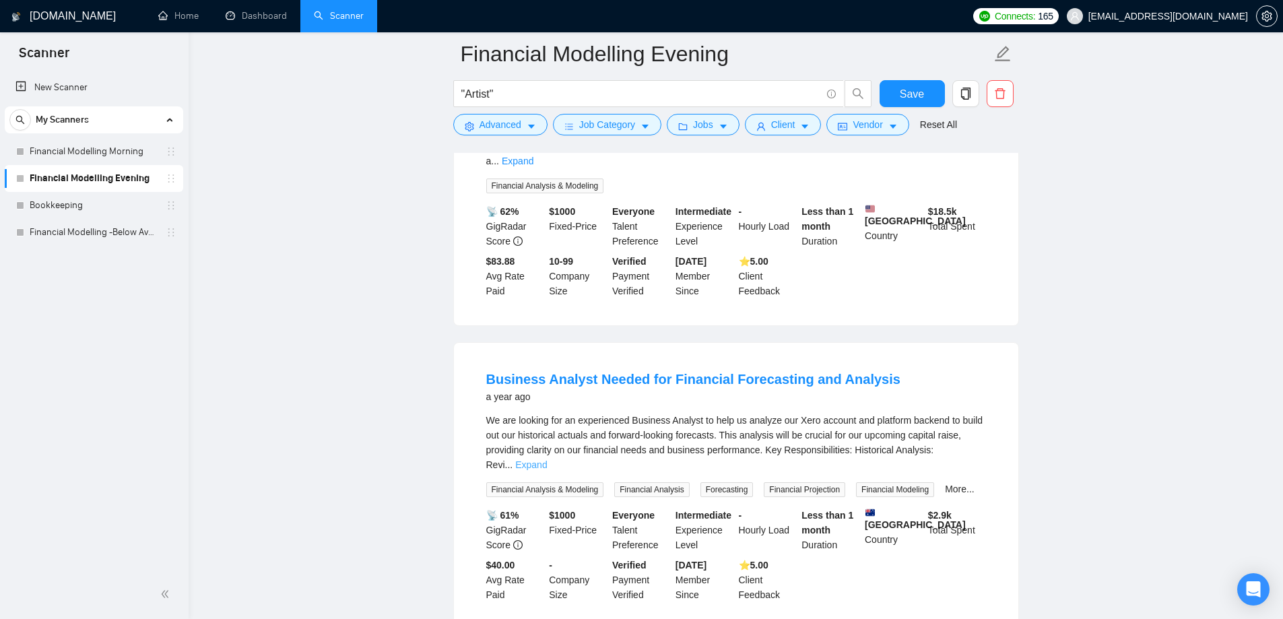
click at [547, 459] on link "Expand" at bounding box center [531, 464] width 32 height 11
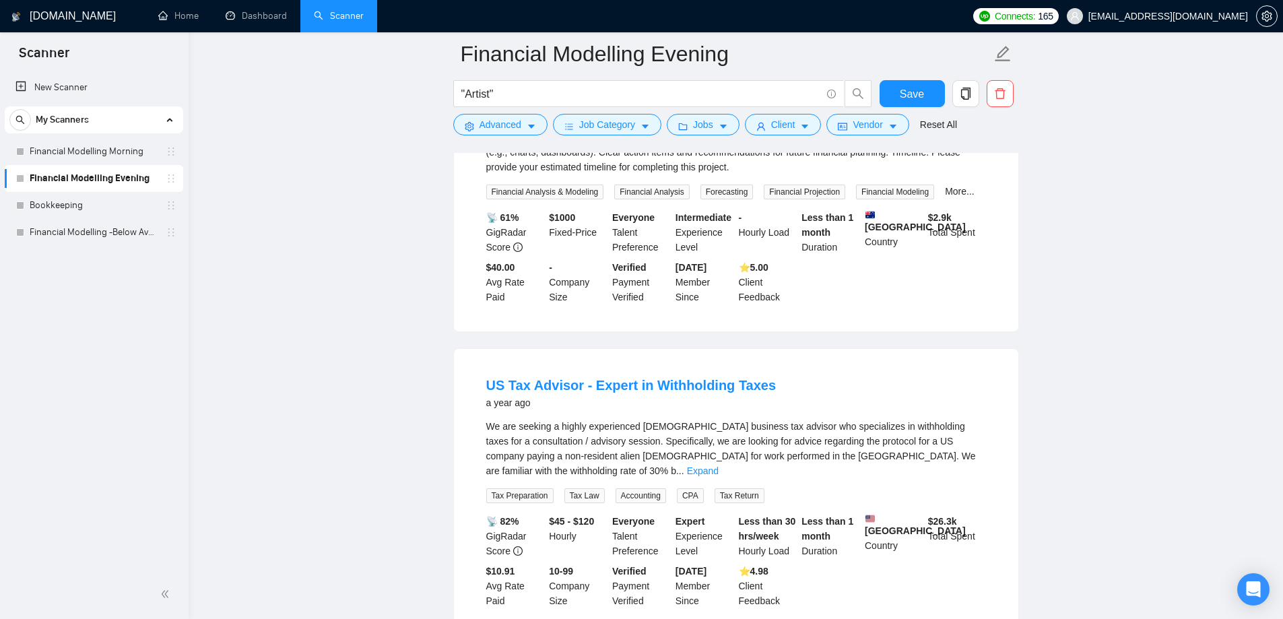
scroll to position [2394, 0]
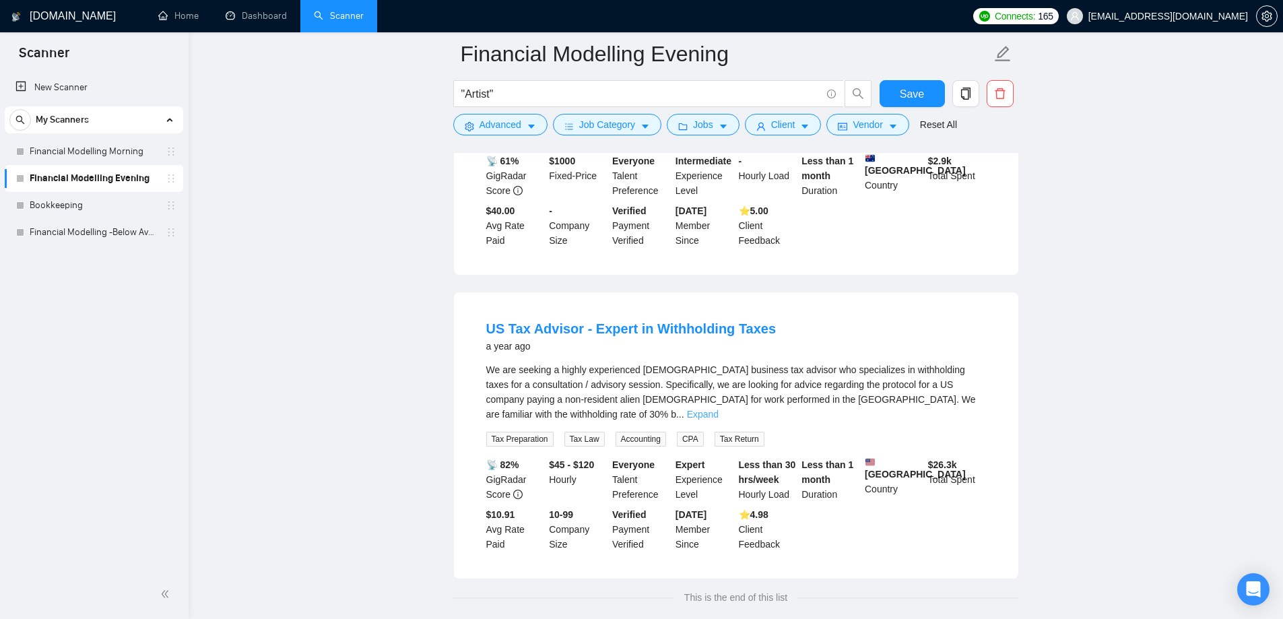
click at [718, 409] on link "Expand" at bounding box center [703, 414] width 32 height 11
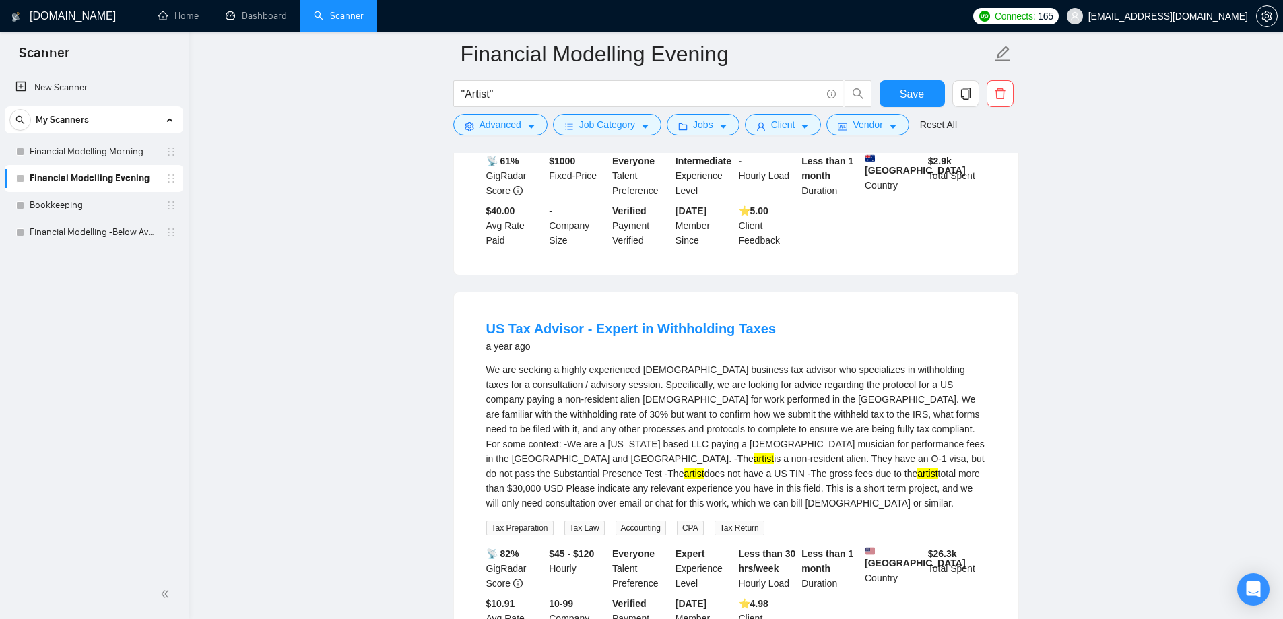
click at [646, 362] on div "We are seeking a highly experienced US business tax advisor who specializes in …" at bounding box center [736, 436] width 500 height 148
click at [491, 90] on input ""Artist"" at bounding box center [641, 94] width 360 height 17
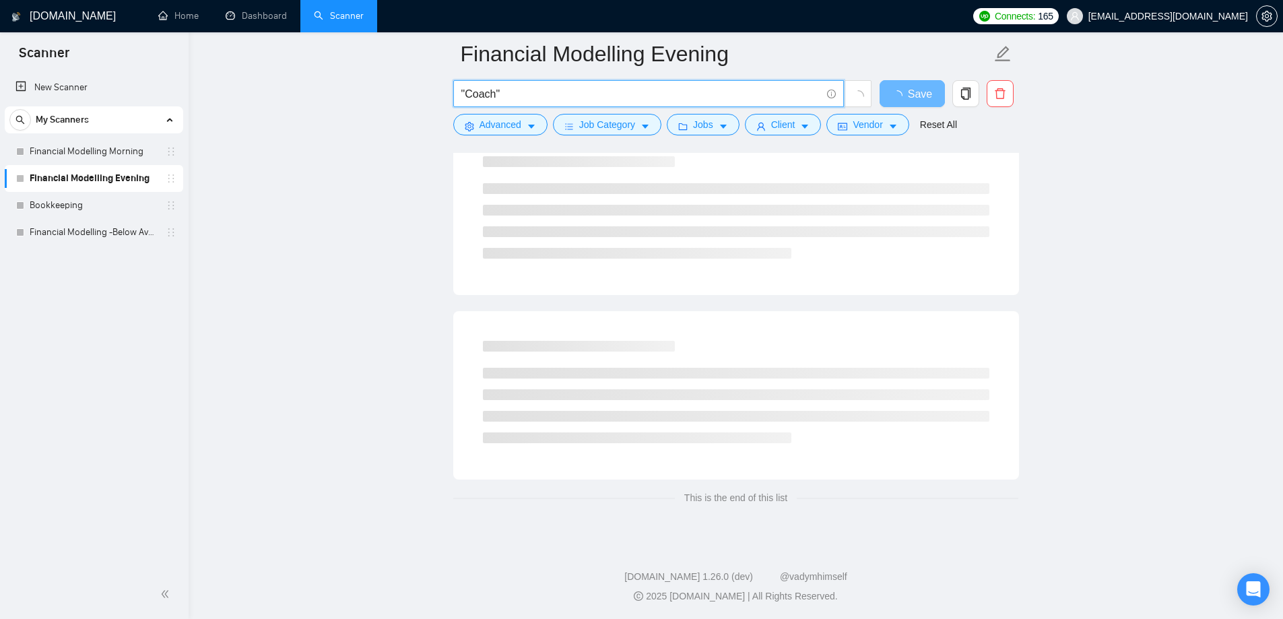
type input ""Coach""
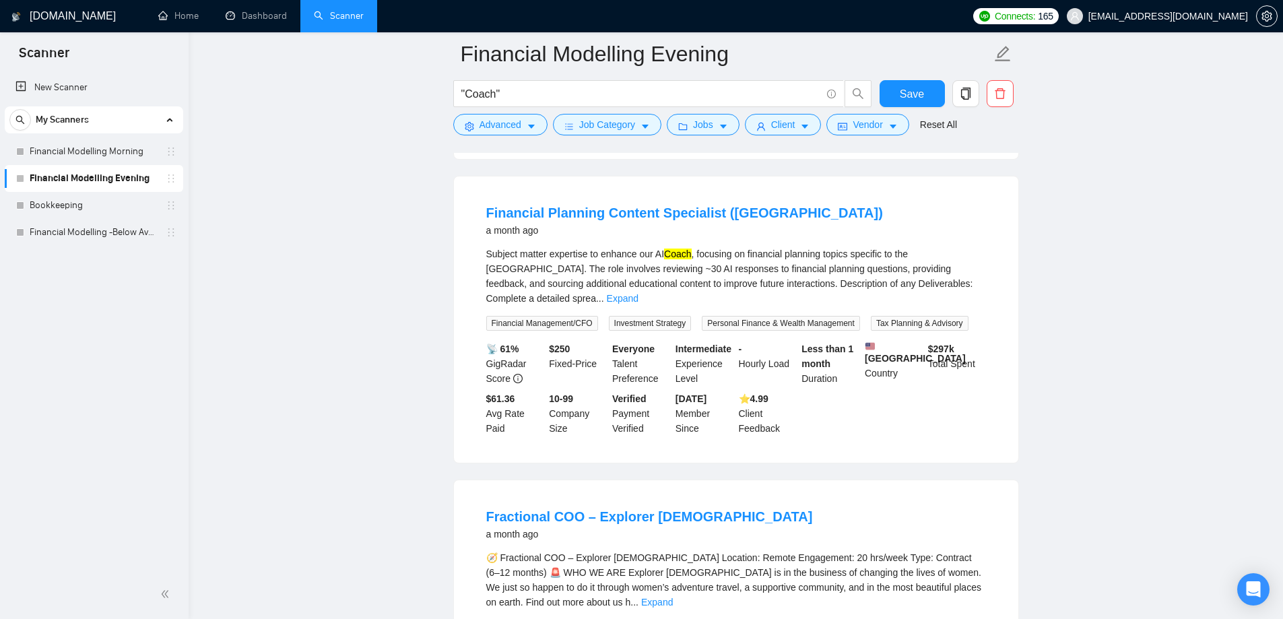
scroll to position [2155, 0]
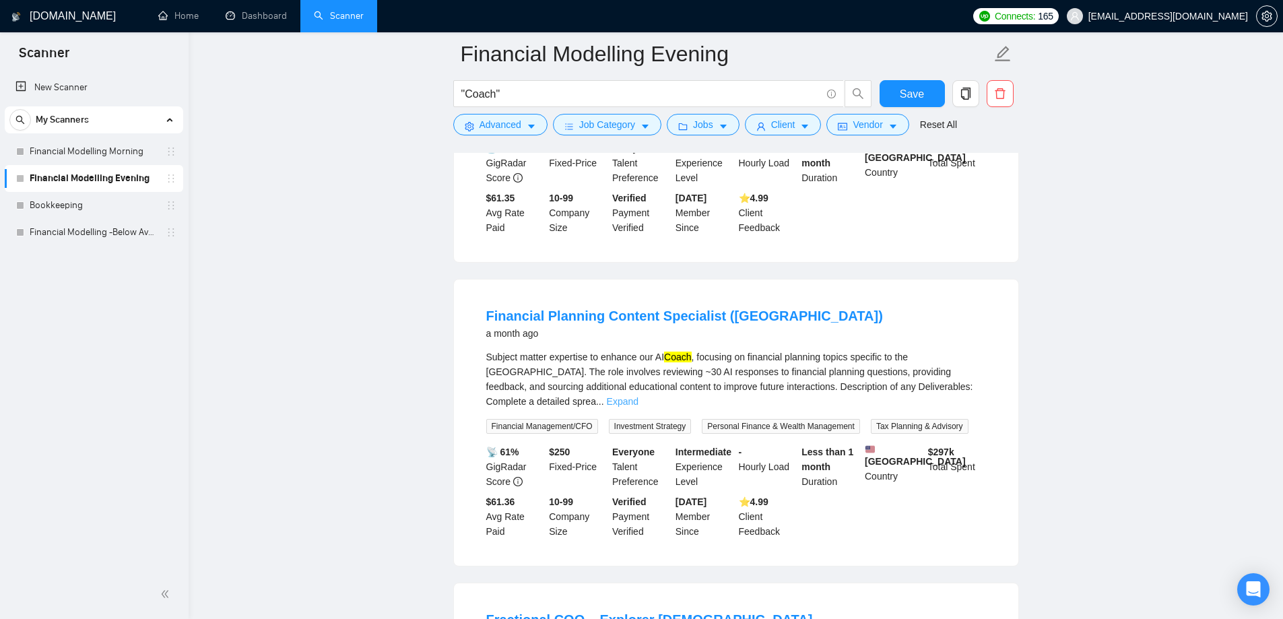
click at [638, 396] on link "Expand" at bounding box center [623, 401] width 32 height 11
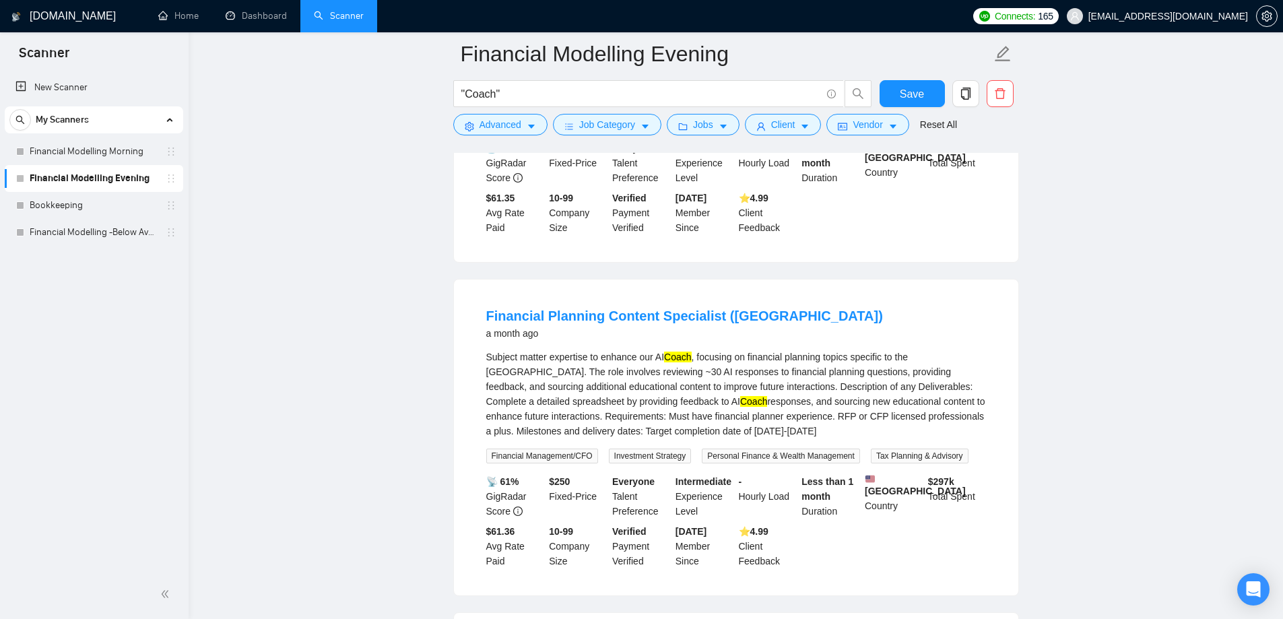
click at [790, 349] on div "Subject matter expertise to enhance our AI Coach , focusing on financial planni…" at bounding box center [736, 393] width 500 height 89
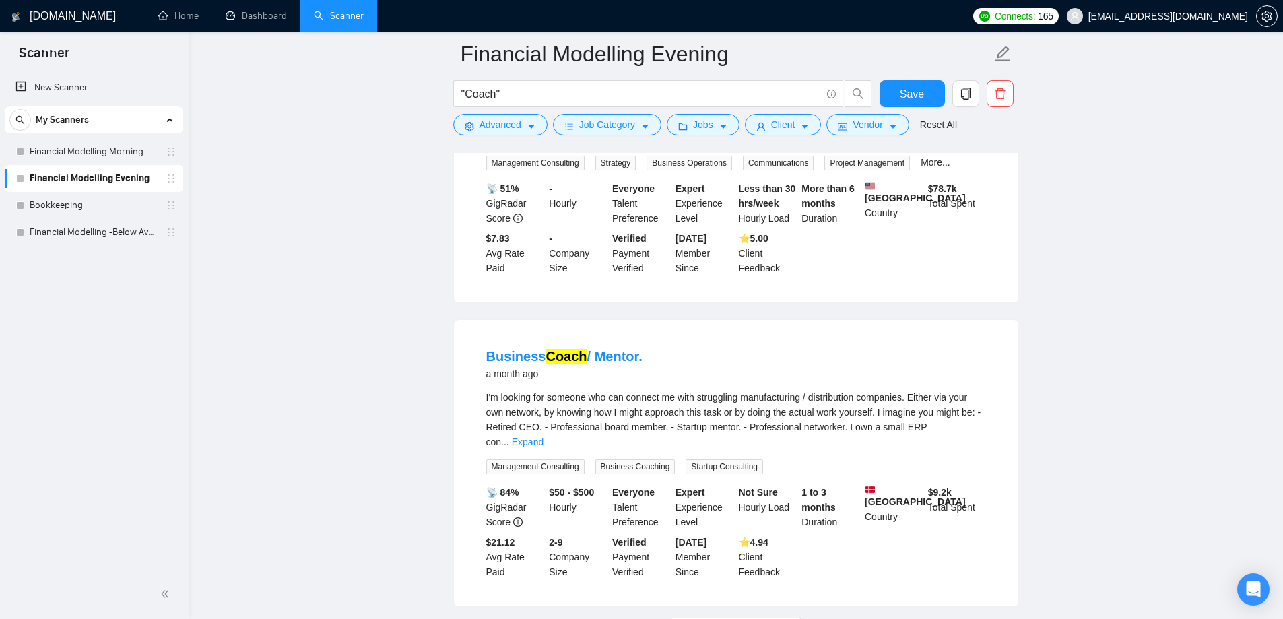
scroll to position [2805, 0]
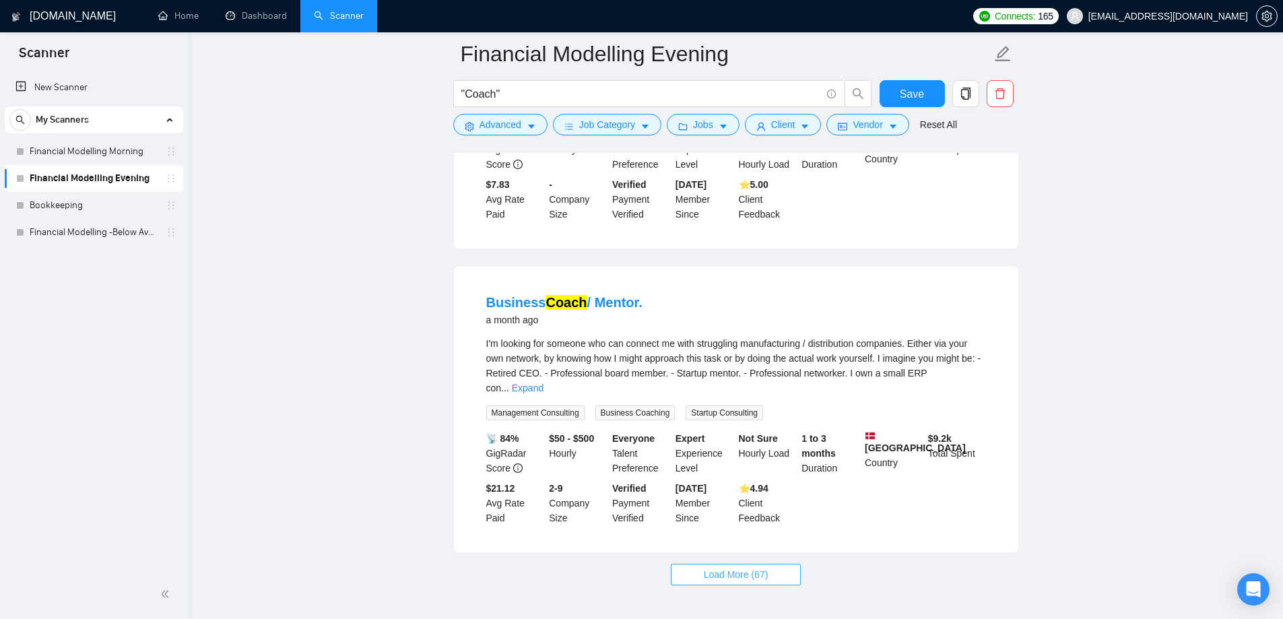
drag, startPoint x: 775, startPoint y: 495, endPoint x: 846, endPoint y: 481, distance: 72.6
click at [775, 564] on button "Load More (67)" at bounding box center [736, 575] width 131 height 22
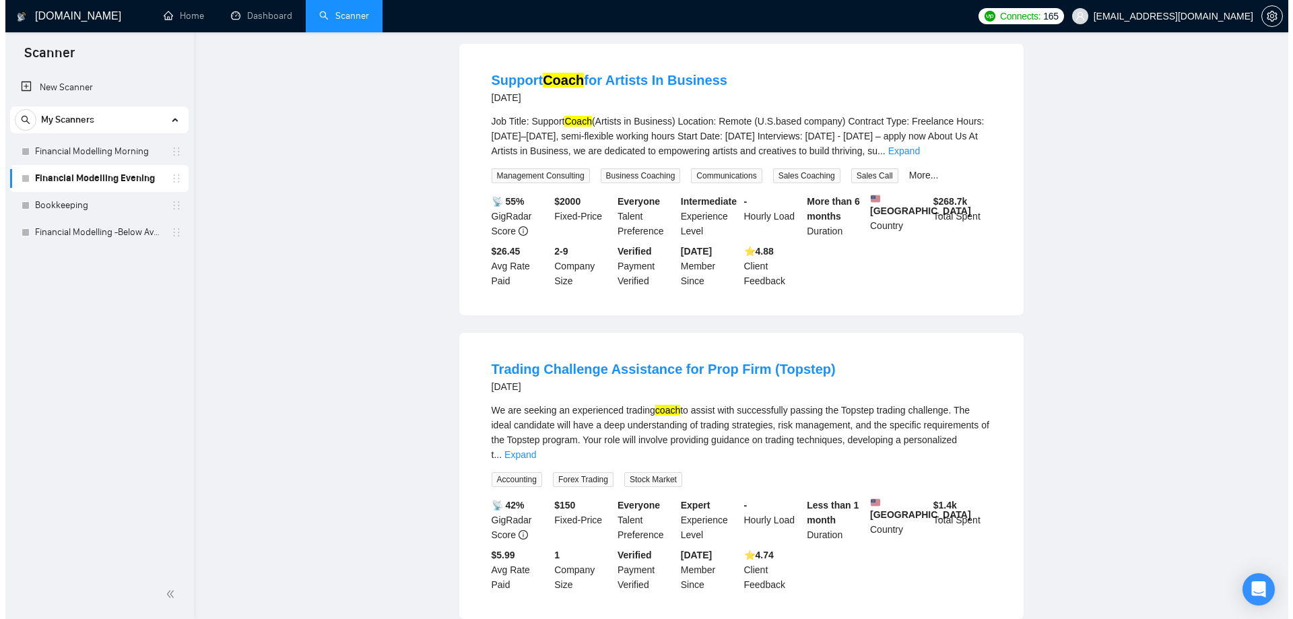
scroll to position [0, 0]
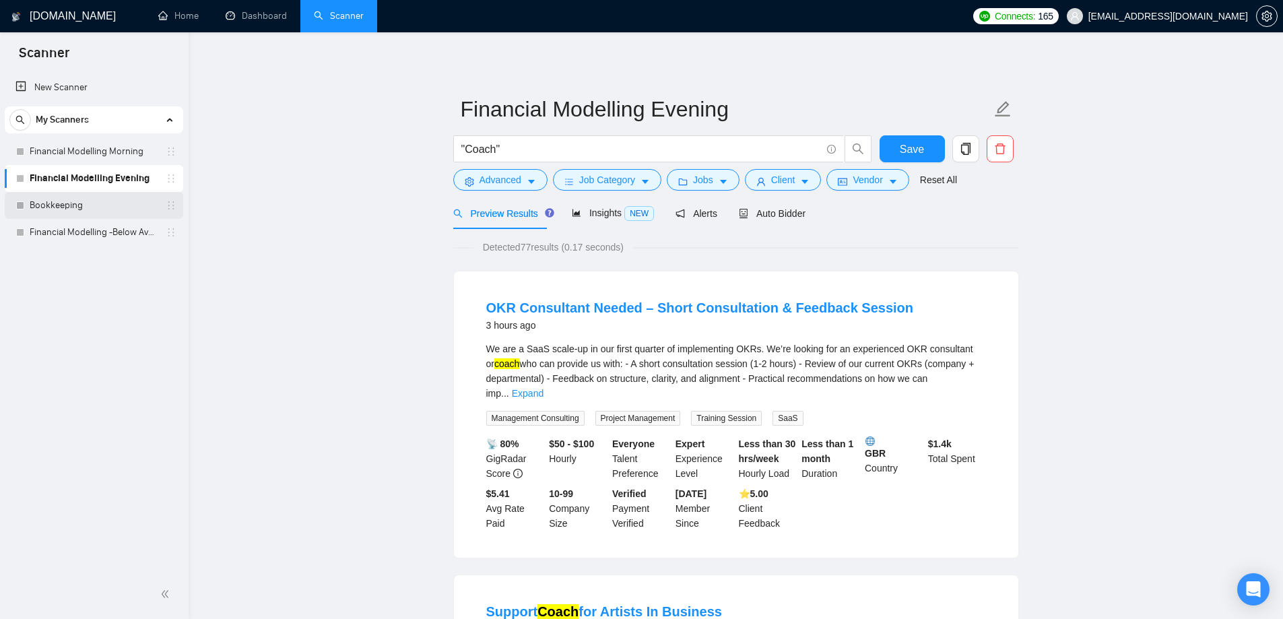
click at [89, 204] on link "Bookkeeping" at bounding box center [94, 205] width 128 height 27
click at [122, 193] on link "Bookkeeping" at bounding box center [94, 205] width 128 height 27
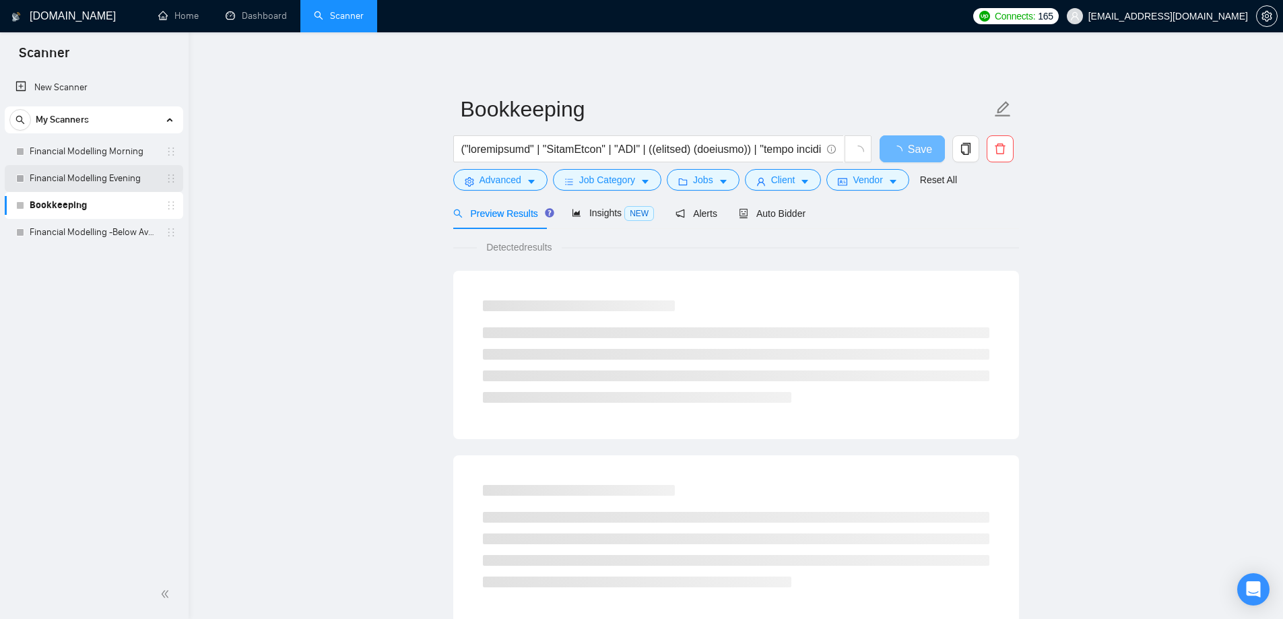
click at [92, 177] on link "Financial Modelling Evening" at bounding box center [94, 178] width 128 height 27
click at [112, 143] on link "Financial Modelling Morning" at bounding box center [94, 151] width 128 height 27
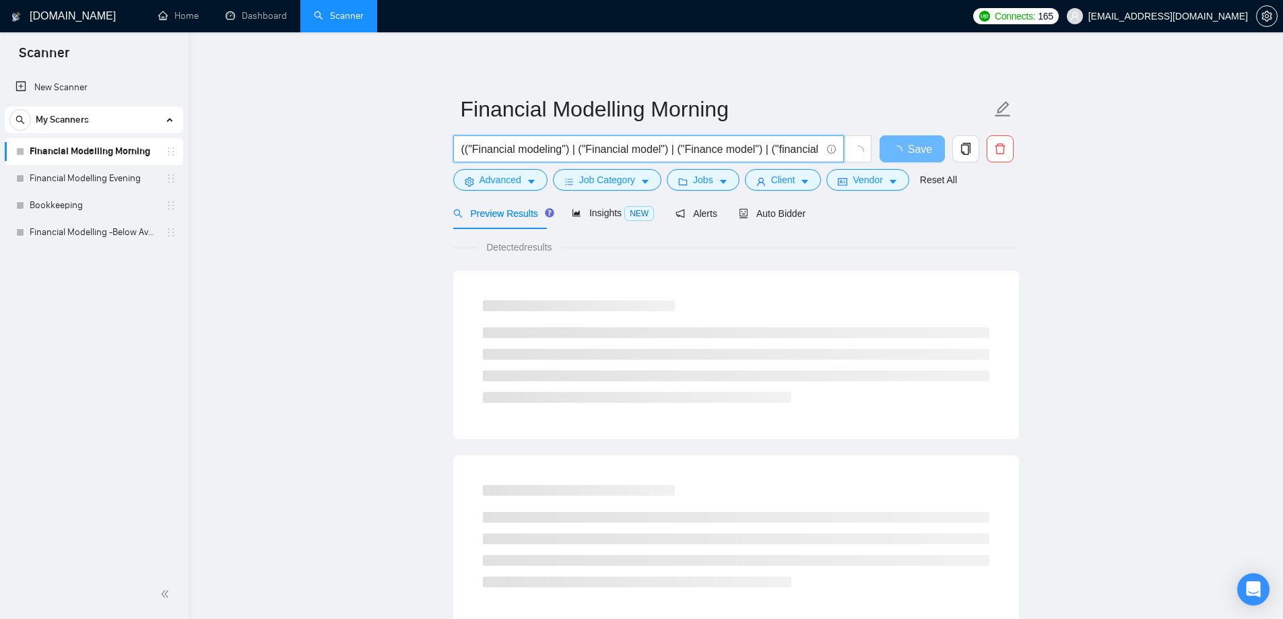
click at [564, 156] on input "(("Financial modeling") | ("Financial model") | ("Finance model") | ("financial…" at bounding box center [641, 149] width 360 height 17
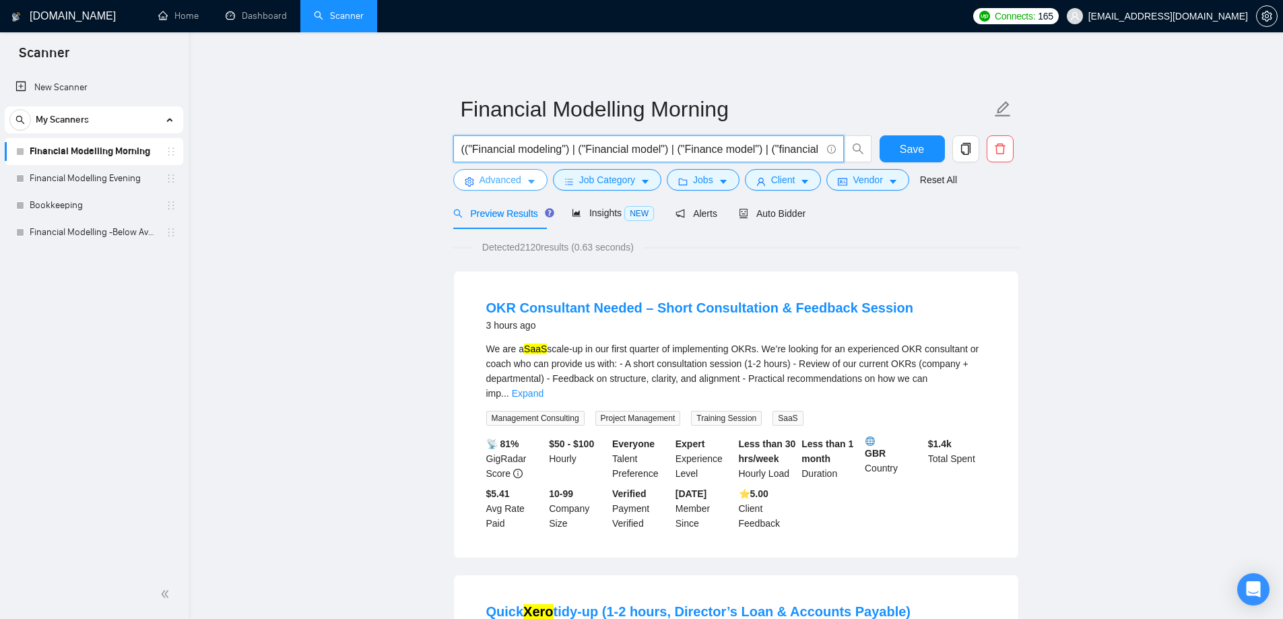
click at [512, 189] on button "Advanced" at bounding box center [500, 180] width 94 height 22
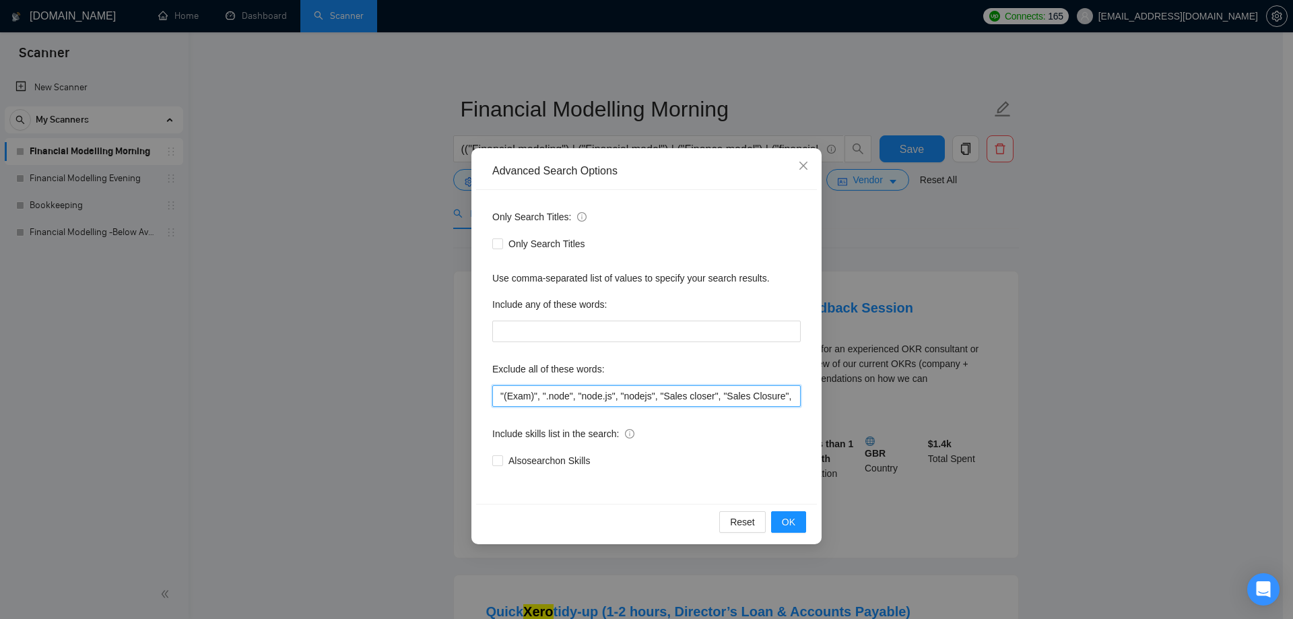
click at [602, 394] on input ""(Exam)", ".node", "node.js", "nodejs", "Sales closer", "Sales Closure", (API (…" at bounding box center [646, 396] width 308 height 22
paste input ", "Tutor""
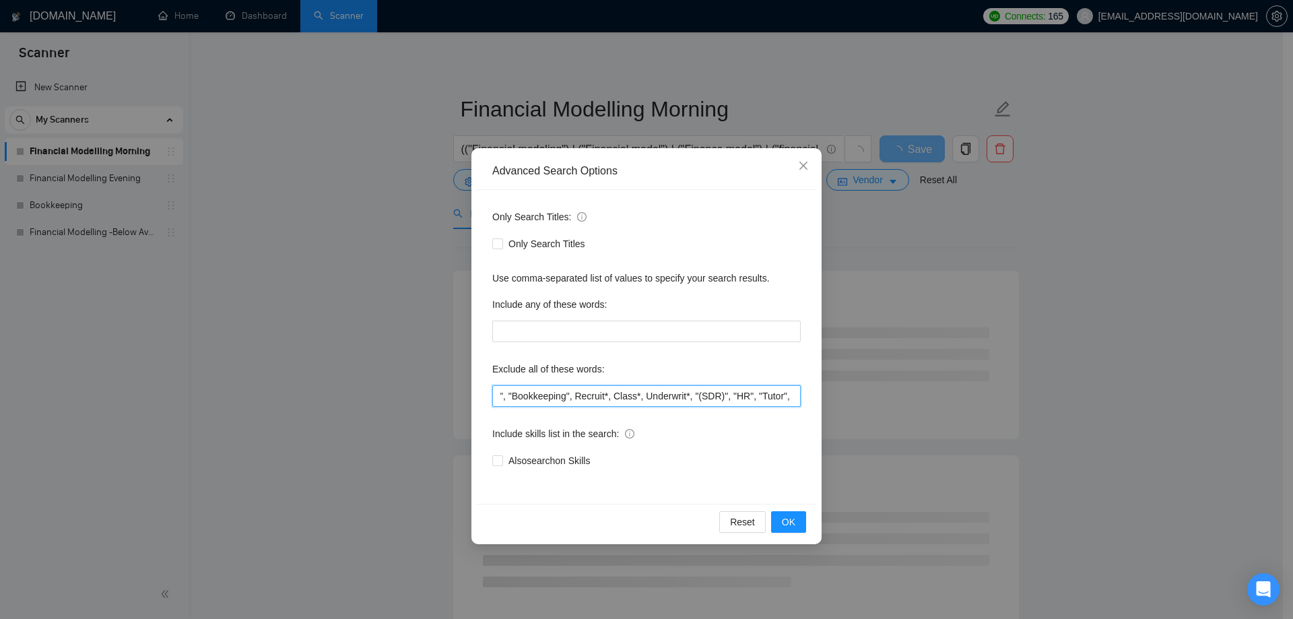
paste input ", "Tutor""
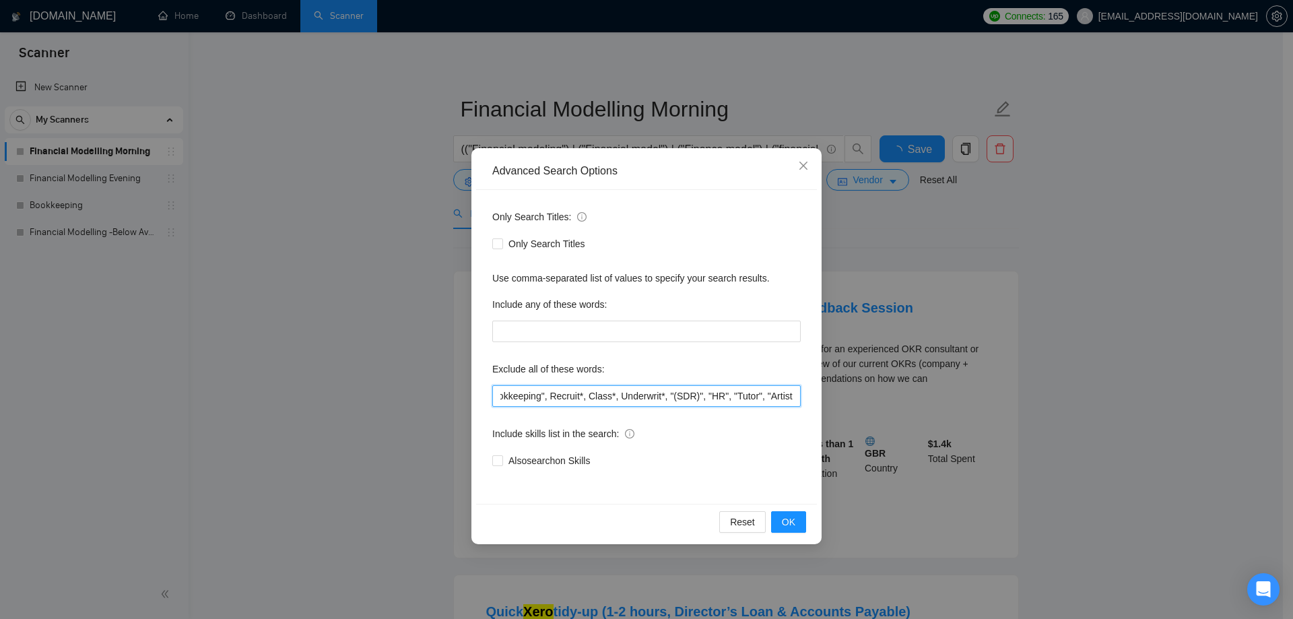
scroll to position [0, 764]
click at [780, 526] on button "OK" at bounding box center [788, 522] width 35 height 22
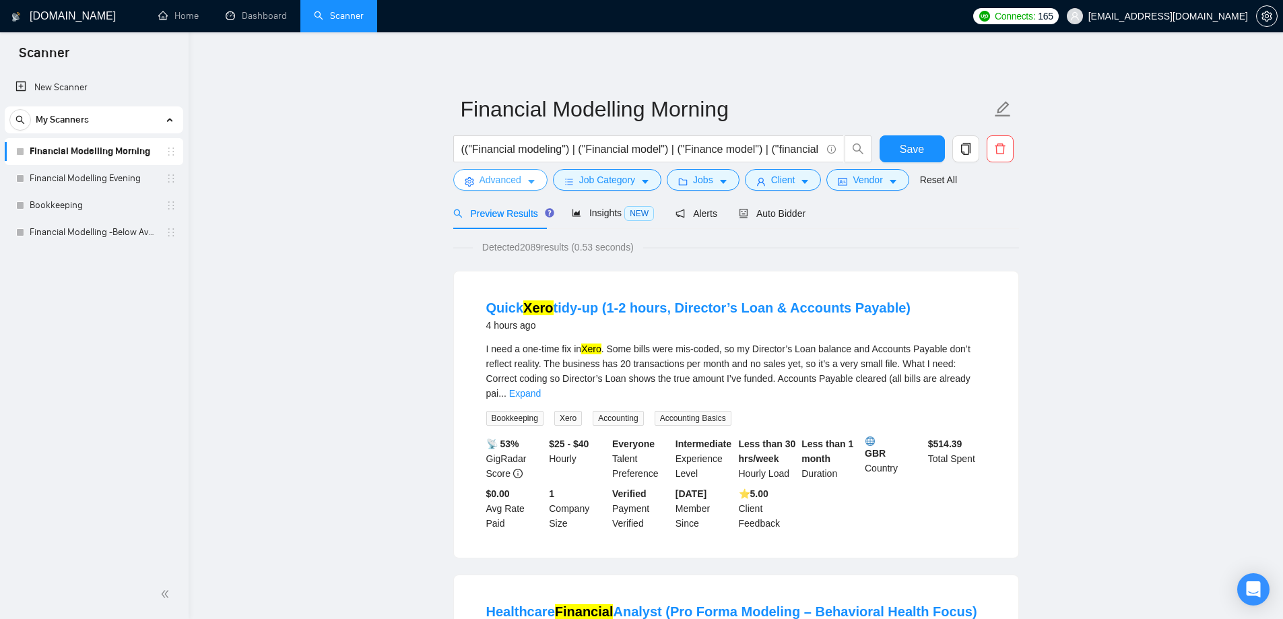
click at [498, 171] on button "Advanced" at bounding box center [500, 180] width 94 height 22
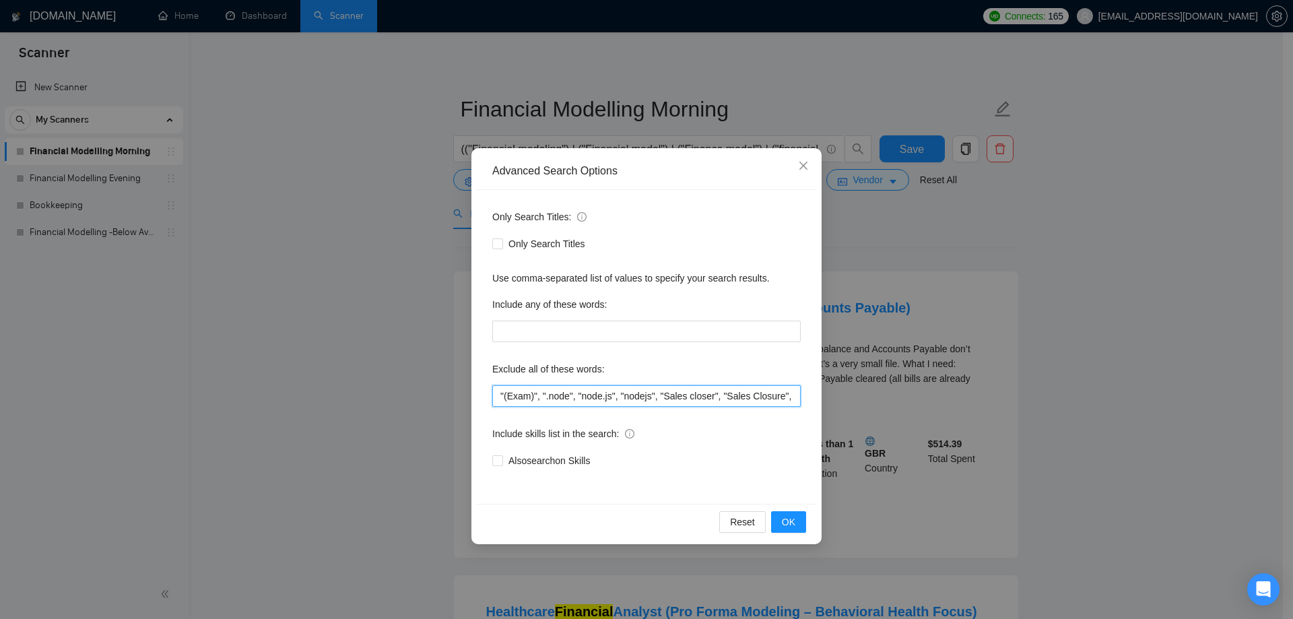
click at [645, 393] on input ""(Exam)", ".node", "node.js", "nodejs", "Sales closer", "Sales Closure", (API (…" at bounding box center [646, 396] width 308 height 22
paste input ", "Tutor""
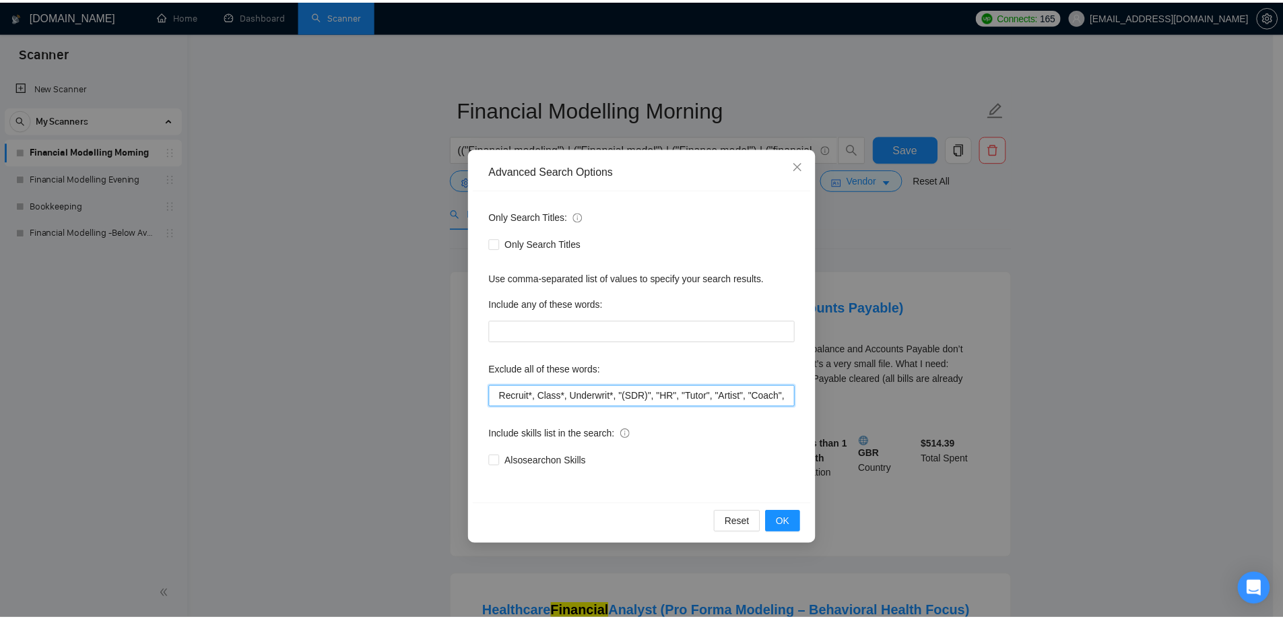
scroll to position [0, 0]
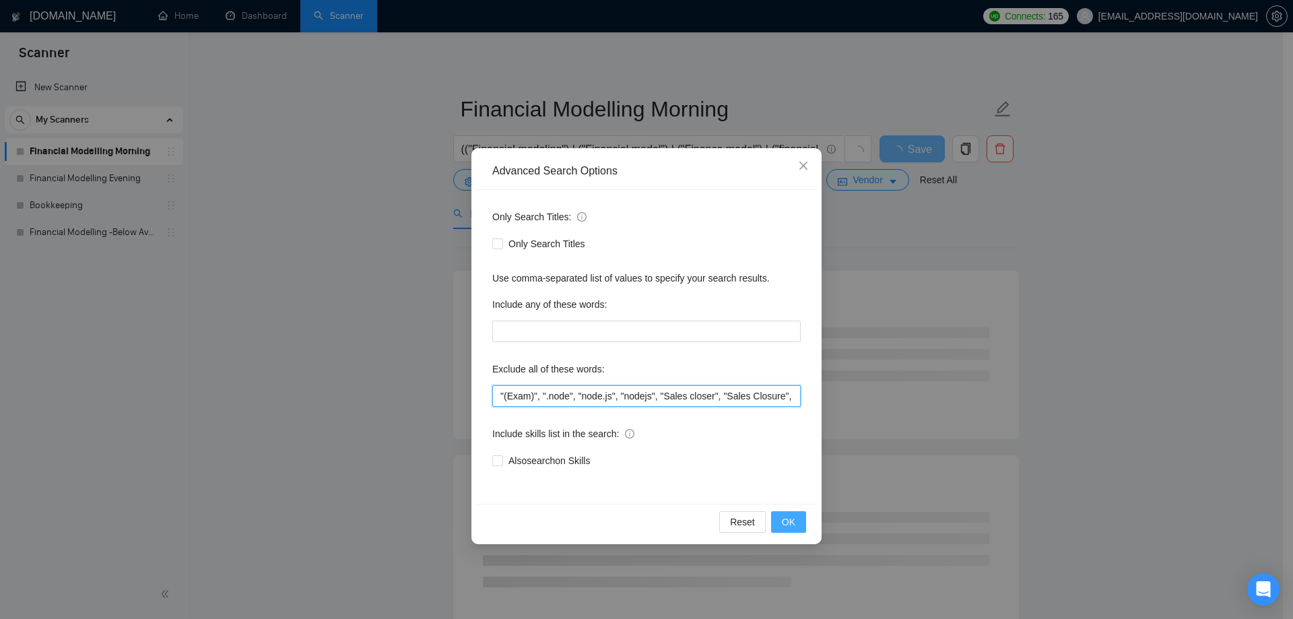
type input ""(Exam)", ".node", "node.js", "nodejs", "Sales closer", "Sales Closure", (API (…"
click at [794, 525] on span "OK" at bounding box center [788, 521] width 13 height 15
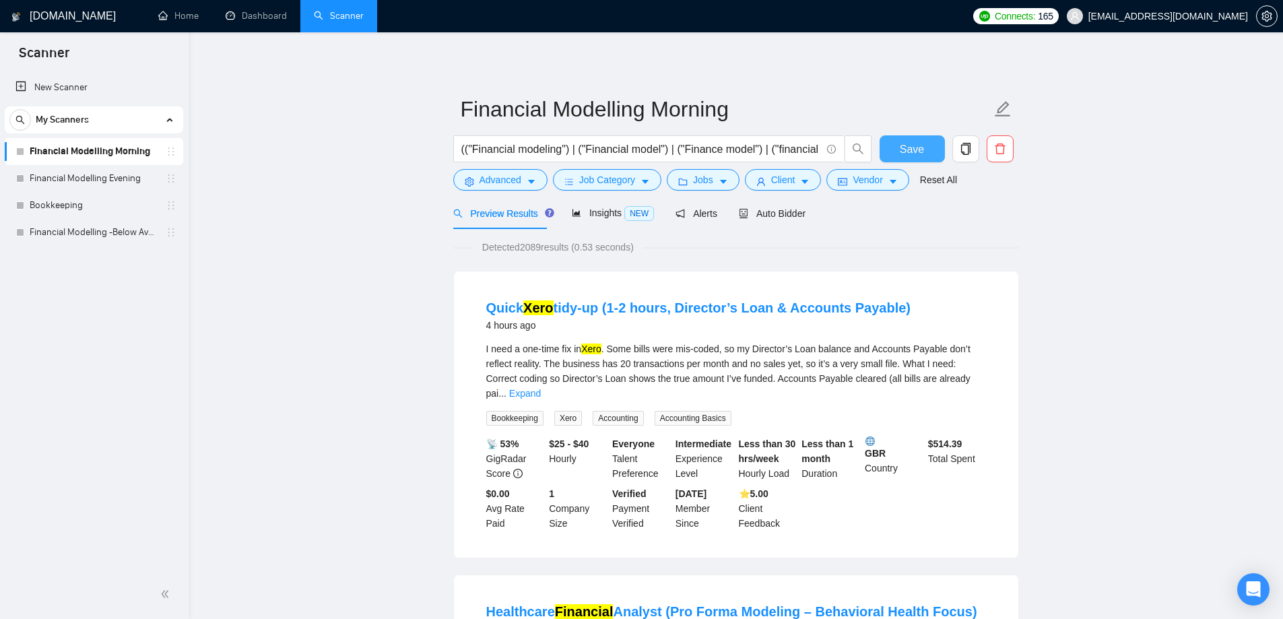
click at [915, 154] on span "Save" at bounding box center [912, 149] width 24 height 17
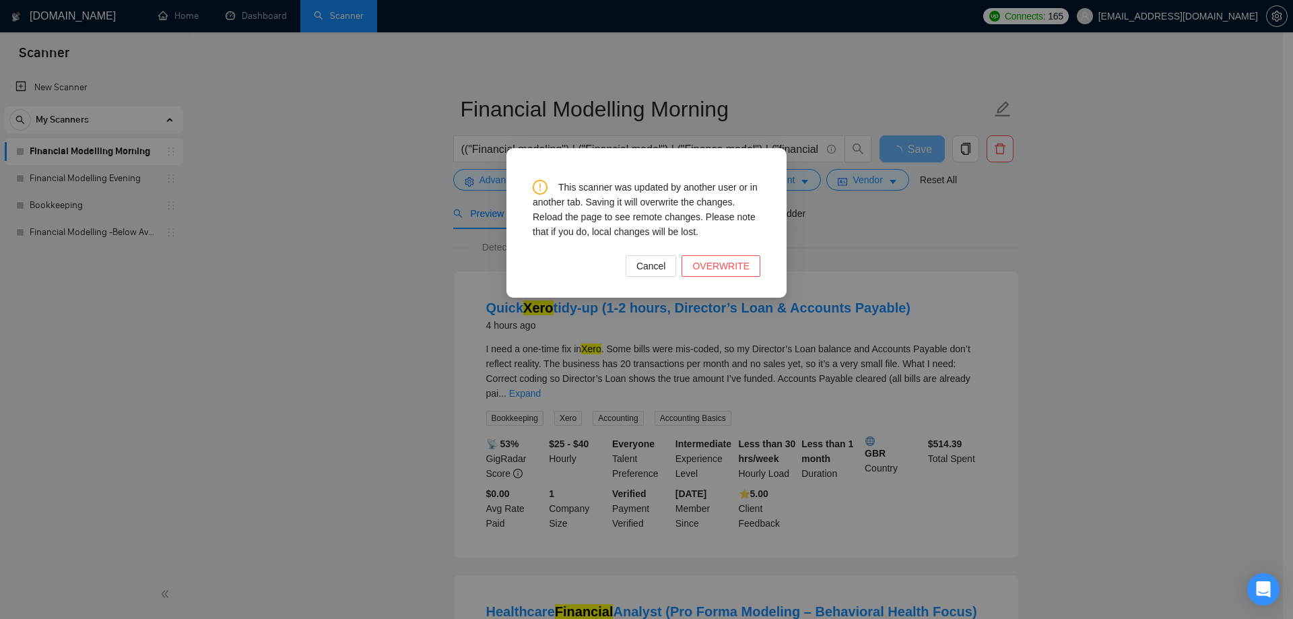
click at [114, 175] on div "This scanner was updated by another user or in another tab. Saving it will over…" at bounding box center [646, 309] width 1293 height 619
click at [710, 264] on span "OVERWRITE" at bounding box center [720, 266] width 57 height 15
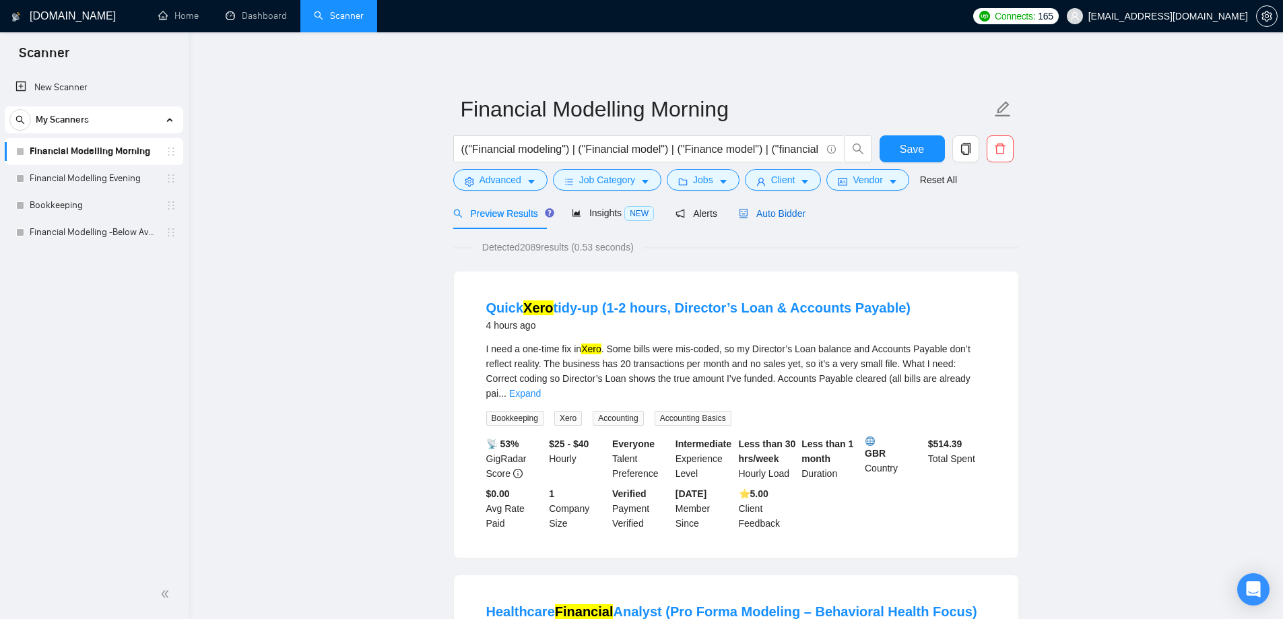
click at [754, 217] on span "Auto Bidder" at bounding box center [772, 213] width 67 height 11
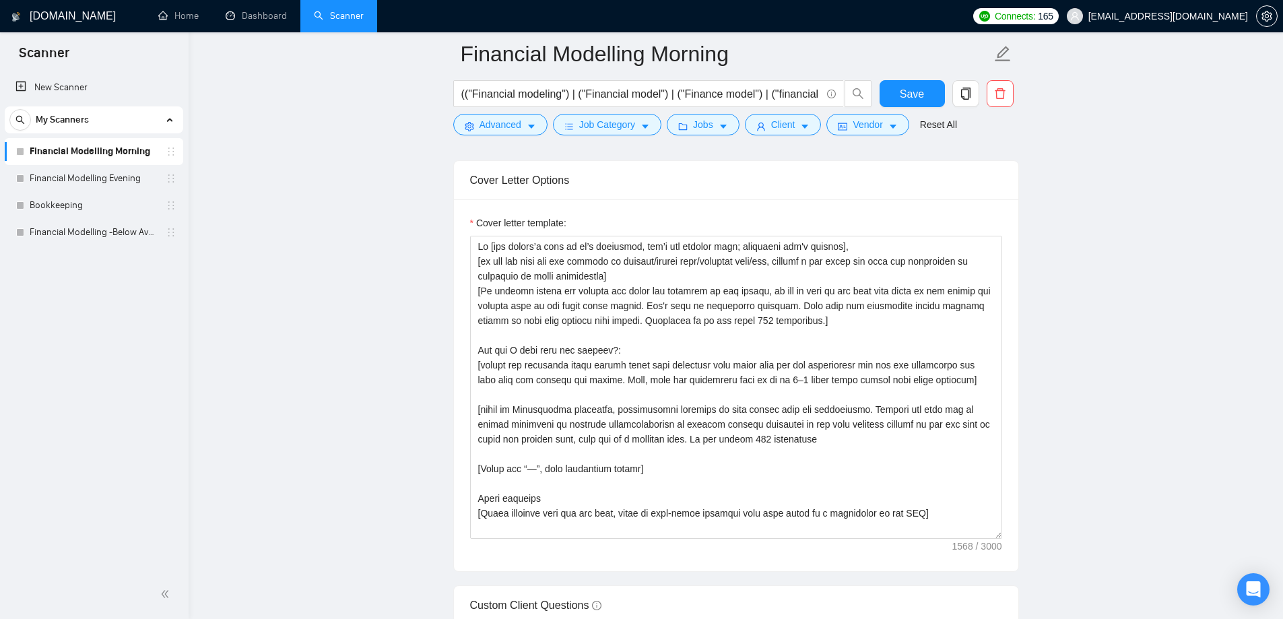
scroll to position [1751, 0]
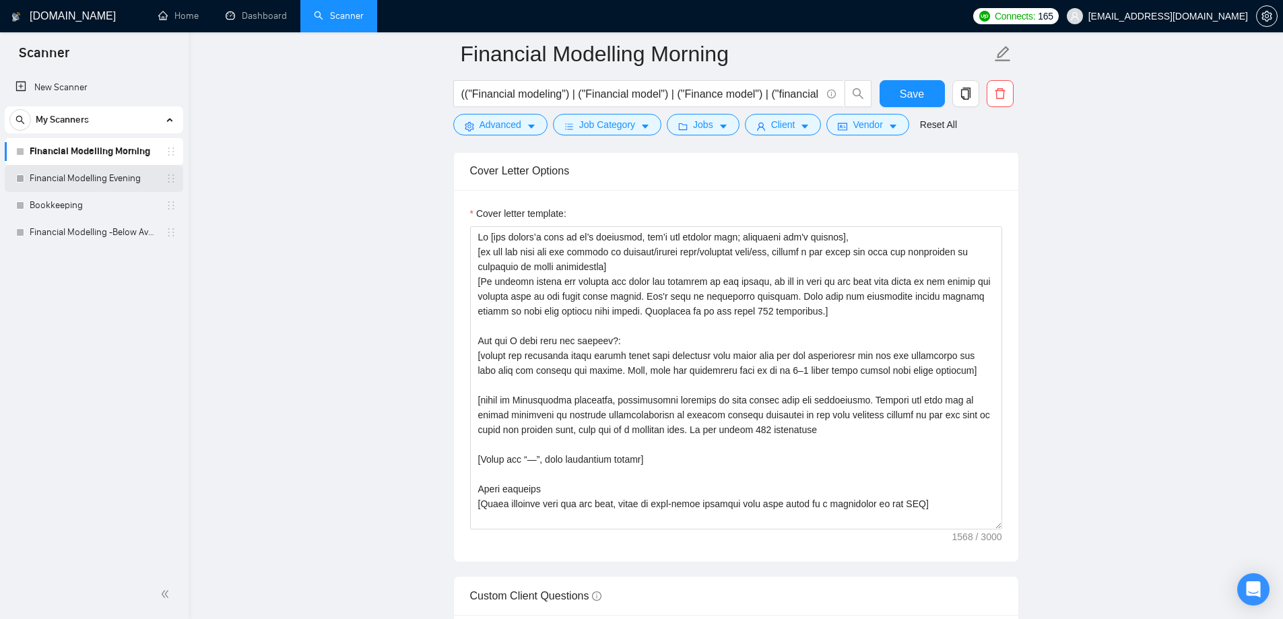
click at [86, 178] on link "Financial Modelling Evening" at bounding box center [94, 178] width 128 height 27
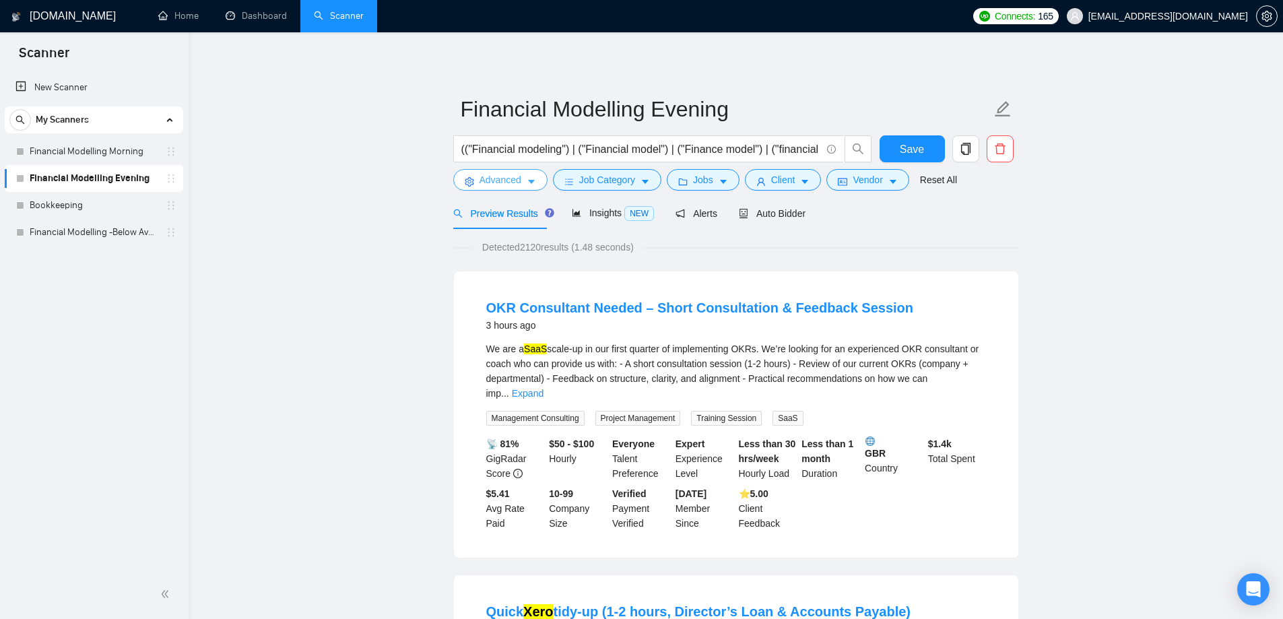
click at [504, 176] on span "Advanced" at bounding box center [500, 179] width 42 height 15
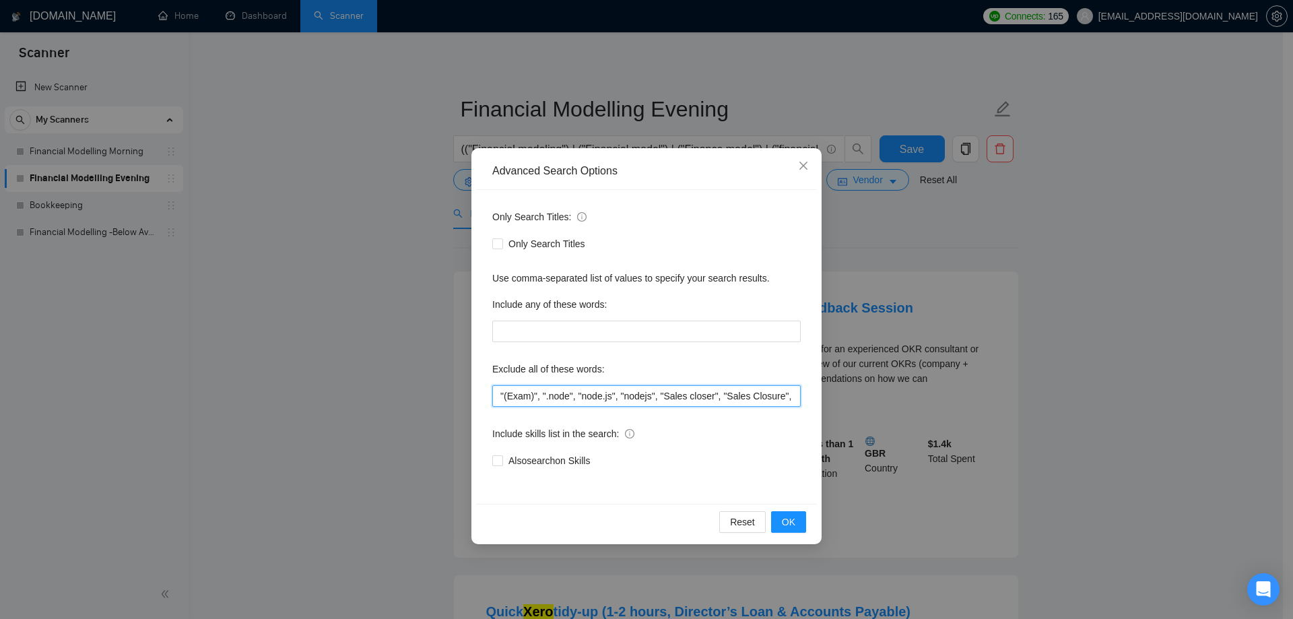
click at [617, 399] on input ""(Exam)", ".node", "node.js", "nodejs", "Sales closer", "Sales Closure", (API (…" at bounding box center [646, 396] width 308 height 22
paste input ", "Artist", "Coach", "Tutor""
paste input ""(Exam)", ".node", "node.js", "nodejs", "Sales closer", "Sales Closure", (API (…"
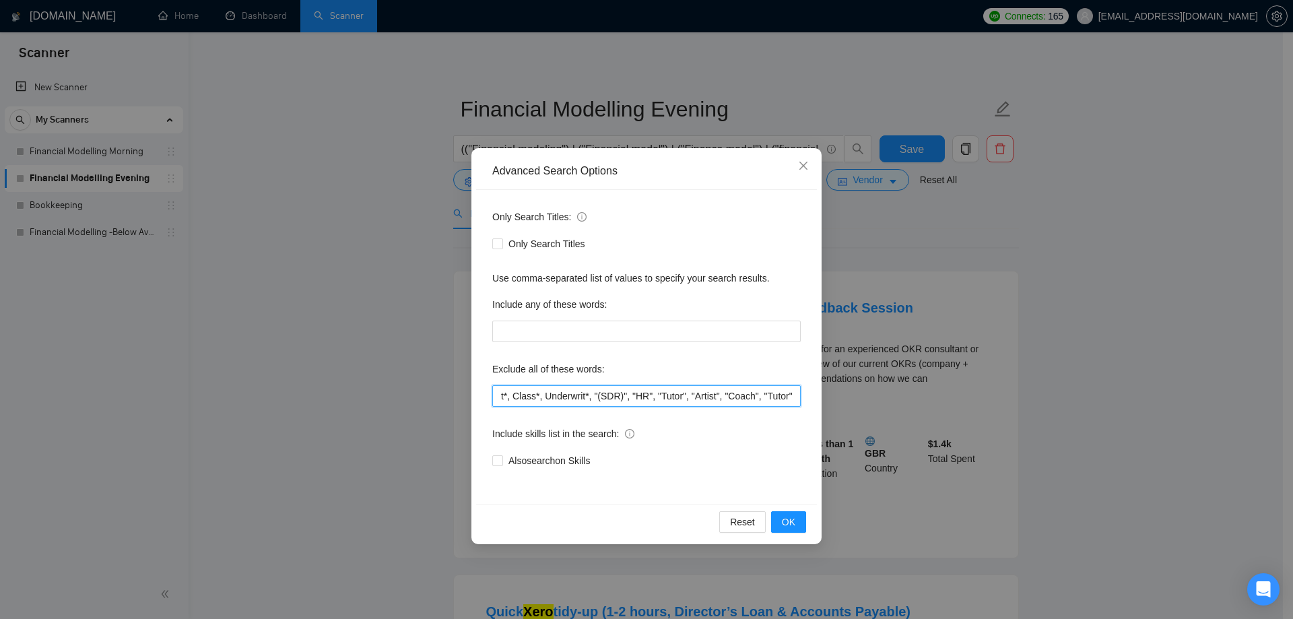
type input ""(Exam)", ".node", "node.js", "nodejs", "Sales closer", "Sales Closure", (API (…"
paste input ""(Exam)", ".node", "node.js", "nodejs", "Sales closer", "Sales Closure", (API (…"
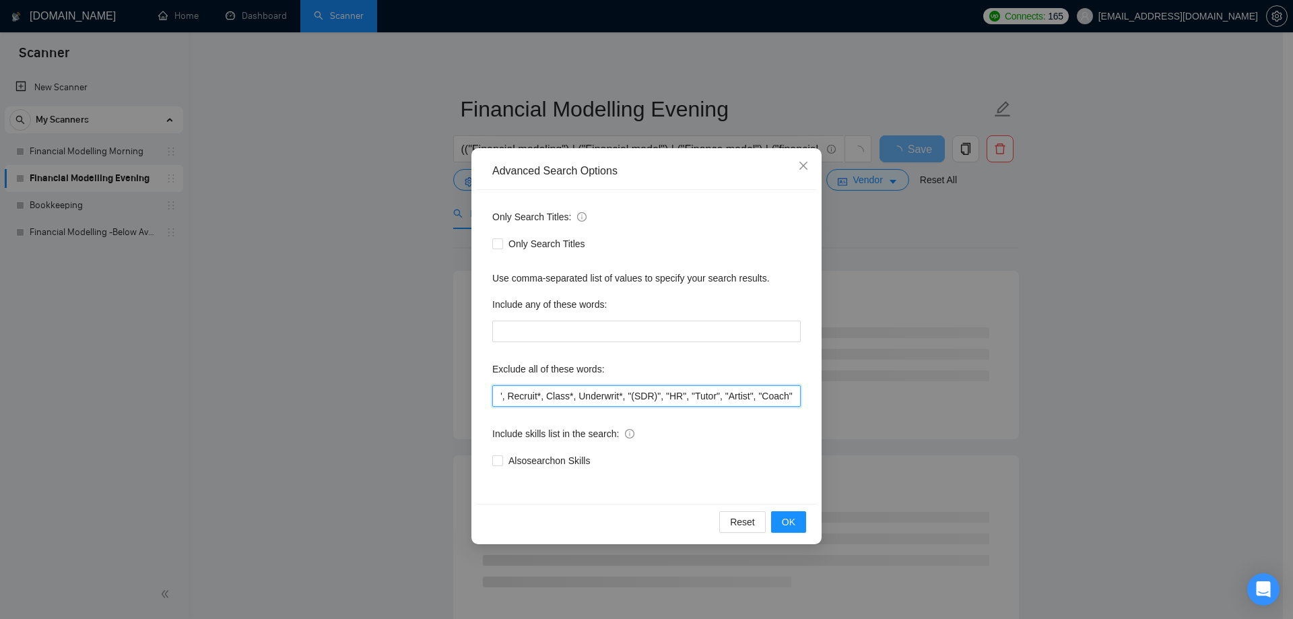
scroll to position [0, 767]
type input ""(Exam)", ".node", "node.js", "nodejs", "Sales closer", "Sales Closure", (API (…"
click at [794, 518] on span "OK" at bounding box center [788, 521] width 13 height 15
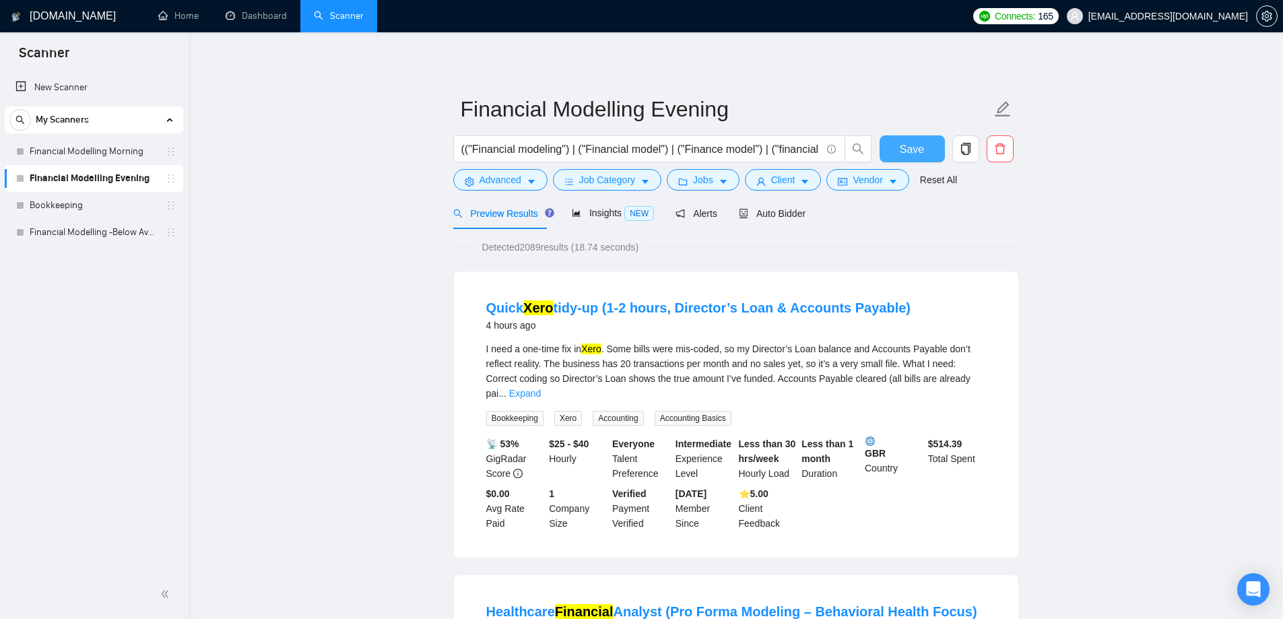
click at [910, 154] on span "Save" at bounding box center [912, 149] width 24 height 17
click at [73, 158] on link "Financial Modelling Morning" at bounding box center [94, 151] width 128 height 27
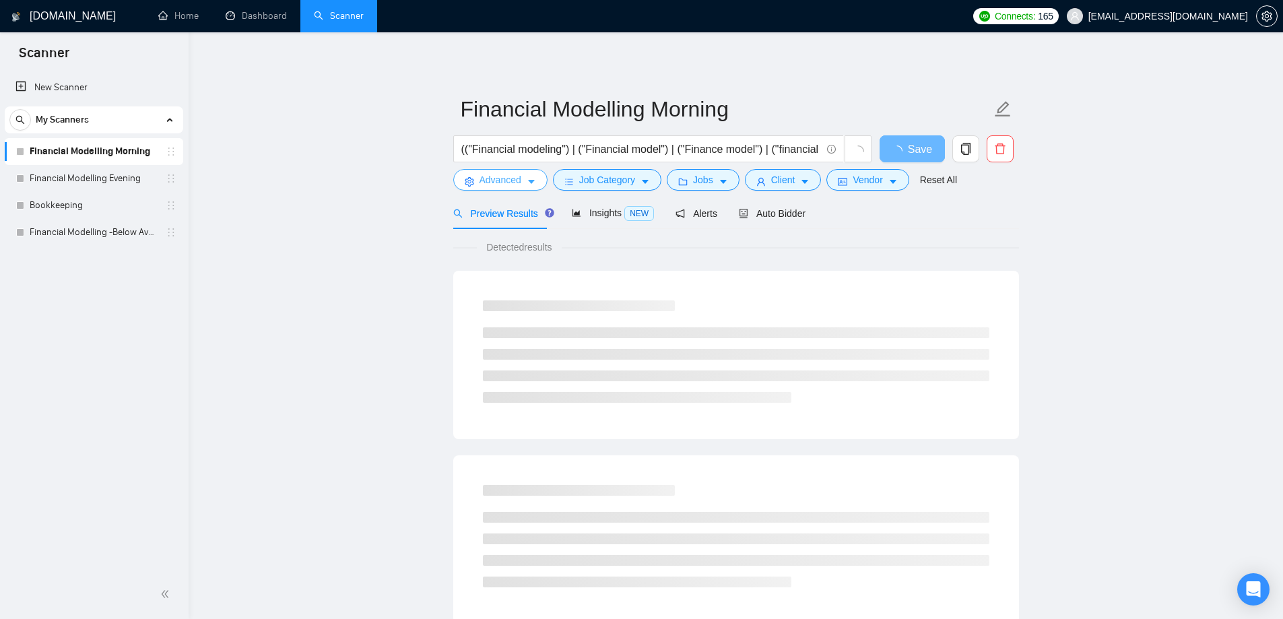
click at [514, 185] on span "Advanced" at bounding box center [500, 179] width 42 height 15
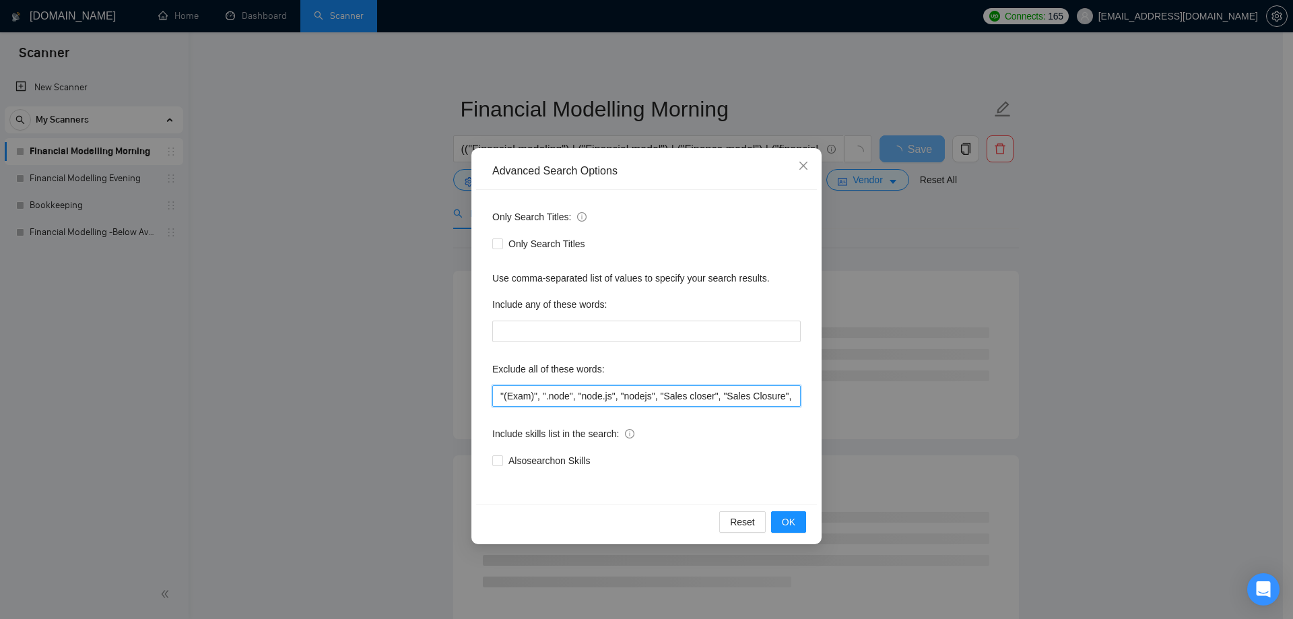
click at [638, 397] on input ""(Exam)", ".node", "node.js", "nodejs", "Sales closer", "Sales Closure", (API (…" at bounding box center [646, 396] width 308 height 22
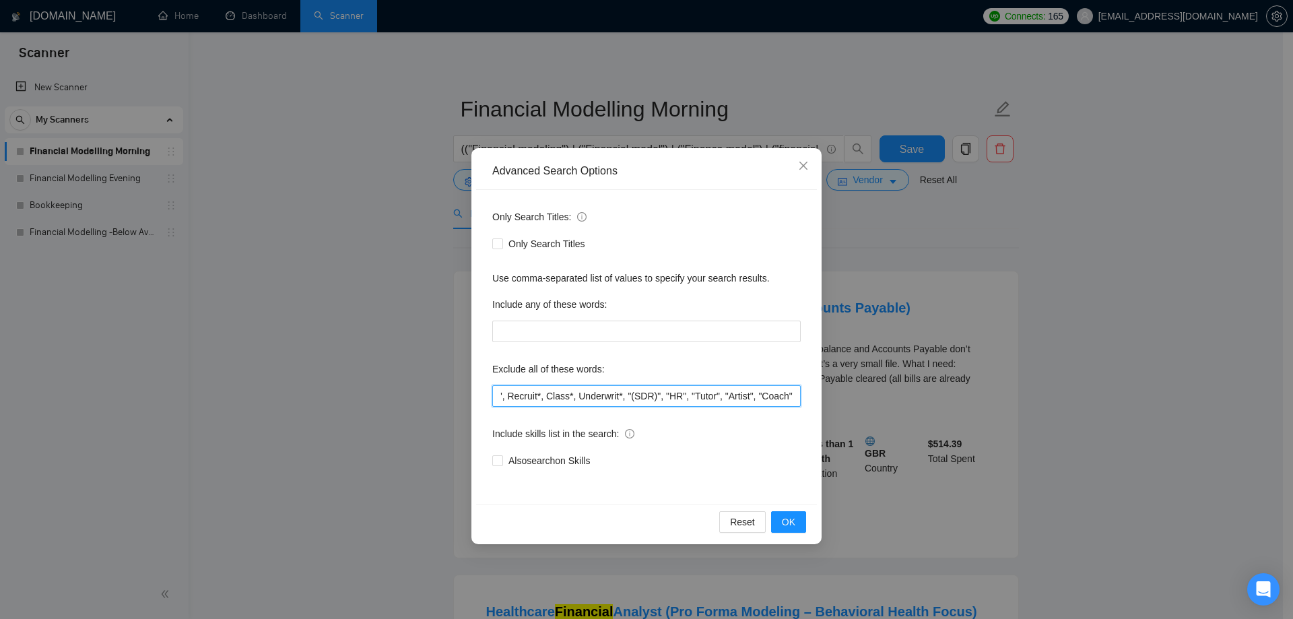
scroll to position [0, 767]
type input ""(Exam)", ".node", "node.js", "nodejs", "Sales closer", "Sales Closure", (API (…"
click at [782, 523] on button "OK" at bounding box center [788, 522] width 35 height 22
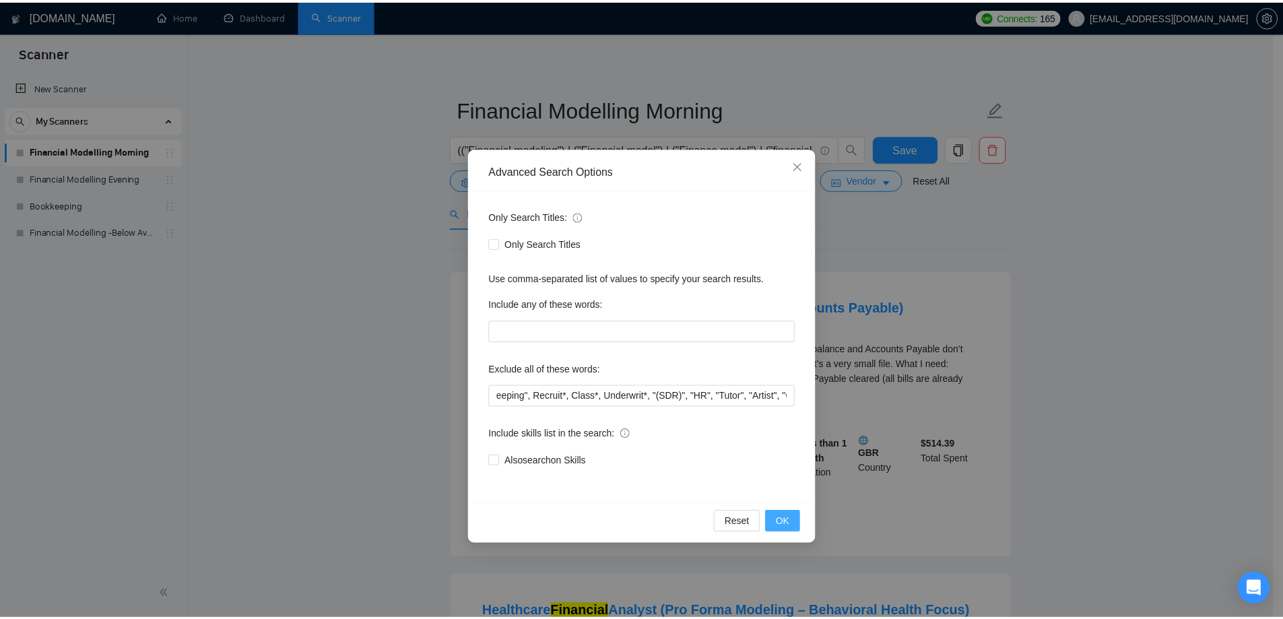
scroll to position [0, 0]
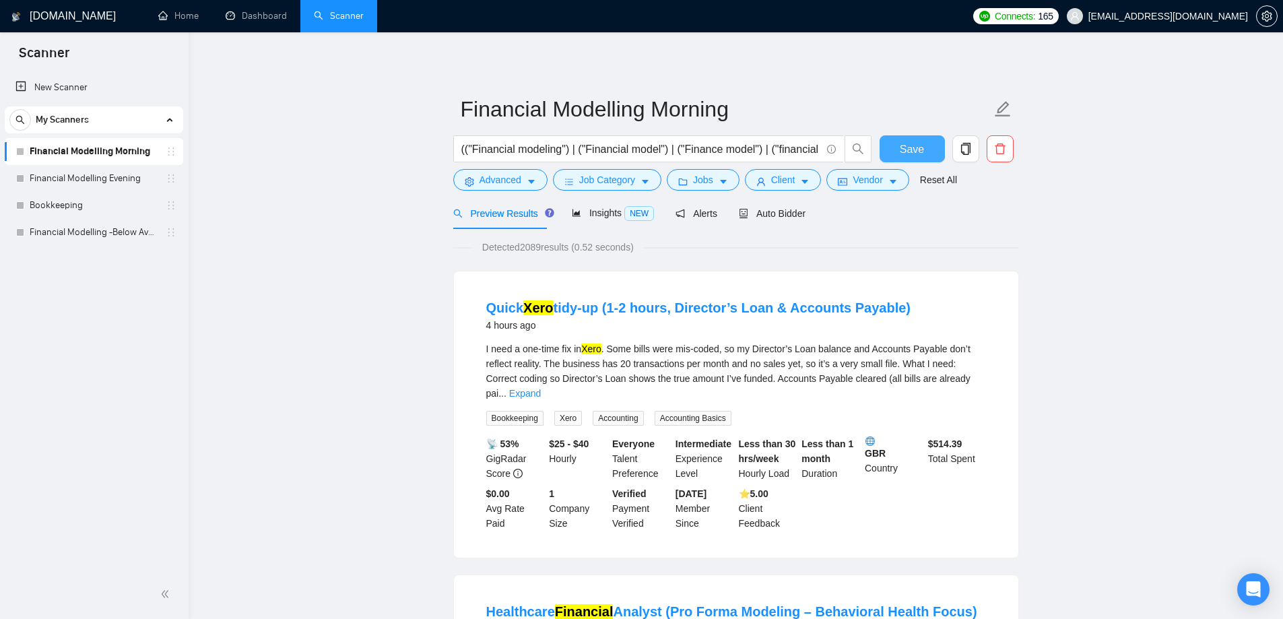
click at [893, 147] on button "Save" at bounding box center [911, 148] width 65 height 27
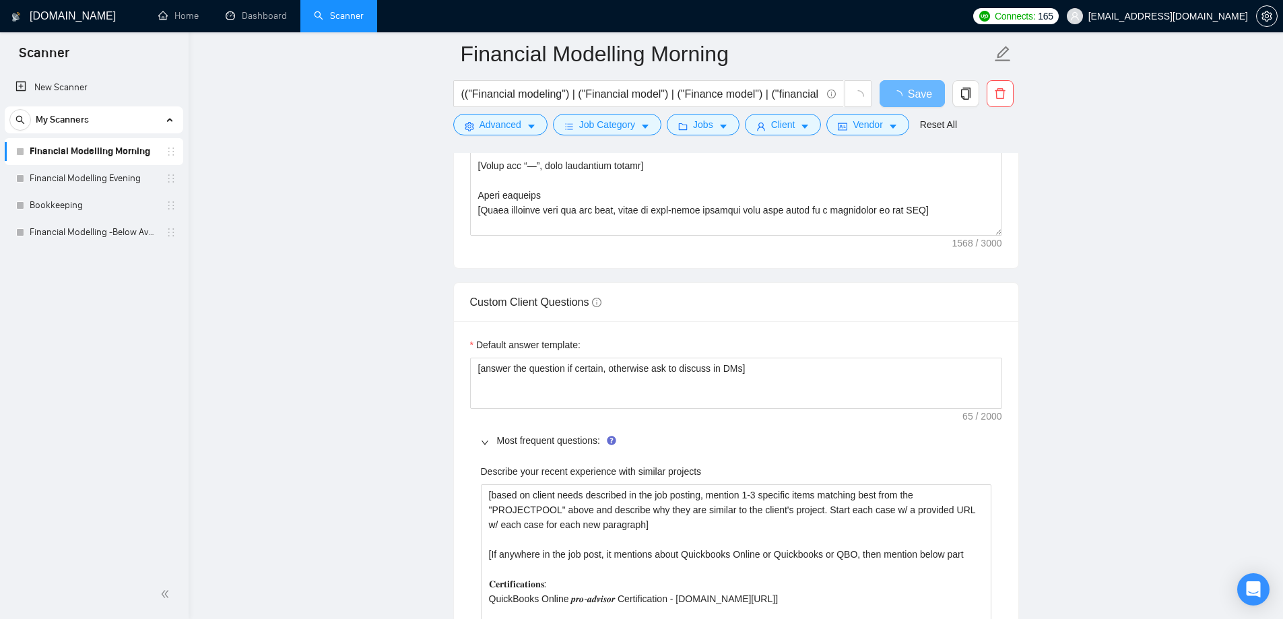
click at [334, 423] on main "Financial Modelling Morning (("Financial modeling") | ("Financial model") | ("F…" at bounding box center [735, 493] width 1051 height 4794
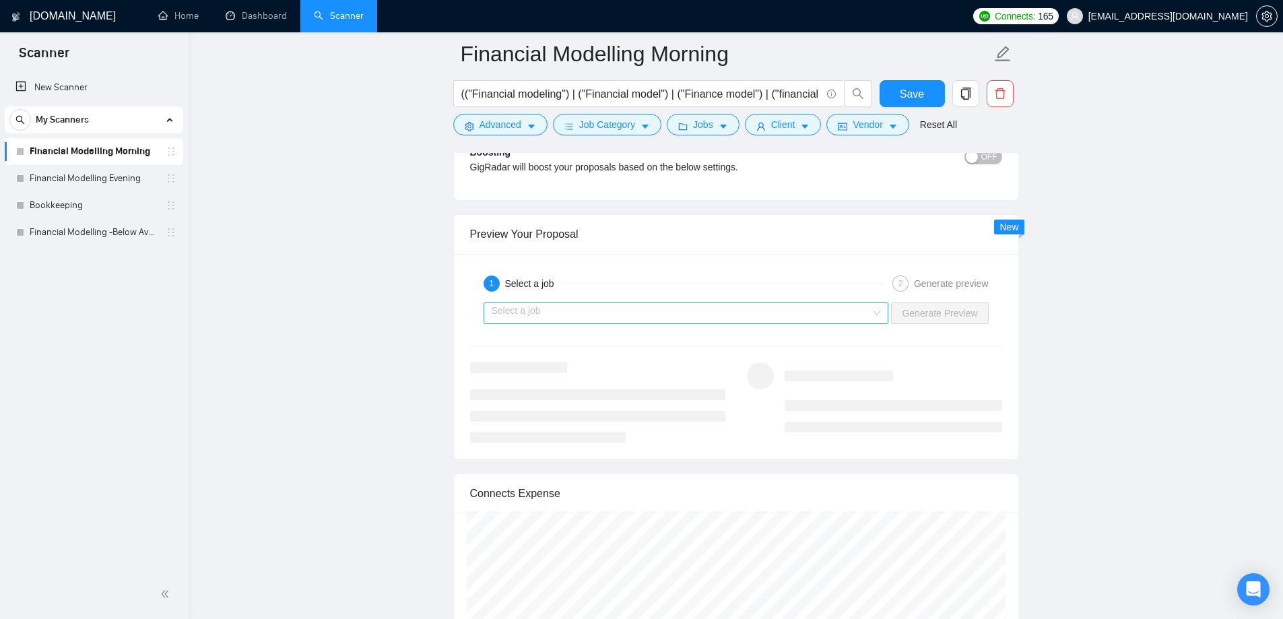
scroll to position [3237, 0]
click at [628, 316] on input "search" at bounding box center [682, 314] width 380 height 20
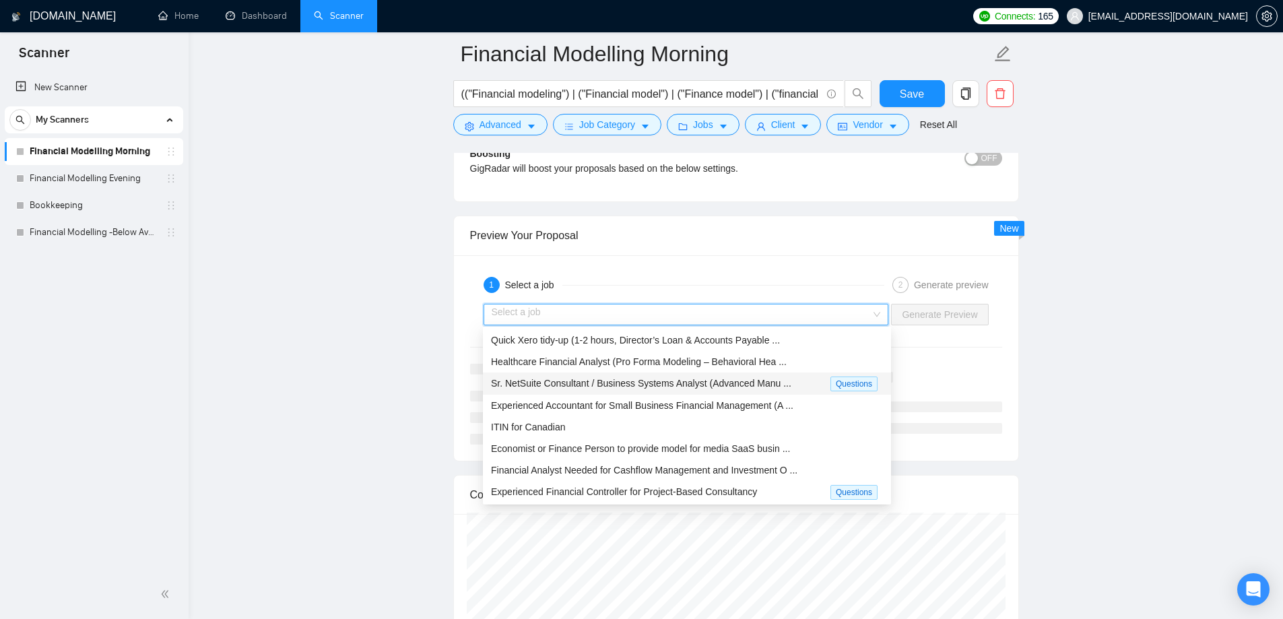
click at [626, 392] on div "Sr. NetSuite Consultant / Business Systems Analyst (Advanced Manu ... Questions" at bounding box center [687, 383] width 408 height 22
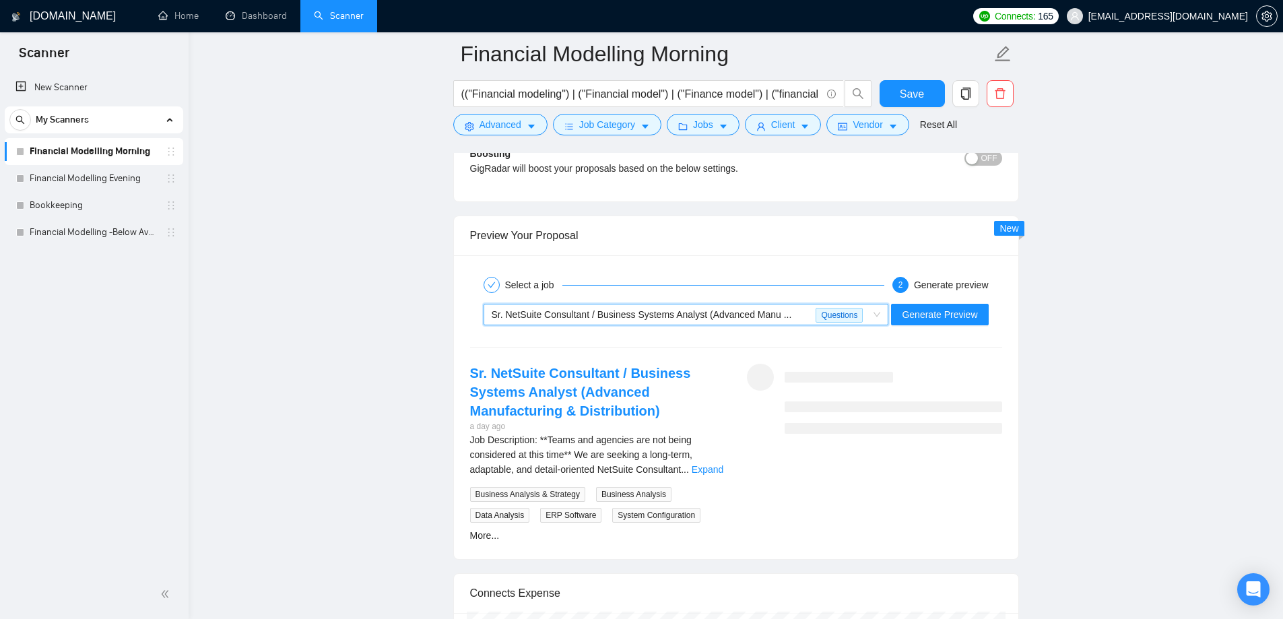
click at [943, 332] on div "Select a job 2 Generate preview ~021961029902416843911 Sr. NetSuite Consultant …" at bounding box center [736, 407] width 564 height 304
click at [945, 321] on button "Generate Preview" at bounding box center [939, 315] width 97 height 22
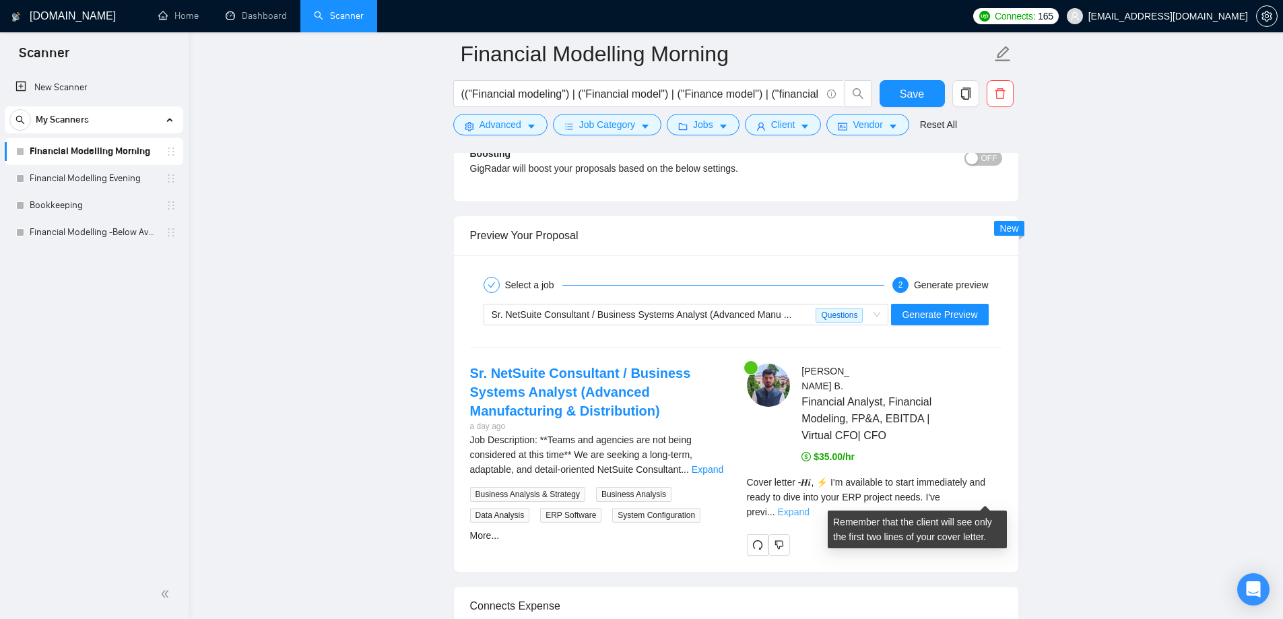
click at [809, 506] on link "Expand" at bounding box center [794, 511] width 32 height 11
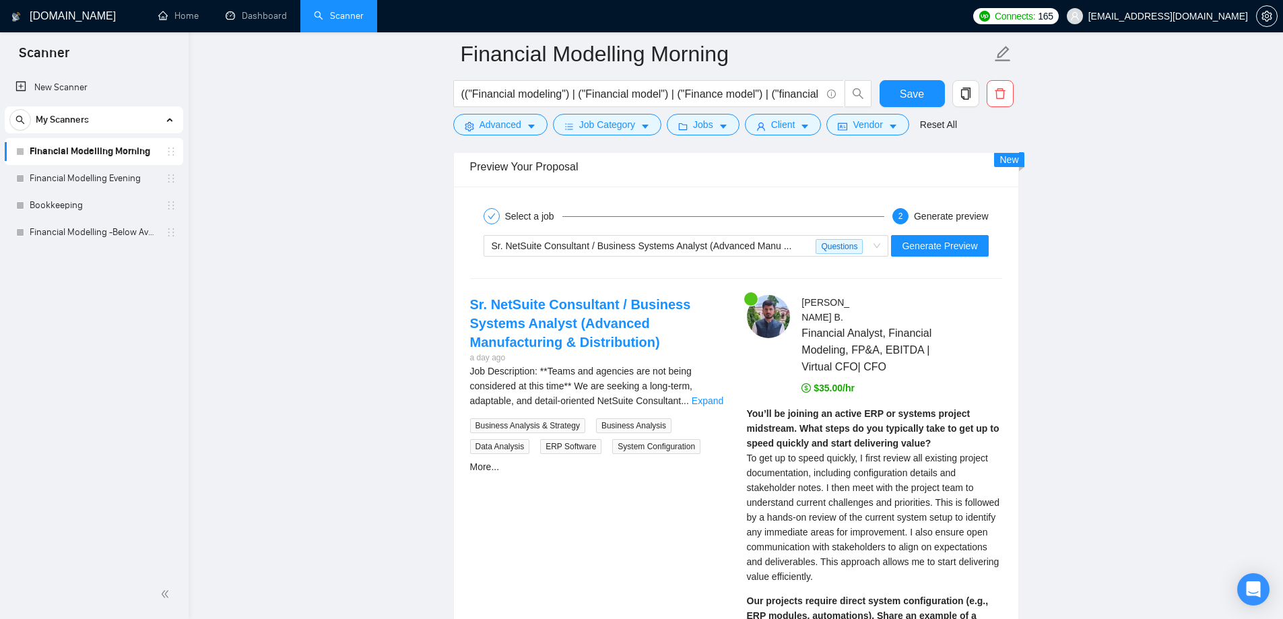
scroll to position [3372, 0]
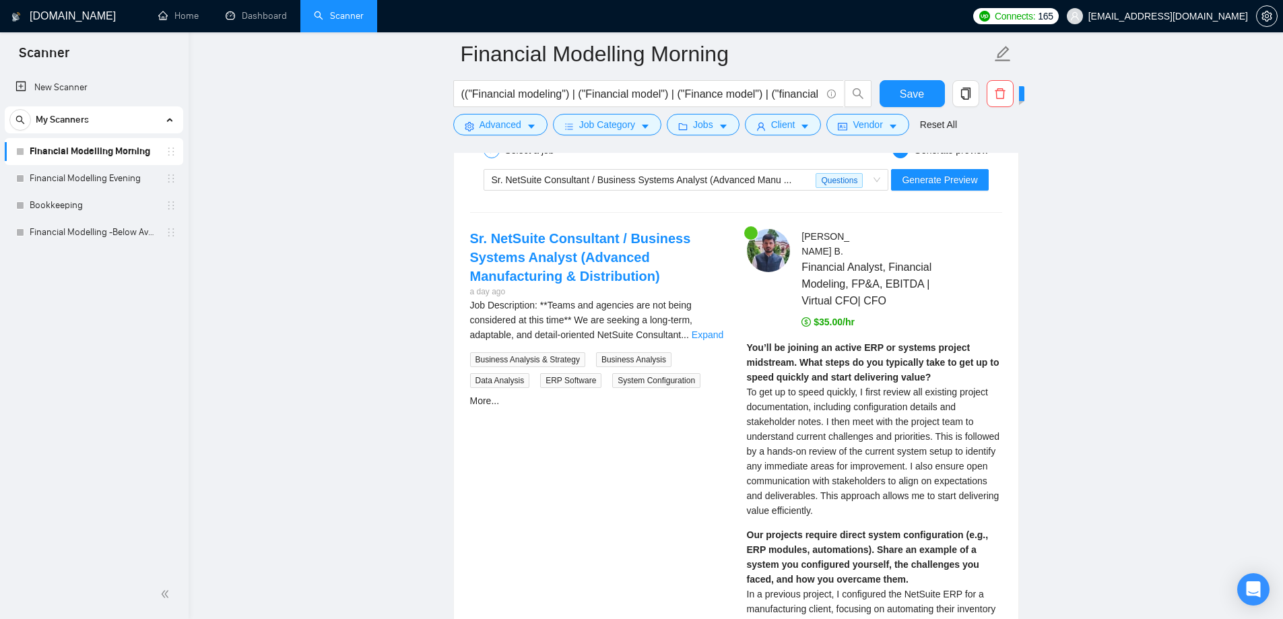
click at [813, 370] on strong "You’ll be joining an active ERP or systems project midstream. What steps do you…" at bounding box center [873, 362] width 252 height 40
drag, startPoint x: 741, startPoint y: 394, endPoint x: 891, endPoint y: 409, distance: 150.3
click at [861, 456] on span "To get up to speed quickly, I first review all existing project documentation, …" at bounding box center [873, 450] width 253 height 129
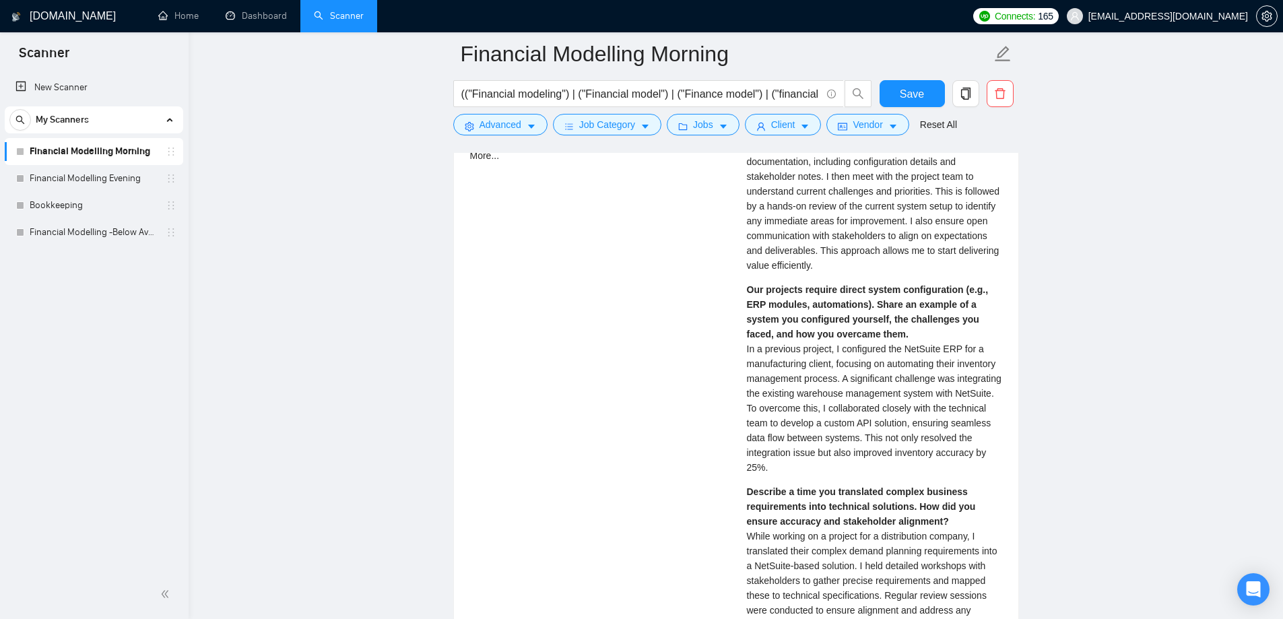
scroll to position [3641, 0]
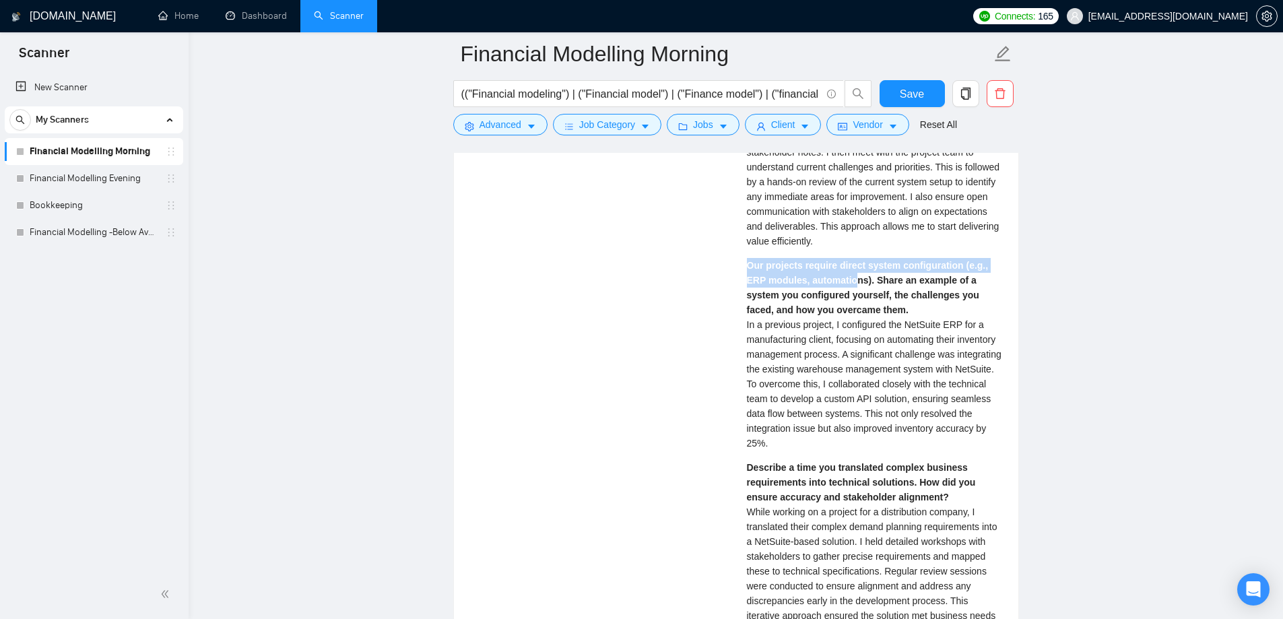
drag, startPoint x: 782, startPoint y: 275, endPoint x: 832, endPoint y: 287, distance: 51.9
click at [820, 331] on div "Our projects require direct system configuration (e.g., ERP modules, automation…" at bounding box center [874, 354] width 255 height 193
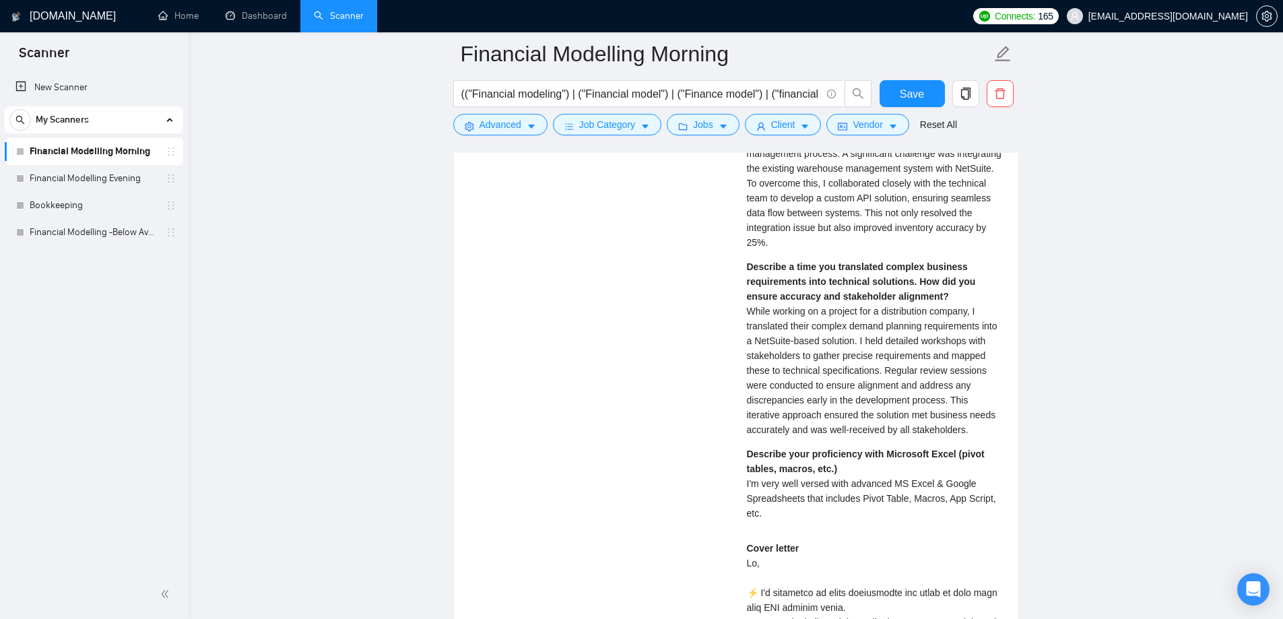
scroll to position [3843, 0]
drag, startPoint x: 742, startPoint y: 268, endPoint x: 881, endPoint y: 282, distance: 140.1
click at [879, 282] on div "[PERSON_NAME] Financial Analyst, Financial Modeling, FP&A, EBITDA | Virtual CFO…" at bounding box center [874, 433] width 277 height 1351
click at [904, 358] on span "While working on a project for a distribution company, I translated their compl…" at bounding box center [872, 368] width 250 height 129
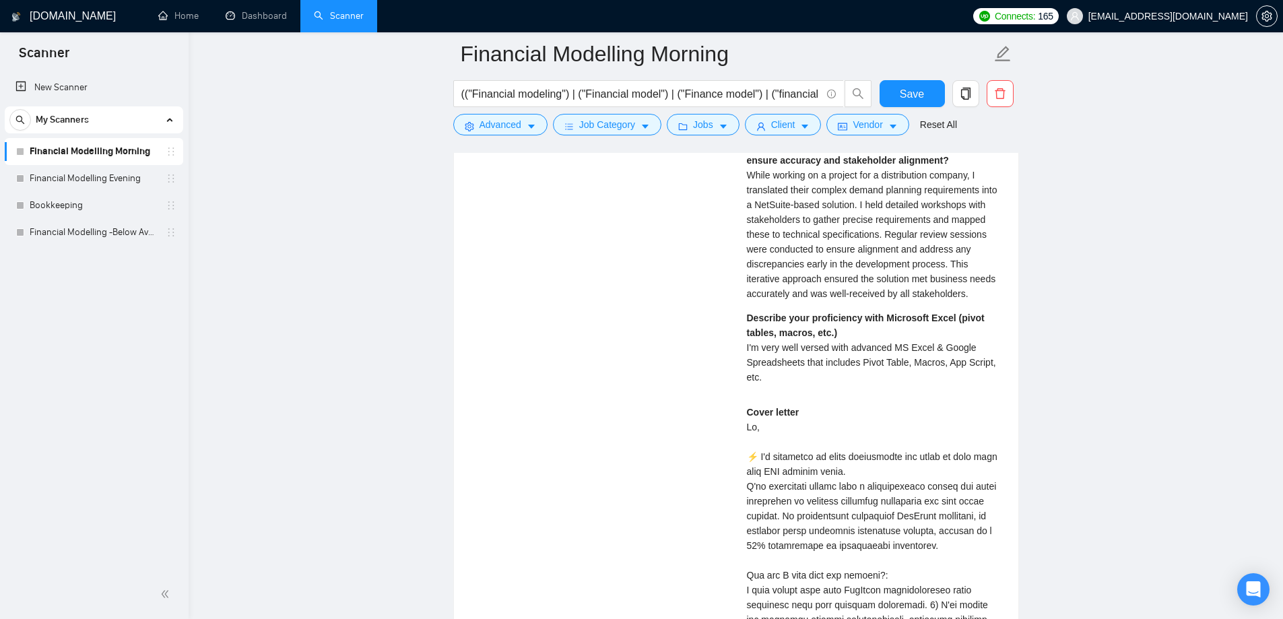
scroll to position [4045, 0]
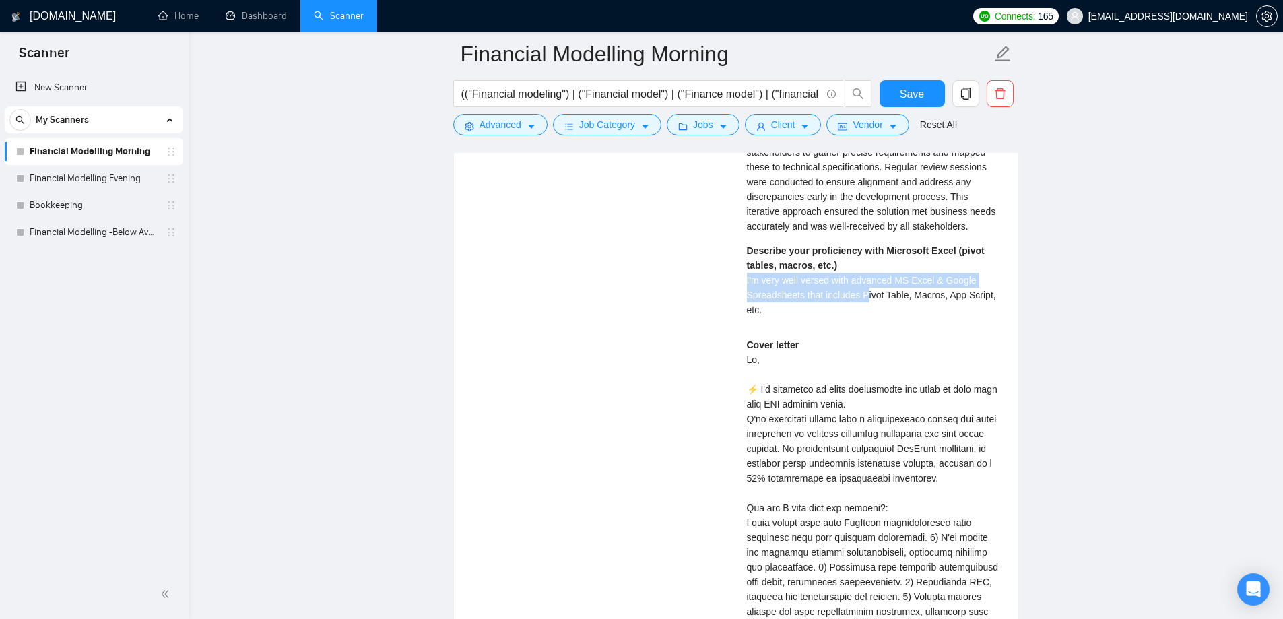
drag, startPoint x: 740, startPoint y: 284, endPoint x: 877, endPoint y: 298, distance: 138.0
click at [873, 295] on div "[PERSON_NAME] Financial Analyst, Financial Modeling, FP&A, EBITDA | Virtual CFO…" at bounding box center [874, 231] width 277 height 1351
click at [883, 328] on div "[PERSON_NAME] Financial Analyst, Financial Modeling, FP&A, EBITDA | Virtual CFO…" at bounding box center [874, 231] width 277 height 1351
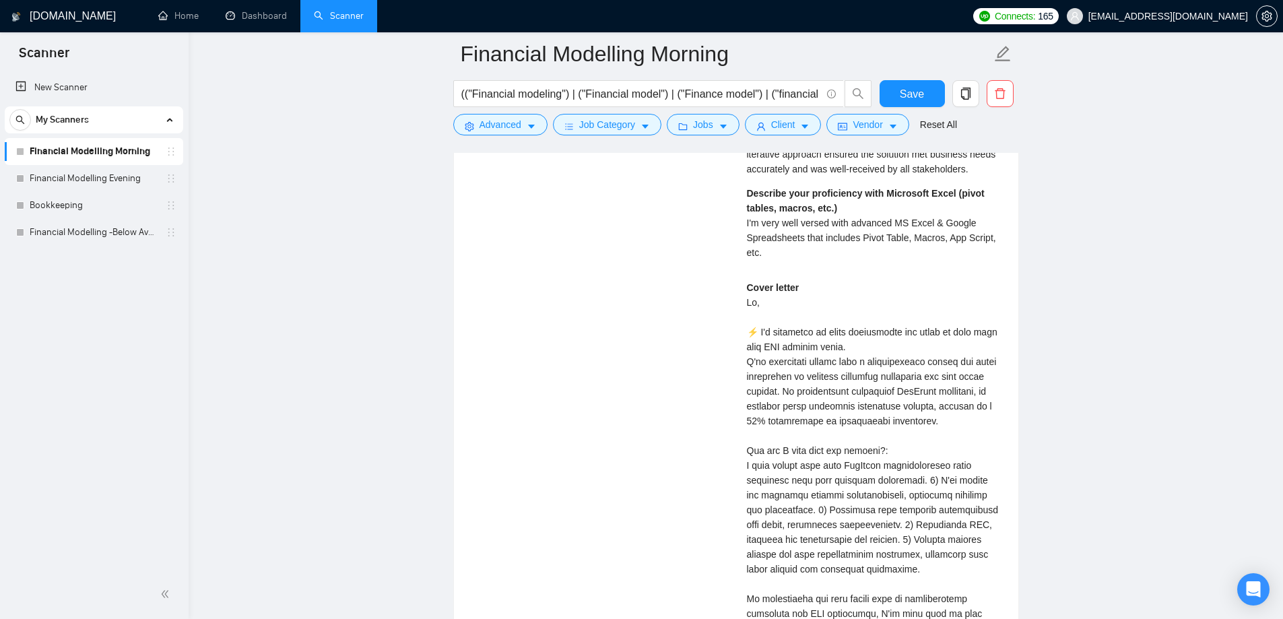
scroll to position [4180, 0]
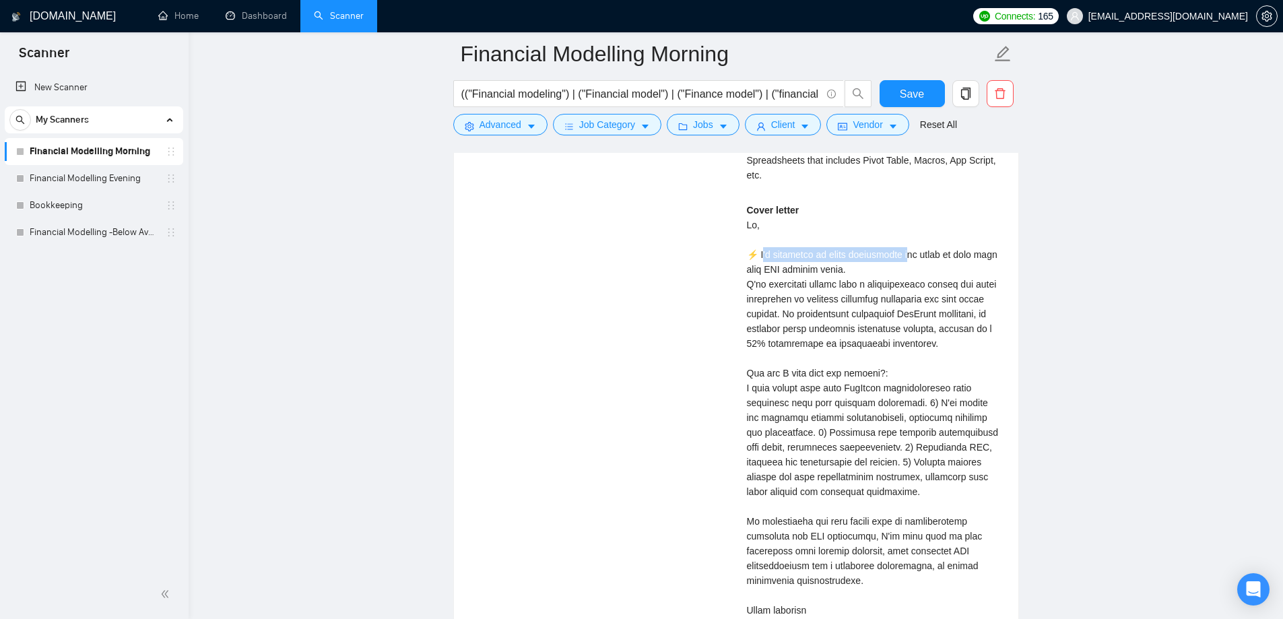
drag, startPoint x: 757, startPoint y: 251, endPoint x: 900, endPoint y: 259, distance: 142.3
click at [900, 259] on div "Cover letter" at bounding box center [874, 469] width 255 height 533
click at [838, 301] on div "Cover letter" at bounding box center [874, 469] width 255 height 533
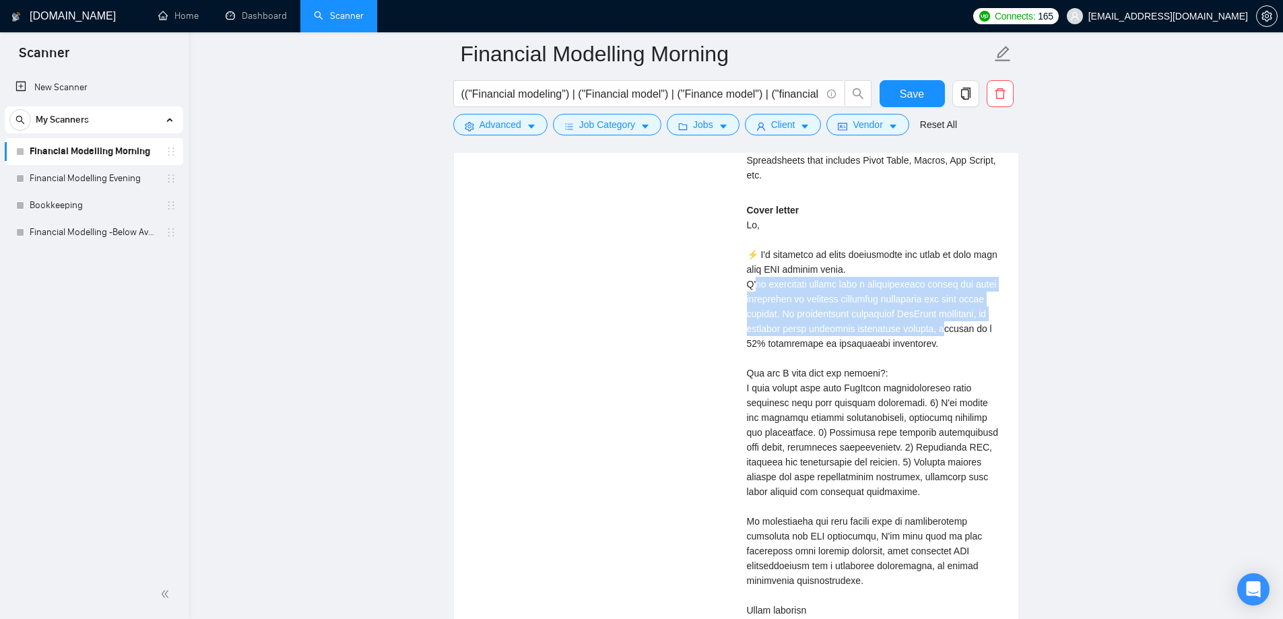
drag, startPoint x: 747, startPoint y: 285, endPoint x: 944, endPoint y: 327, distance: 201.0
click at [944, 327] on div "[PERSON_NAME] Financial Analyst, Financial Modeling, FP&A, EBITDA | Virtual CFO…" at bounding box center [874, 96] width 277 height 1351
click at [786, 327] on div "Cover letter" at bounding box center [874, 469] width 255 height 533
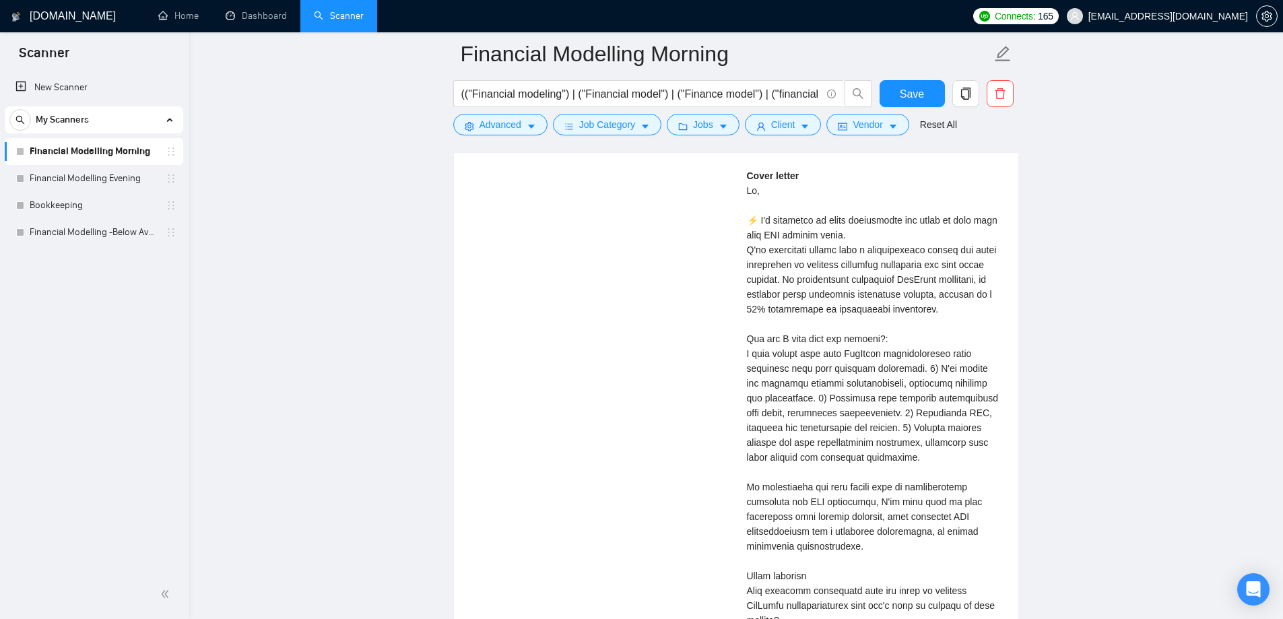
scroll to position [4247, 0]
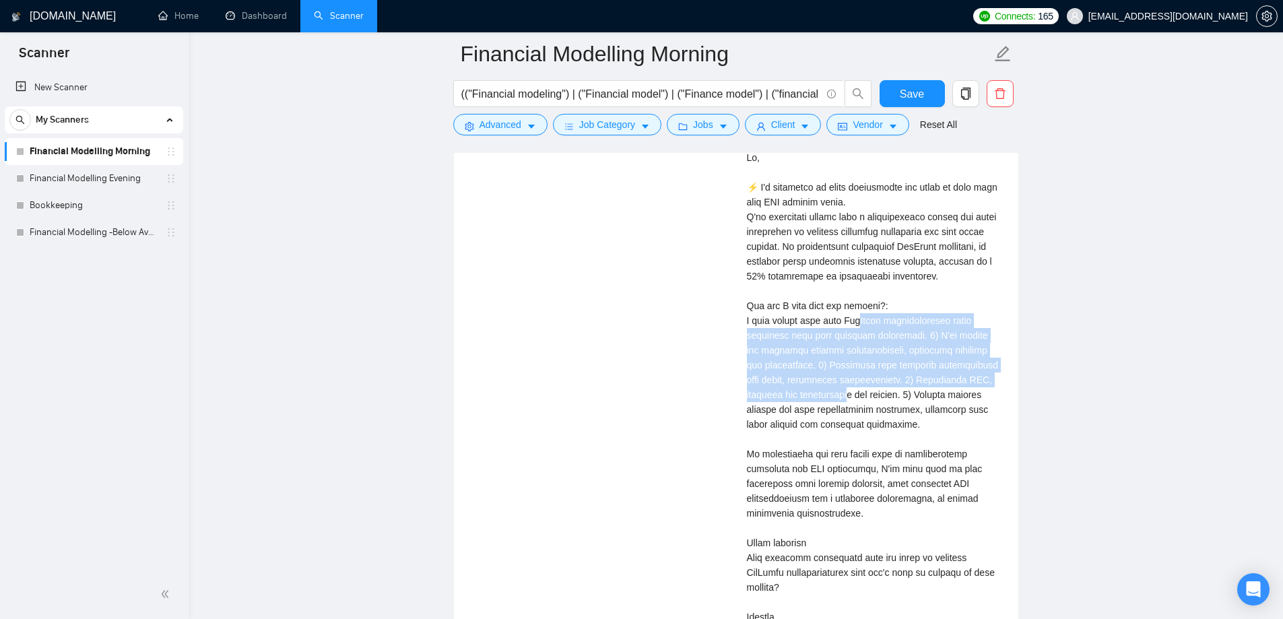
drag, startPoint x: 771, startPoint y: 334, endPoint x: 924, endPoint y: 391, distance: 163.6
click at [895, 380] on div "[PERSON_NAME] Financial Analyst, Financial Modeling, FP&A, EBITDA | Virtual CFO…" at bounding box center [874, 29] width 277 height 1351
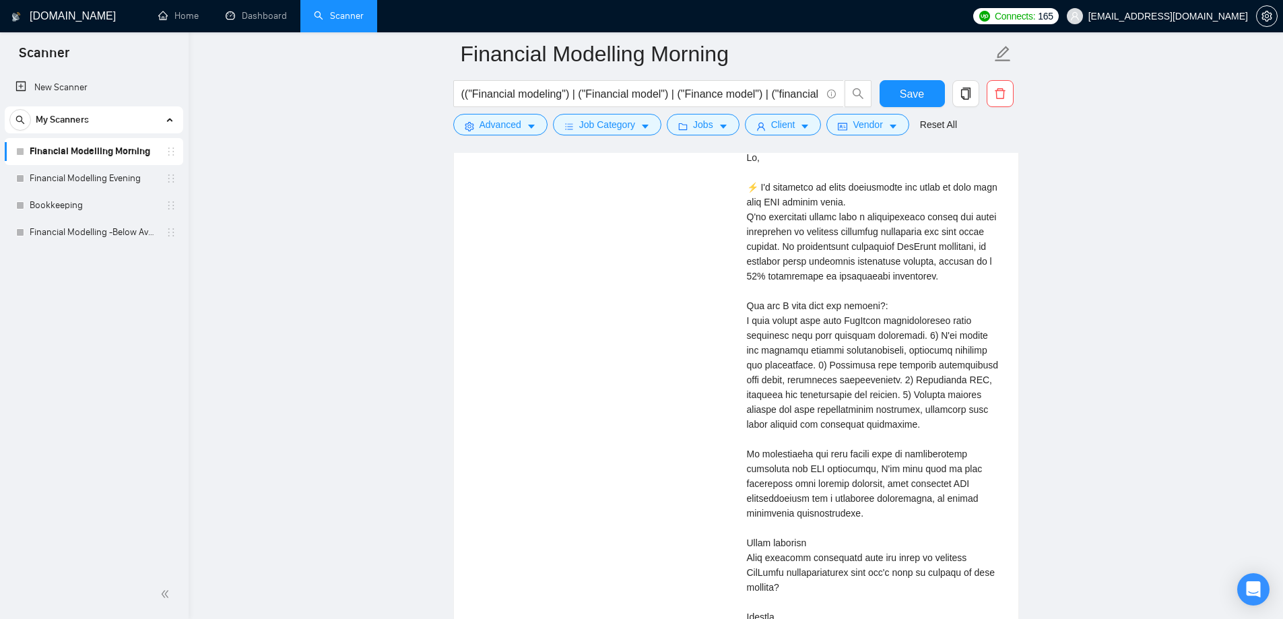
click at [924, 391] on div "Cover letter" at bounding box center [874, 401] width 255 height 533
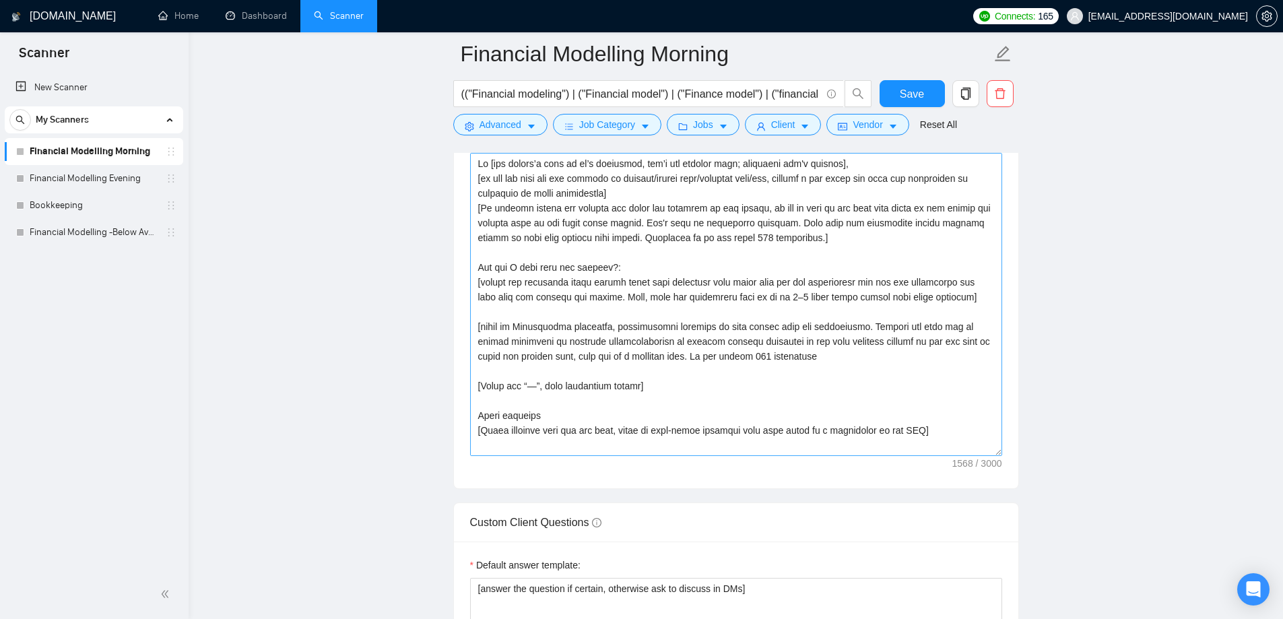
scroll to position [1823, 0]
click at [719, 432] on textarea "Cover letter template:" at bounding box center [736, 305] width 532 height 303
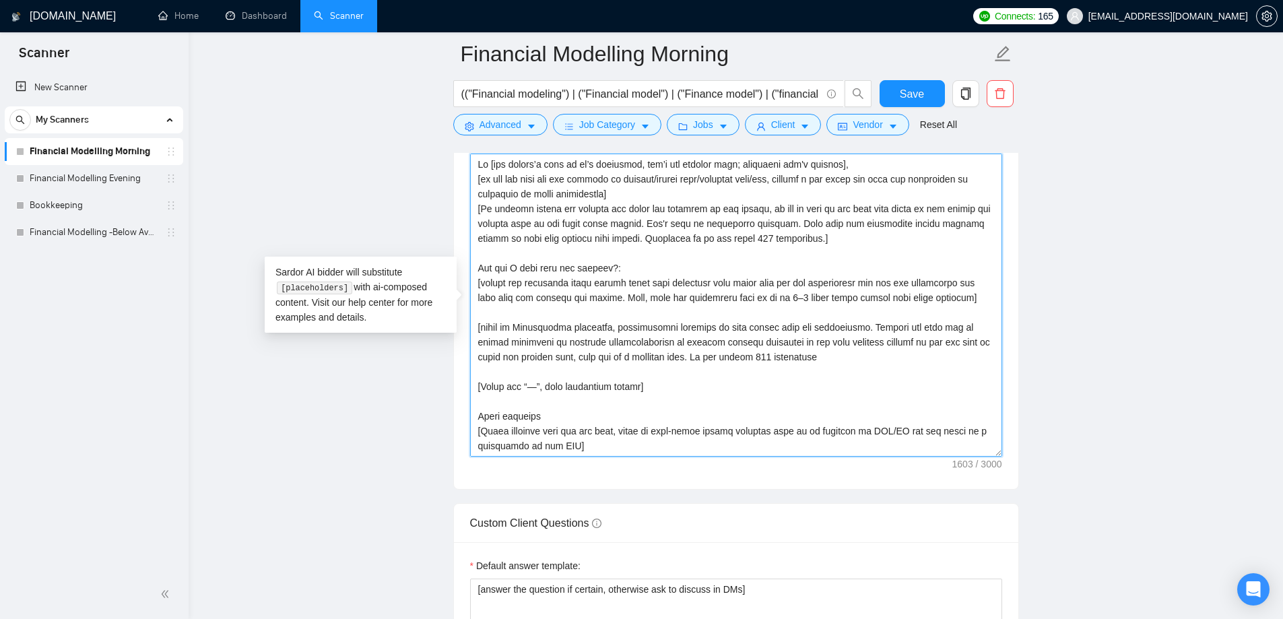
type textarea "𝑯𝒊 [use 𝒄𝒍𝒊𝒆𝒏𝒕’𝒔 𝒏𝒂𝒎𝒆 if it’s mentioned, don’t use company name; otherwise don'…"
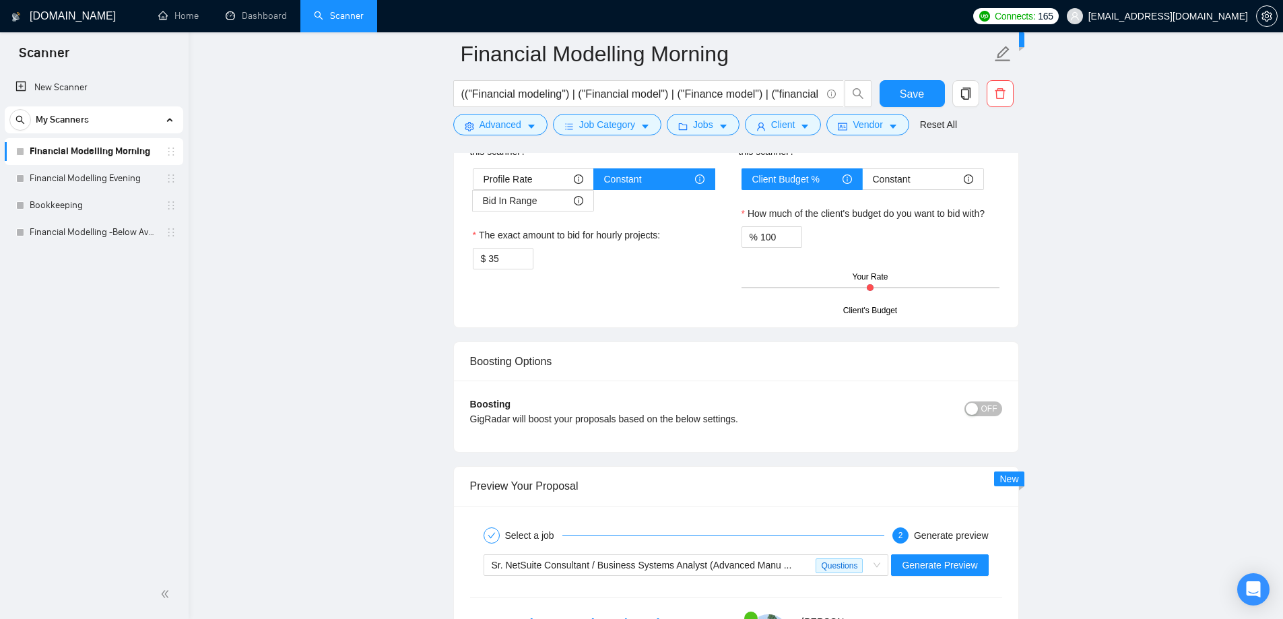
scroll to position [3170, 0]
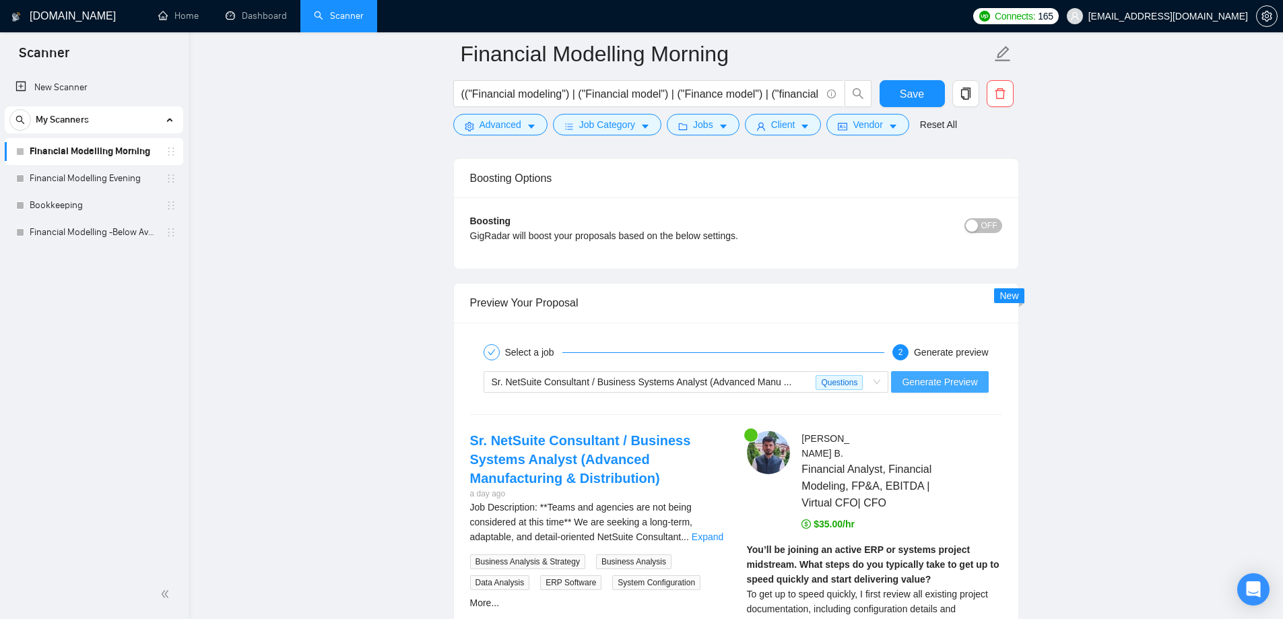
click at [957, 376] on span "Generate Preview" at bounding box center [939, 381] width 75 height 15
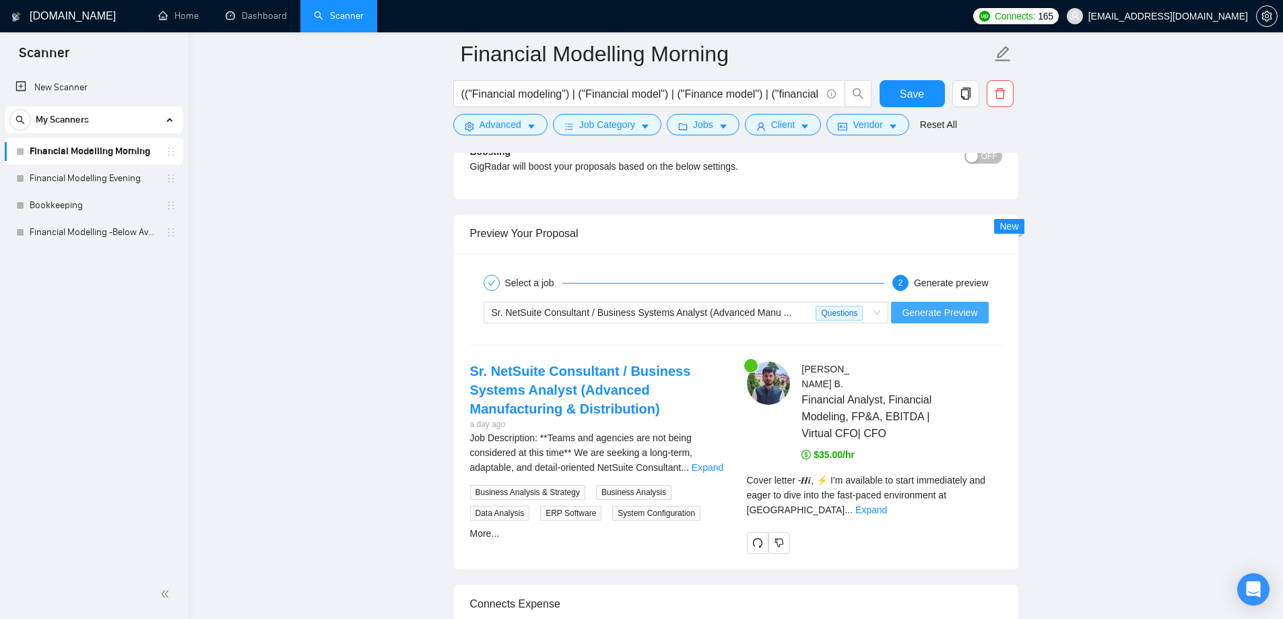
scroll to position [3305, 0]
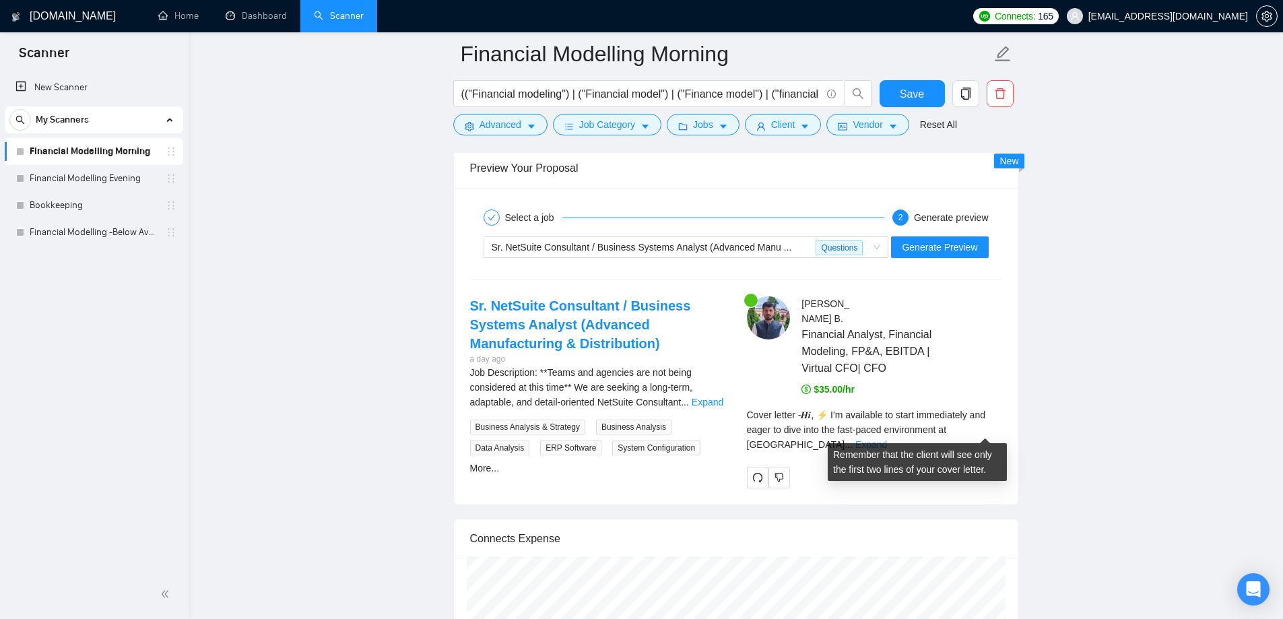
click at [887, 439] on link "Expand" at bounding box center [871, 444] width 32 height 11
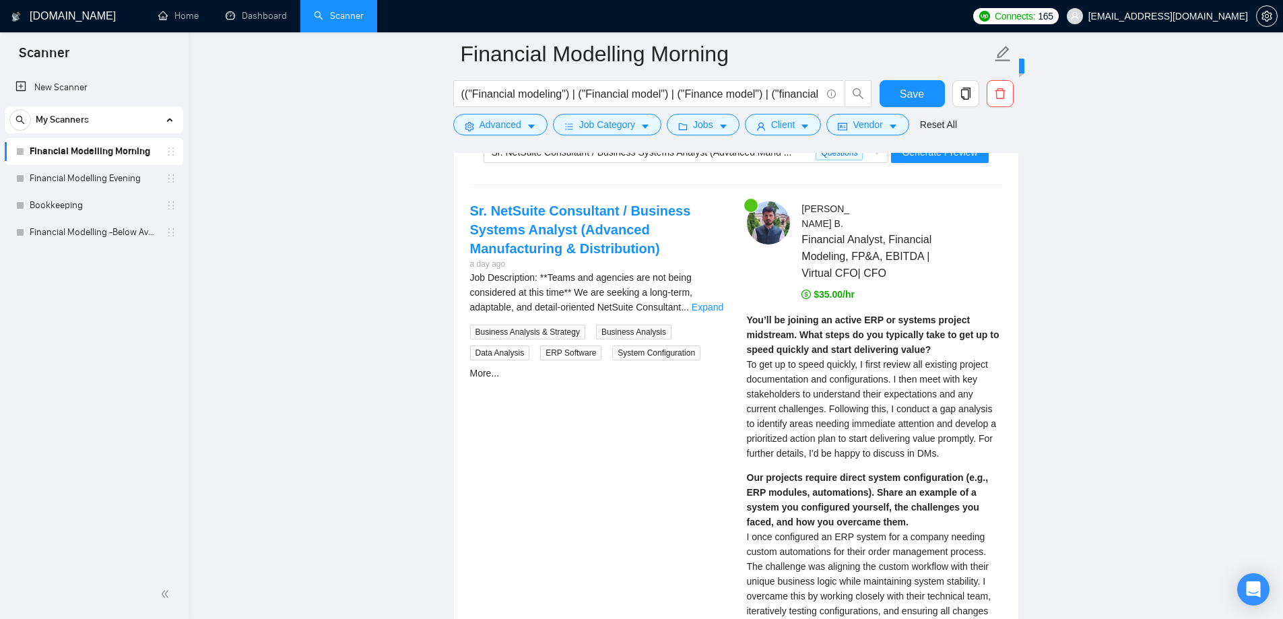
scroll to position [3237, 0]
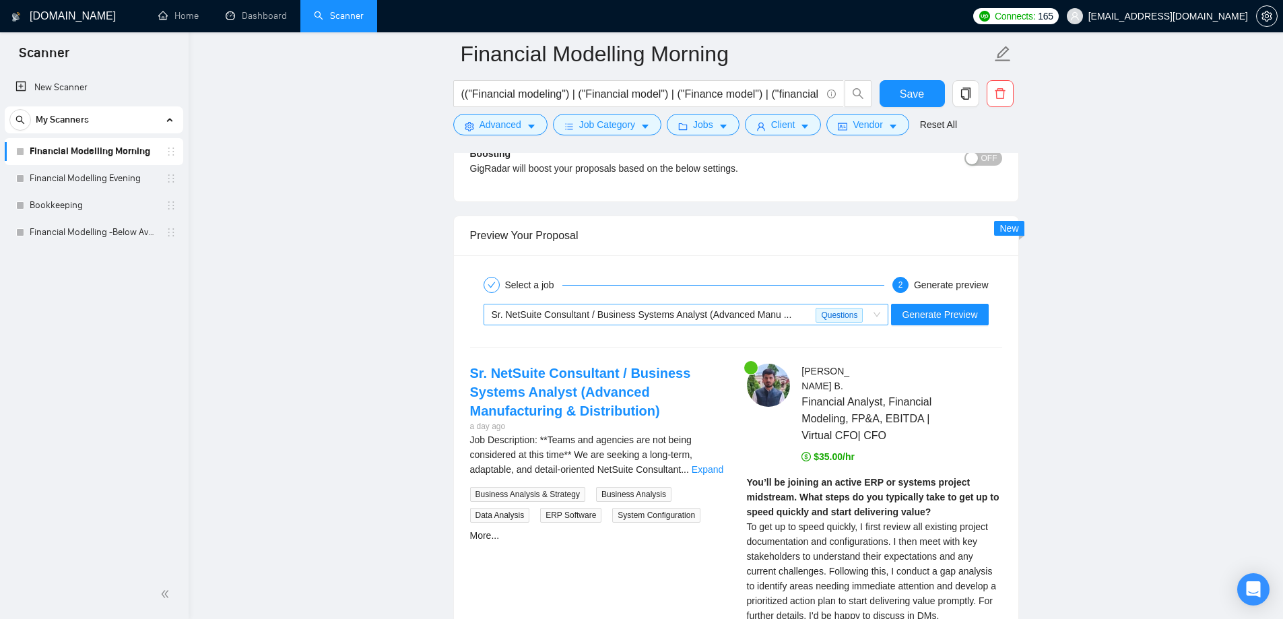
click at [769, 309] on span "Sr. NetSuite Consultant / Business Systems Analyst (Advanced Manu ..." at bounding box center [642, 314] width 300 height 11
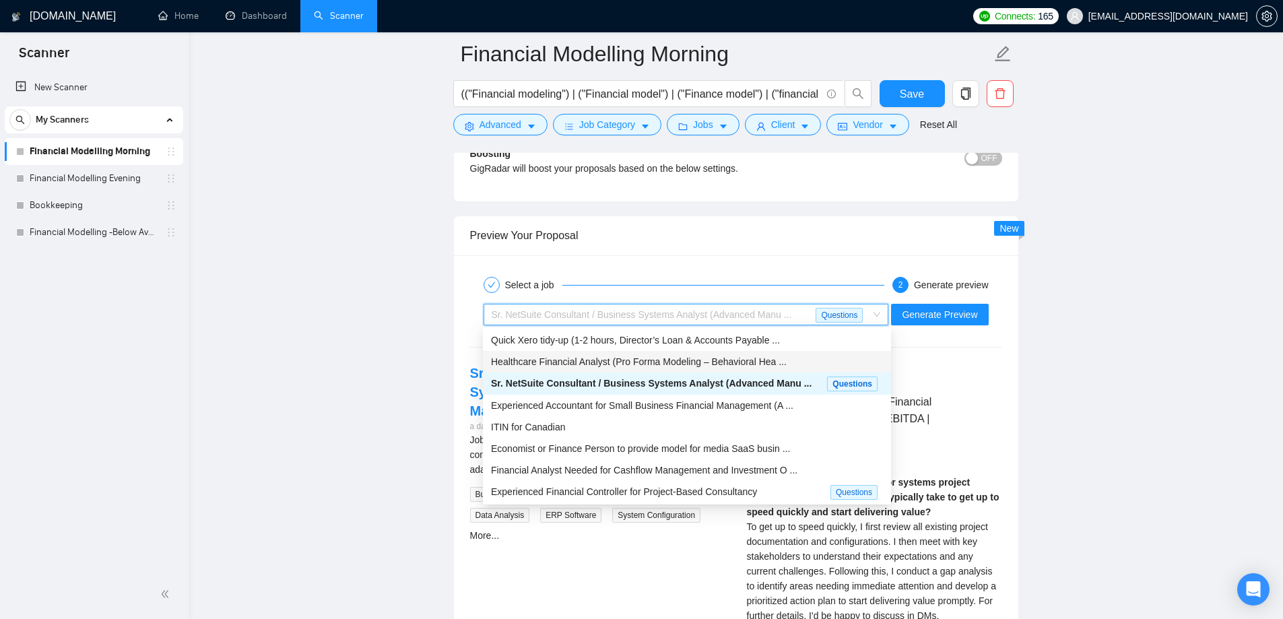
click at [720, 356] on span "Healthcare Financial Analyst (Pro Forma Modeling – Behavioral Hea ..." at bounding box center [639, 361] width 296 height 11
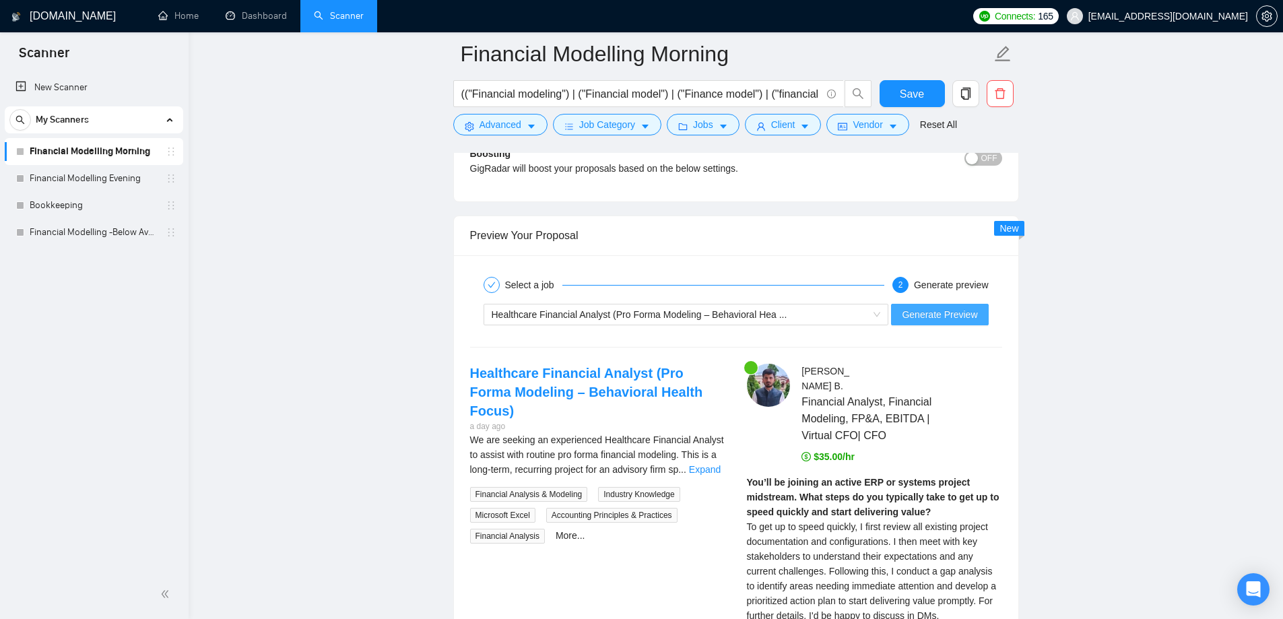
click at [943, 318] on span "Generate Preview" at bounding box center [939, 314] width 75 height 15
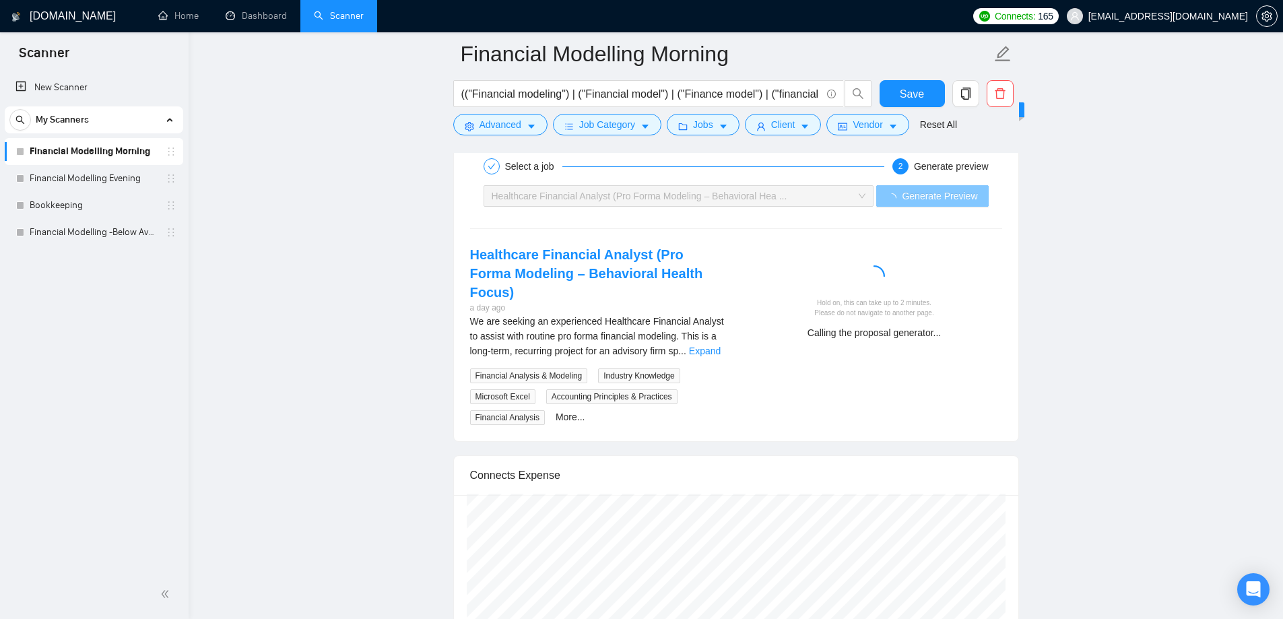
scroll to position [3372, 0]
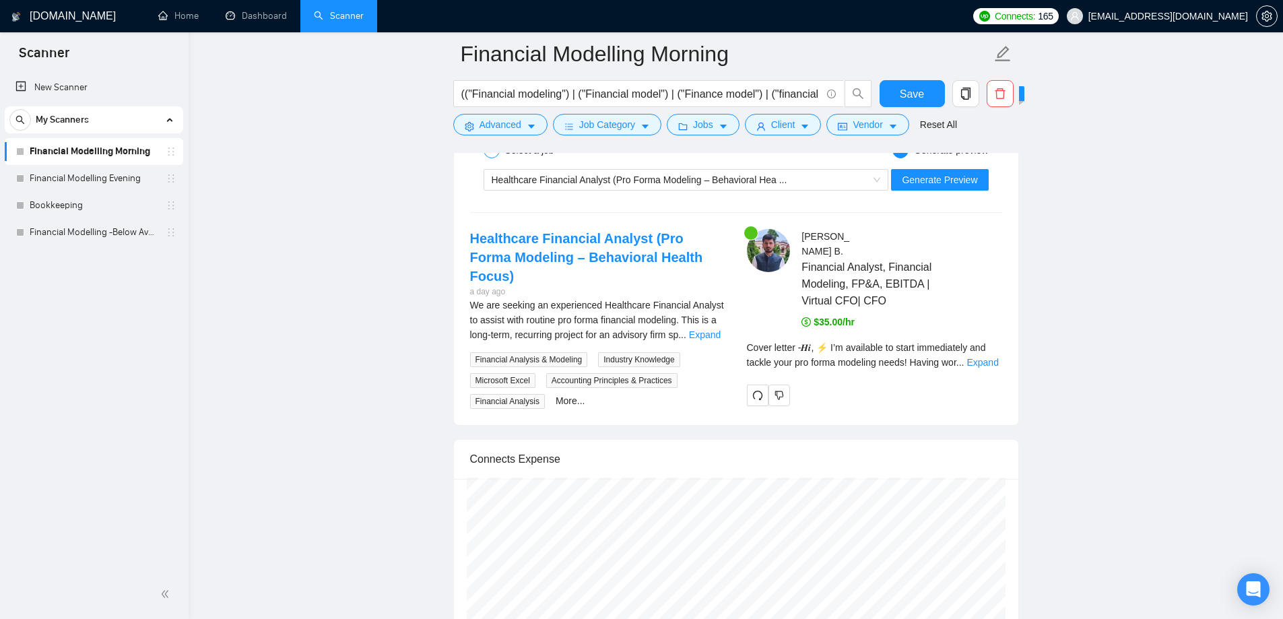
click at [975, 370] on div "Cover letter - 𝑯𝒊, ⚡ I’m available to start immediately and tackle your pro for…" at bounding box center [874, 359] width 255 height 39
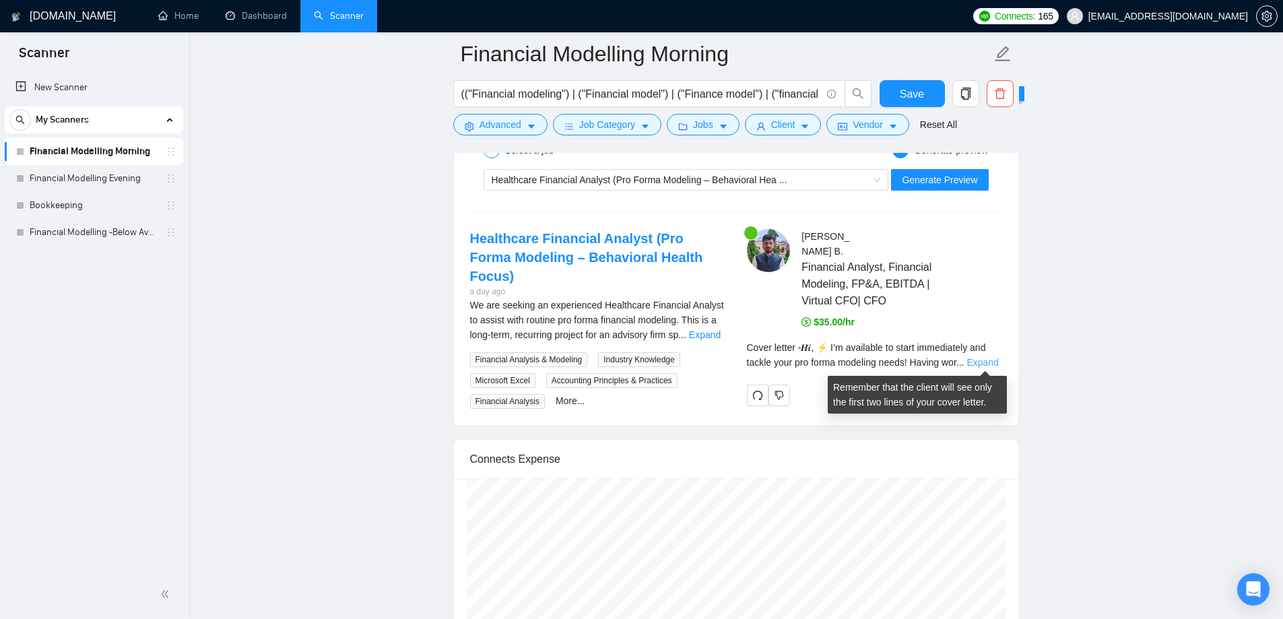
click at [980, 366] on link "Expand" at bounding box center [982, 362] width 32 height 11
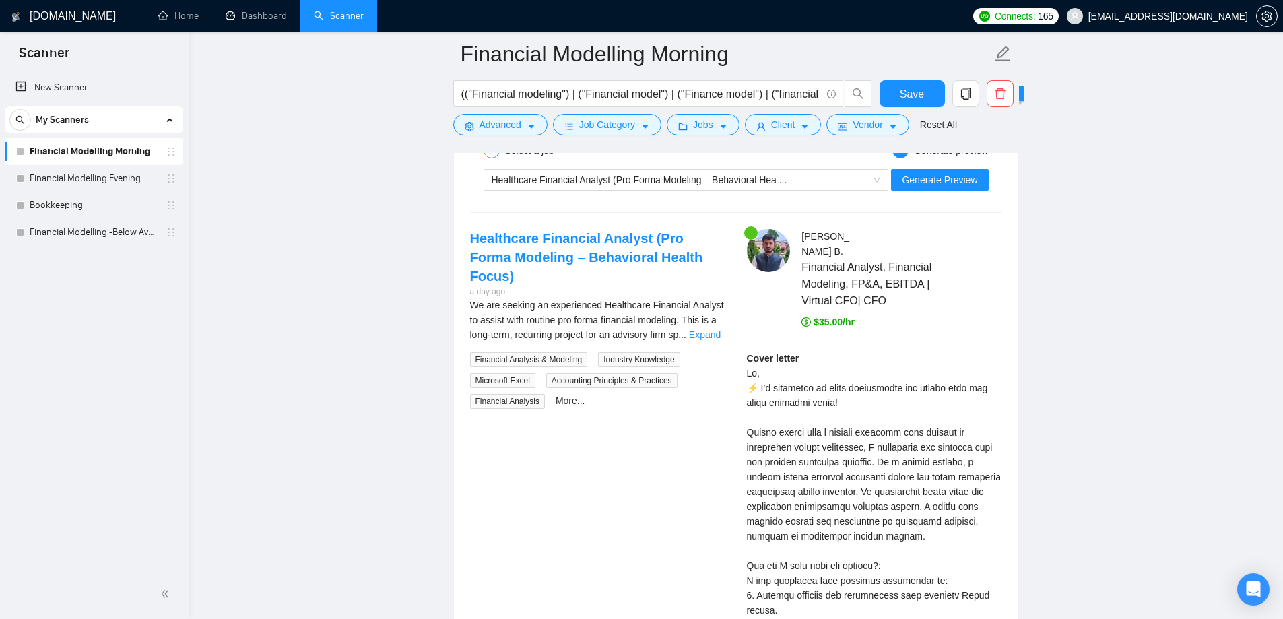
click at [907, 380] on div "Cover letter" at bounding box center [874, 595] width 255 height 489
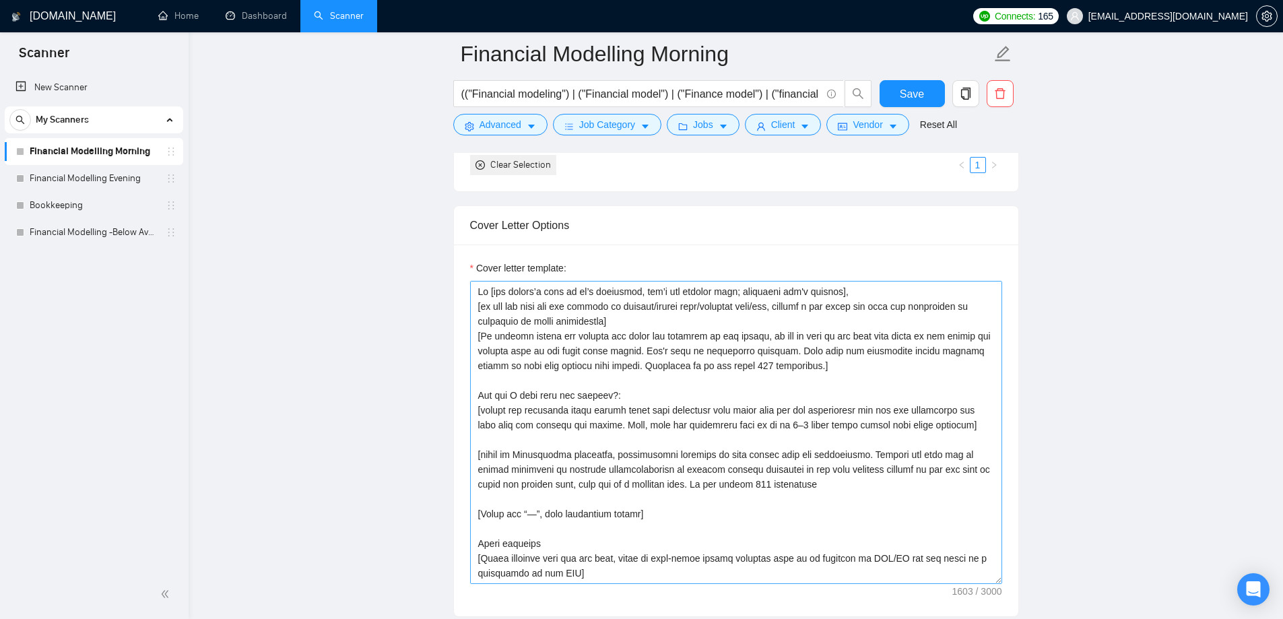
scroll to position [1689, 0]
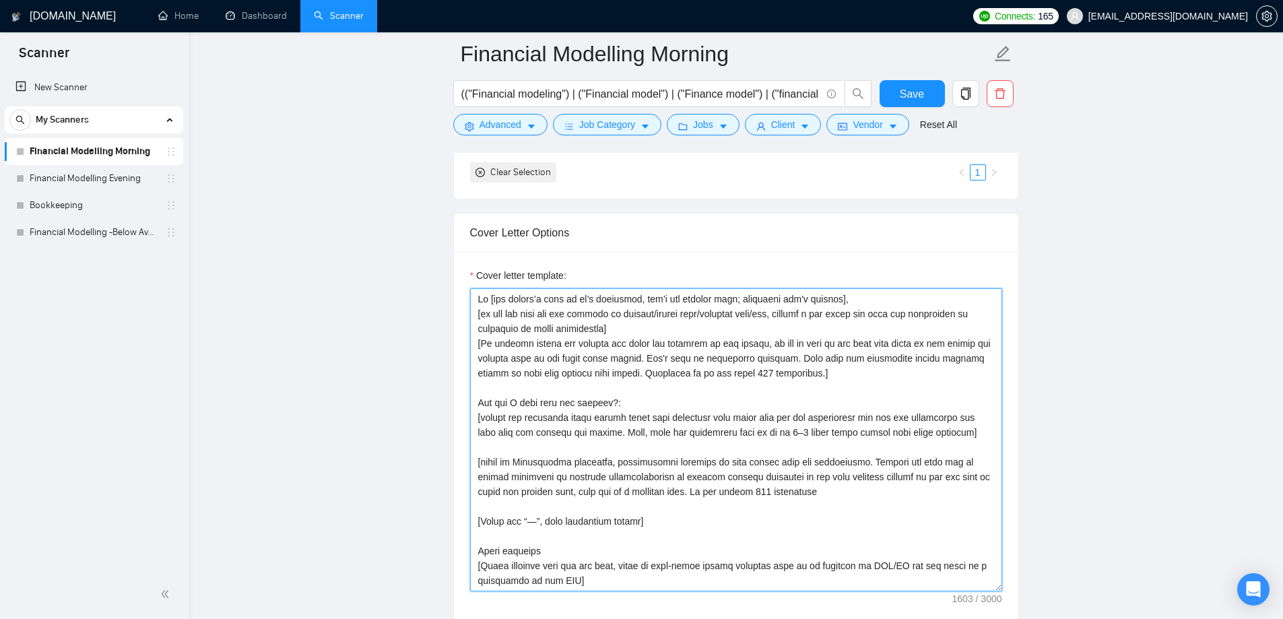
click at [852, 456] on textarea "Cover letter template:" at bounding box center [736, 439] width 532 height 303
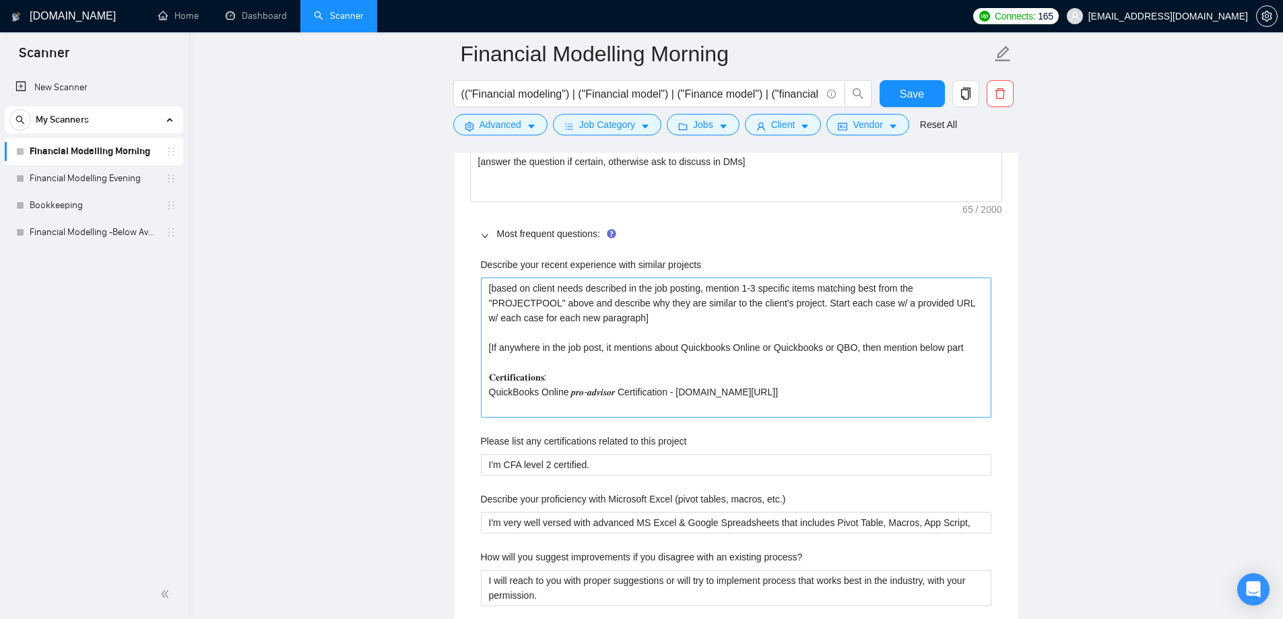
scroll to position [2227, 0]
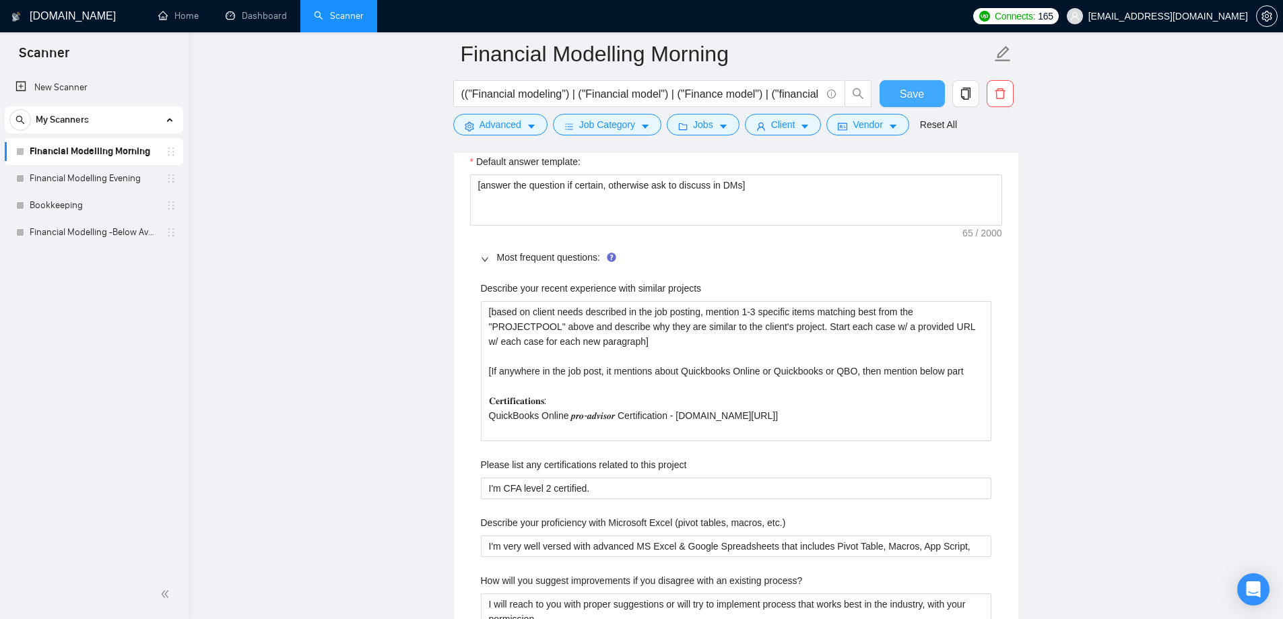
type textarea "𝑯𝒊 [use 𝒄𝒍𝒊𝒆𝒏𝒕’𝒔 𝒏𝒂𝒎𝒆 if it’s mentioned, don’t use company name; otherwise don'…"
click at [917, 97] on span "Save" at bounding box center [912, 94] width 24 height 17
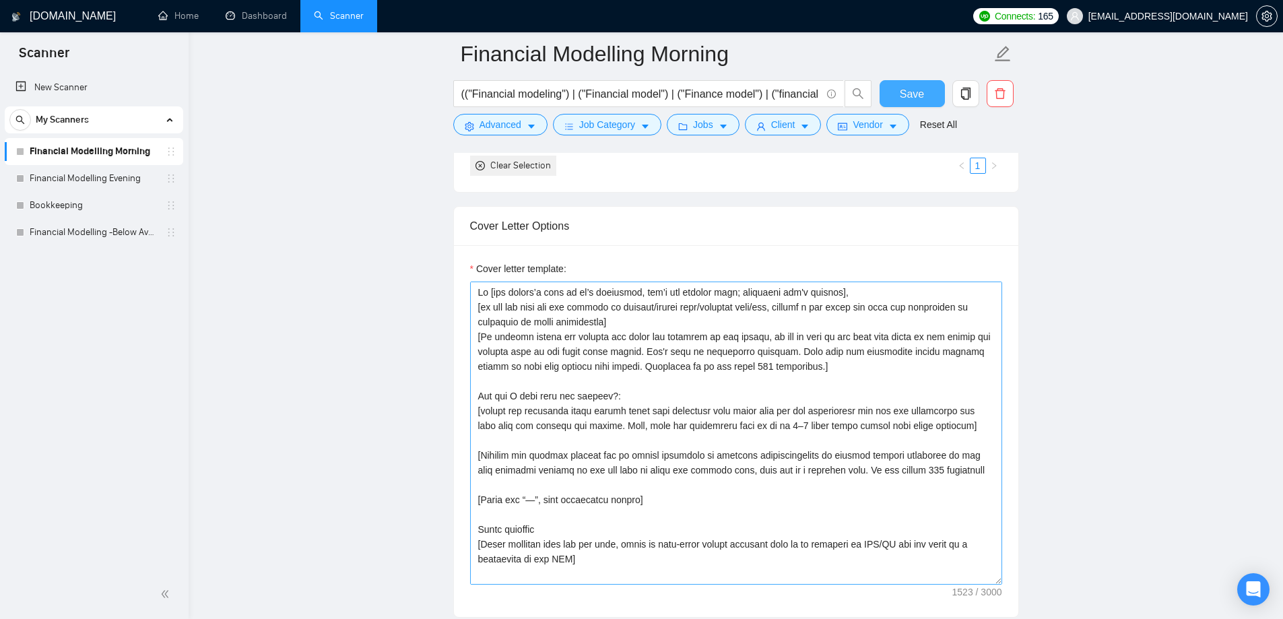
scroll to position [1689, 0]
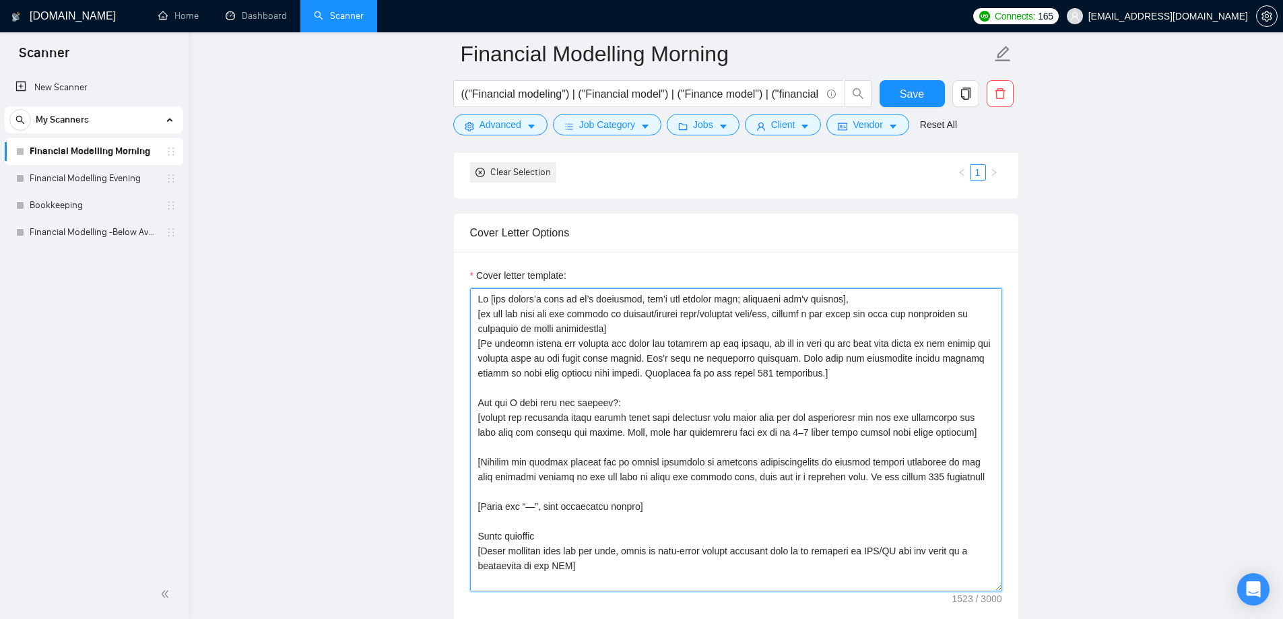
click at [489, 458] on textarea "Cover letter template:" at bounding box center [736, 439] width 532 height 303
click at [634, 500] on textarea "Cover letter template:" at bounding box center [736, 439] width 532 height 303
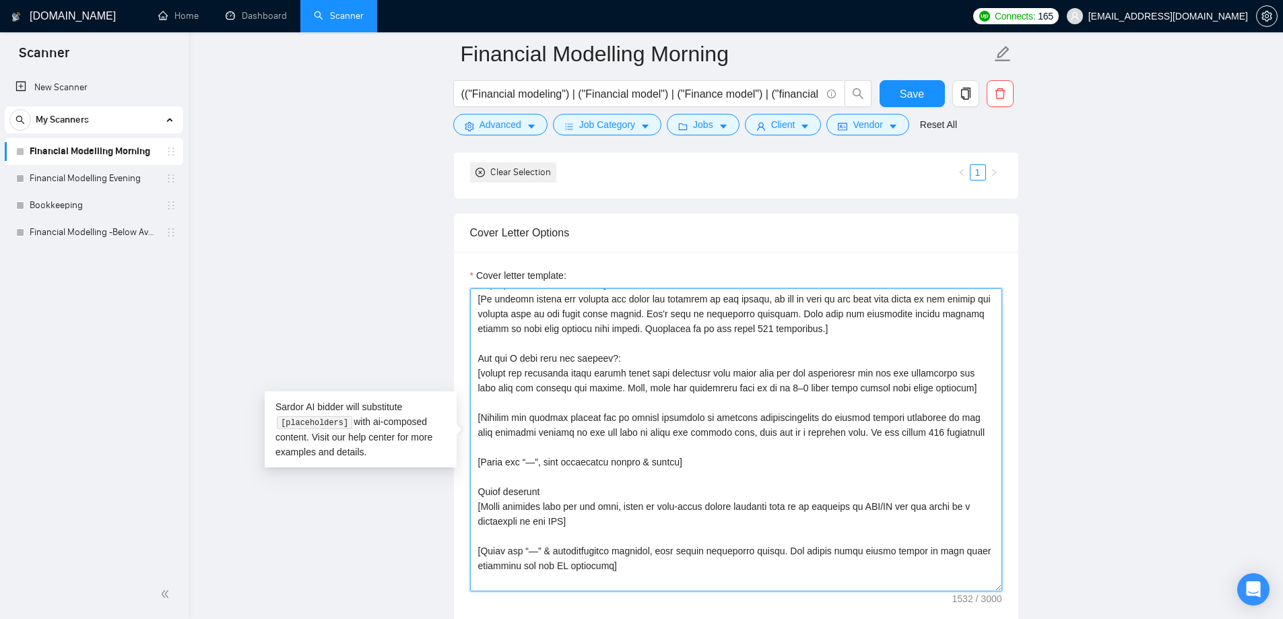
scroll to position [67, 0]
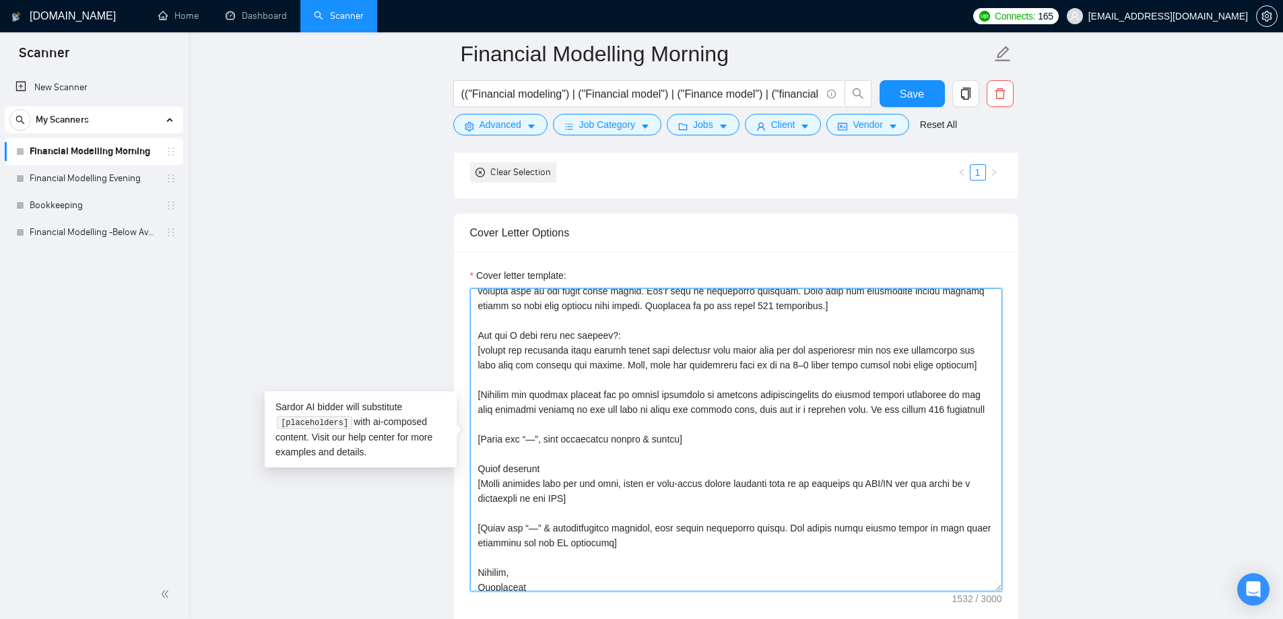
click at [815, 481] on textarea "Cover letter template:" at bounding box center [736, 439] width 532 height 303
type textarea "𝑯𝒊 [use 𝒄𝒍𝒊𝒆𝒏𝒕’𝒔 𝒏𝒂𝒎𝒆 if it’s mentioned, don’t use company name; otherwise don'…"
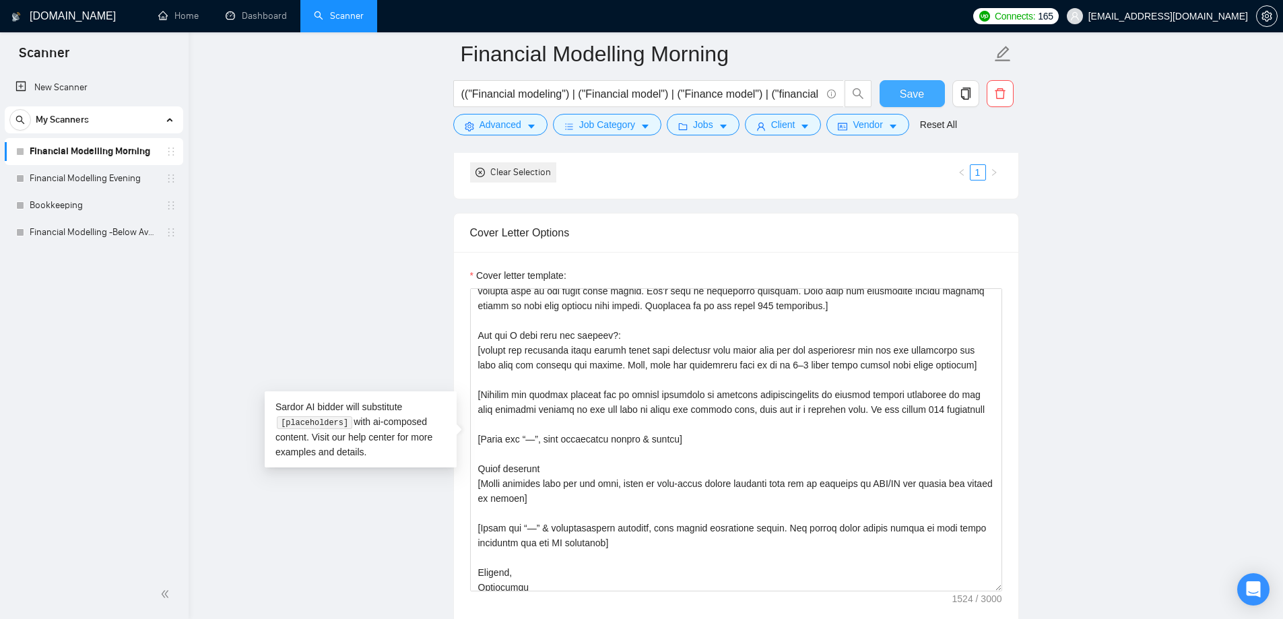
click at [914, 90] on span "Save" at bounding box center [912, 94] width 24 height 17
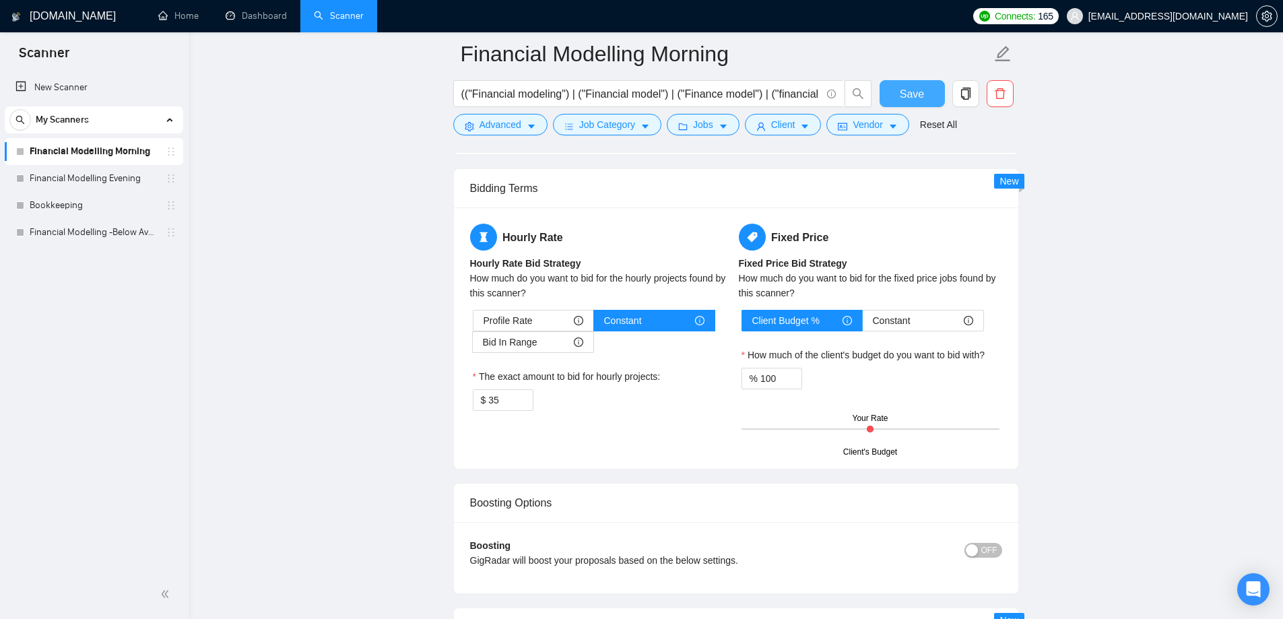
scroll to position [2631, 0]
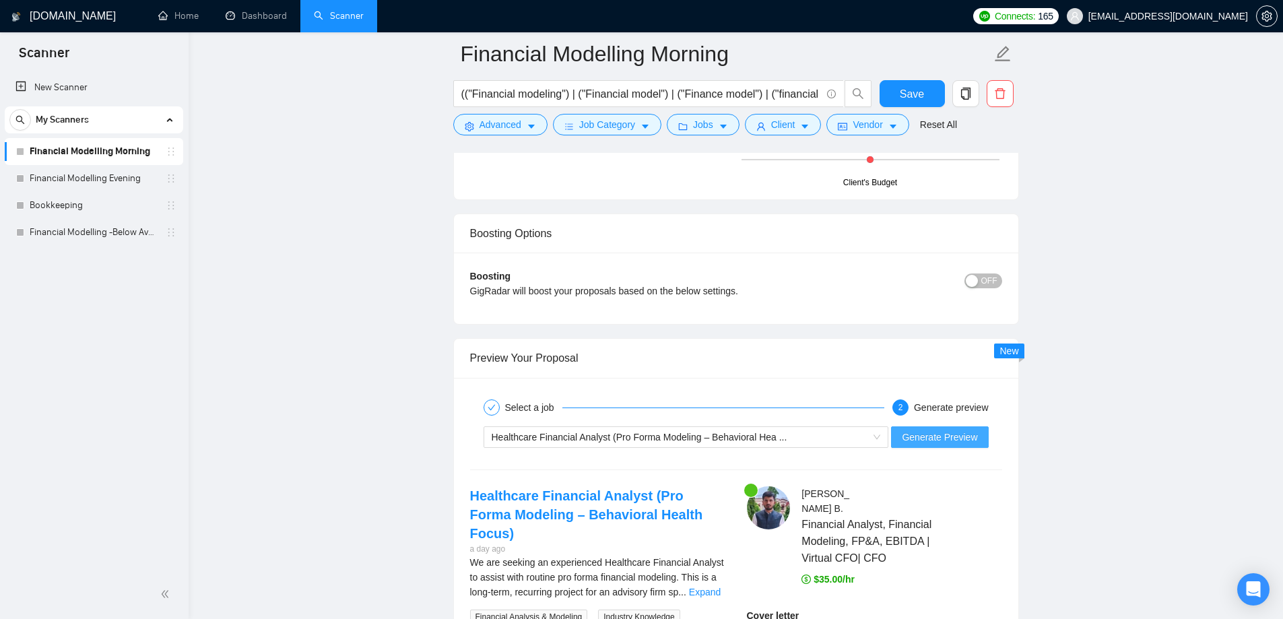
click at [953, 434] on span "Generate Preview" at bounding box center [939, 437] width 75 height 15
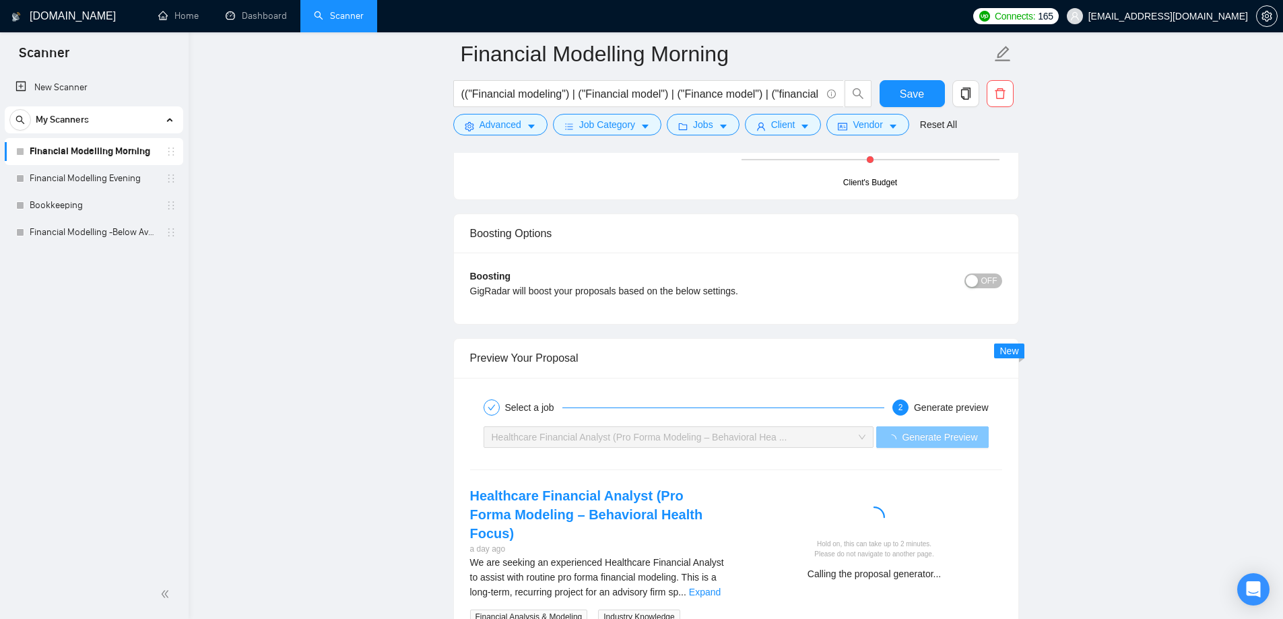
scroll to position [2968, 0]
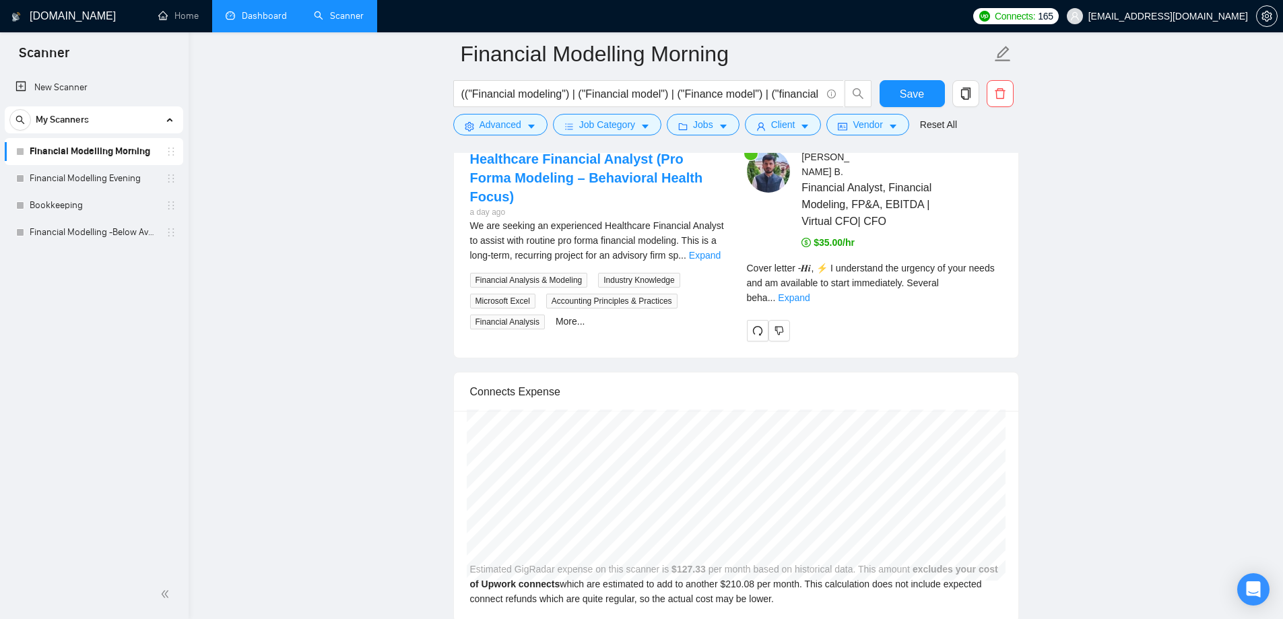
click at [261, 22] on link "Dashboard" at bounding box center [256, 15] width 61 height 11
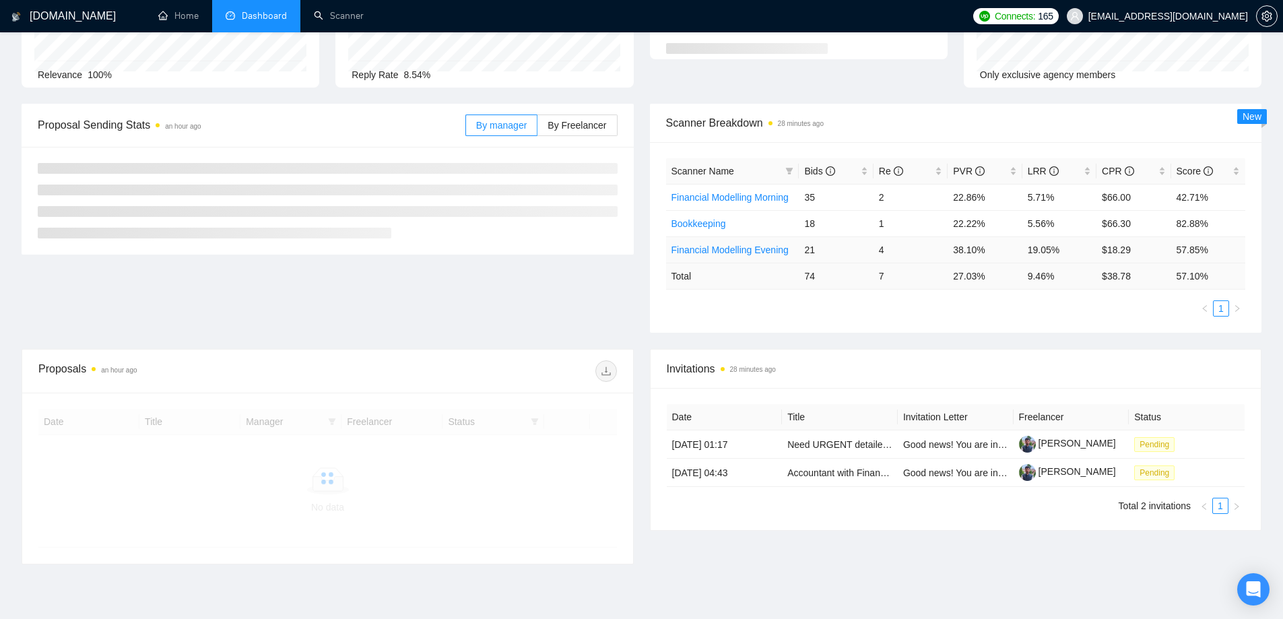
scroll to position [199, 0]
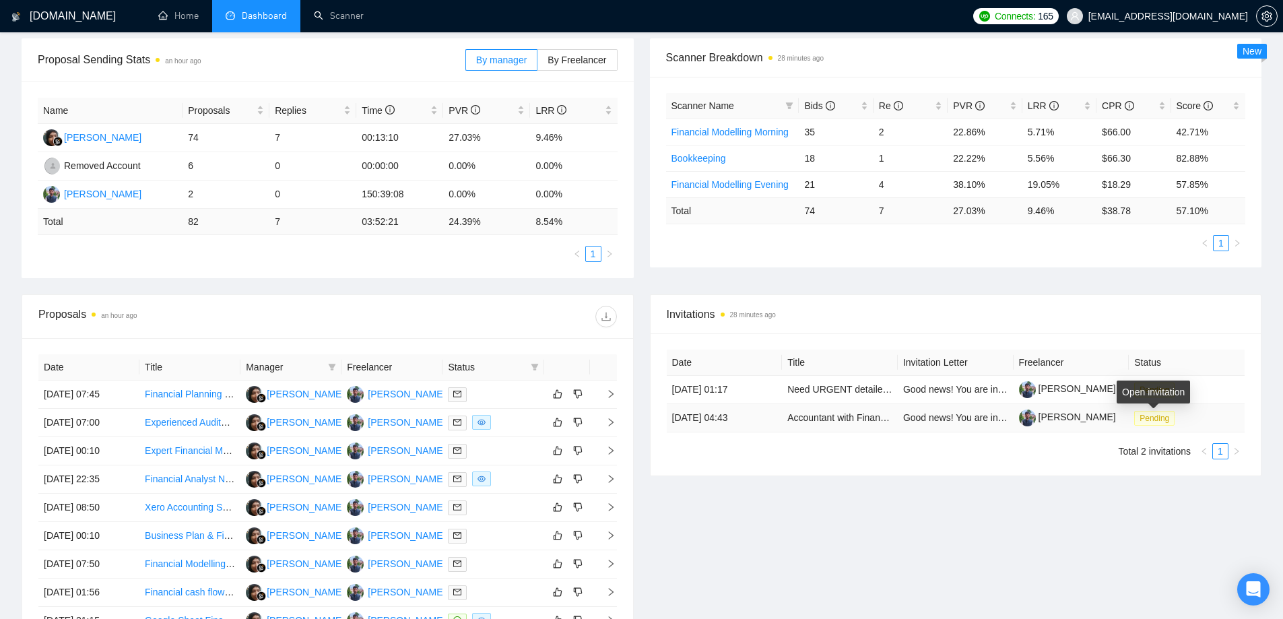
click at [1161, 394] on div "Open invitation" at bounding box center [1152, 391] width 73 height 23
click at [1151, 411] on span "Pending" at bounding box center [1154, 418] width 40 height 15
click at [1151, 389] on span "Pending" at bounding box center [1154, 389] width 40 height 15
click at [330, 19] on link "Scanner" at bounding box center [339, 15] width 50 height 11
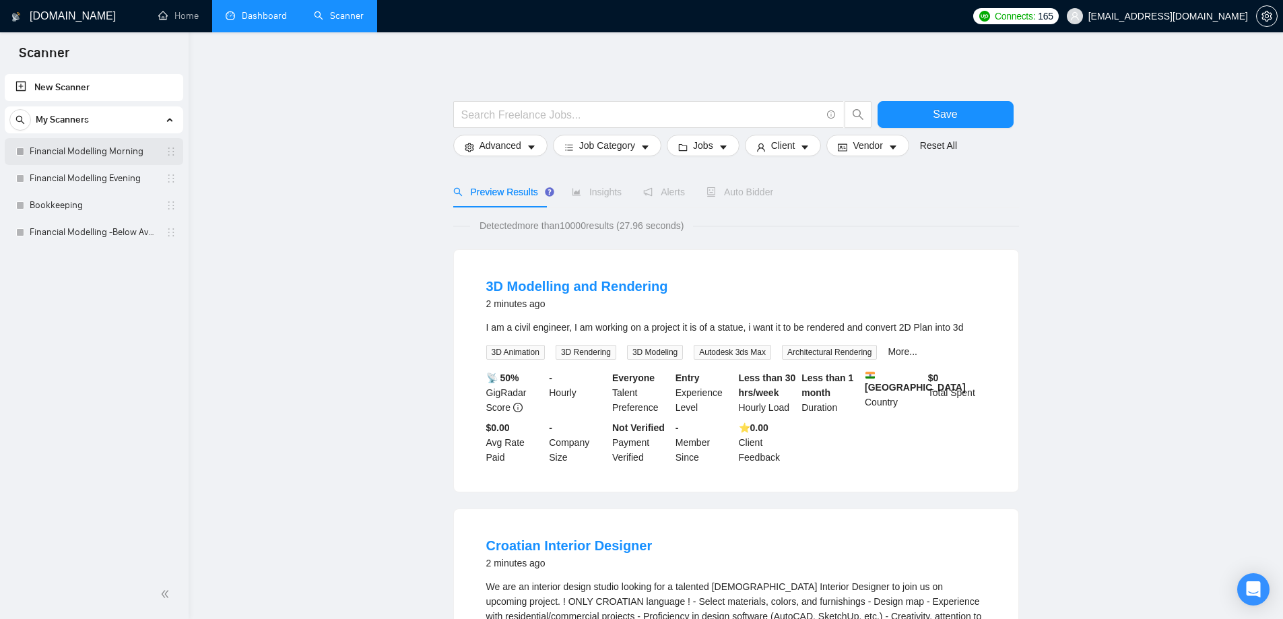
click at [87, 160] on link "Financial Modelling Morning" at bounding box center [94, 151] width 128 height 27
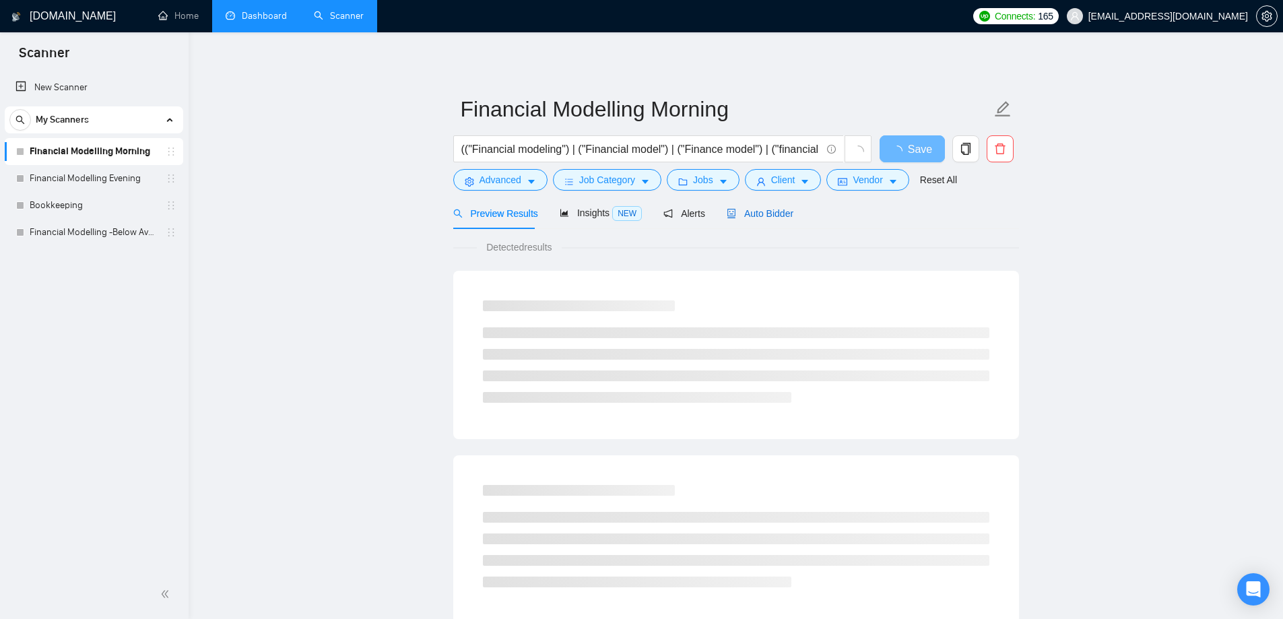
click at [769, 211] on span "Auto Bidder" at bounding box center [759, 213] width 67 height 11
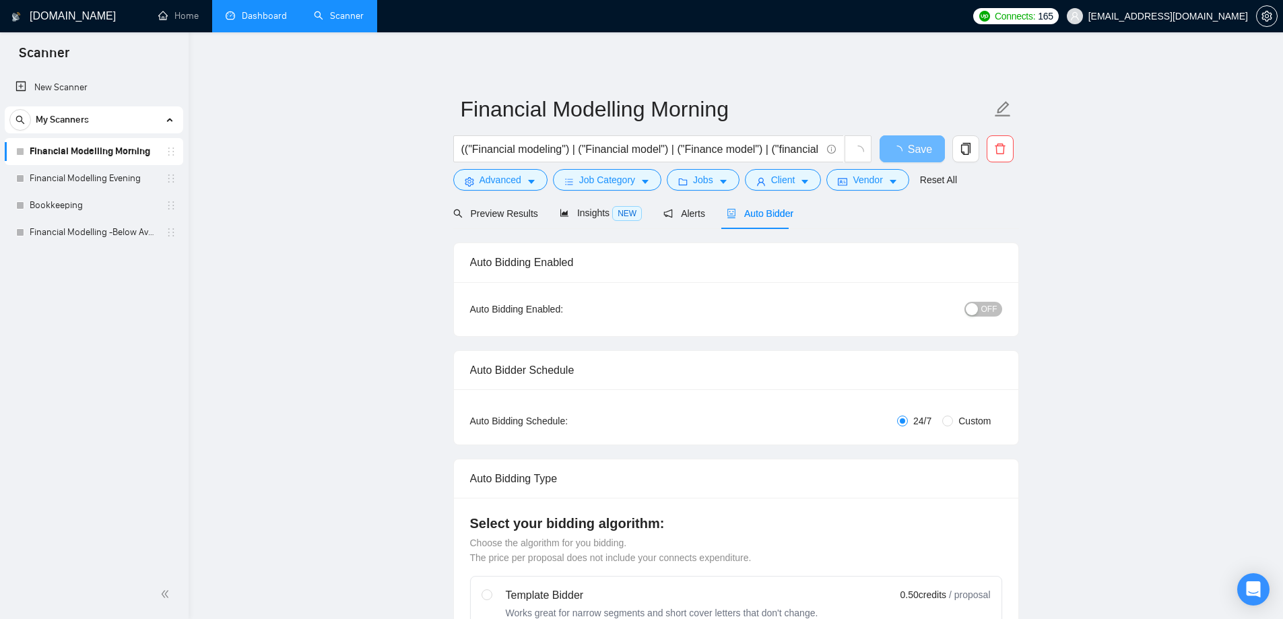
radio input "false"
radio input "true"
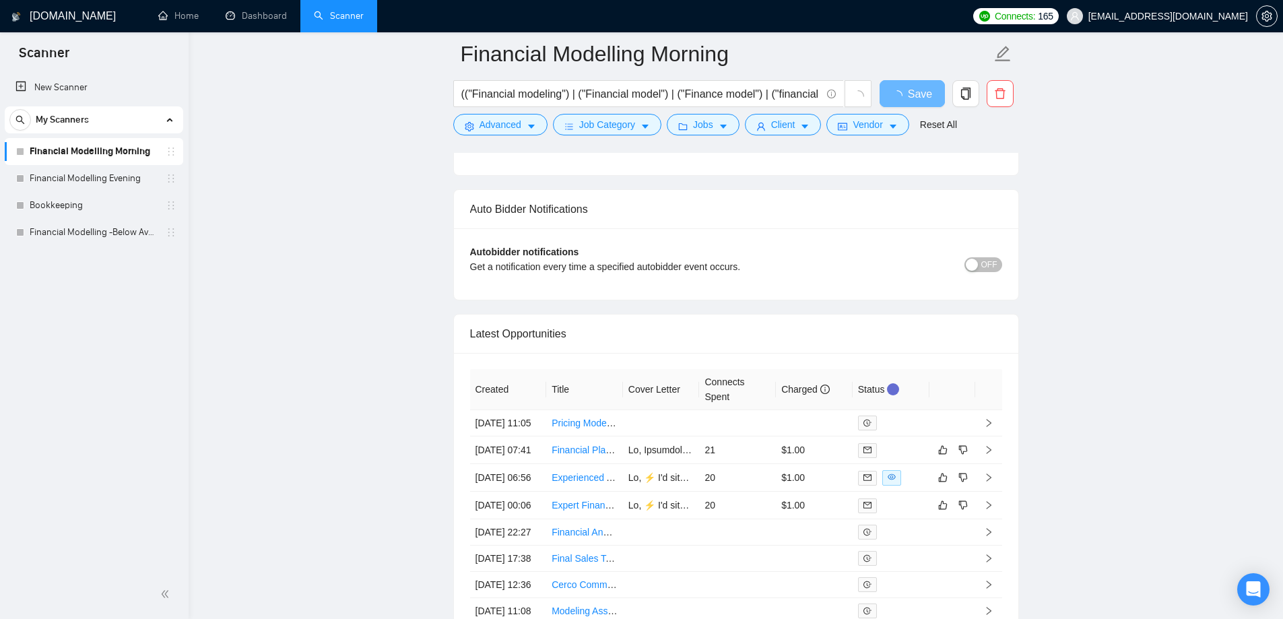
scroll to position [3237, 0]
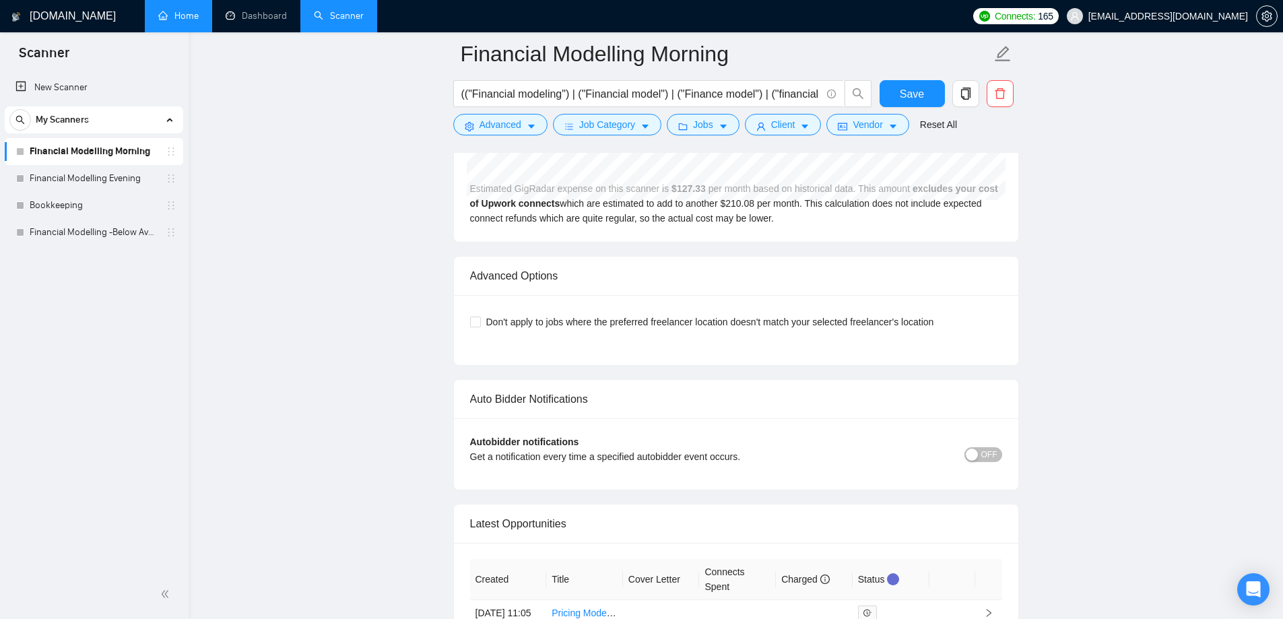
click at [187, 21] on link "Home" at bounding box center [178, 15] width 40 height 11
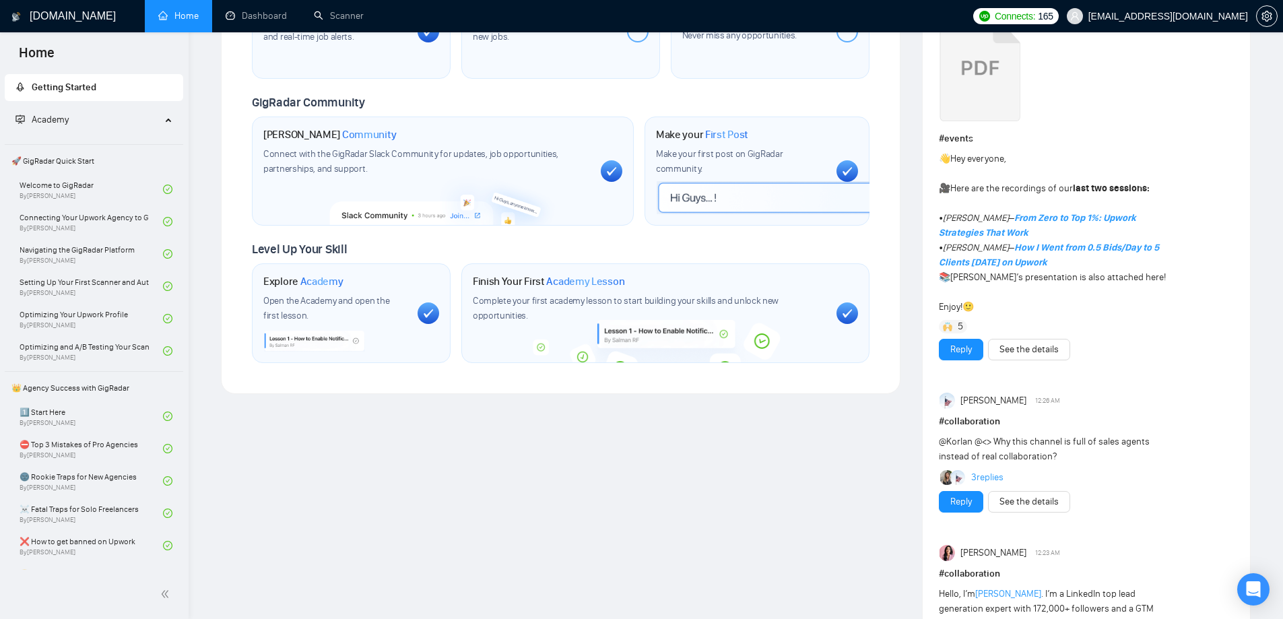
scroll to position [741, 0]
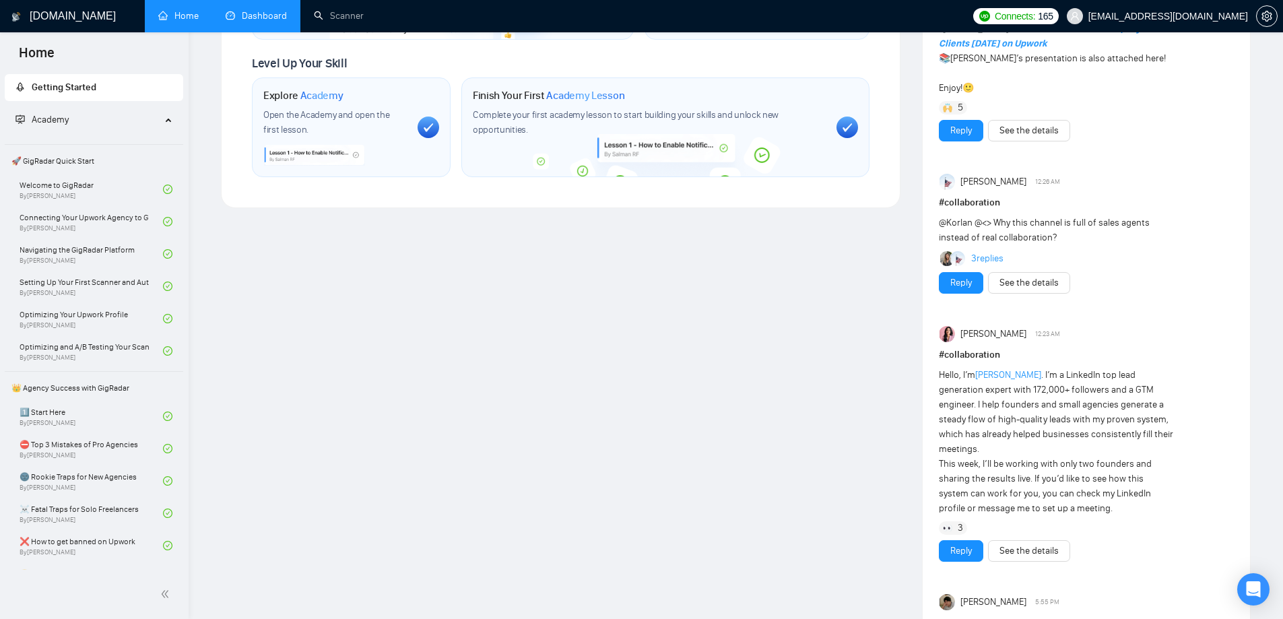
click at [256, 22] on link "Dashboard" at bounding box center [256, 15] width 61 height 11
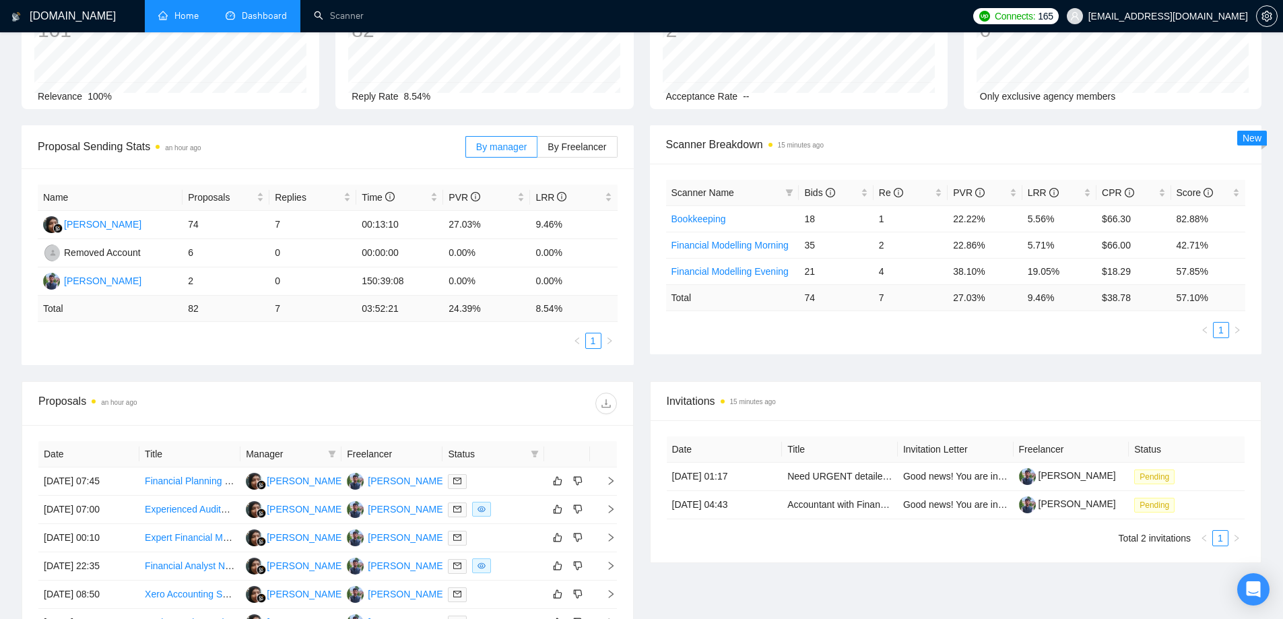
scroll to position [227, 0]
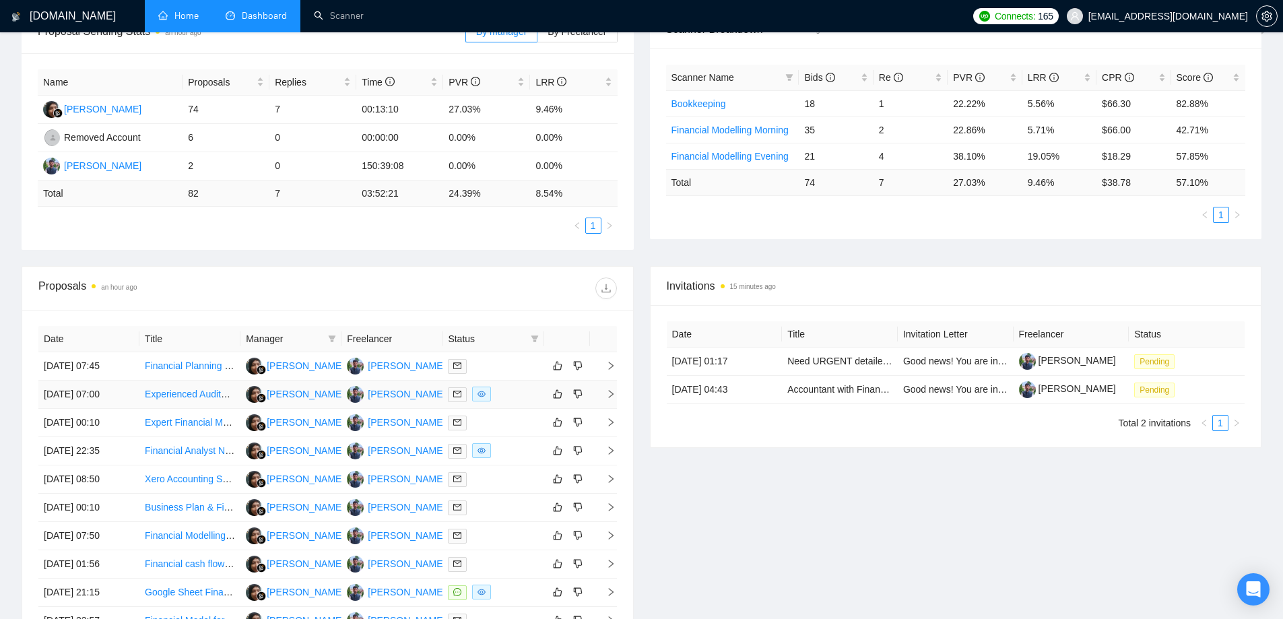
click at [202, 397] on link "Experienced Auditor – Caseware Expert (Australian Standards, Short-Term Project)" at bounding box center [318, 393] width 347 height 11
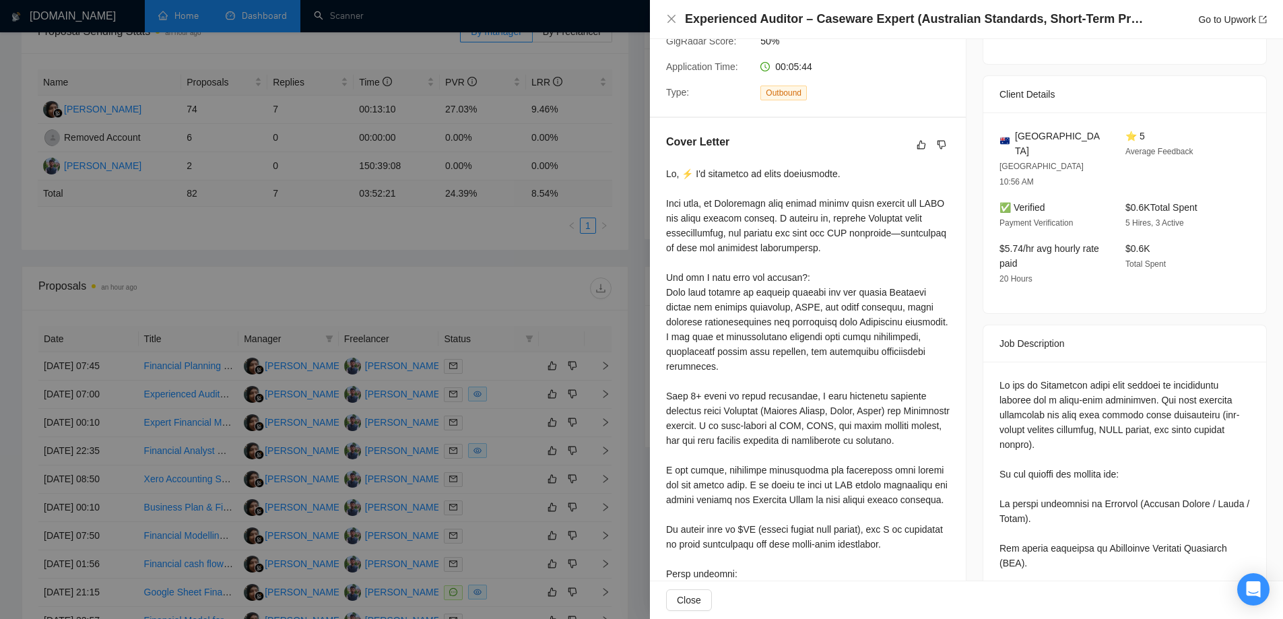
scroll to position [337, 0]
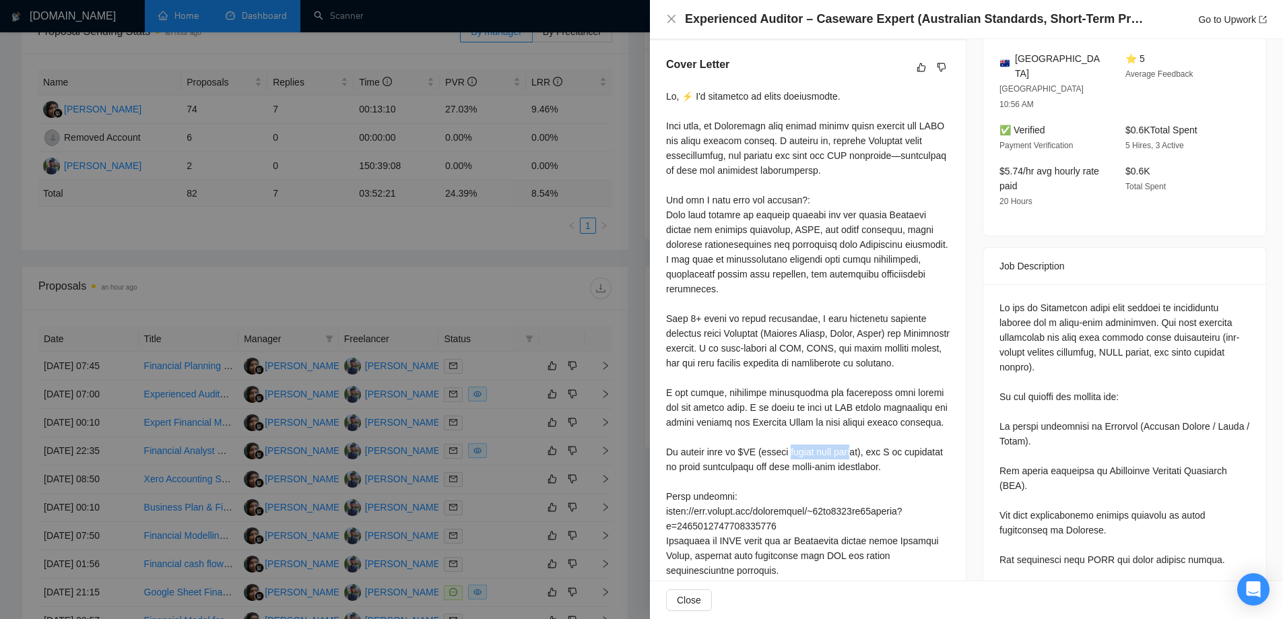
drag, startPoint x: 684, startPoint y: 483, endPoint x: 751, endPoint y: 480, distance: 66.7
click at [751, 480] on div at bounding box center [807, 444] width 283 height 711
click at [773, 481] on div at bounding box center [807, 444] width 283 height 711
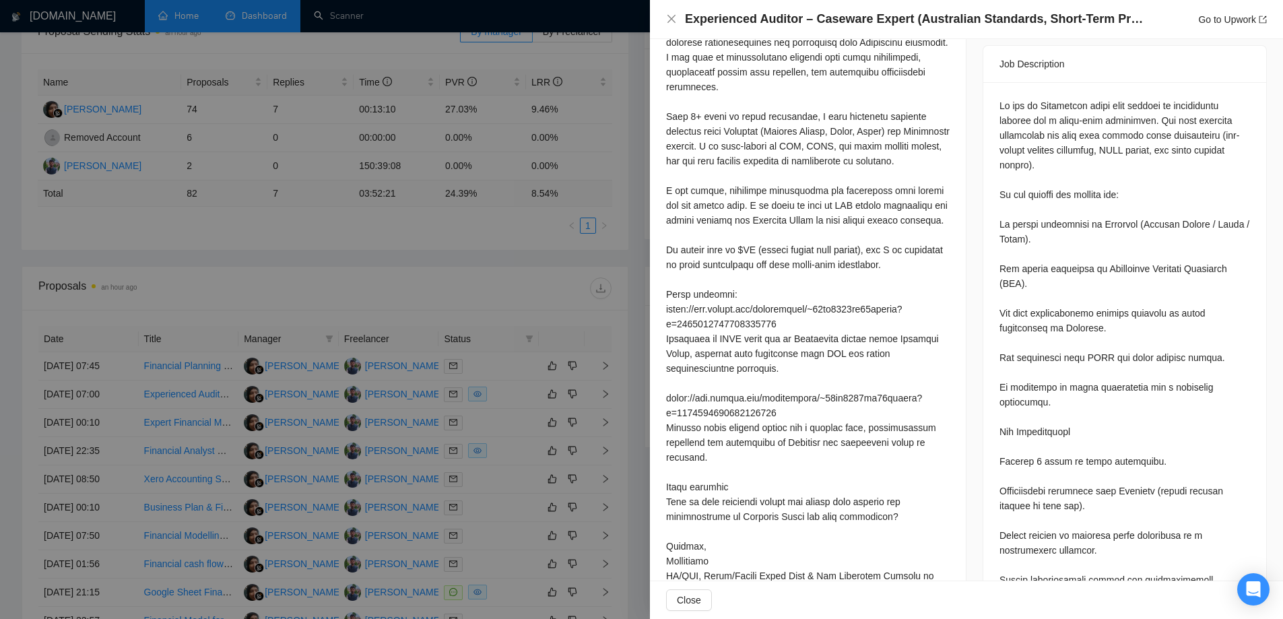
scroll to position [741, 0]
